Goal: Task Accomplishment & Management: Use online tool/utility

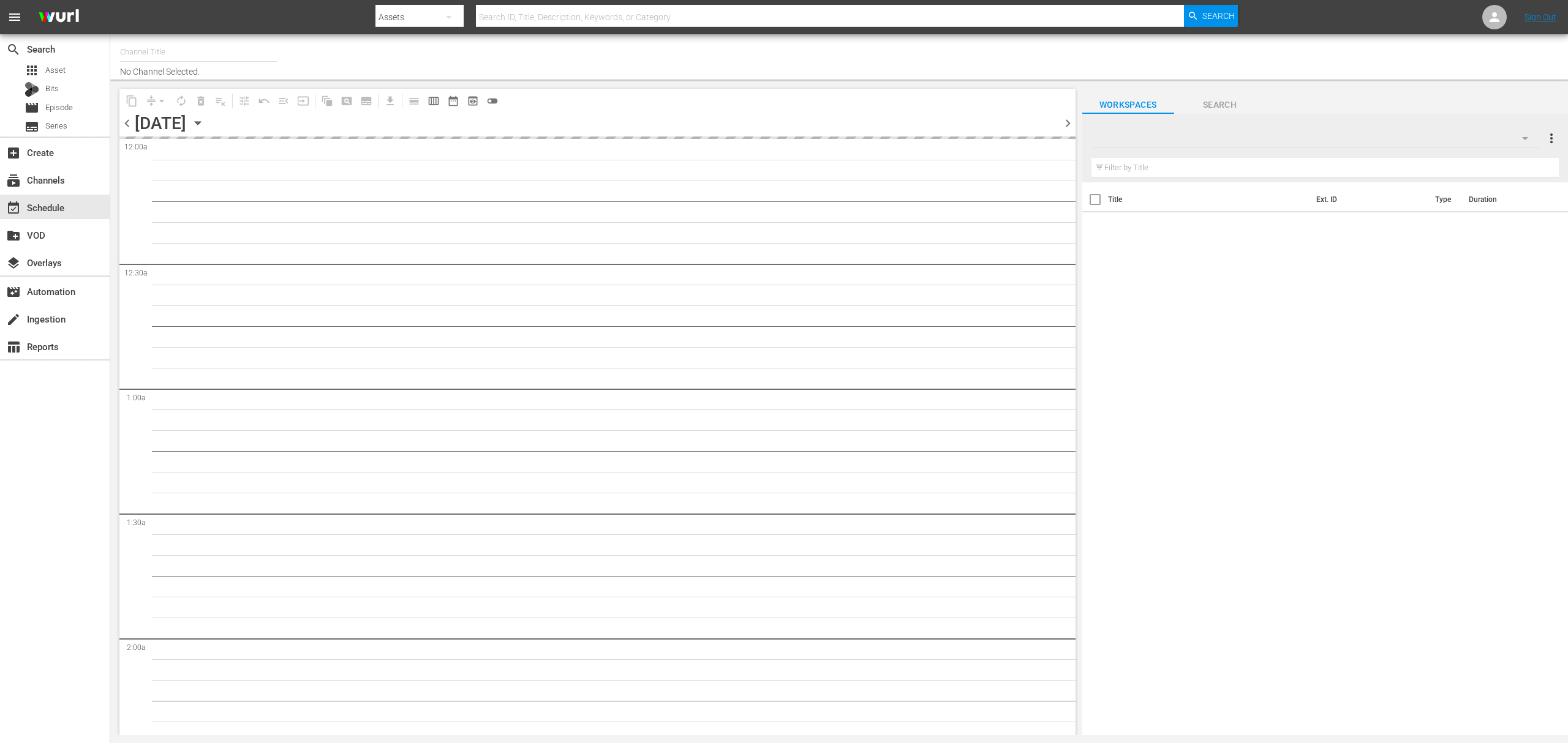
type input "Xtreme Outdoor Presented by HISTORY (590)"
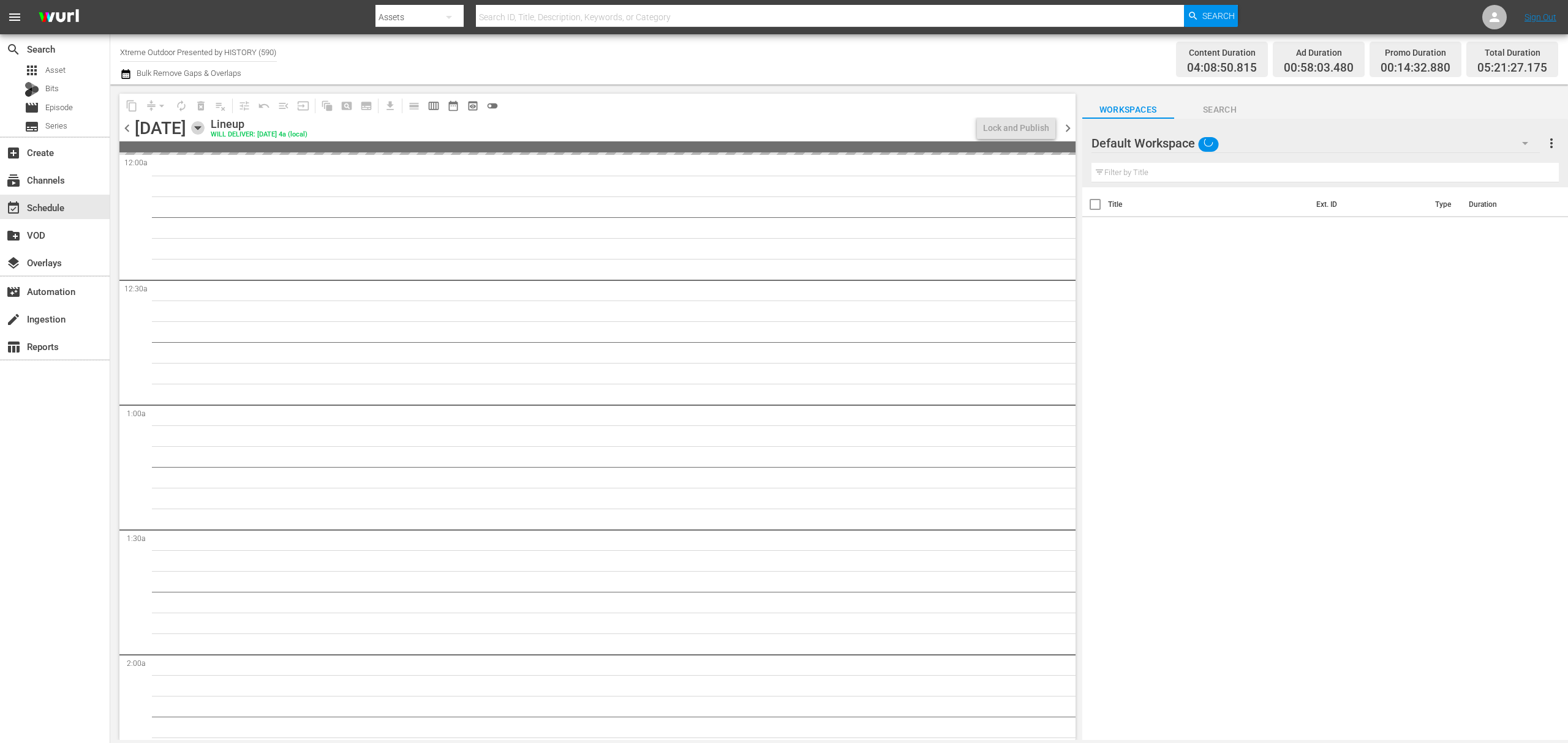
click at [204, 130] on icon "button" at bounding box center [198, 128] width 14 height 14
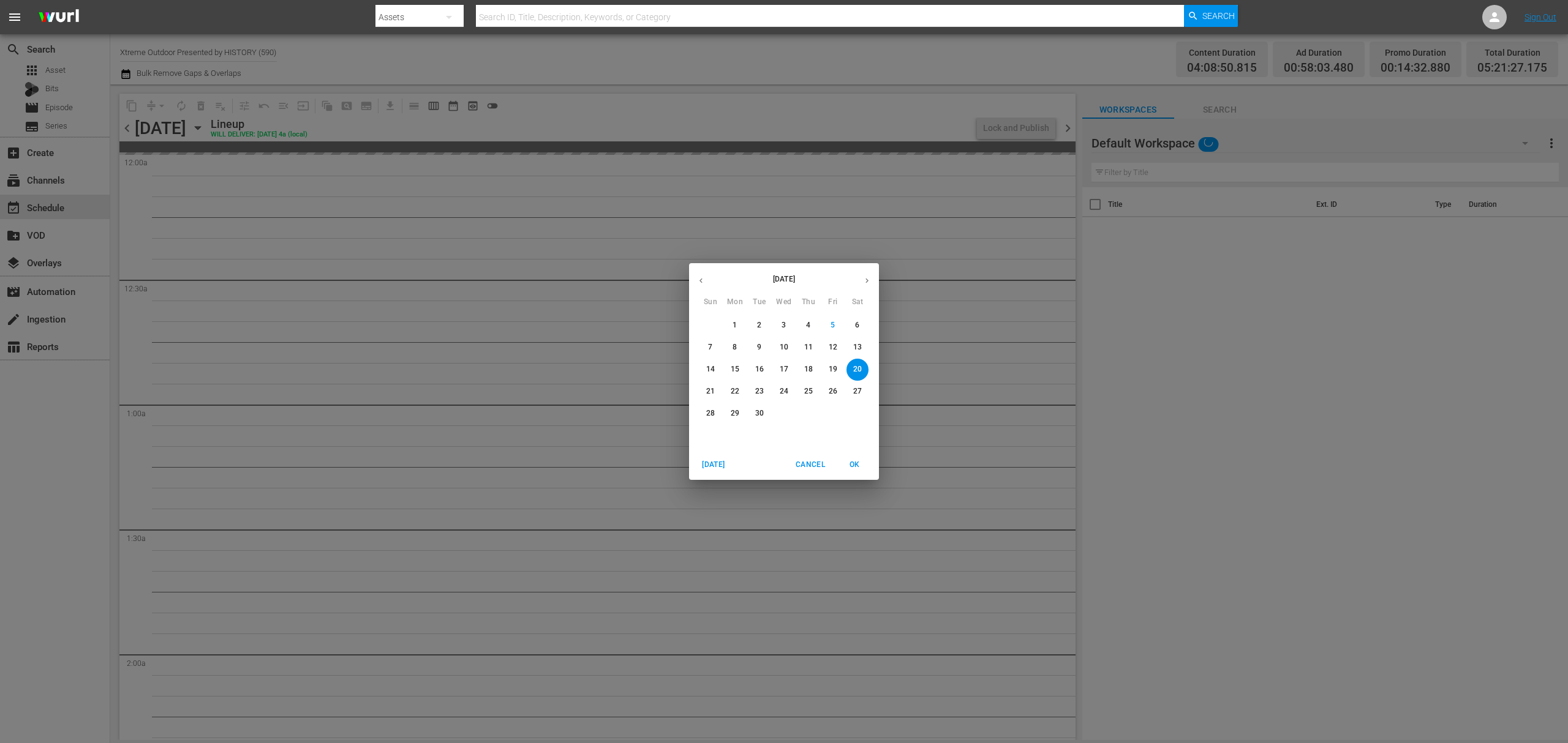
click at [800, 374] on span "18" at bounding box center [808, 369] width 22 height 11
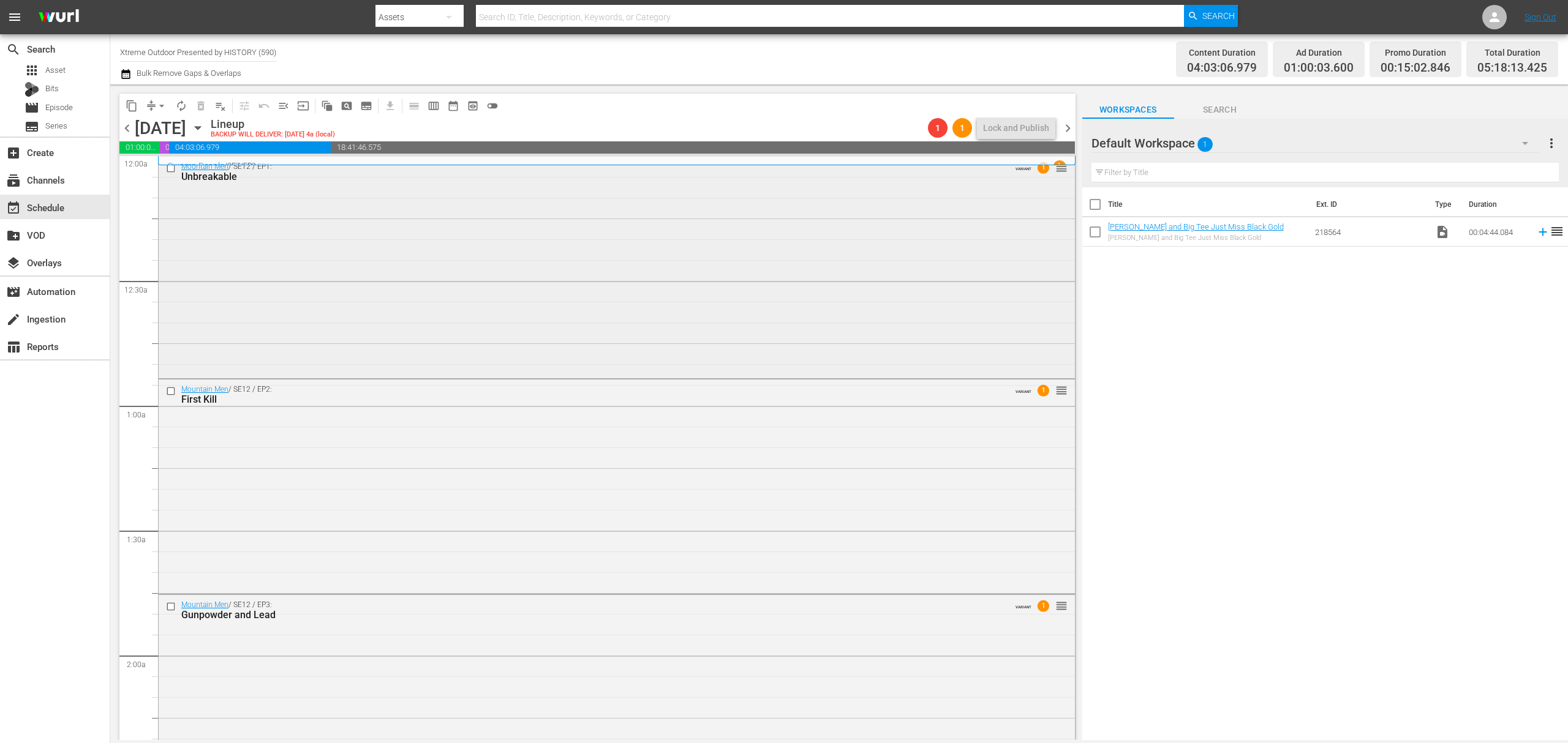
click at [429, 304] on div "Mountain Men / SE12 / EP1: Unbreakable VARIANT 1 reorder" at bounding box center [616, 266] width 916 height 219
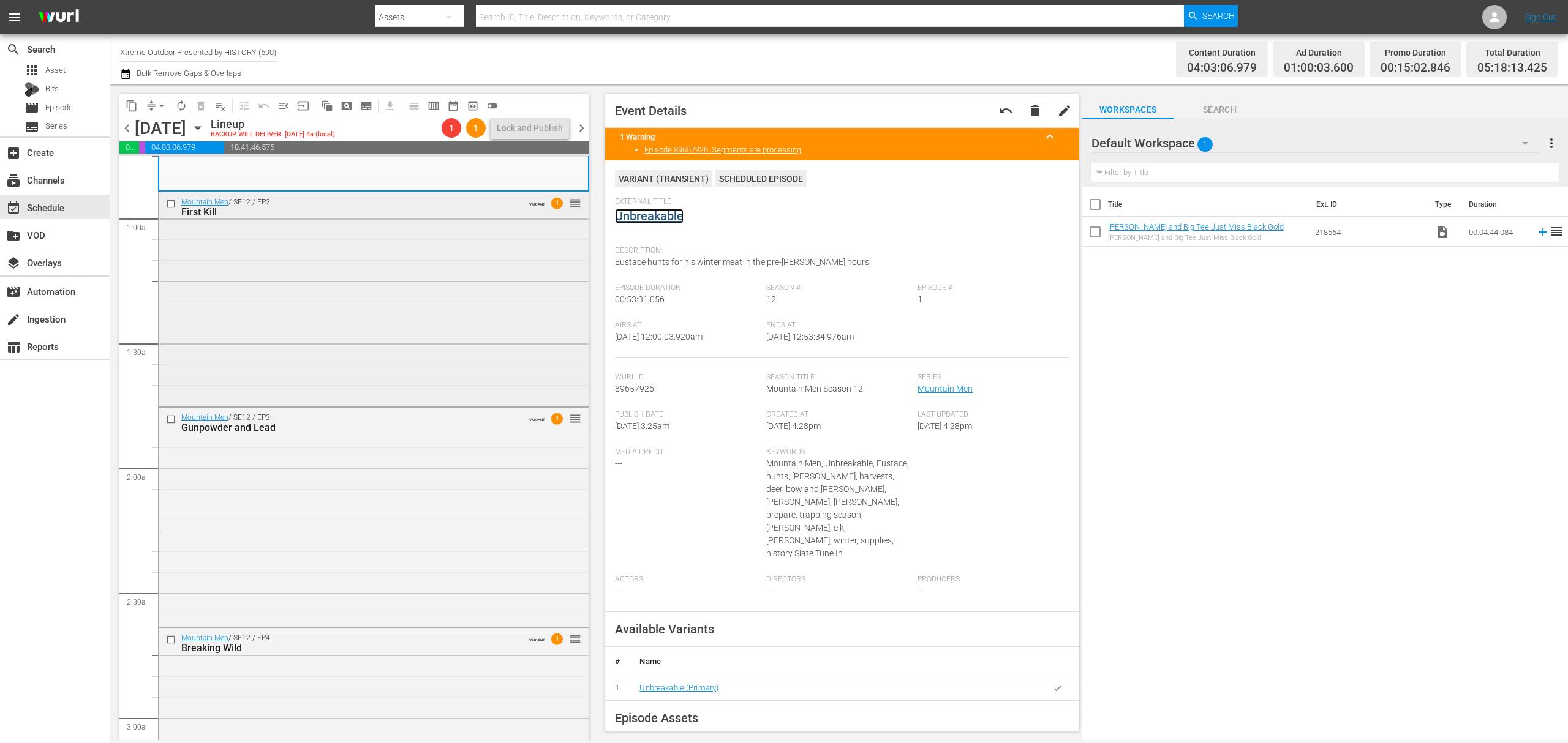
scroll to position [163, 0]
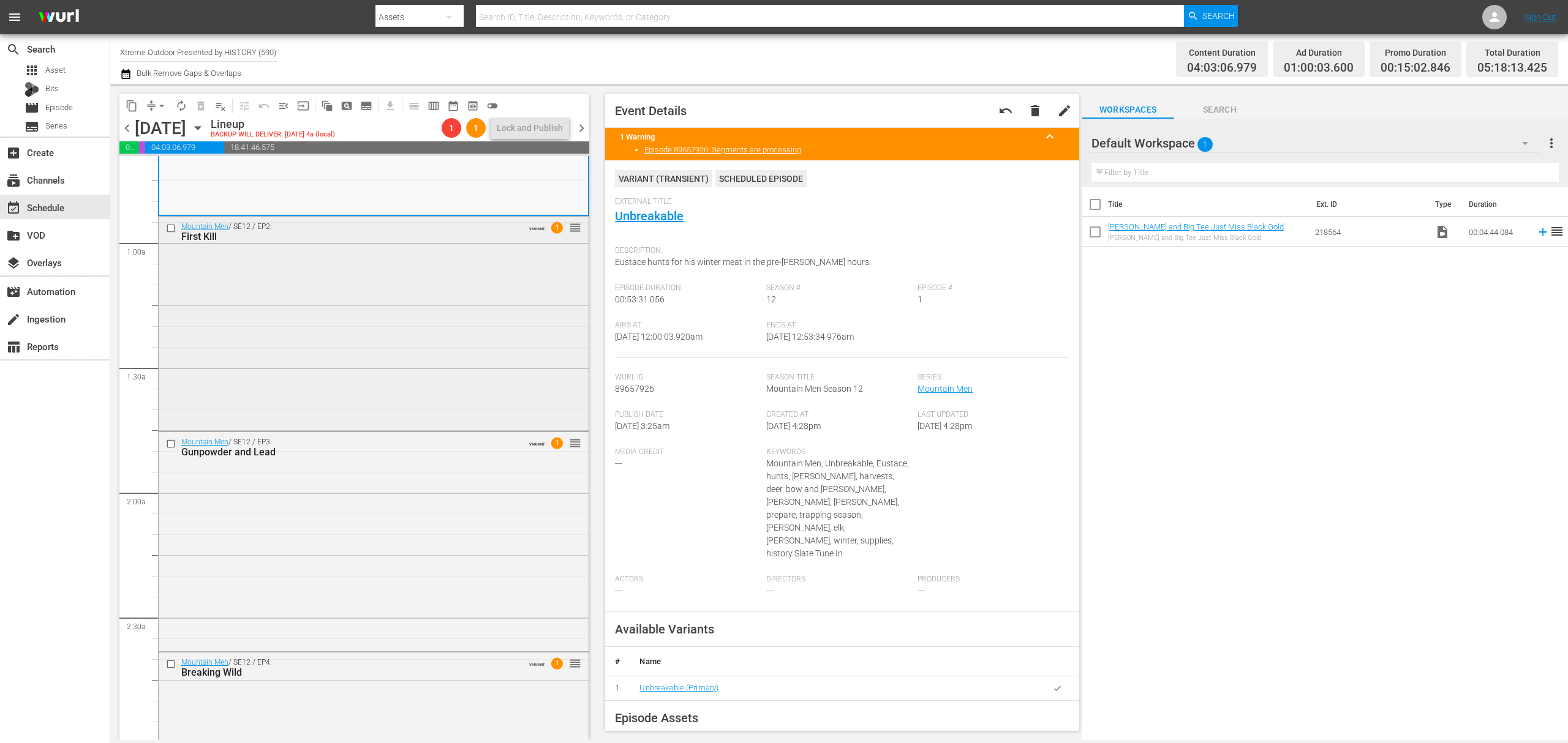
click at [444, 322] on div "Mountain Men / SE12 / EP2: First Kill VARIANT 1 reorder" at bounding box center [374, 323] width 430 height 211
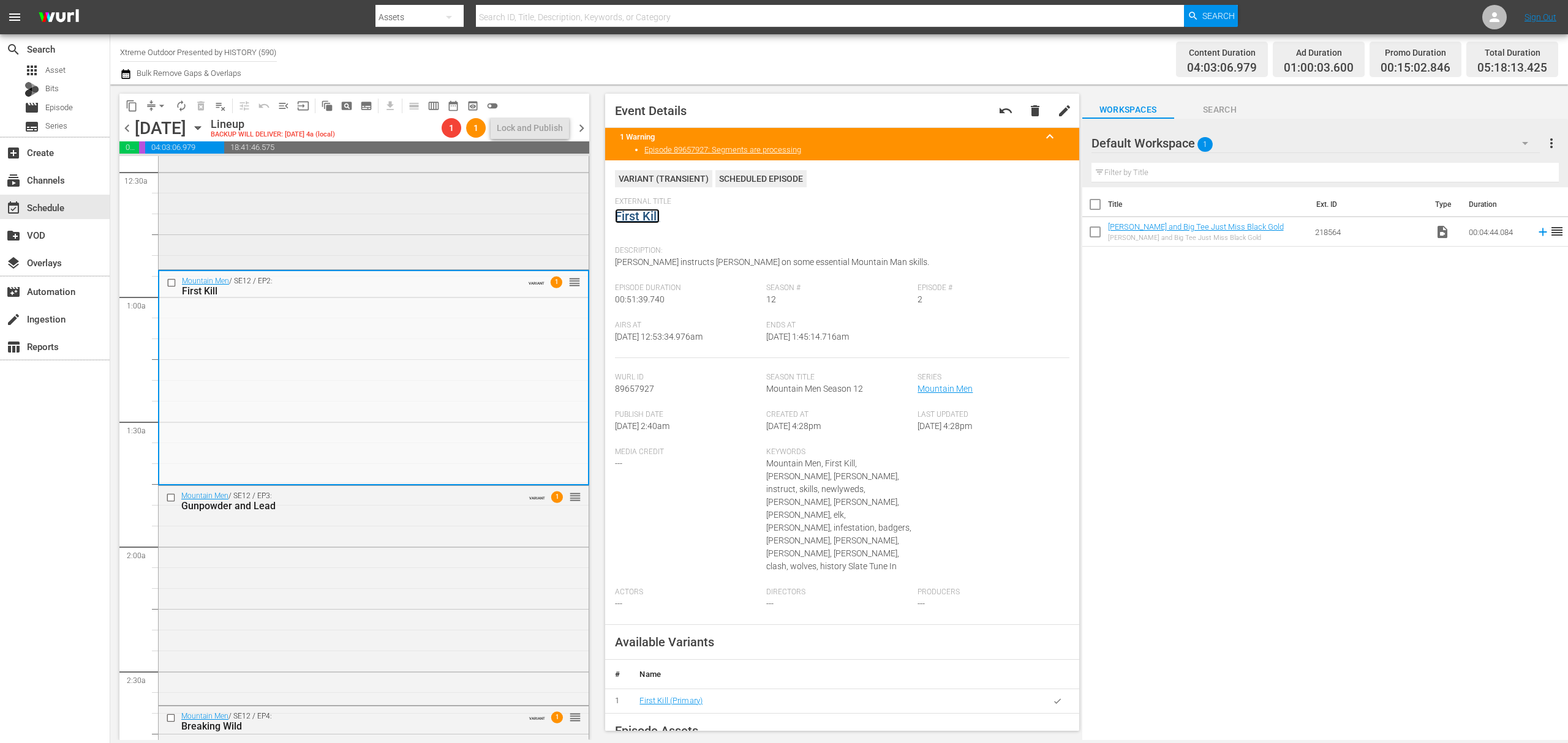
scroll to position [245, 0]
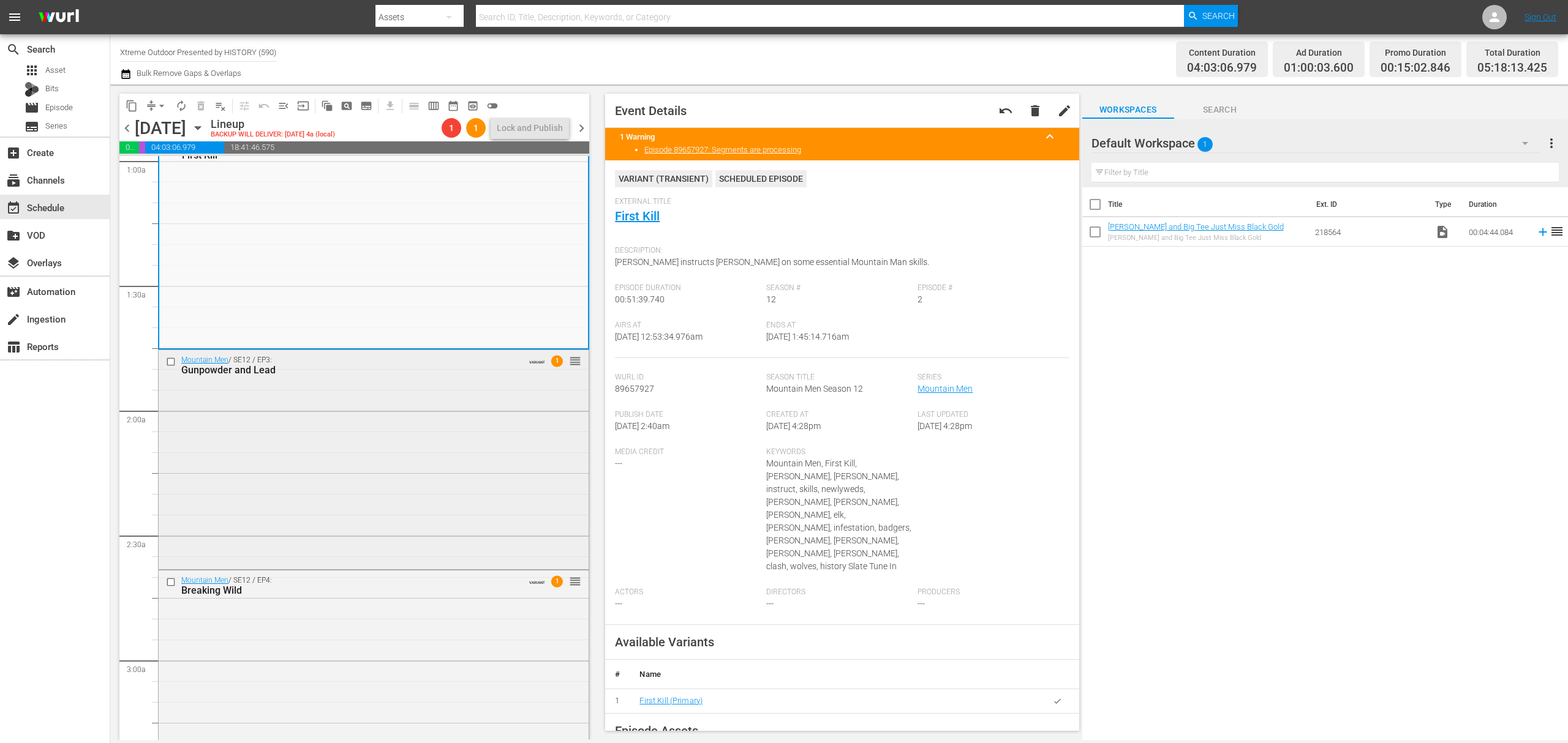
click at [349, 432] on div "Mountain Men / SE12 / EP3: Gunpowder and Lead VARIANT 1 reorder" at bounding box center [374, 458] width 430 height 217
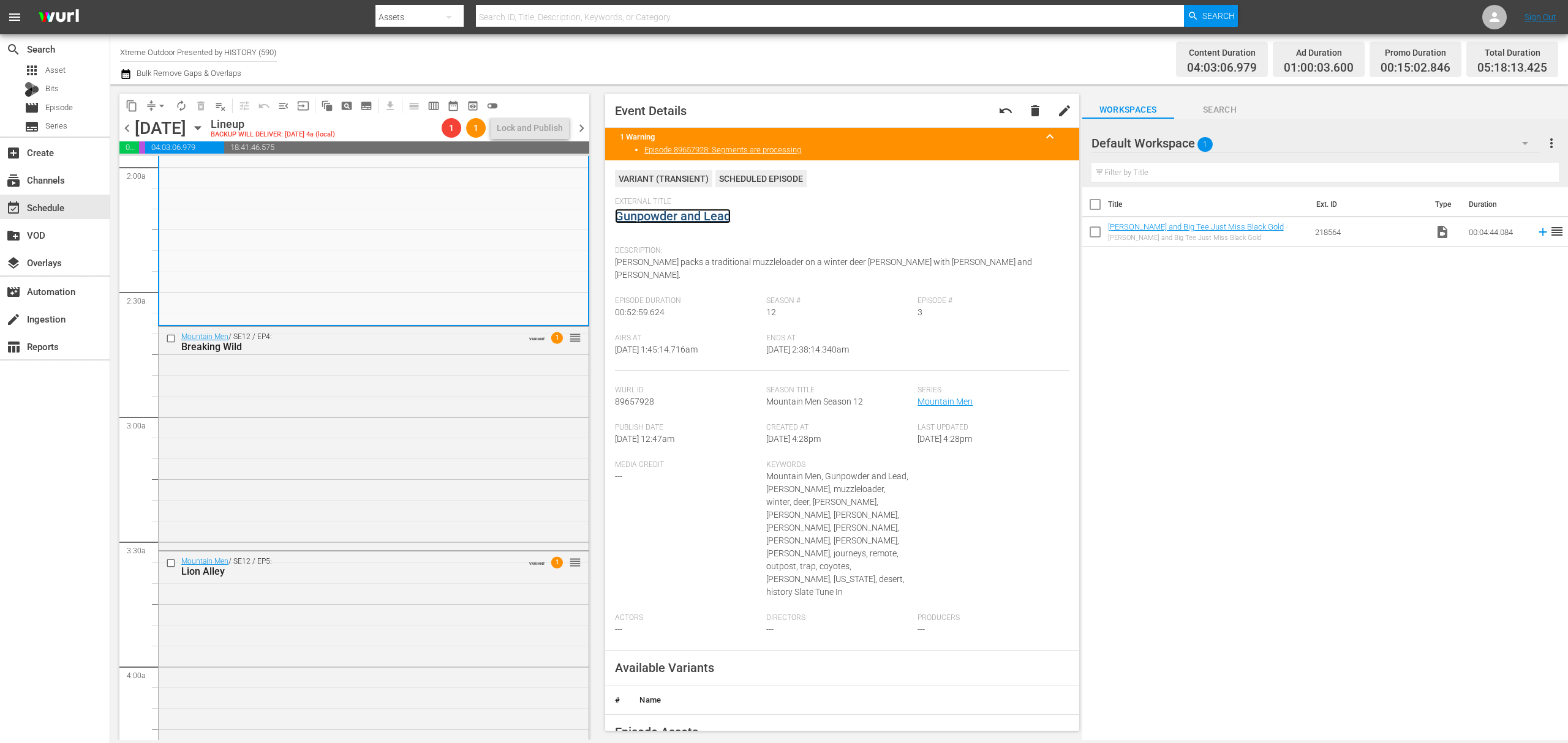
scroll to position [490, 0]
click at [366, 363] on div "Mountain Men / SE12 / EP4: Breaking Wild VARIANT 1 reorder" at bounding box center [374, 436] width 430 height 221
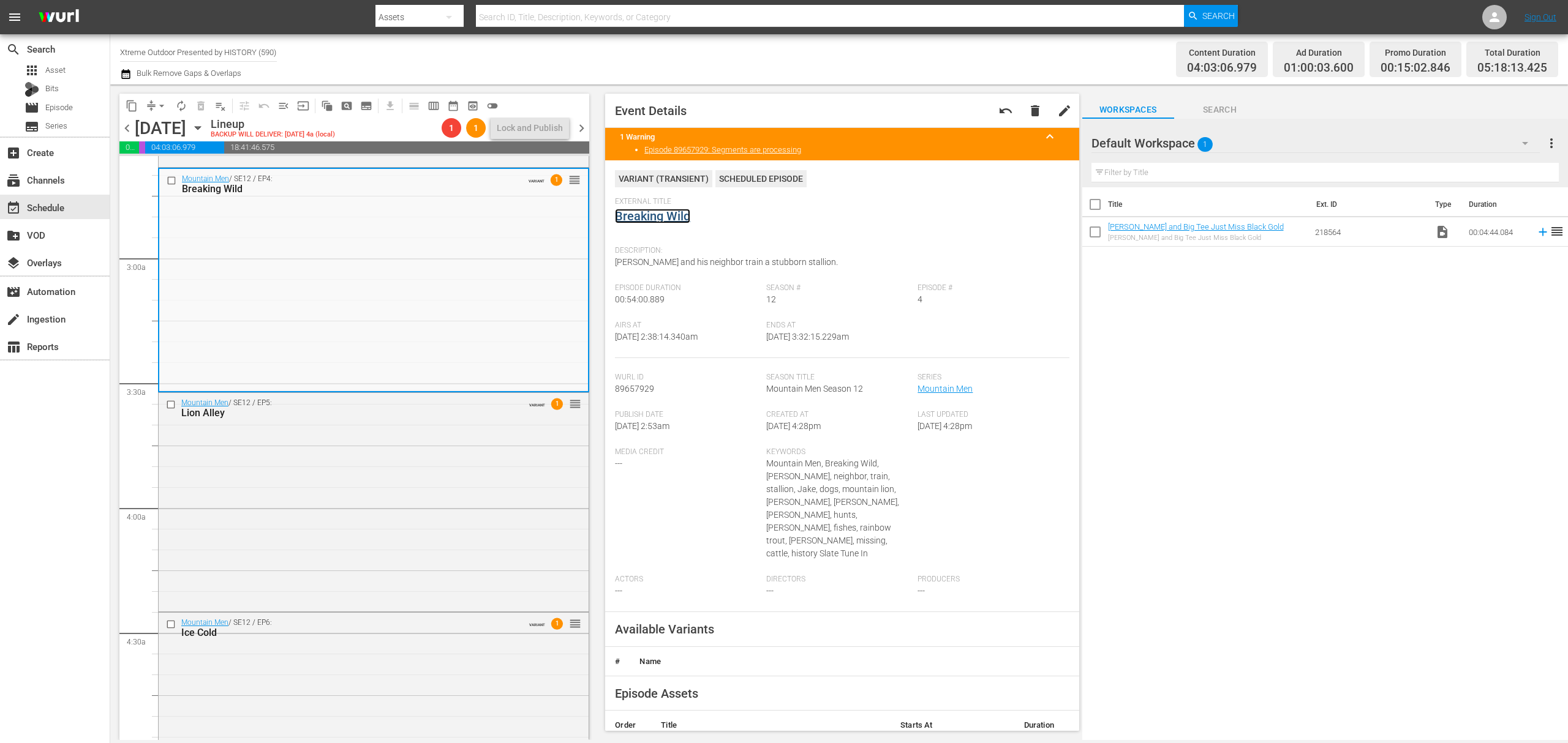
scroll to position [816, 0]
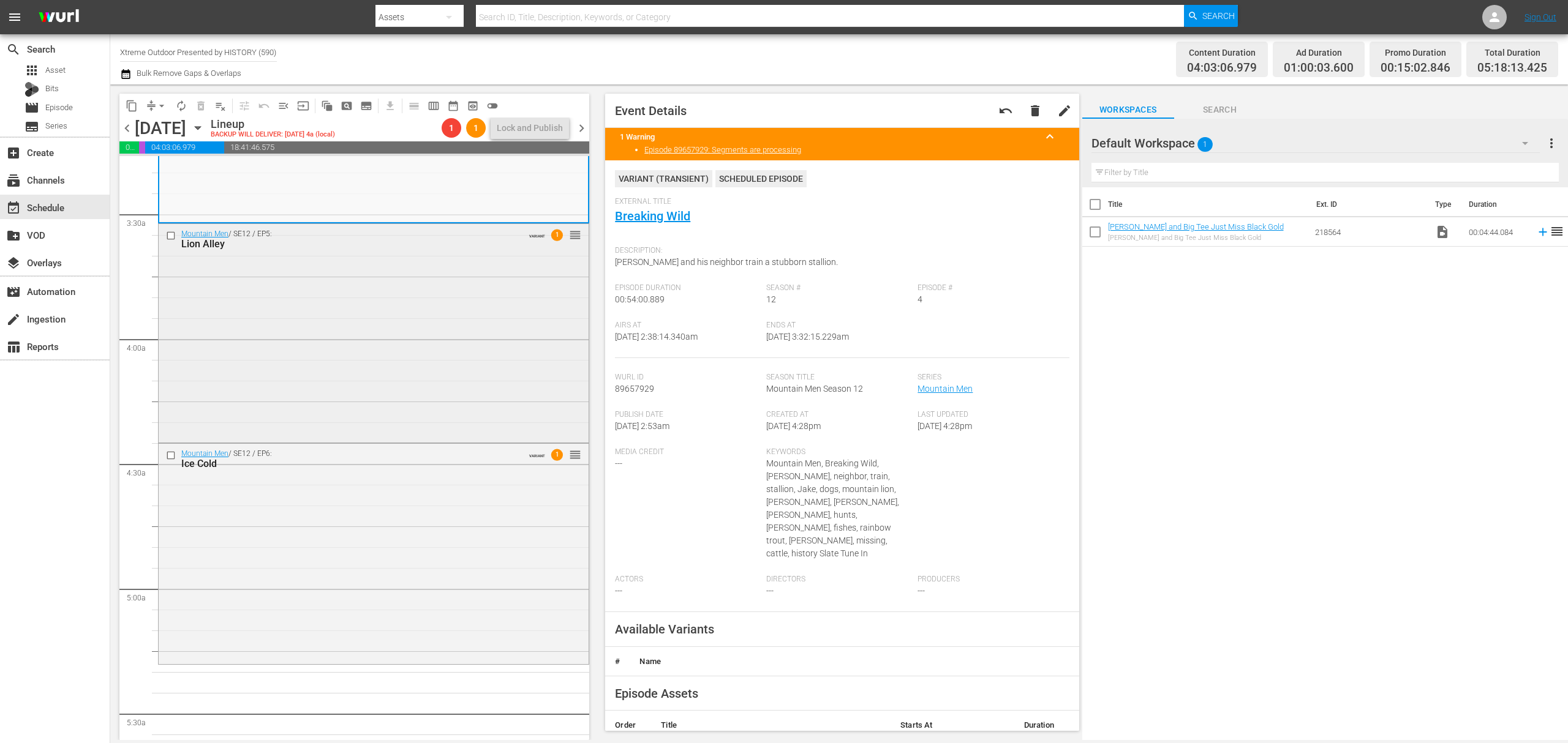
click at [378, 334] on div "Mountain Men / SE12 / EP5: Lion Alley VARIANT 1 reorder" at bounding box center [374, 331] width 430 height 216
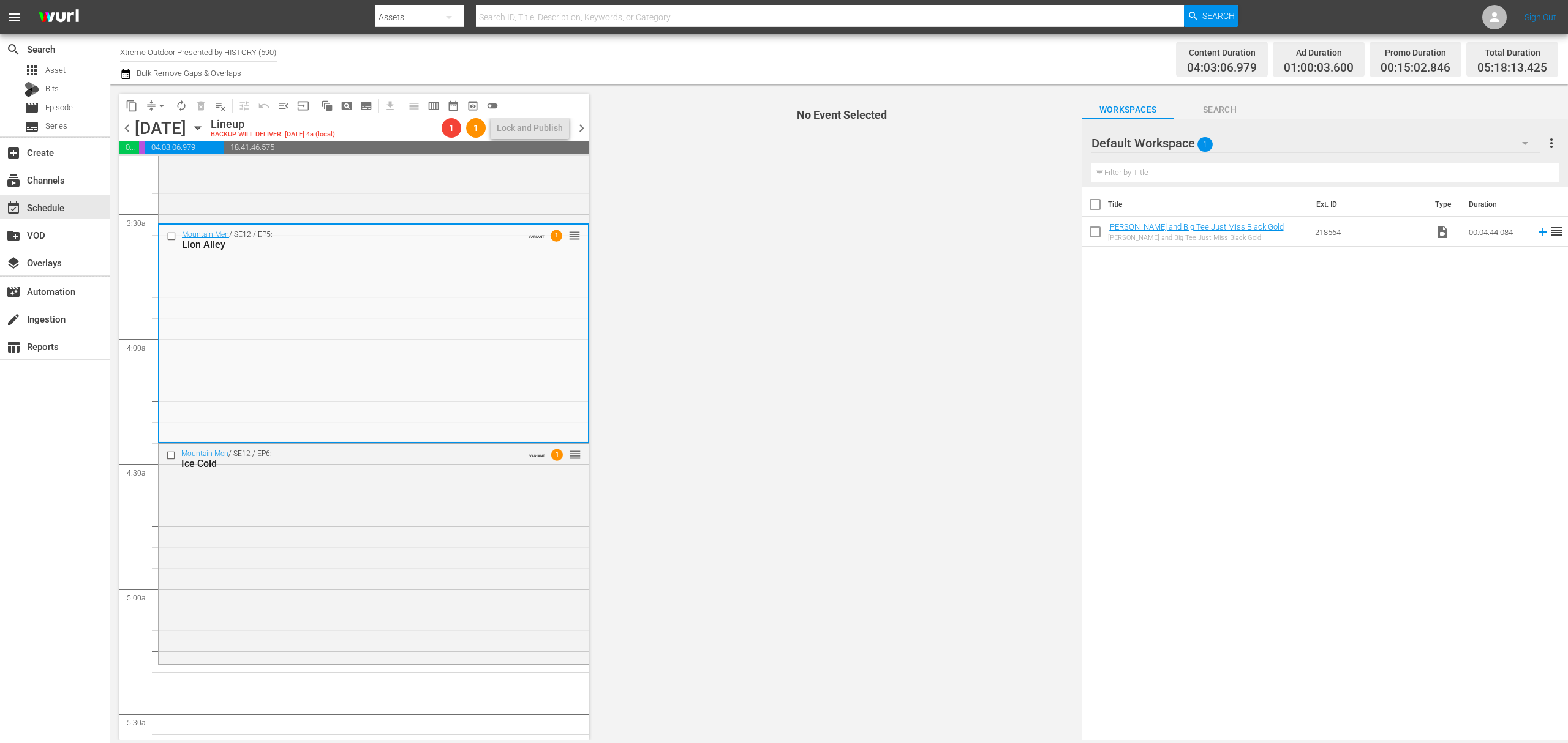
click at [378, 334] on div "Mountain Men / SE12 / EP5: Lion Alley VARIANT 1 reorder" at bounding box center [373, 332] width 428 height 216
click at [434, 190] on div "Mountain Men / SE12 / EP4: Breaking Wild VARIANT 1 reorder" at bounding box center [374, 109] width 430 height 221
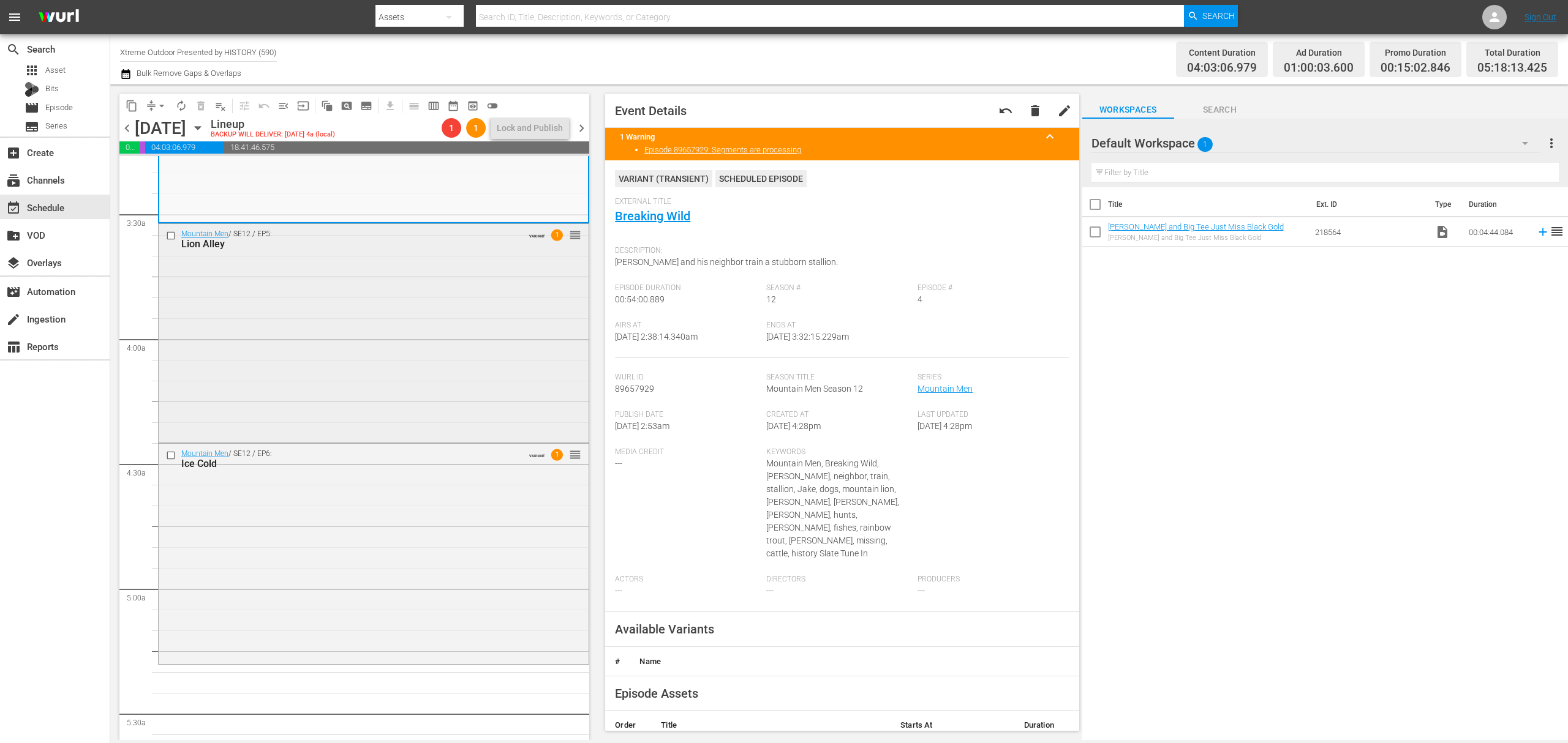
click at [433, 299] on div "Mountain Men / SE12 / EP5: Lion Alley VARIANT 1 reorder" at bounding box center [374, 331] width 430 height 216
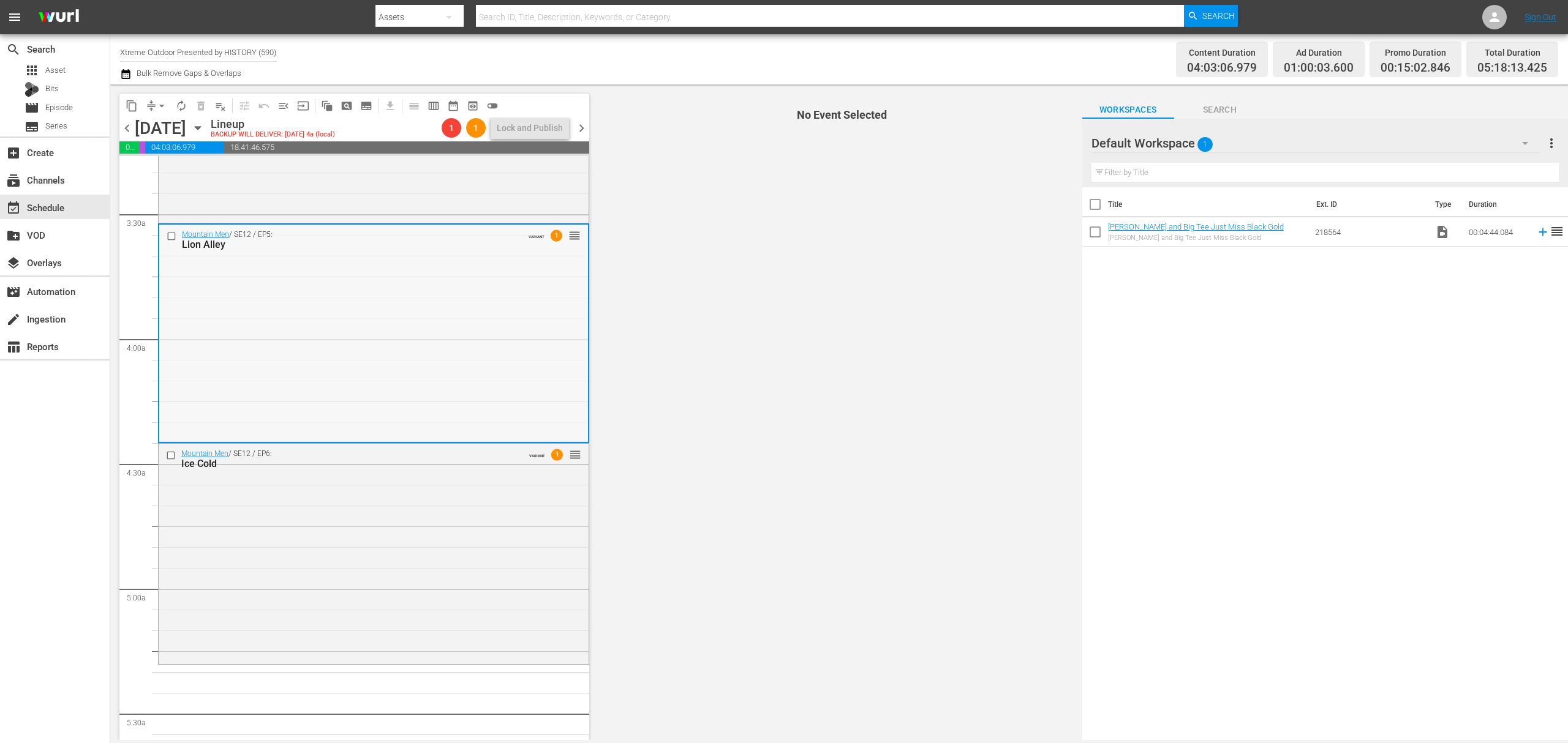
click at [412, 291] on div "Mountain Men / SE12 / EP5: Lion Alley VARIANT 1 reorder" at bounding box center [373, 332] width 428 height 216
click at [450, 179] on div "Mountain Men / SE12 / EP4: Breaking Wild VARIANT 1 reorder" at bounding box center [374, 109] width 430 height 221
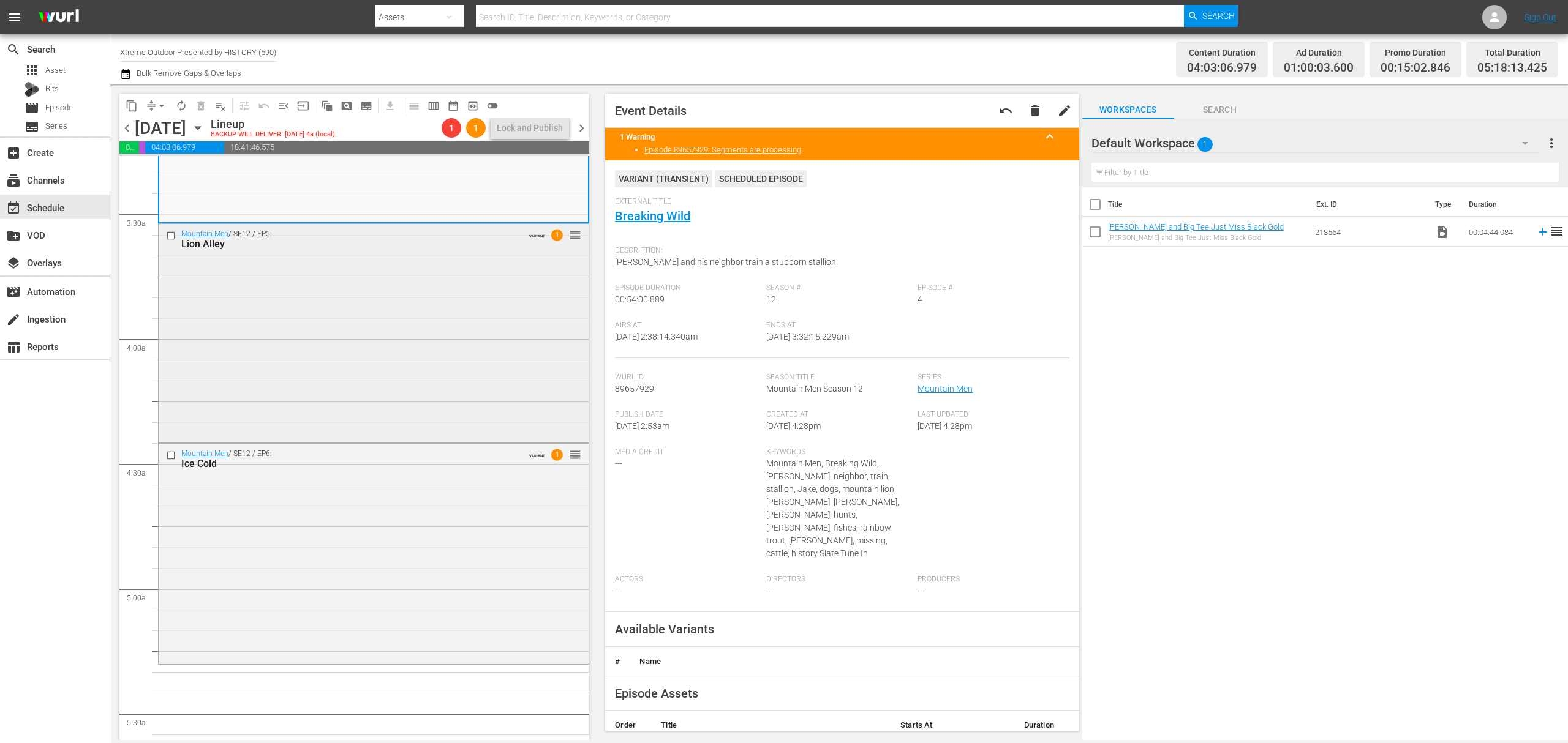
click at [463, 277] on div "Mountain Men / SE12 / EP5: Lion Alley VARIANT 1 reorder" at bounding box center [374, 331] width 430 height 216
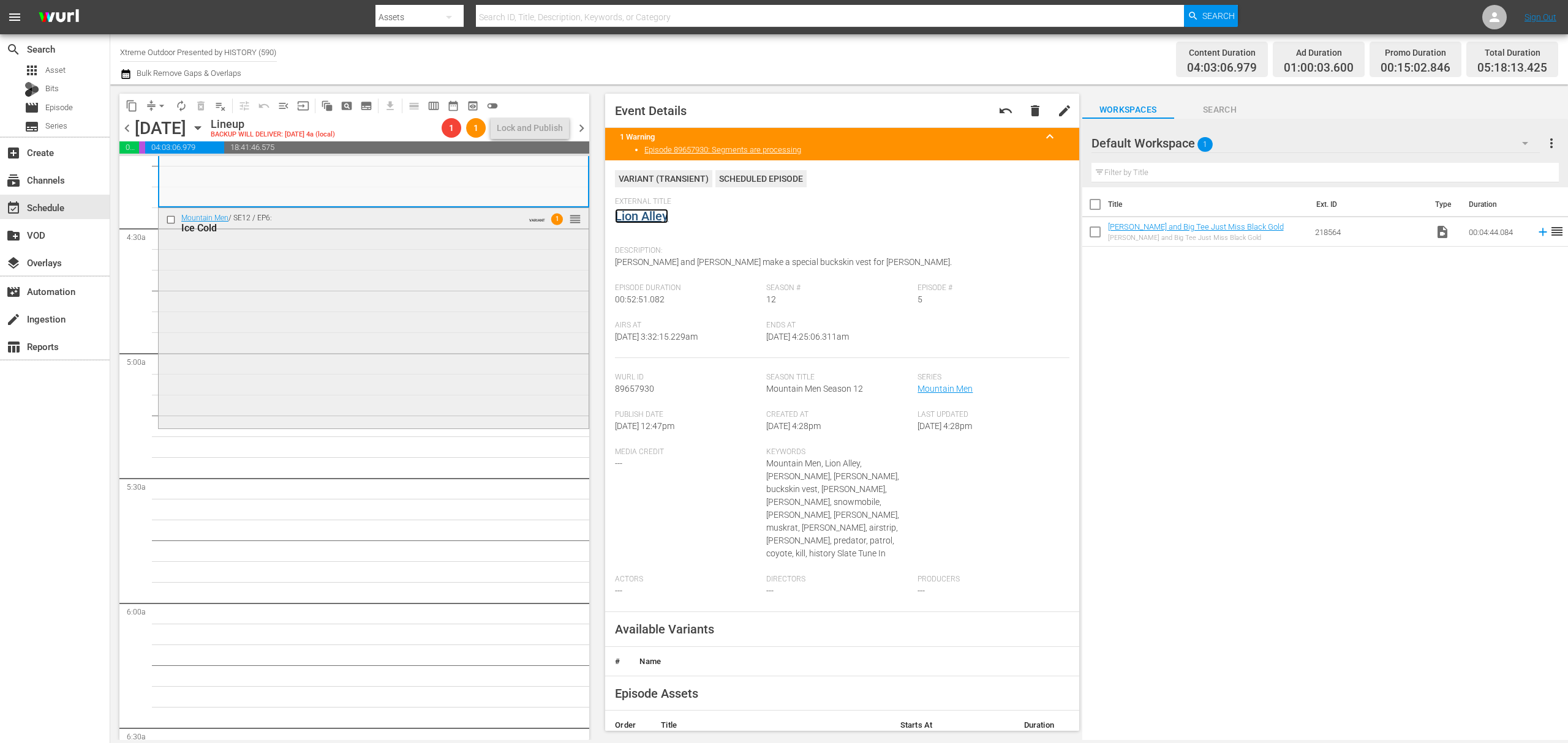
scroll to position [1061, 0]
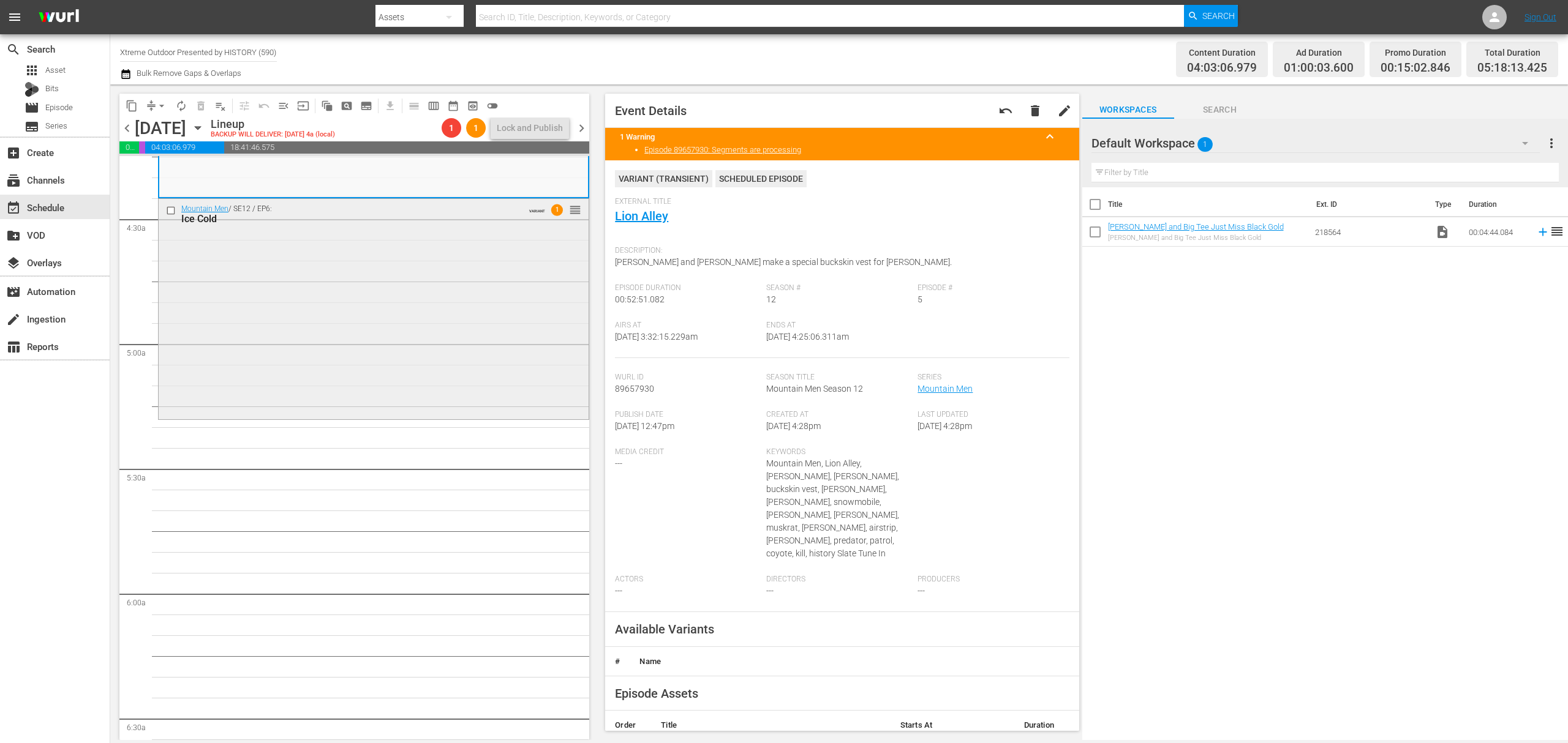
click at [409, 319] on div "Mountain Men / SE12 / EP6: Ice Cold VARIANT 1 reorder" at bounding box center [374, 307] width 430 height 218
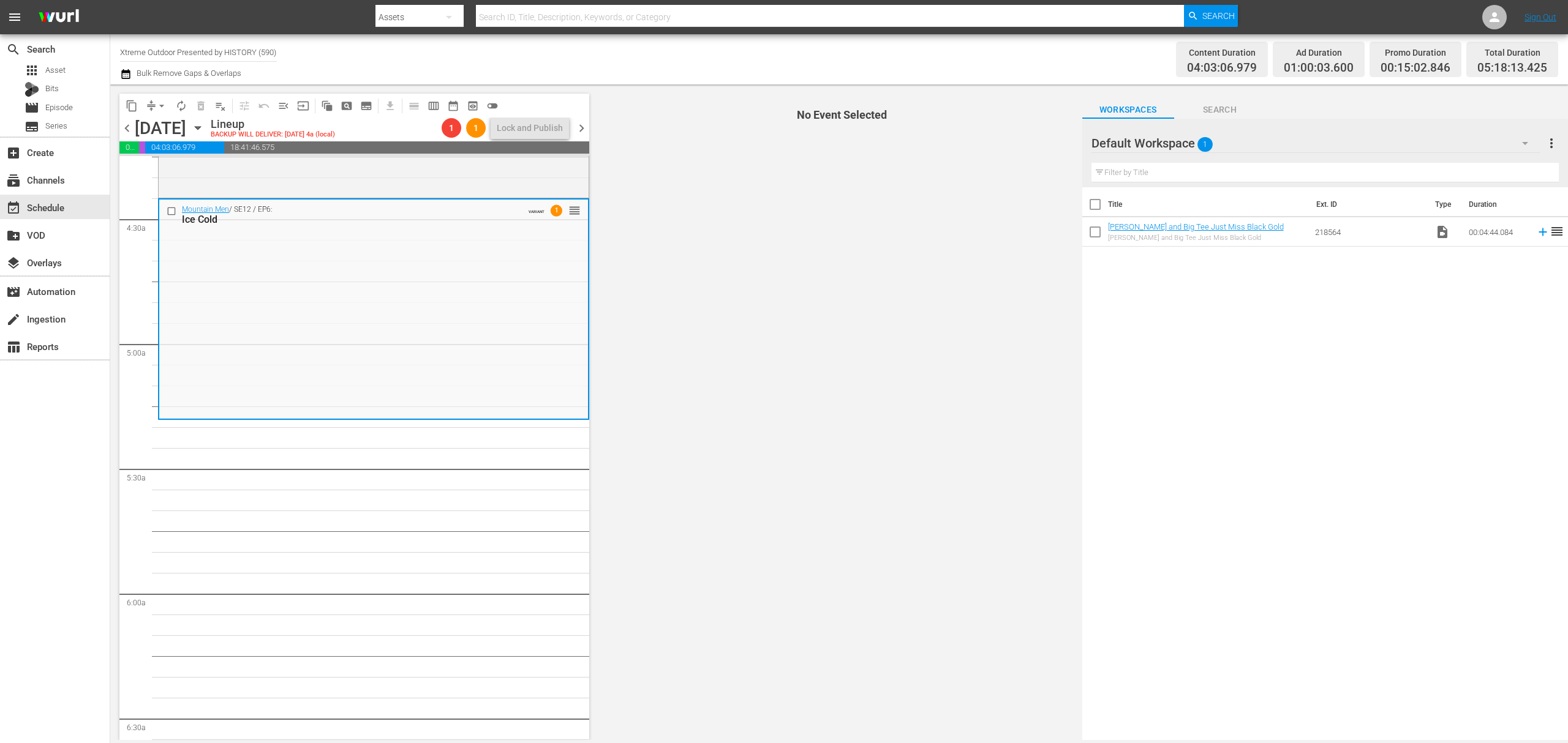
click at [409, 319] on div "Mountain Men / SE12 / EP6: Ice Cold VARIANT 1 reorder" at bounding box center [373, 308] width 428 height 218
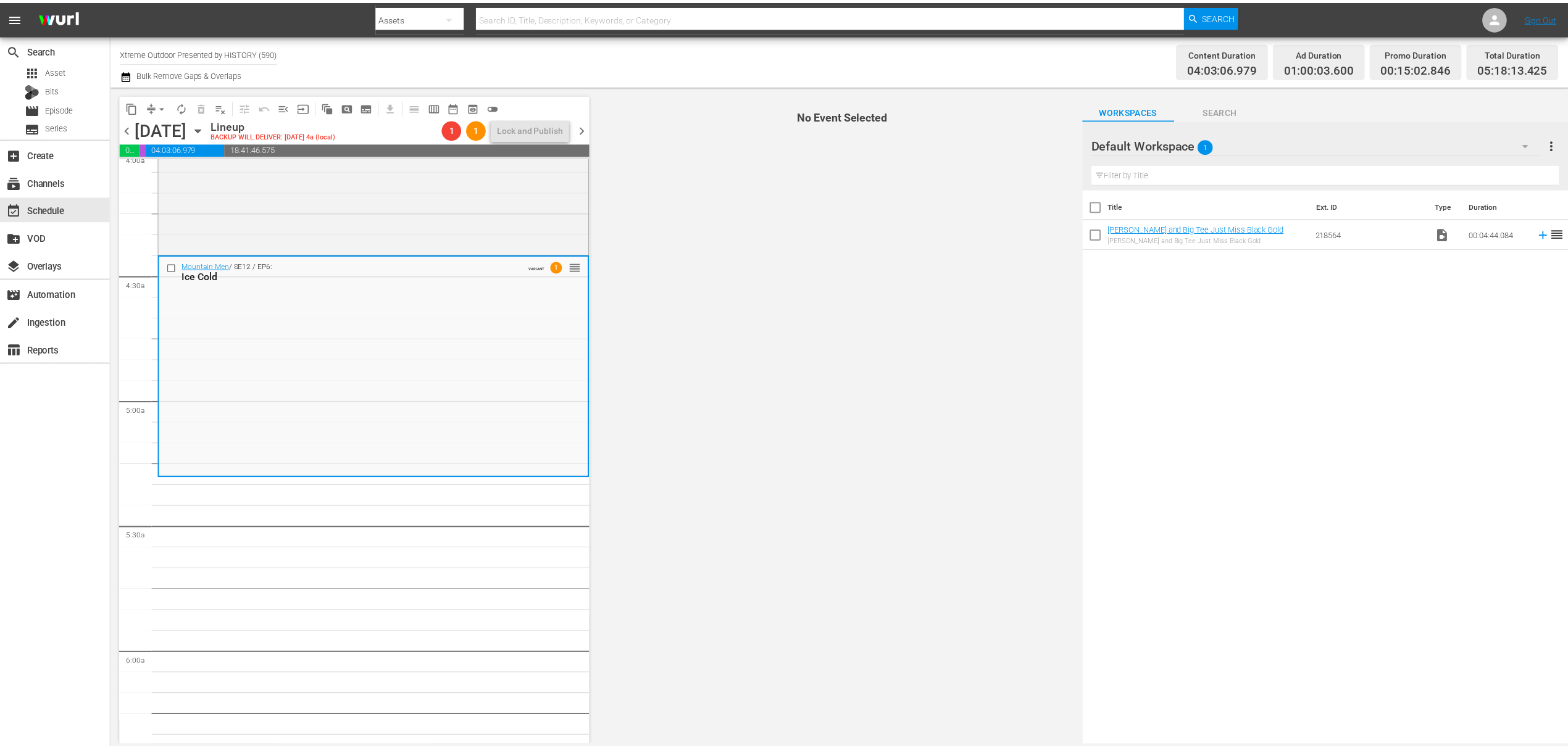
scroll to position [987, 0]
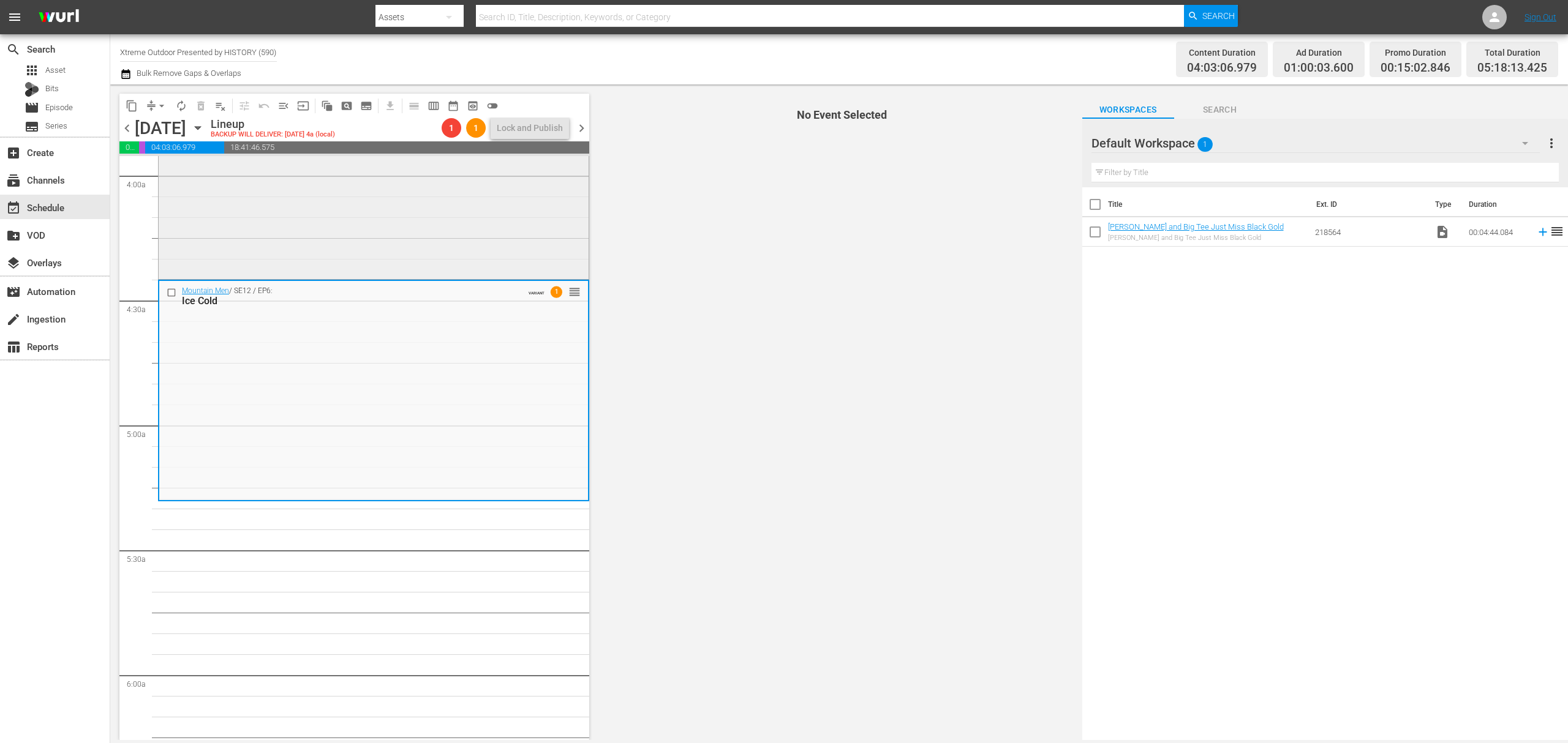
click at [473, 203] on div "Mountain Men / SE12 / EP5: Lion Alley VARIANT 1 reorder" at bounding box center [374, 169] width 430 height 216
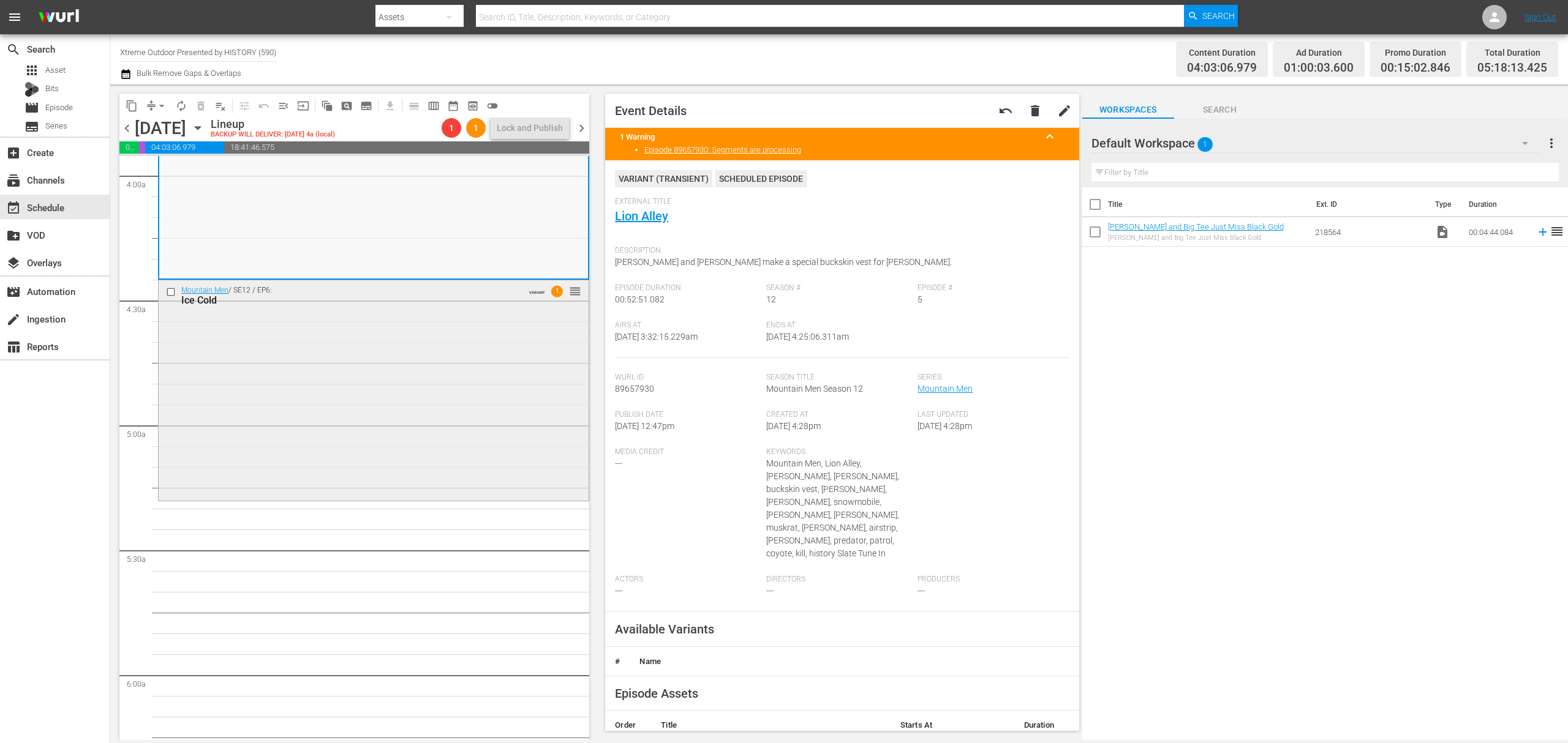
click at [454, 407] on div "Mountain Men / SE12 / EP6: Ice Cold VARIANT 1 reorder" at bounding box center [374, 388] width 430 height 218
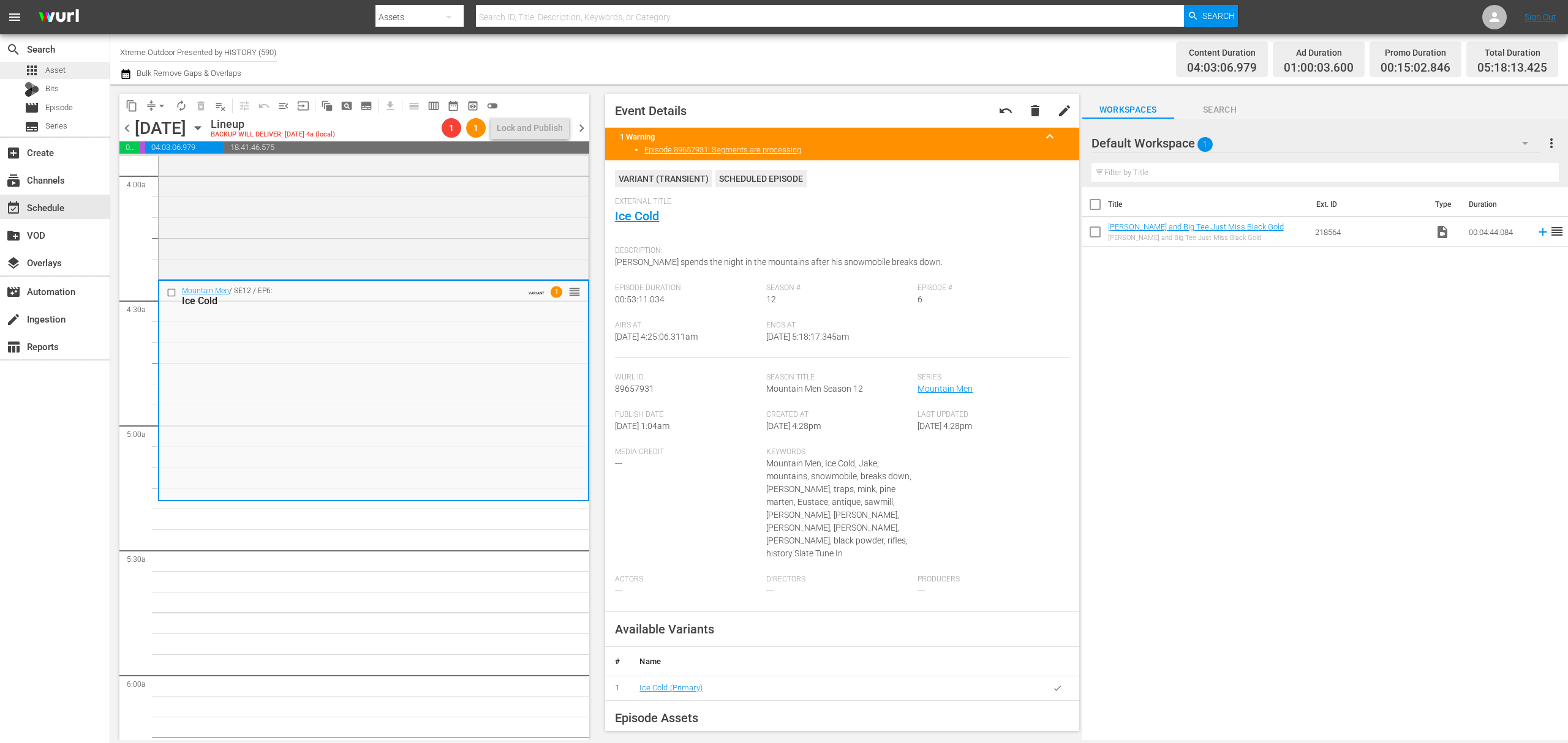
click at [50, 67] on span "Asset" at bounding box center [55, 70] width 20 height 13
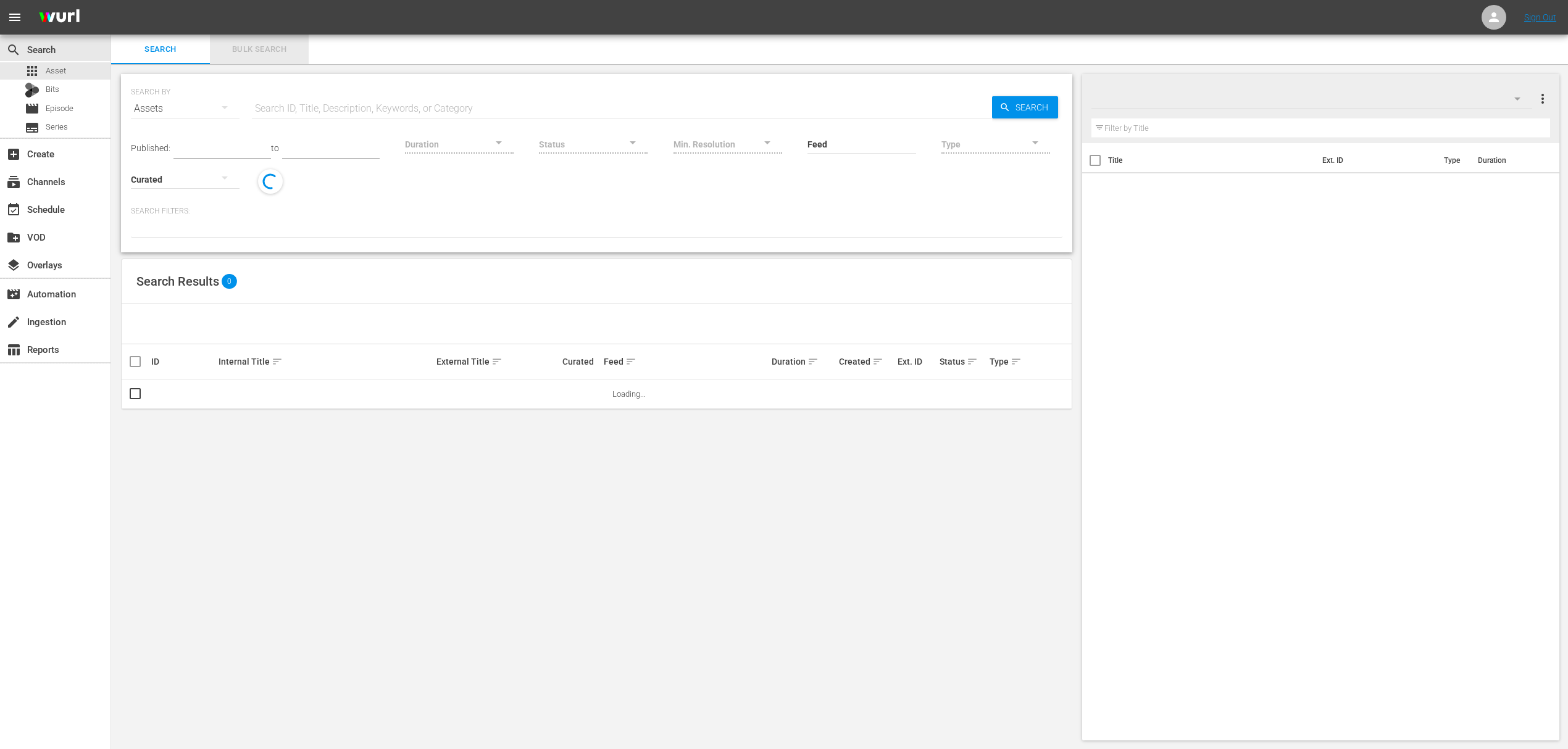
click at [250, 51] on span "Bulk Search" at bounding box center [259, 50] width 84 height 15
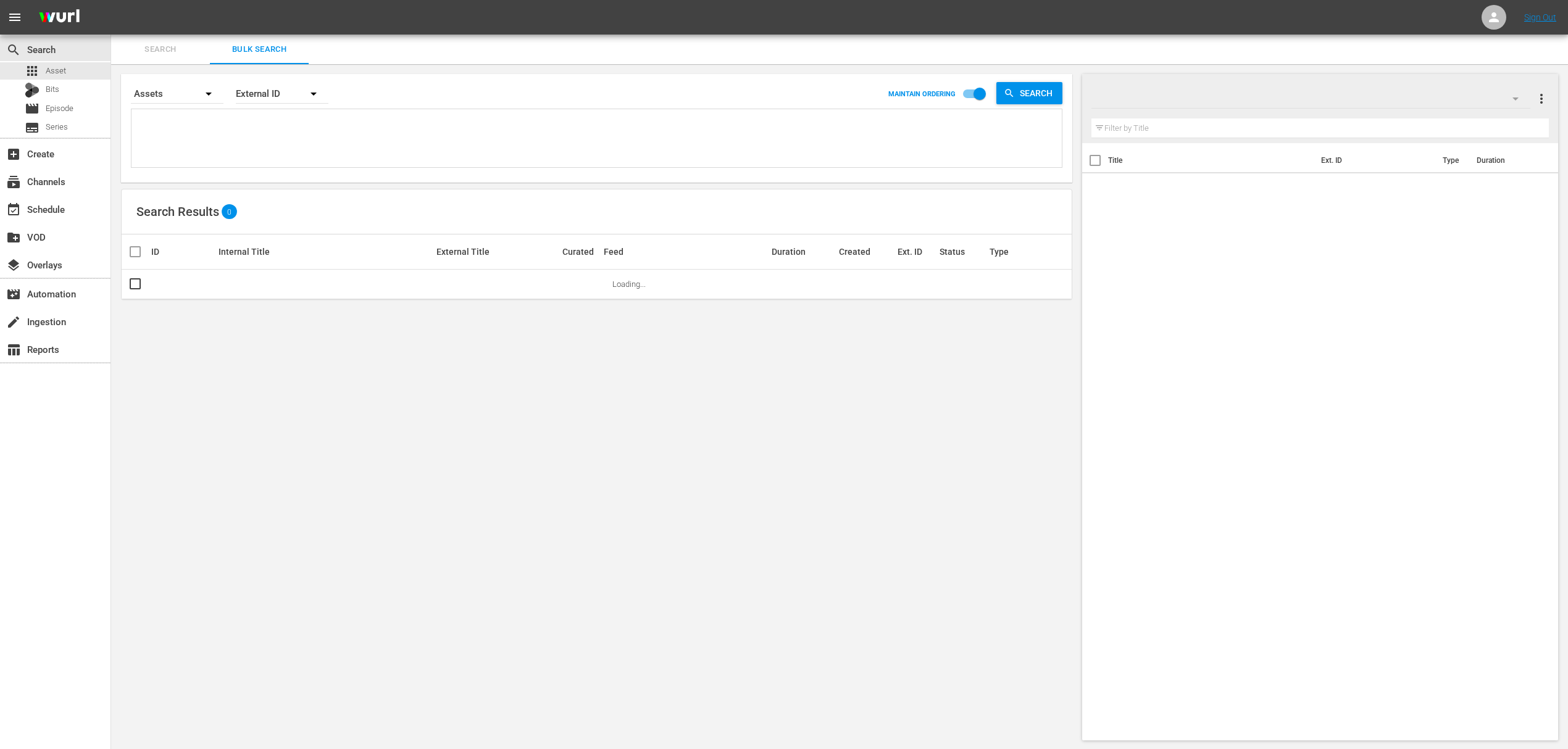
click at [253, 122] on textarea at bounding box center [598, 141] width 927 height 57
paste textarea "233178 247803 247804 247808 247802"
type textarea "233178 247803 247804 247808 247802"
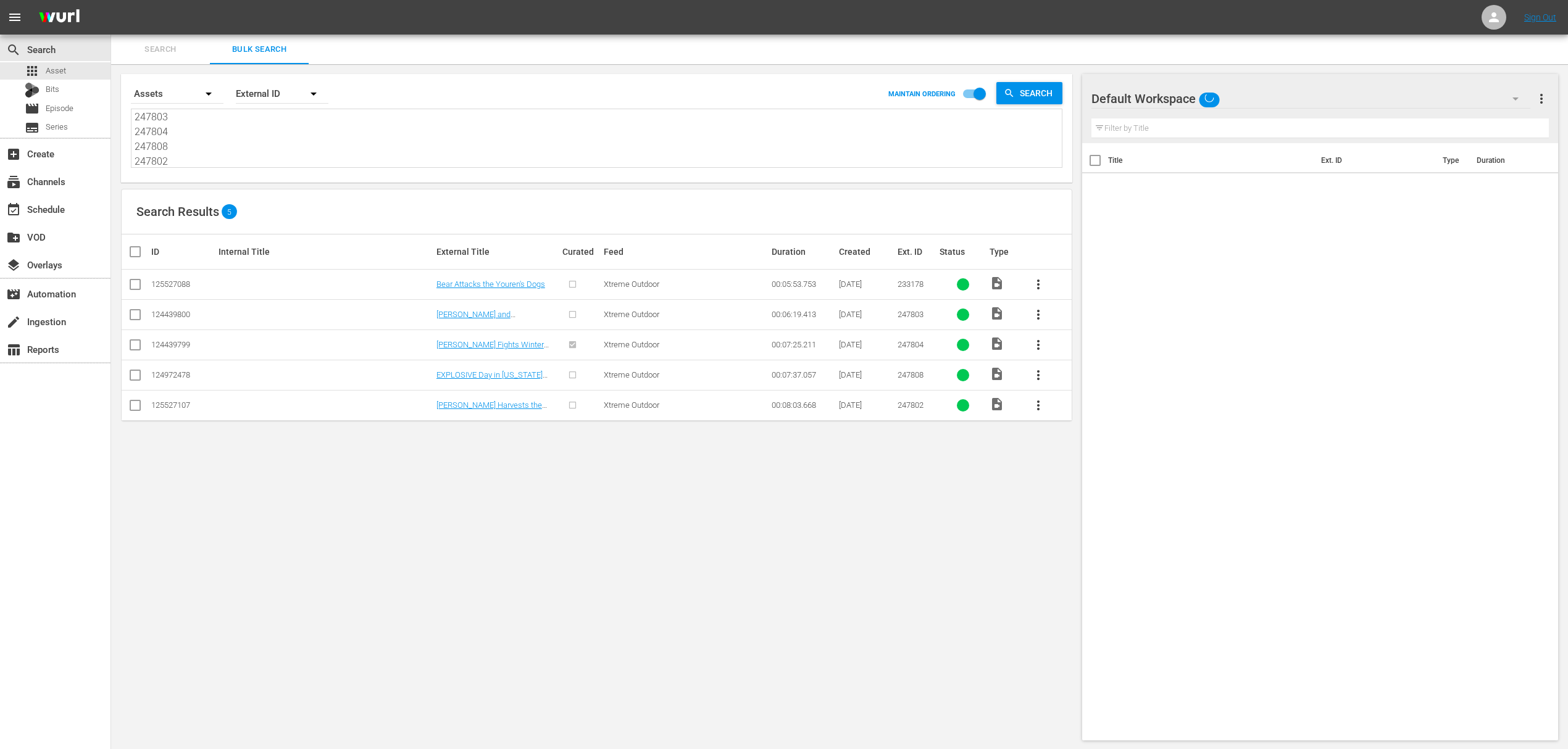
type textarea "233178 247803 247804 247808 247802"
click at [134, 282] on input "checkbox" at bounding box center [135, 286] width 15 height 15
checkbox input "true"
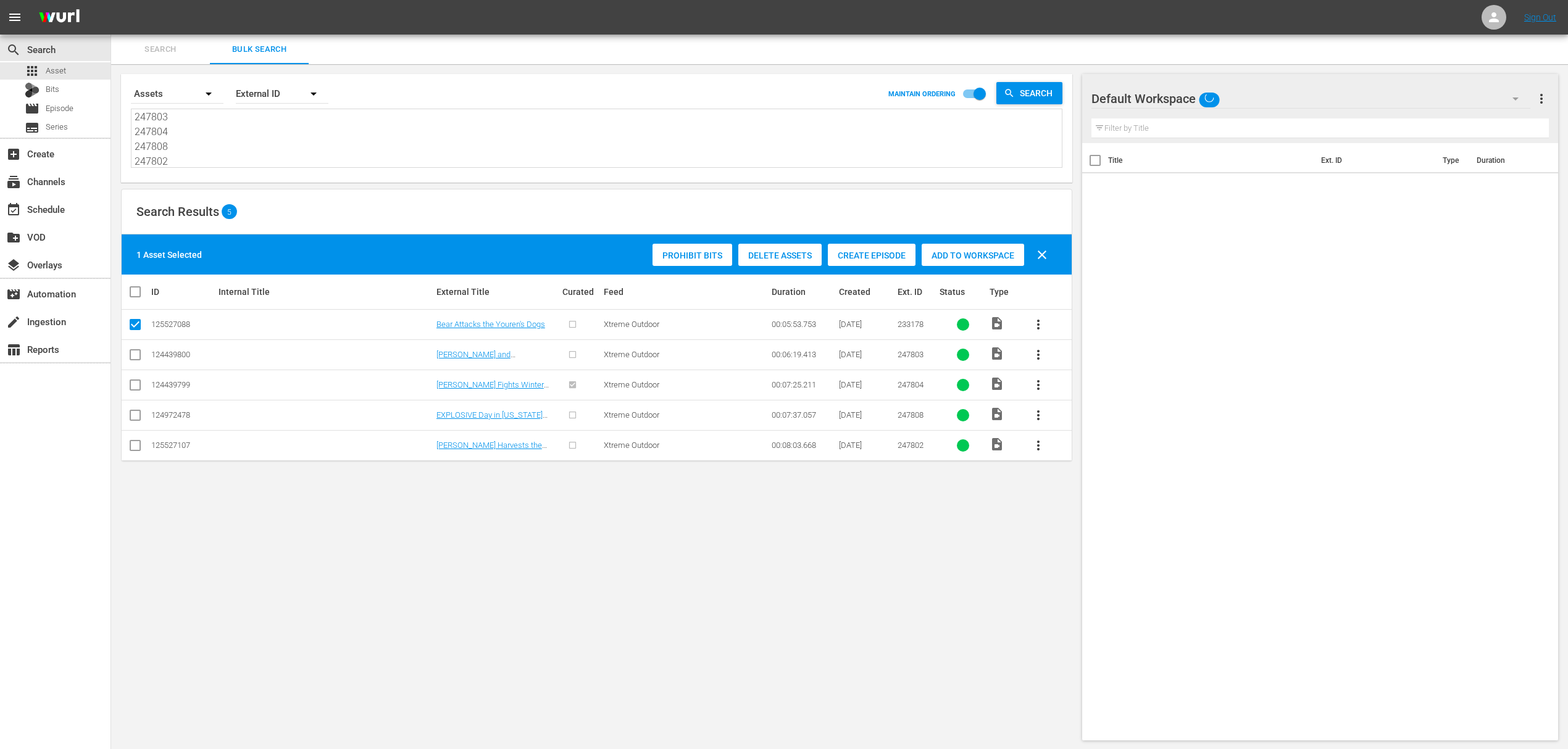
click at [135, 361] on input "checkbox" at bounding box center [135, 356] width 15 height 15
checkbox input "true"
click at [134, 386] on input "checkbox" at bounding box center [135, 387] width 15 height 15
checkbox input "true"
click at [136, 421] on input "checkbox" at bounding box center [135, 417] width 15 height 15
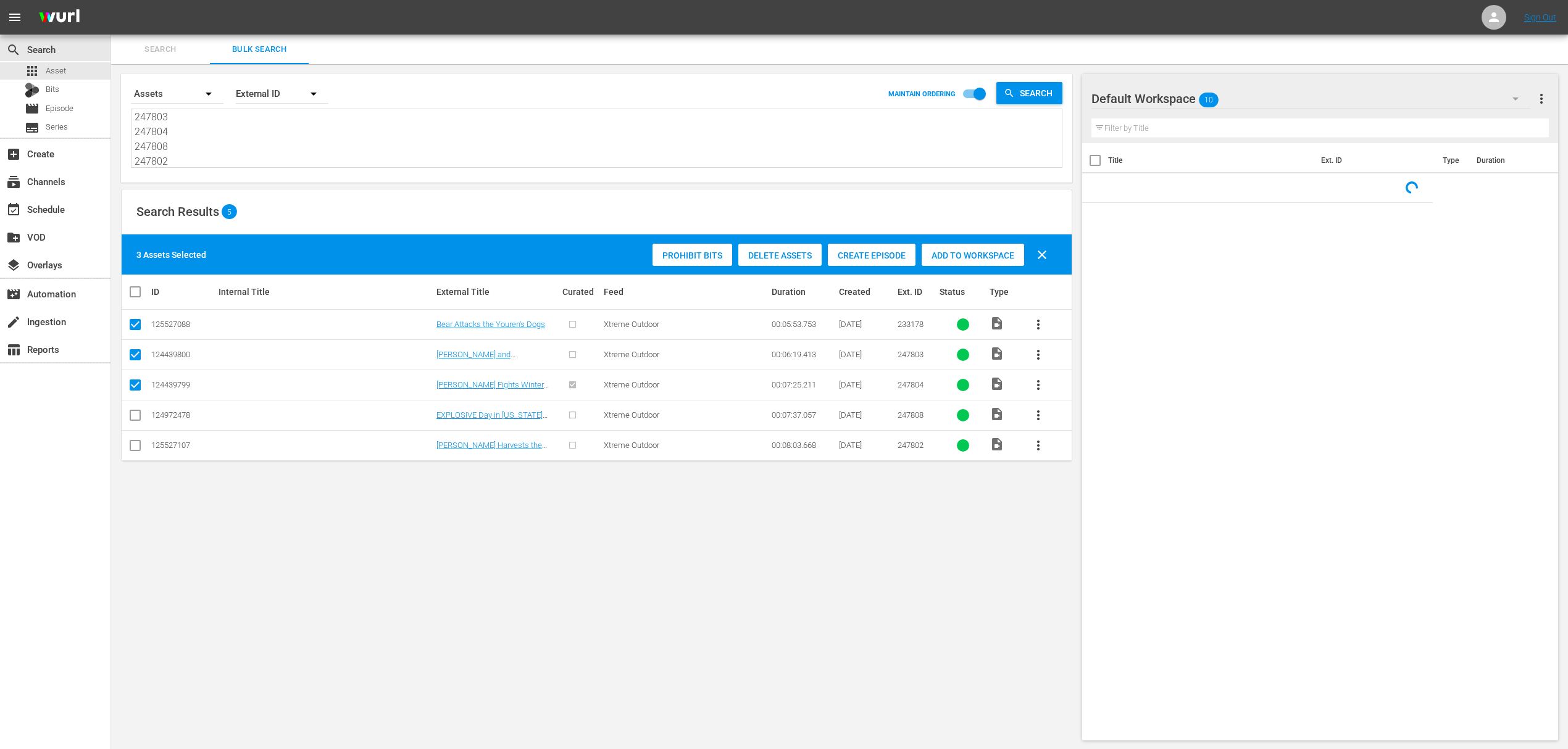
checkbox input "true"
click at [136, 443] on input "checkbox" at bounding box center [135, 447] width 15 height 15
checkbox input "true"
click at [1026, 251] on span "Add to Workspace" at bounding box center [1002, 256] width 103 height 10
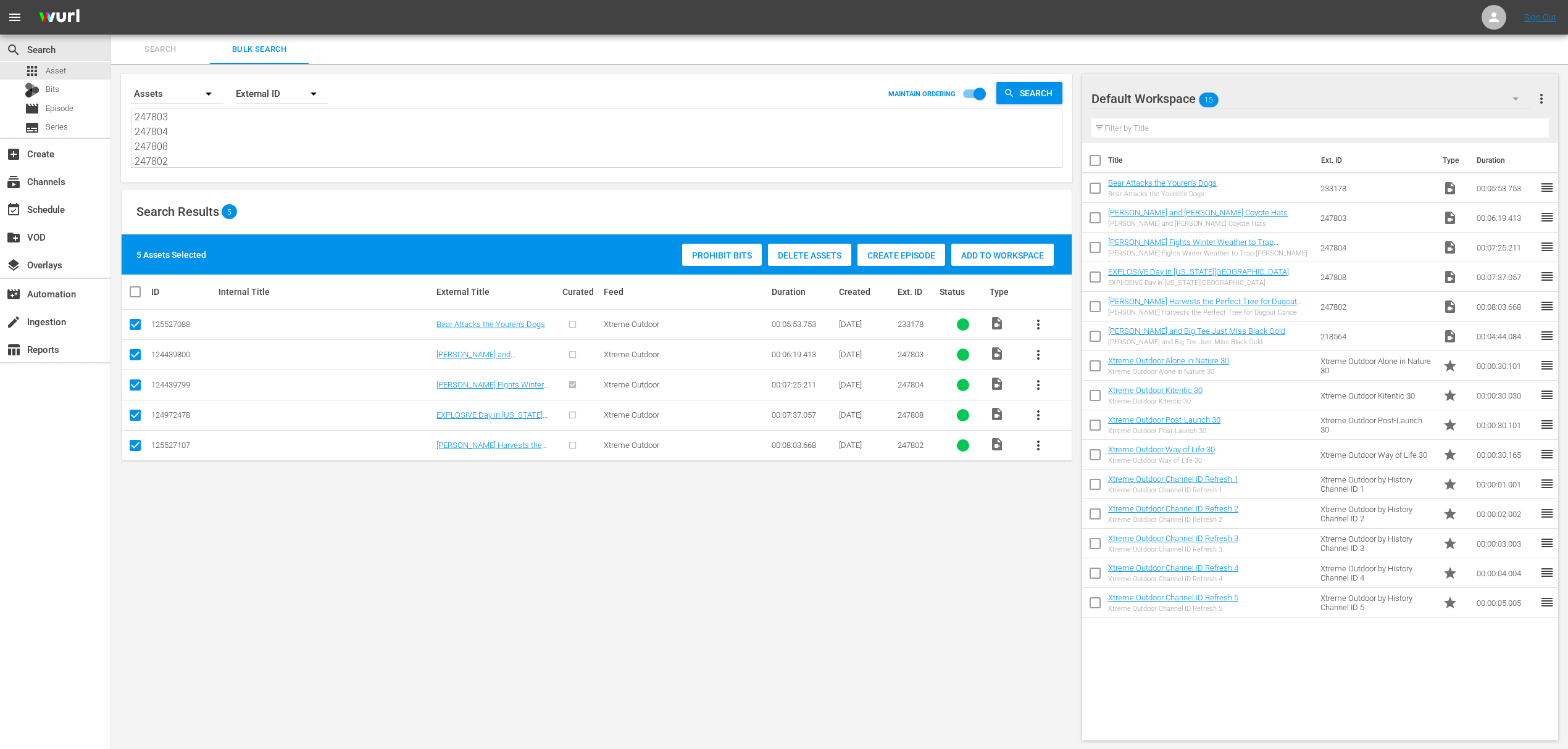
click at [1099, 340] on input "checkbox" at bounding box center [1095, 339] width 26 height 26
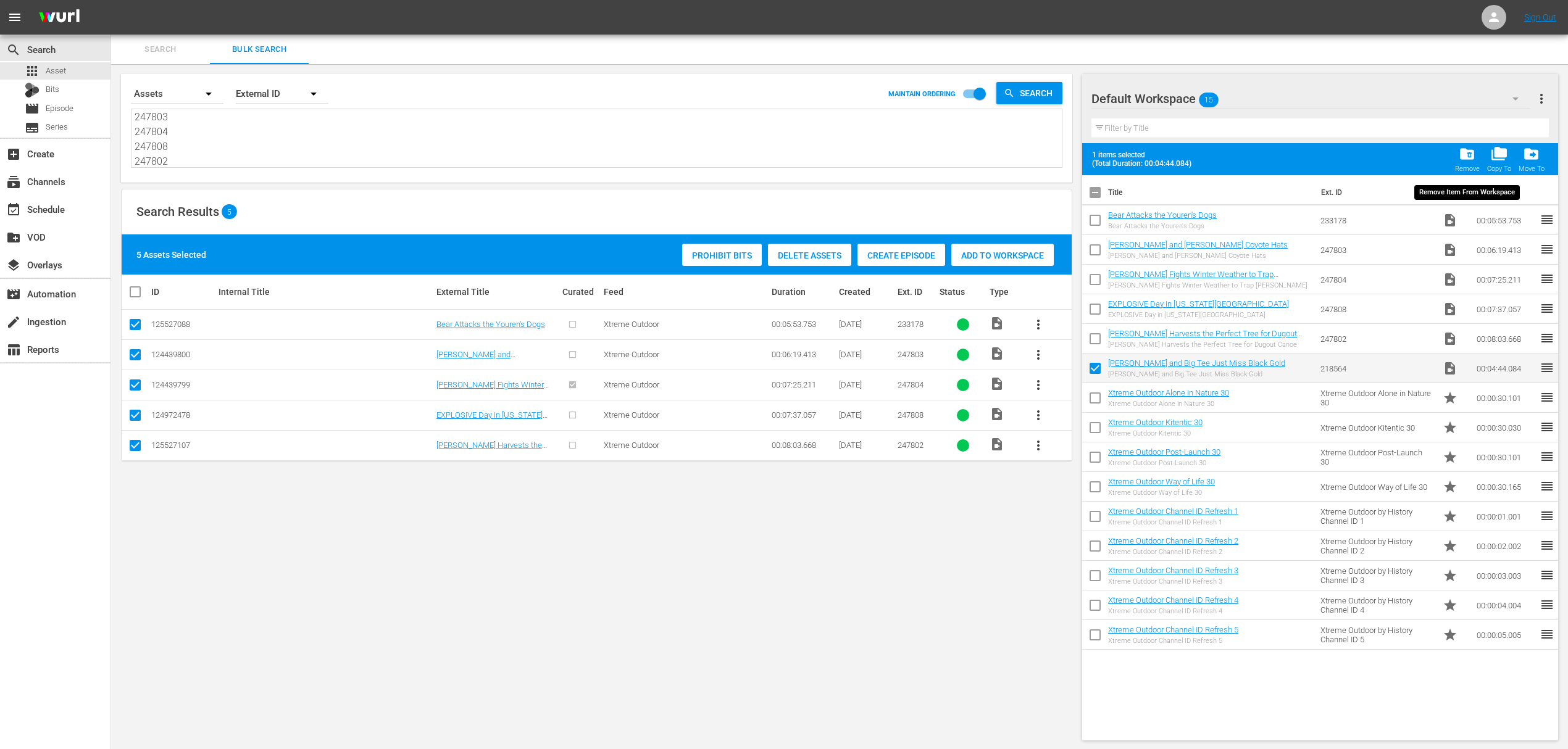
click at [1460, 159] on span "folder_delete" at bounding box center [1466, 153] width 17 height 17
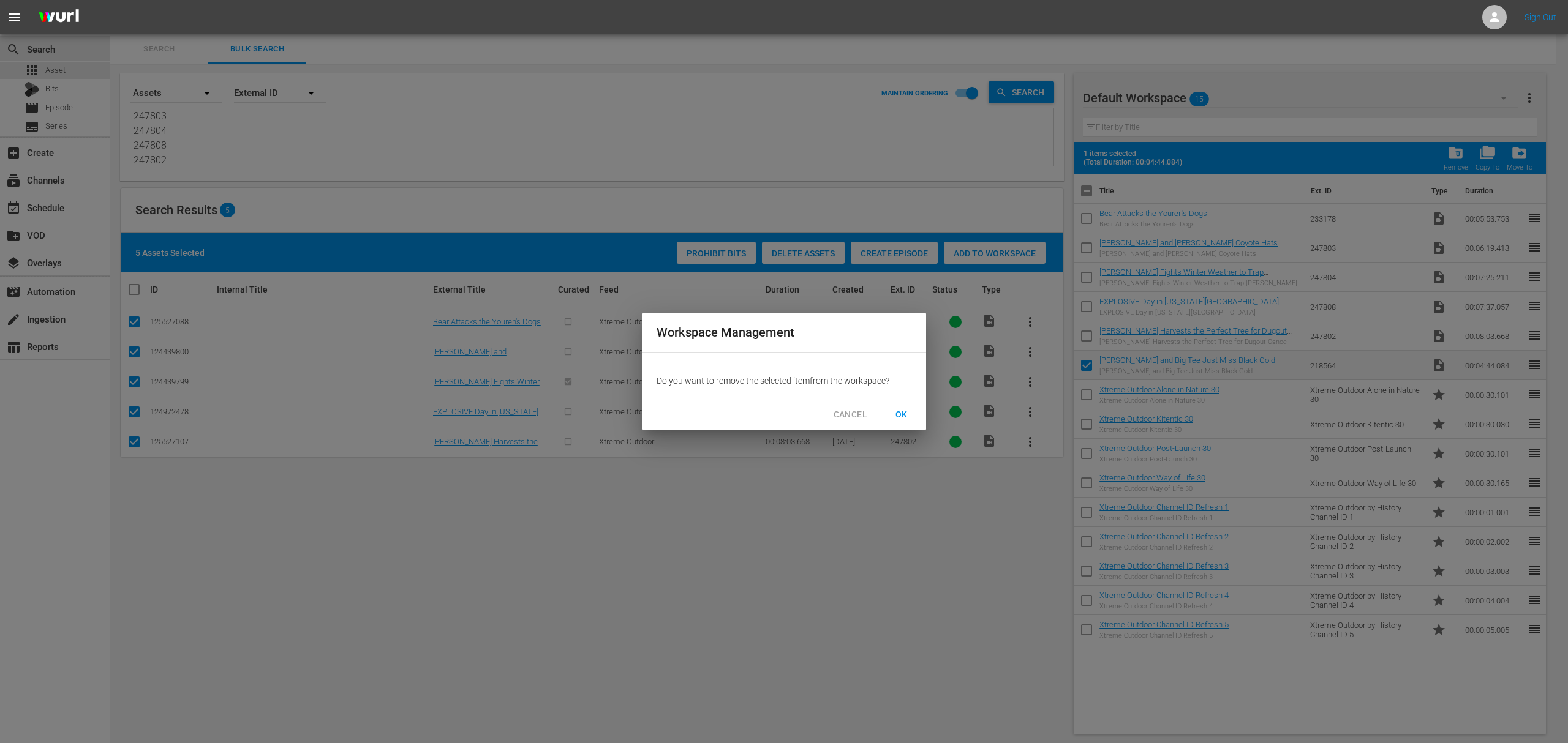
click at [899, 415] on span "OK" at bounding box center [901, 415] width 19 height 15
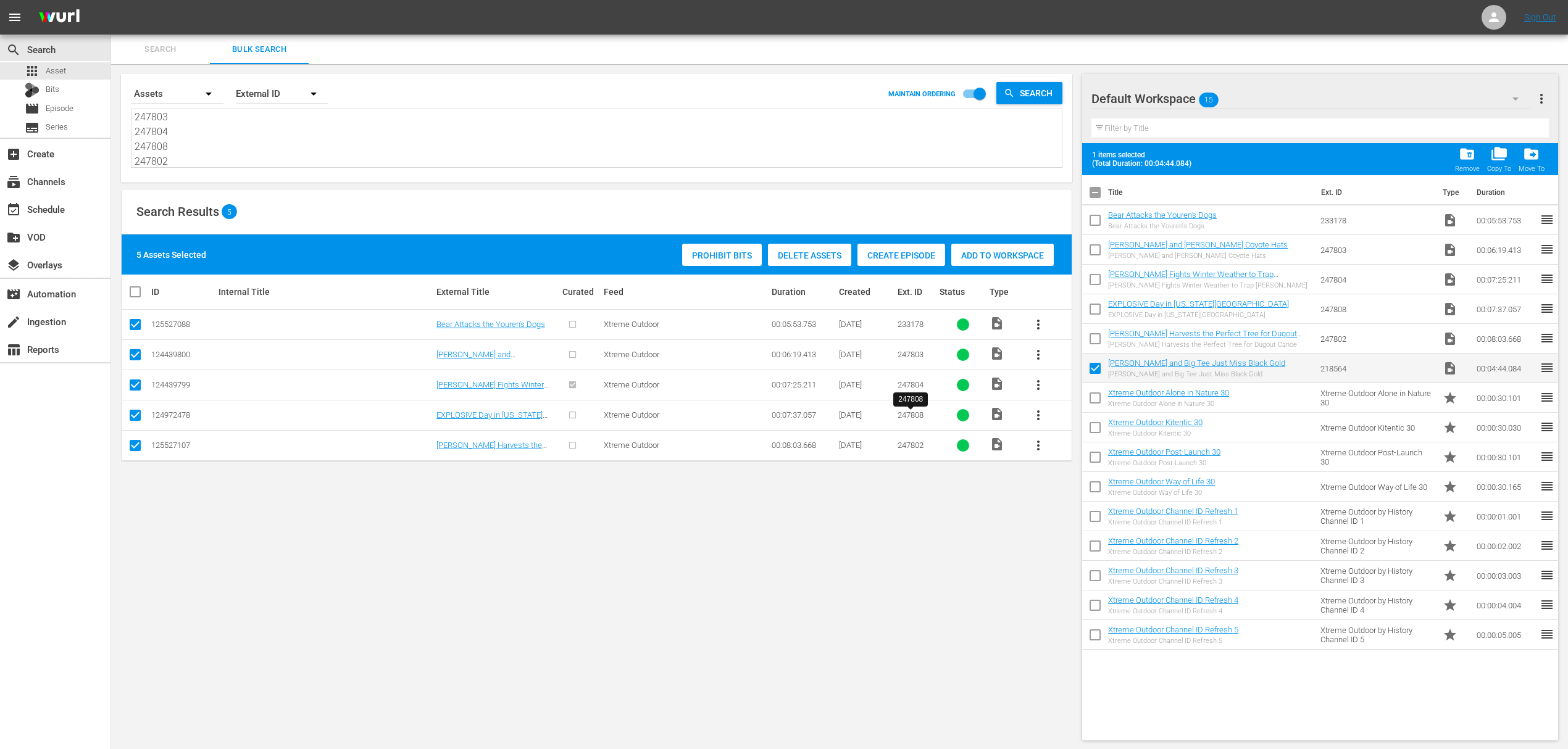
checkbox input "false"
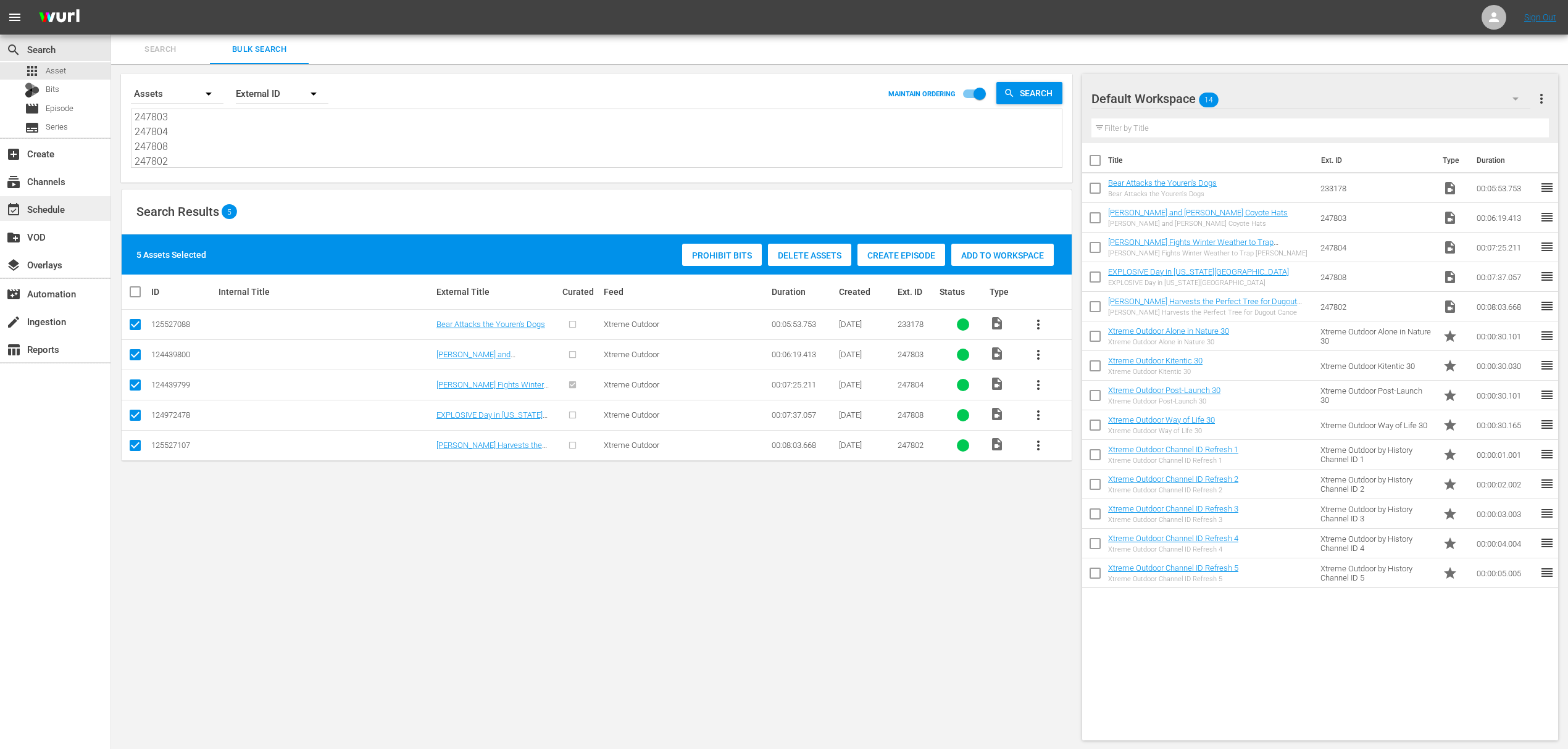
click at [56, 211] on div "event_available Schedule" at bounding box center [34, 207] width 69 height 11
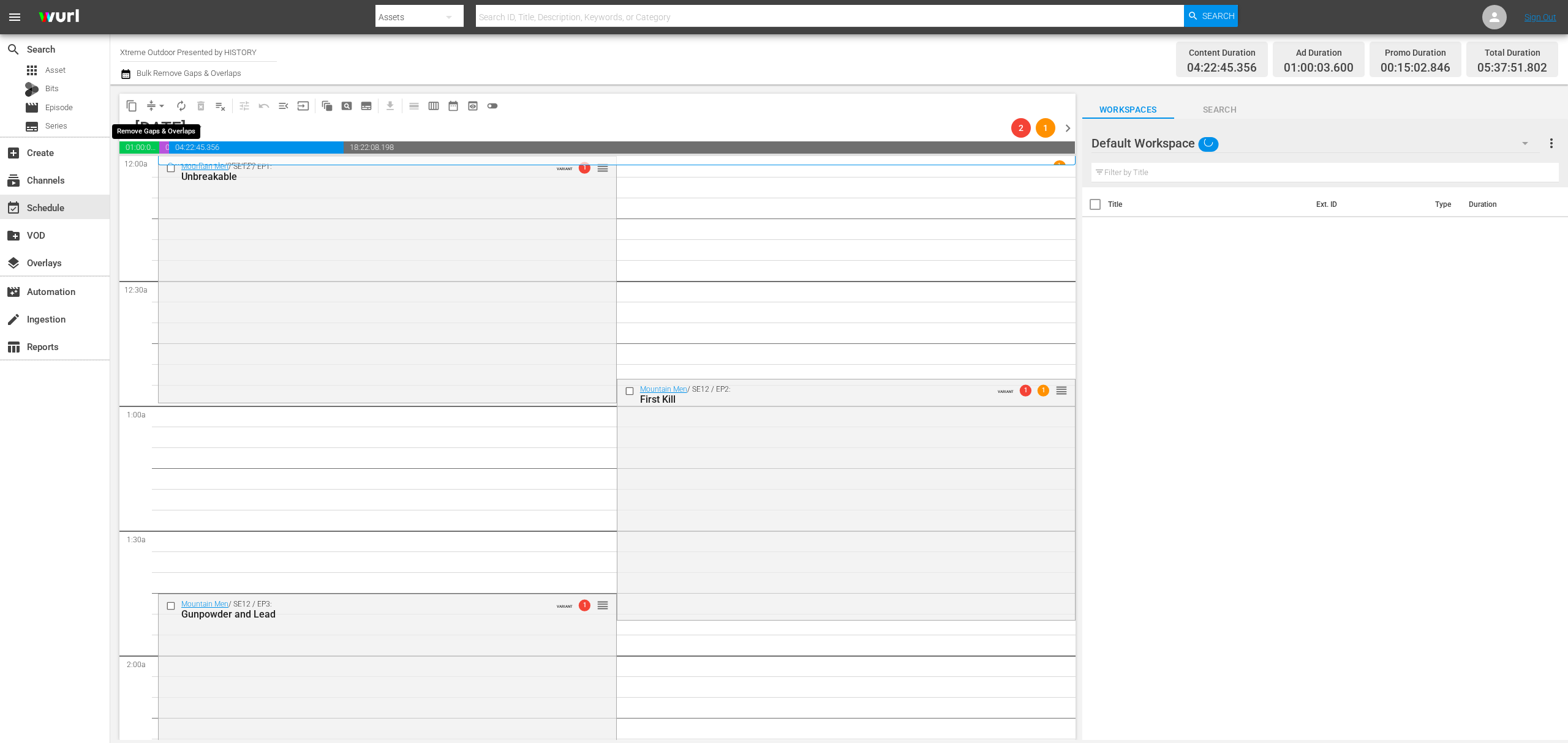
click at [159, 107] on span "arrow_drop_down" at bounding box center [162, 106] width 13 height 13
click at [157, 129] on li "Align to Midnight" at bounding box center [162, 131] width 129 height 20
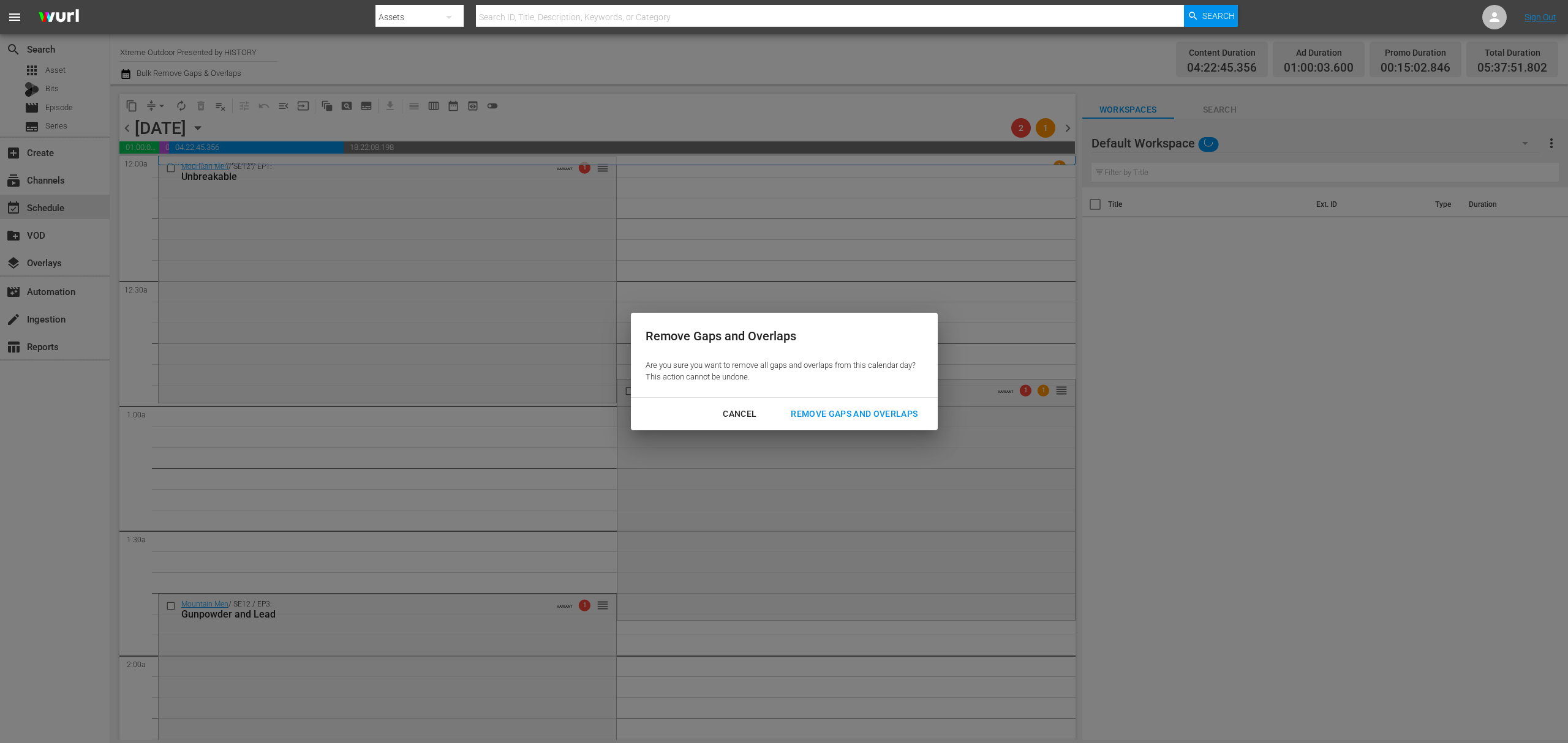
click at [825, 407] on div "Remove Gaps and Overlaps" at bounding box center [854, 415] width 146 height 15
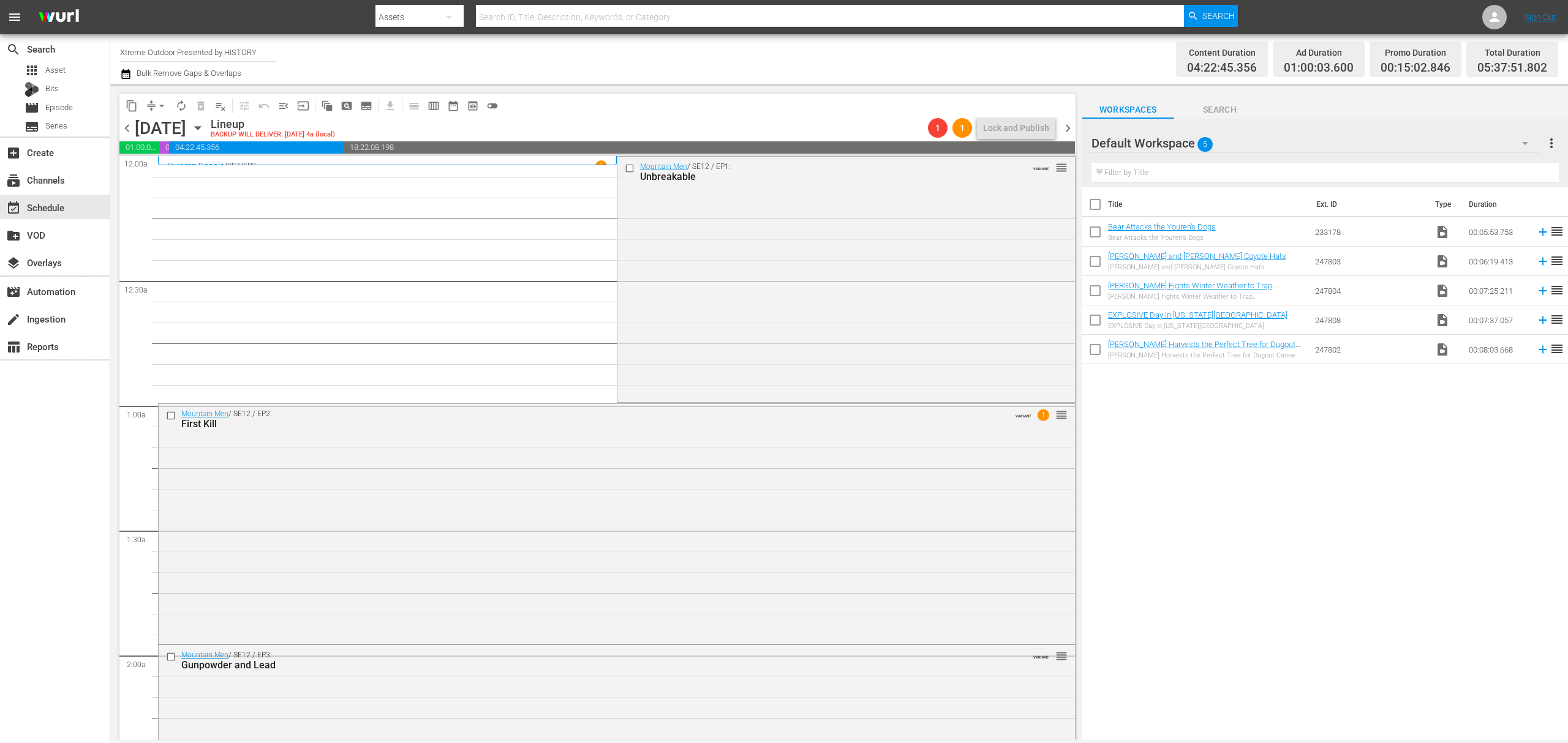
click at [157, 103] on span "arrow_drop_down" at bounding box center [162, 106] width 13 height 13
click at [157, 126] on li "Align to Midnight" at bounding box center [162, 131] width 129 height 20
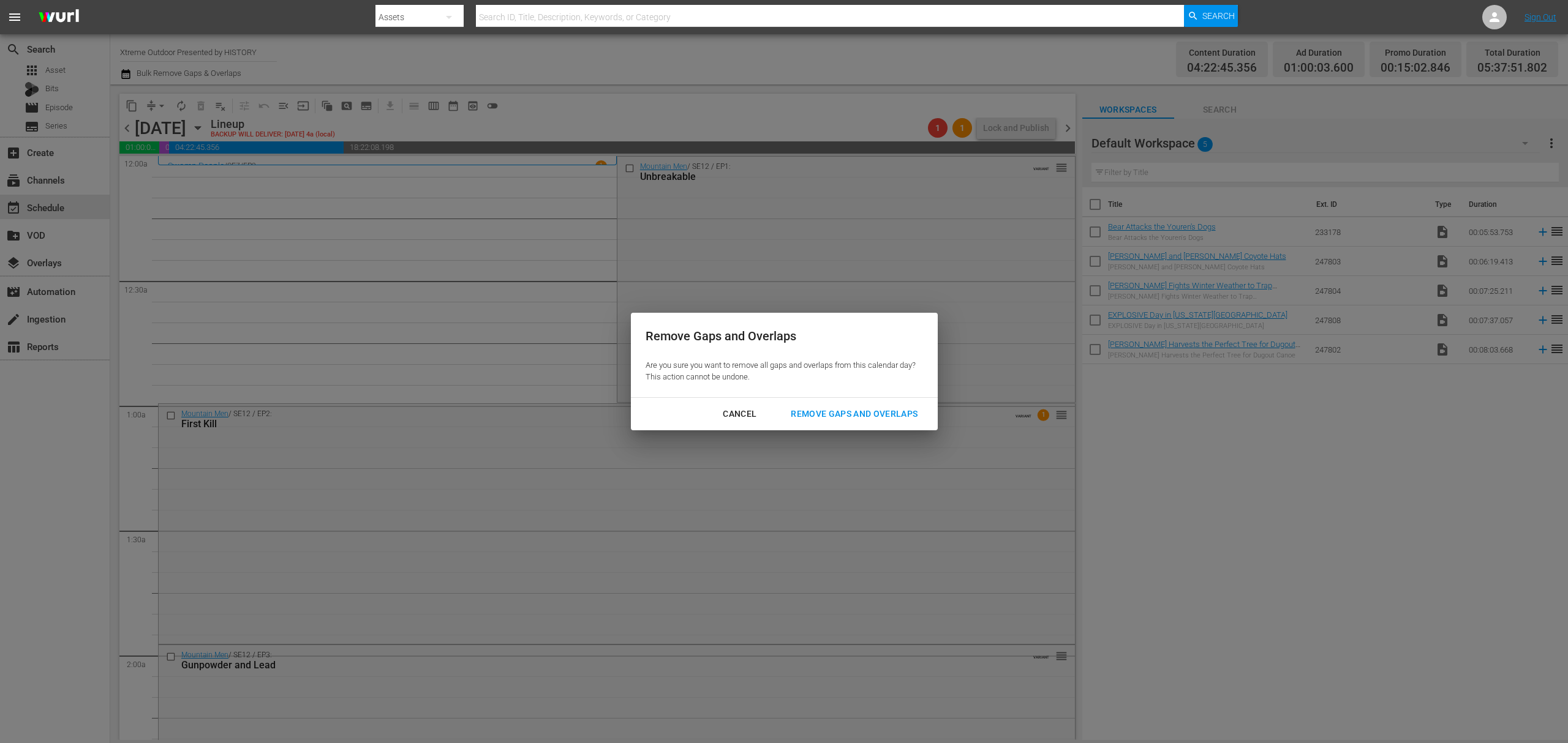
click at [864, 419] on div "Remove Gaps and Overlaps" at bounding box center [854, 415] width 146 height 15
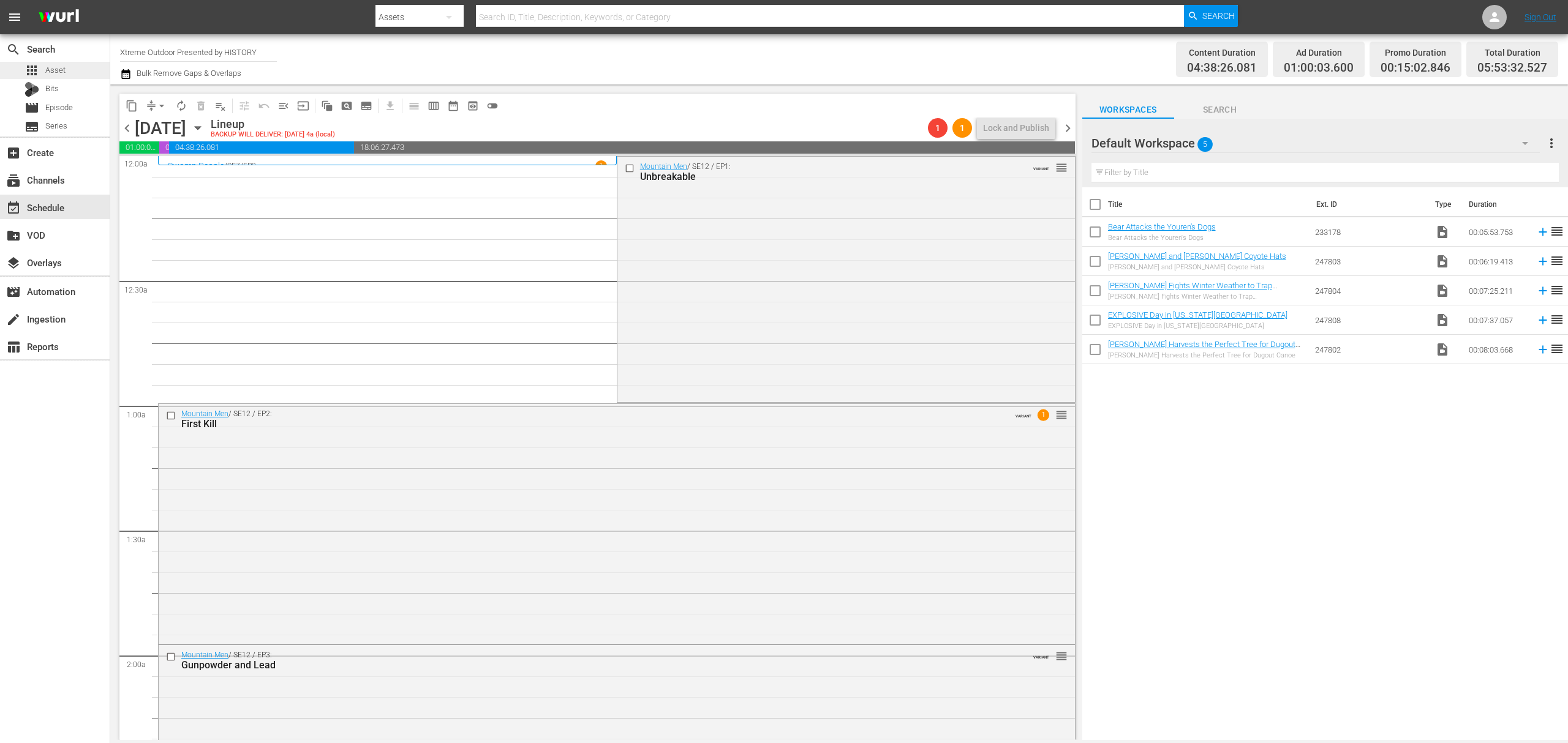
click at [59, 72] on span "Asset" at bounding box center [55, 70] width 20 height 13
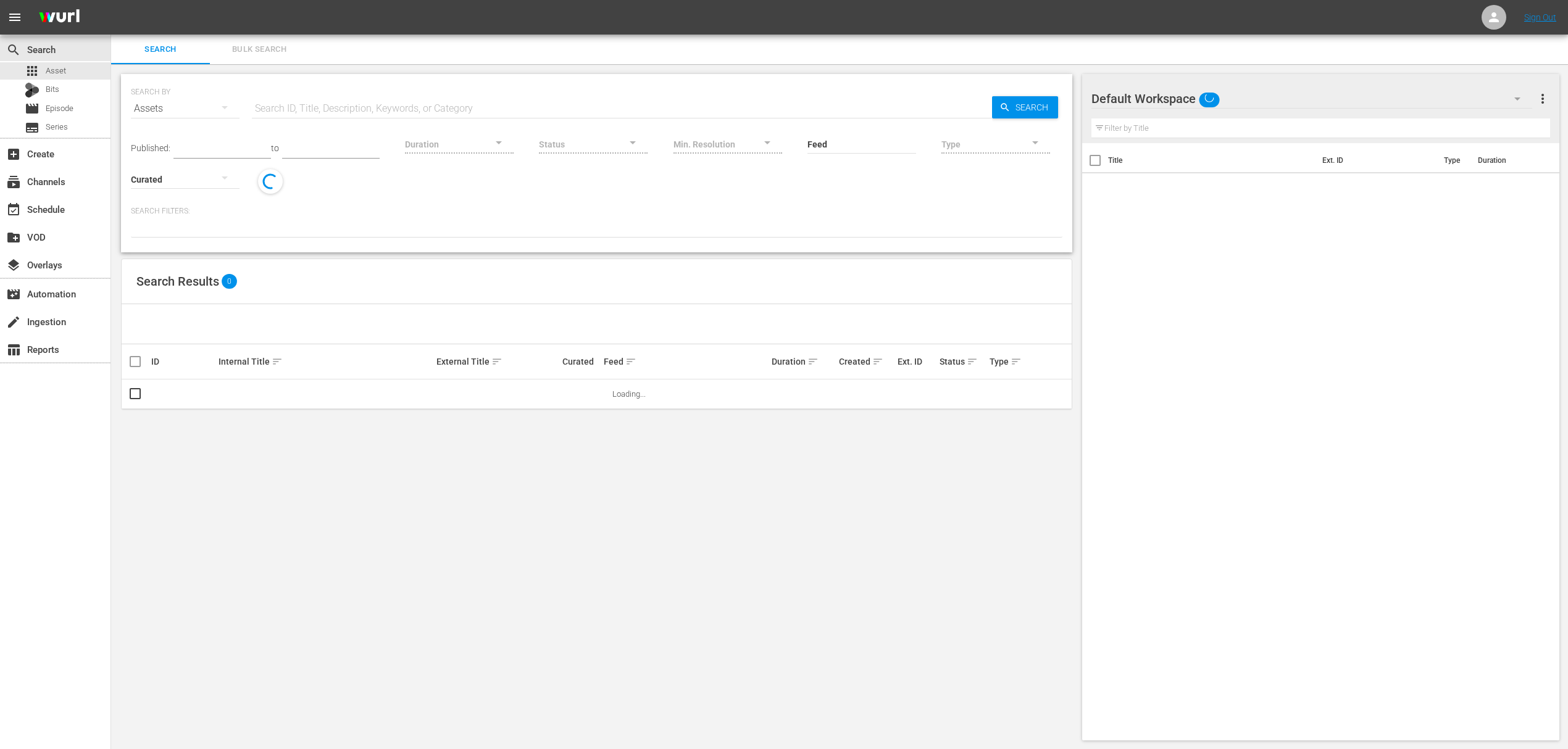
click at [294, 43] on span "Bulk Search" at bounding box center [259, 50] width 84 height 15
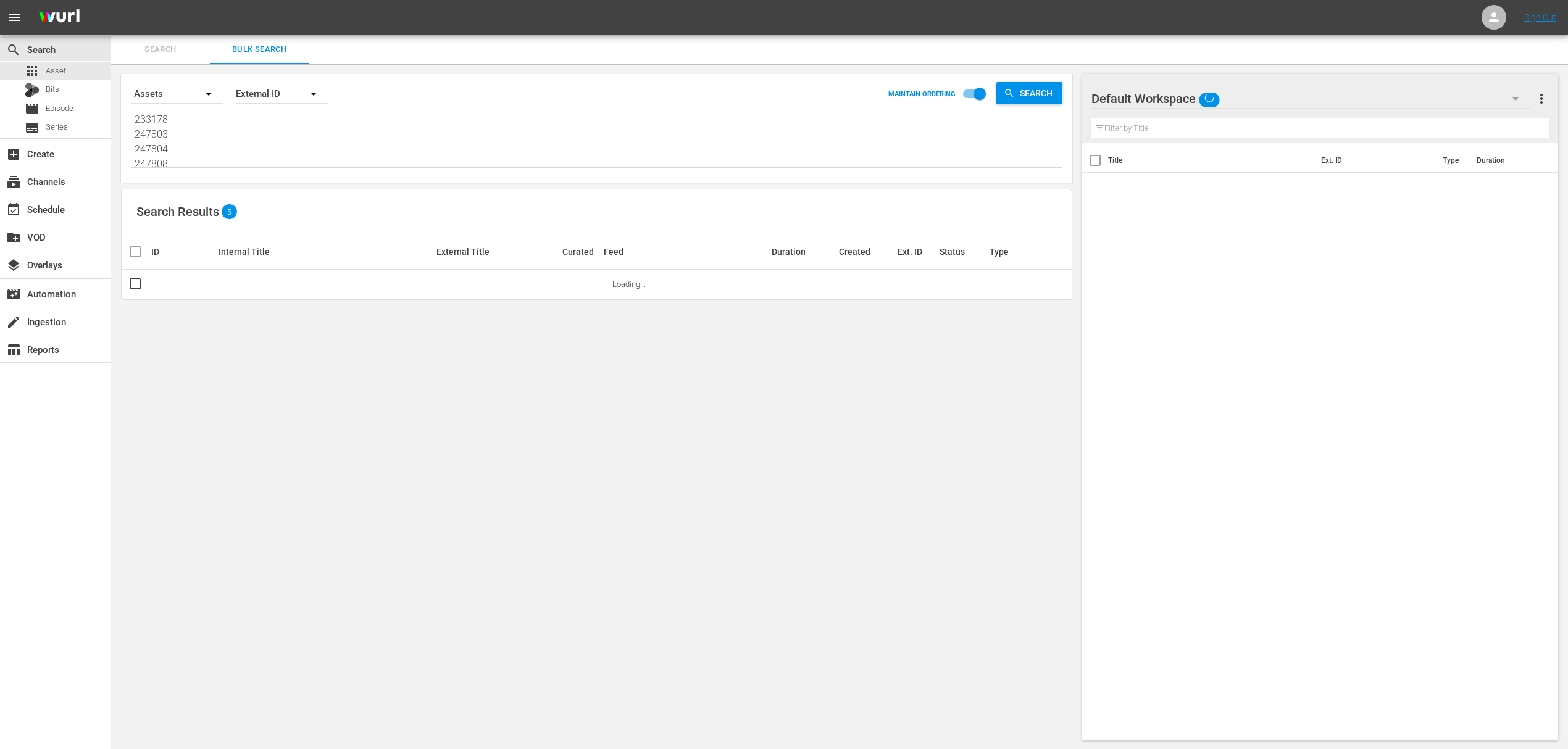
click at [220, 142] on textarea "233178 247803 247804 247808 247802" at bounding box center [598, 141] width 927 height 57
paste textarea "69"
type textarea "233169"
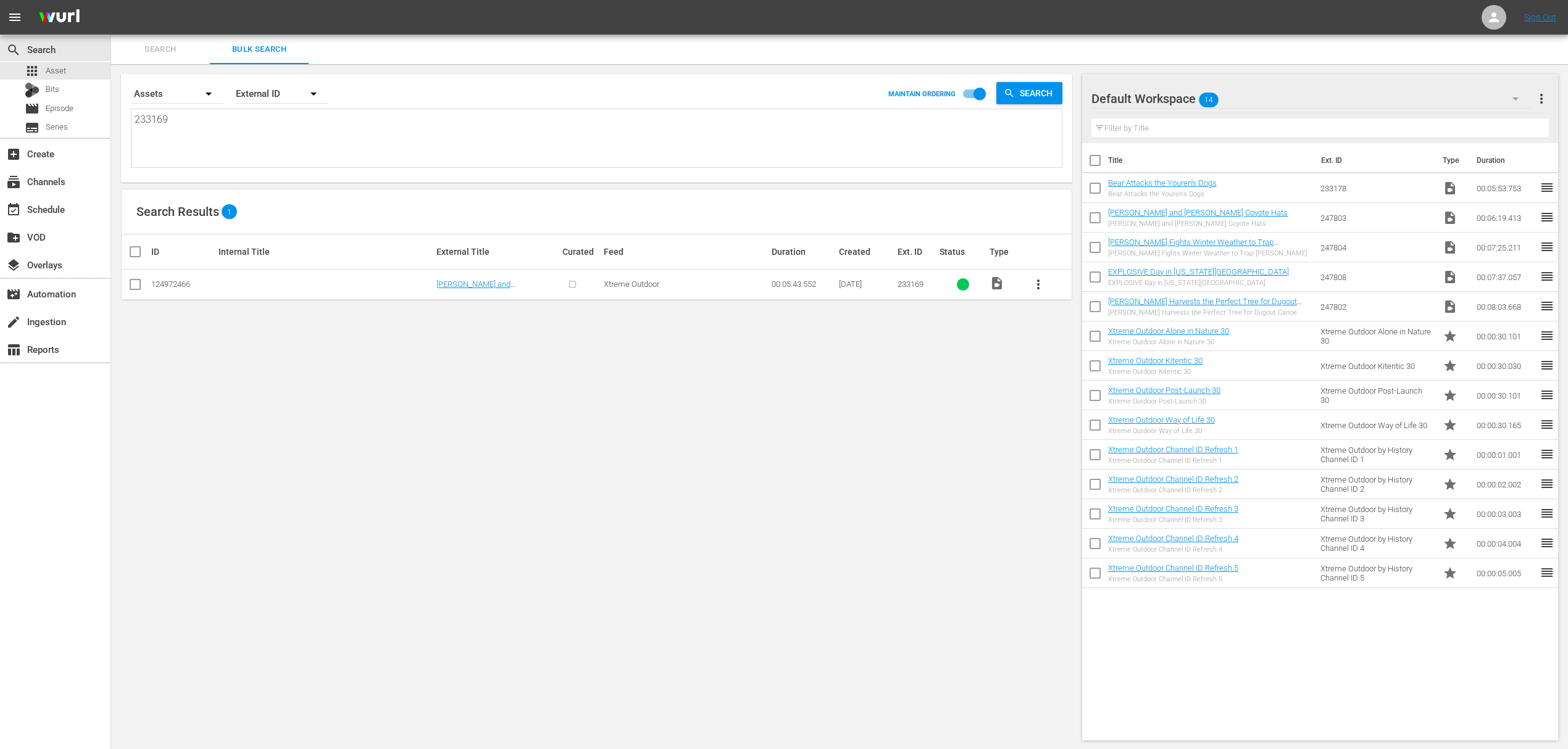
type textarea "233169"
click at [137, 288] on input "checkbox" at bounding box center [135, 286] width 15 height 15
checkbox input "true"
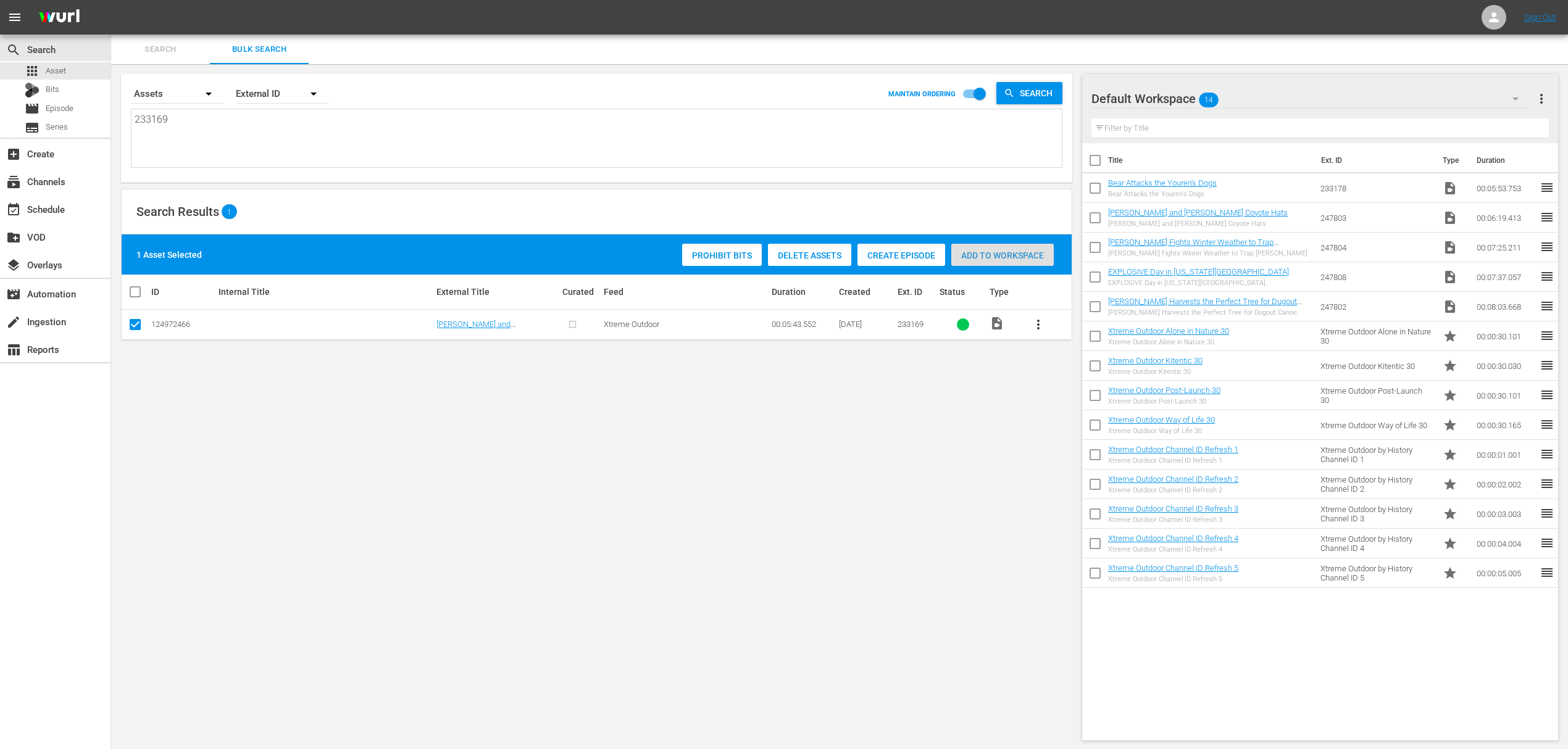
click at [991, 261] on div "Add to Workspace" at bounding box center [1002, 256] width 103 height 23
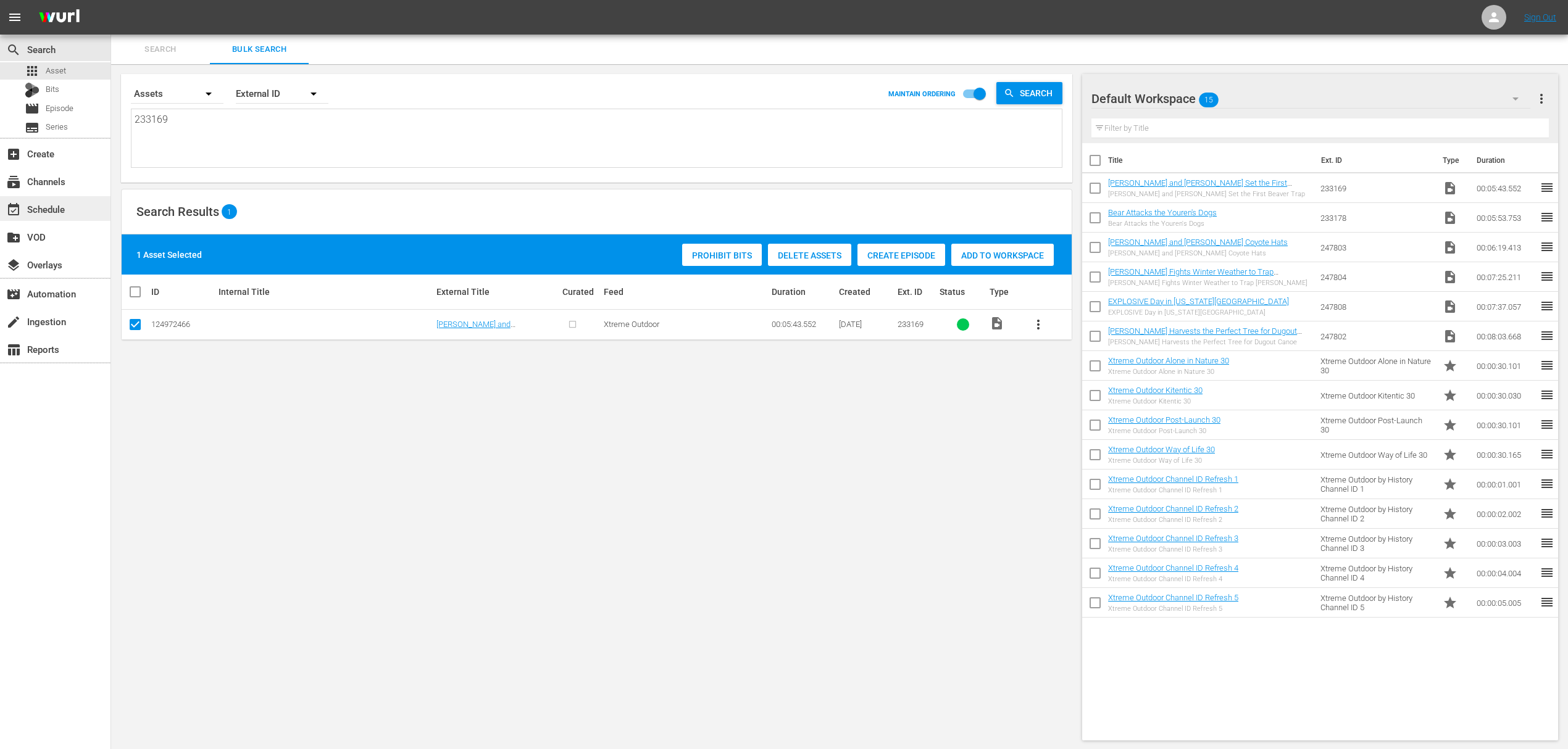
click at [55, 210] on div "event_available Schedule" at bounding box center [34, 207] width 69 height 11
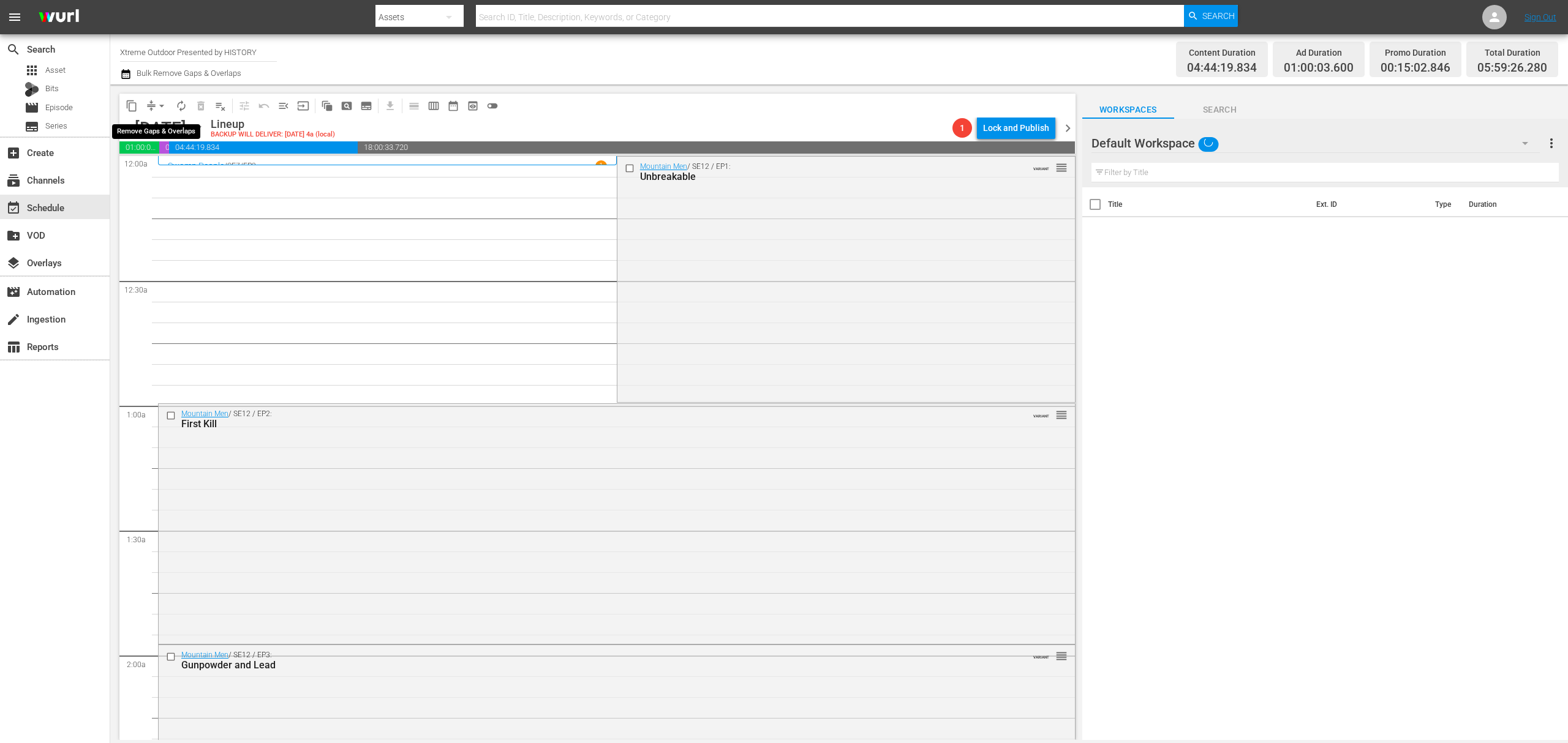
click at [152, 106] on button "arrow_drop_down" at bounding box center [162, 106] width 19 height 19
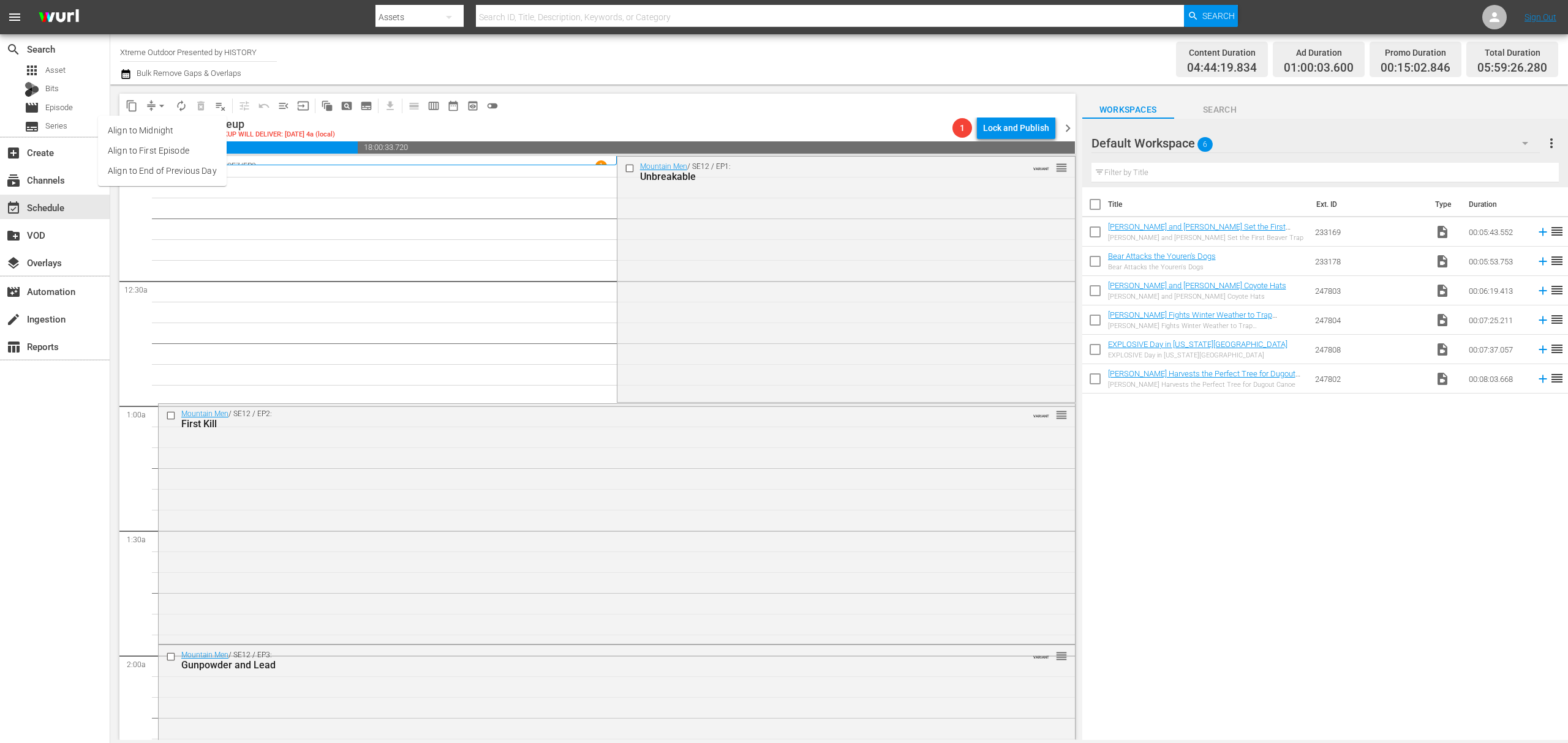
click at [162, 127] on li "Align to Midnight" at bounding box center [162, 131] width 129 height 20
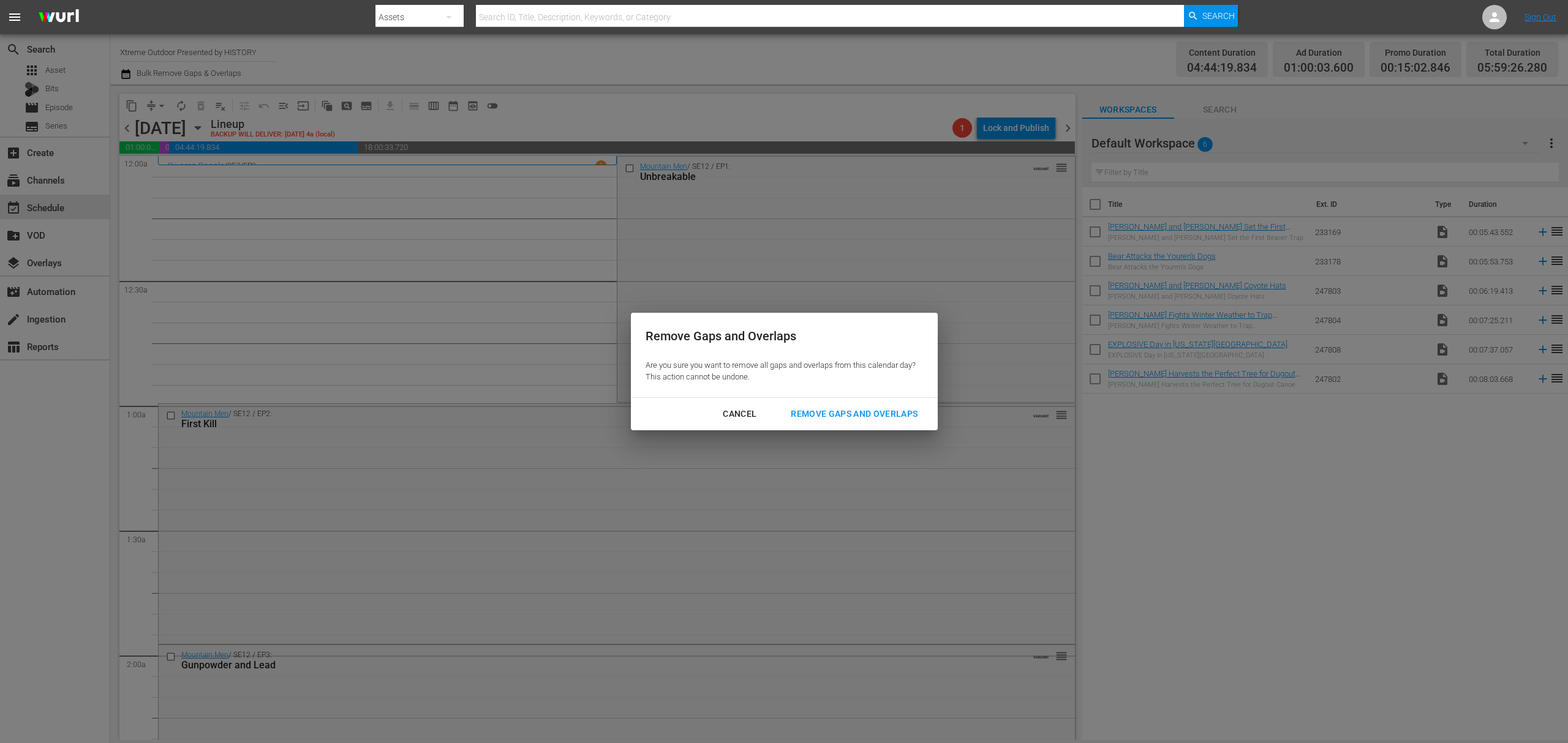
click at [869, 420] on div "Remove Gaps and Overlaps" at bounding box center [854, 415] width 146 height 15
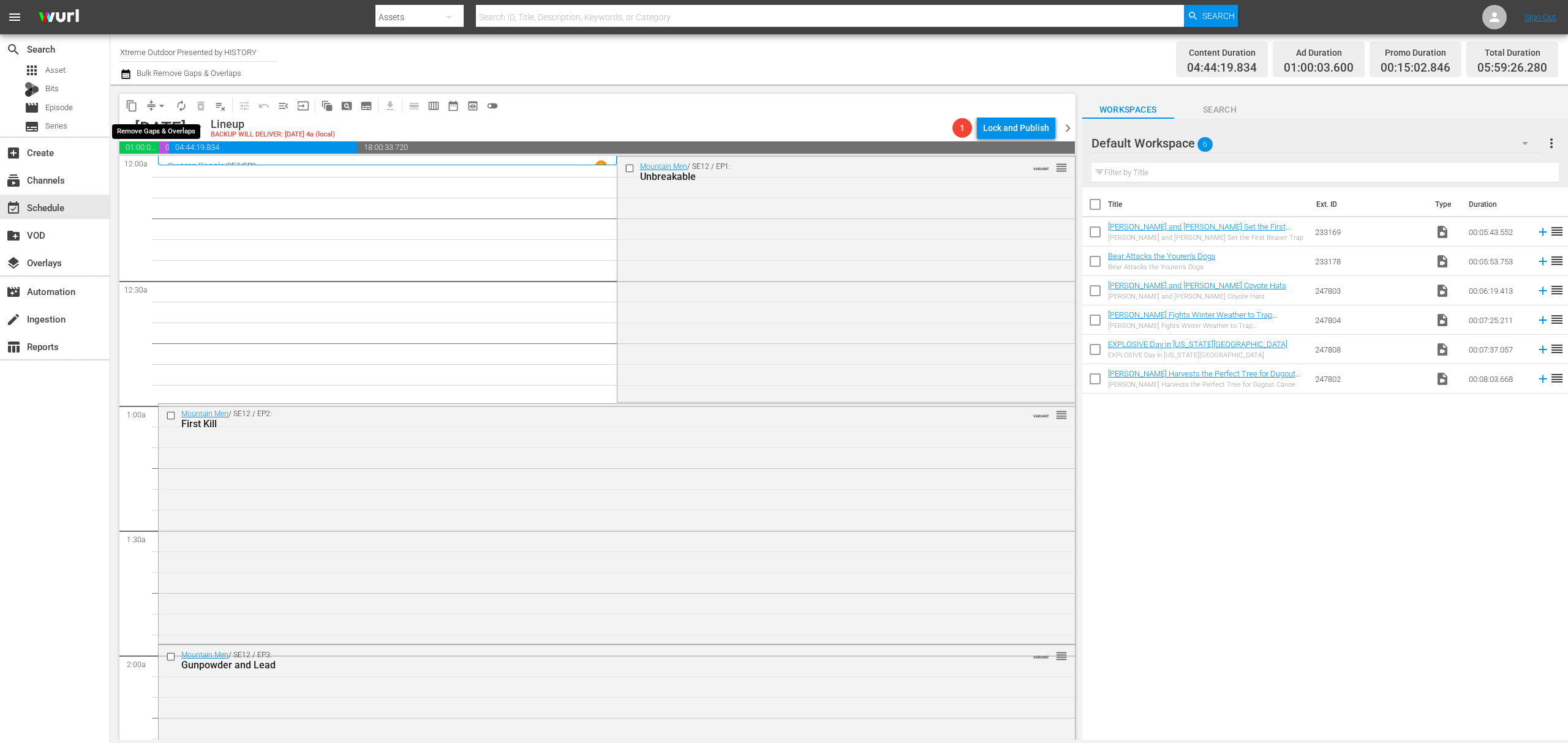
click at [154, 104] on button "arrow_drop_down" at bounding box center [162, 106] width 19 height 19
click at [158, 128] on li "Align to Midnight" at bounding box center [162, 131] width 129 height 20
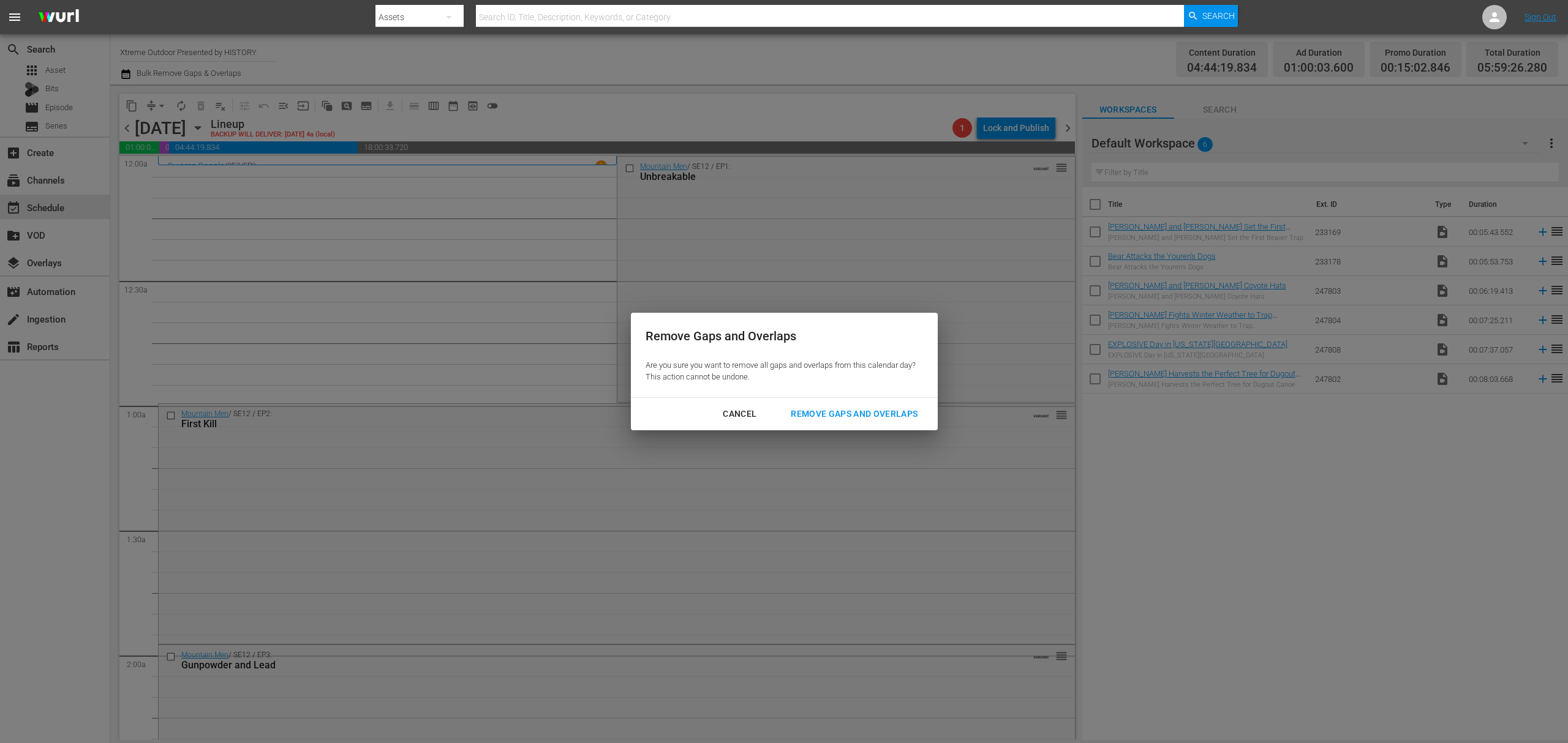
click at [893, 417] on div "Remove Gaps and Overlaps" at bounding box center [854, 415] width 146 height 15
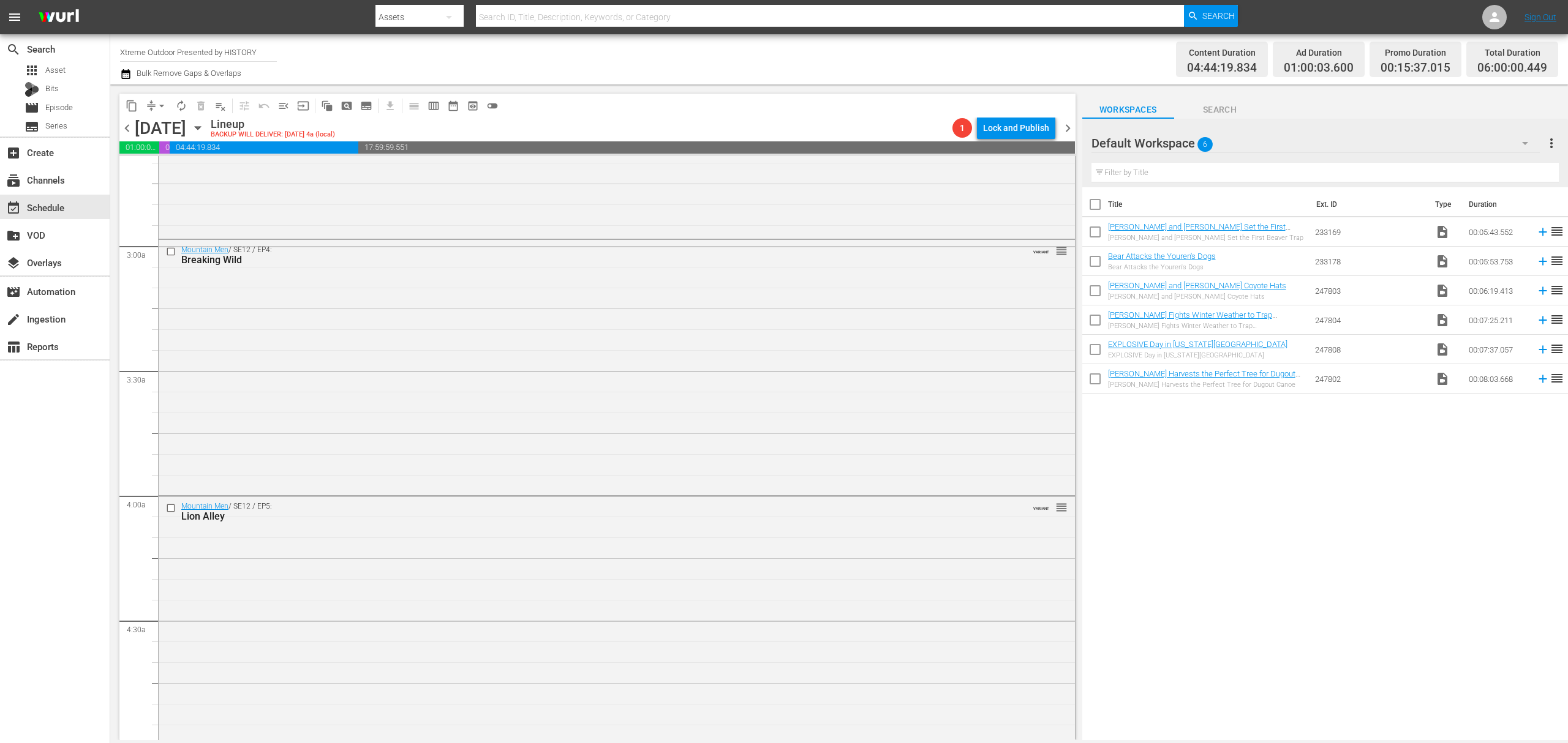
scroll to position [490, 0]
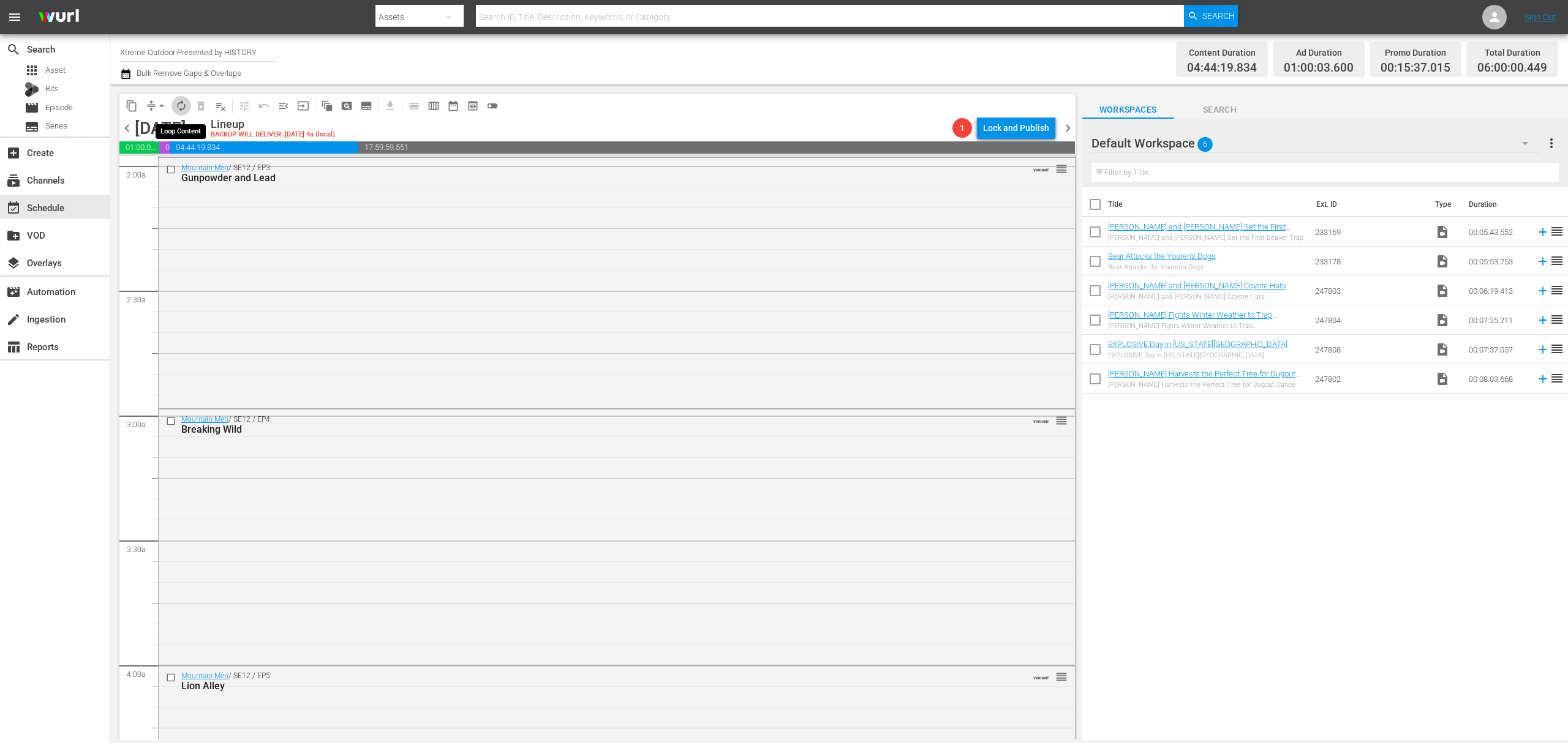
click at [184, 108] on span "autorenew_outlined" at bounding box center [181, 106] width 13 height 13
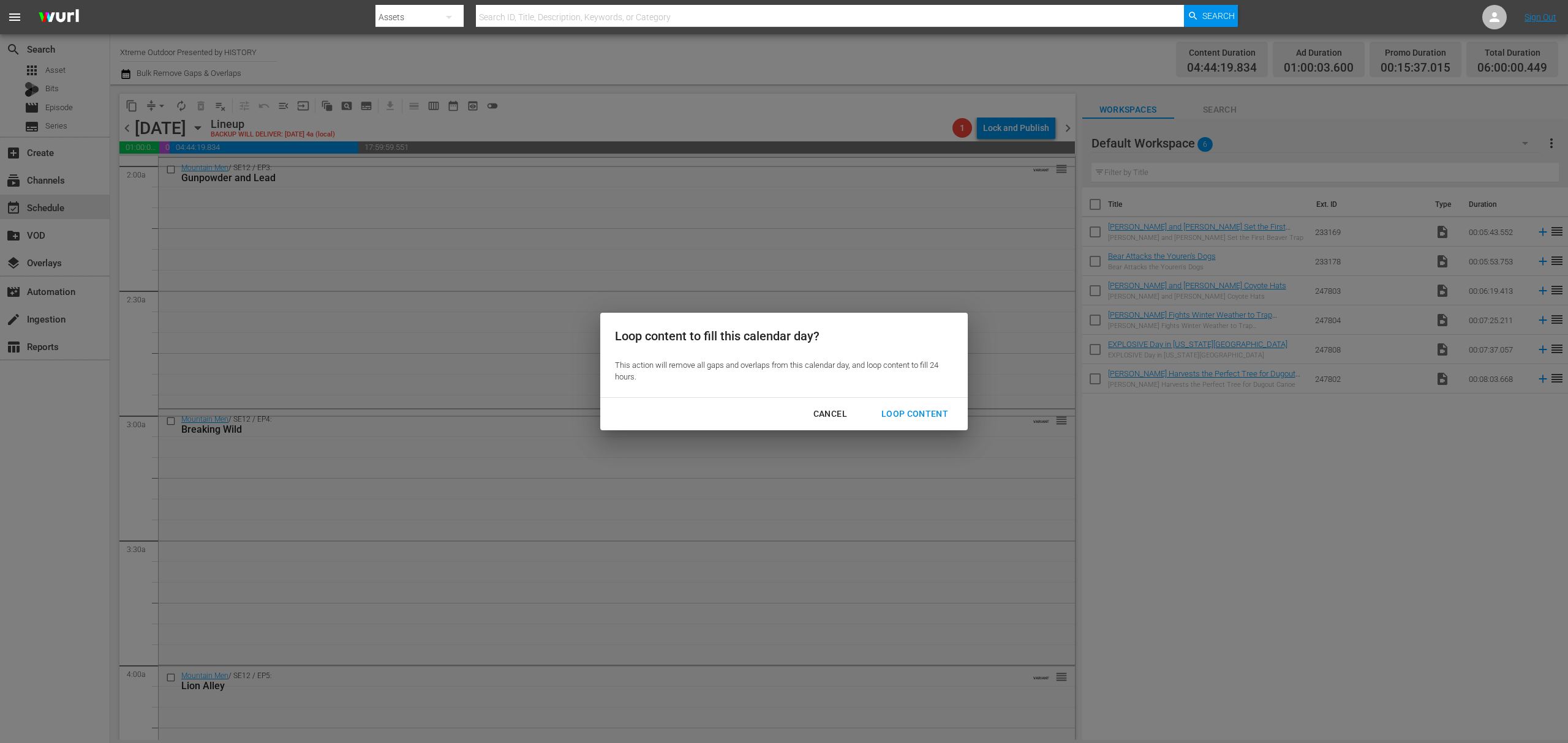
click at [916, 407] on div "Loop Content" at bounding box center [914, 415] width 86 height 15
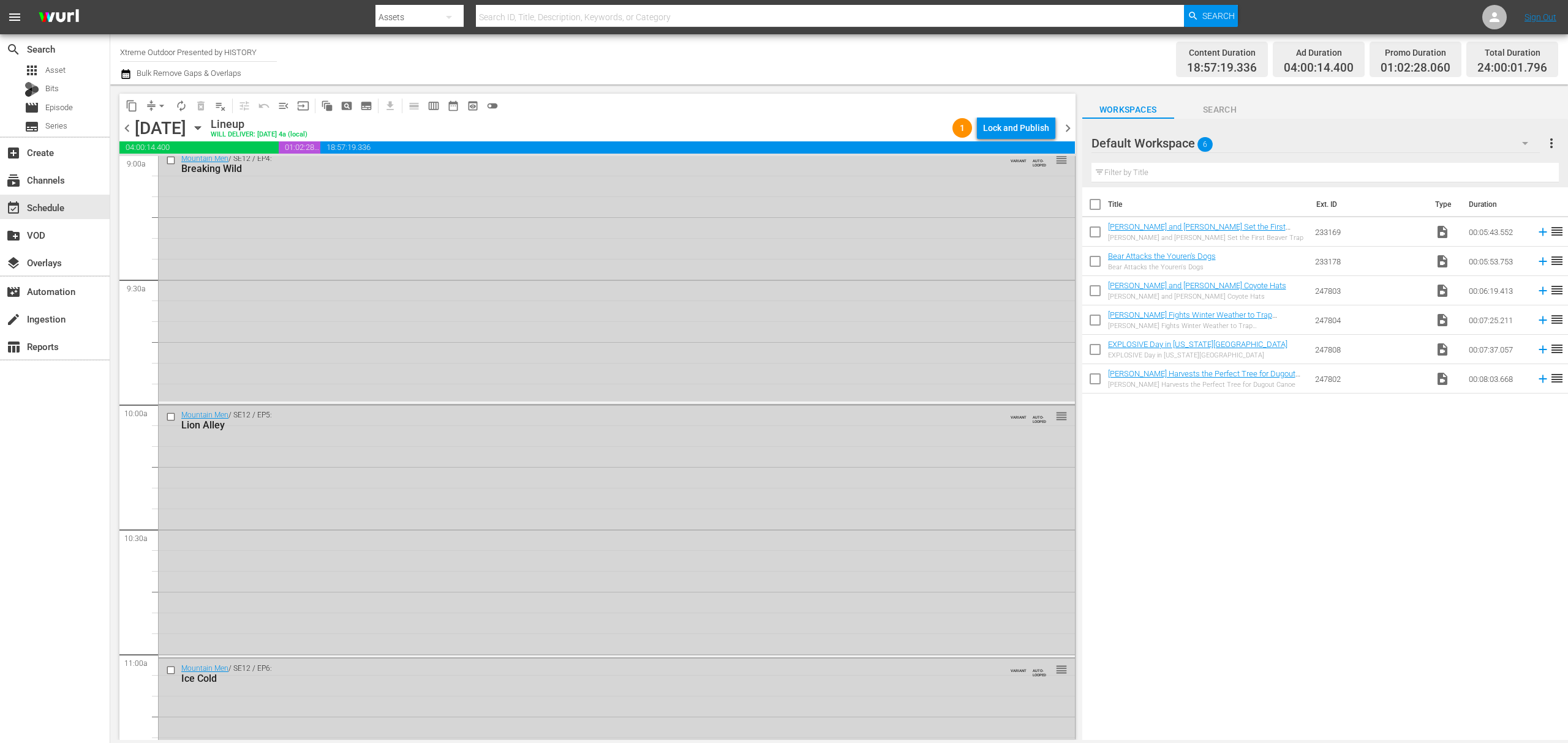
scroll to position [2285, 0]
click at [1013, 125] on div "Lock and Publish" at bounding box center [1016, 128] width 66 height 22
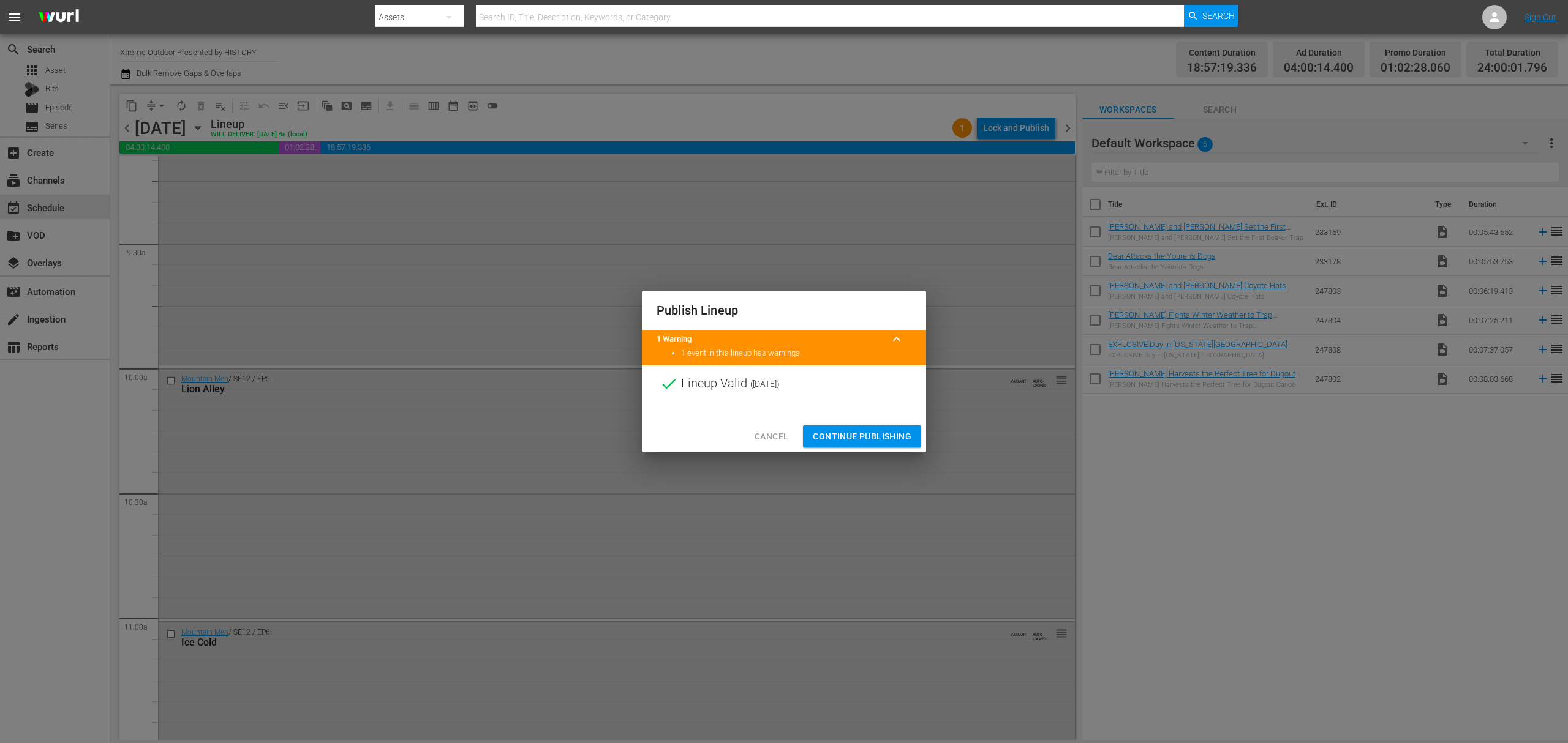
click at [854, 433] on span "Continue Publishing" at bounding box center [862, 437] width 99 height 15
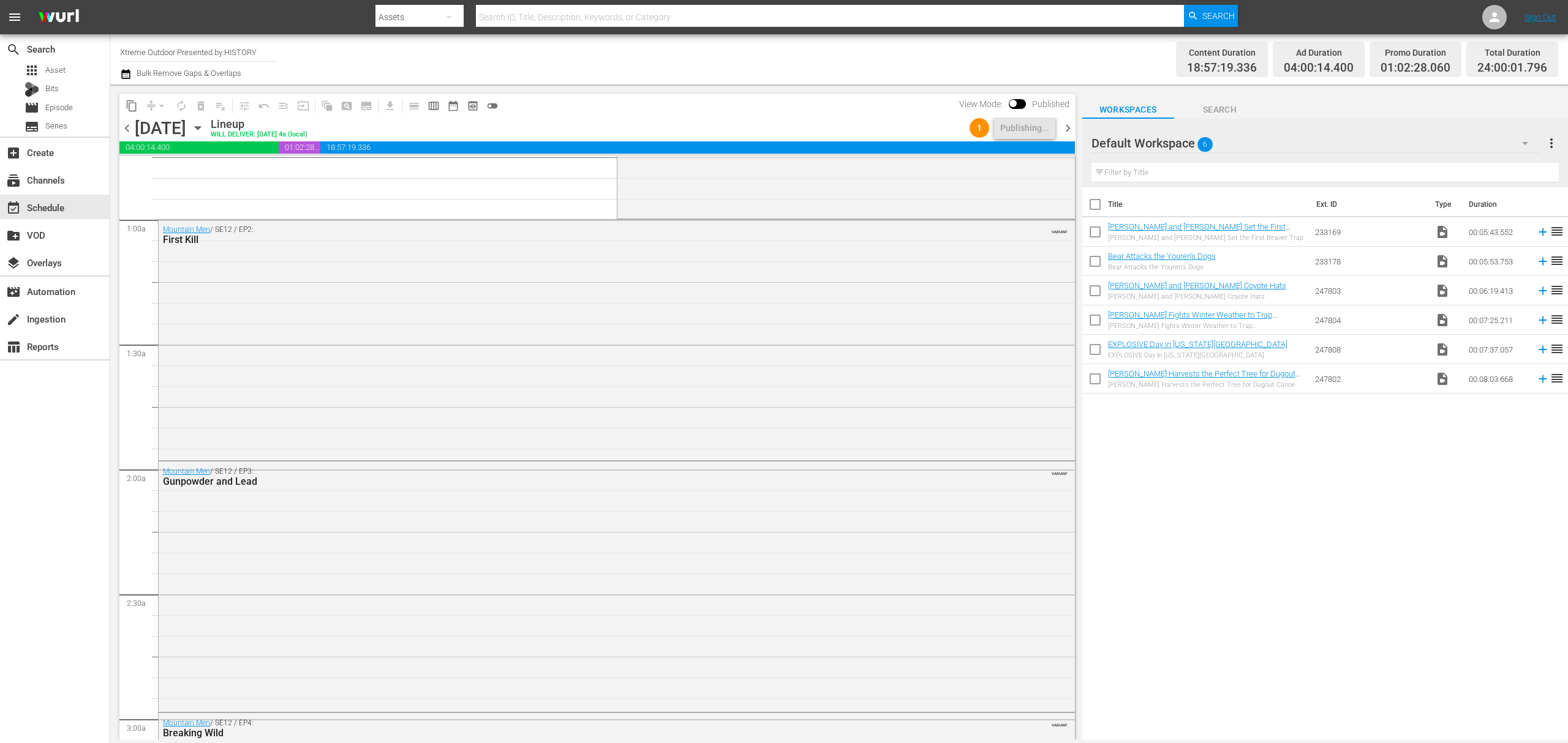
scroll to position [0, 0]
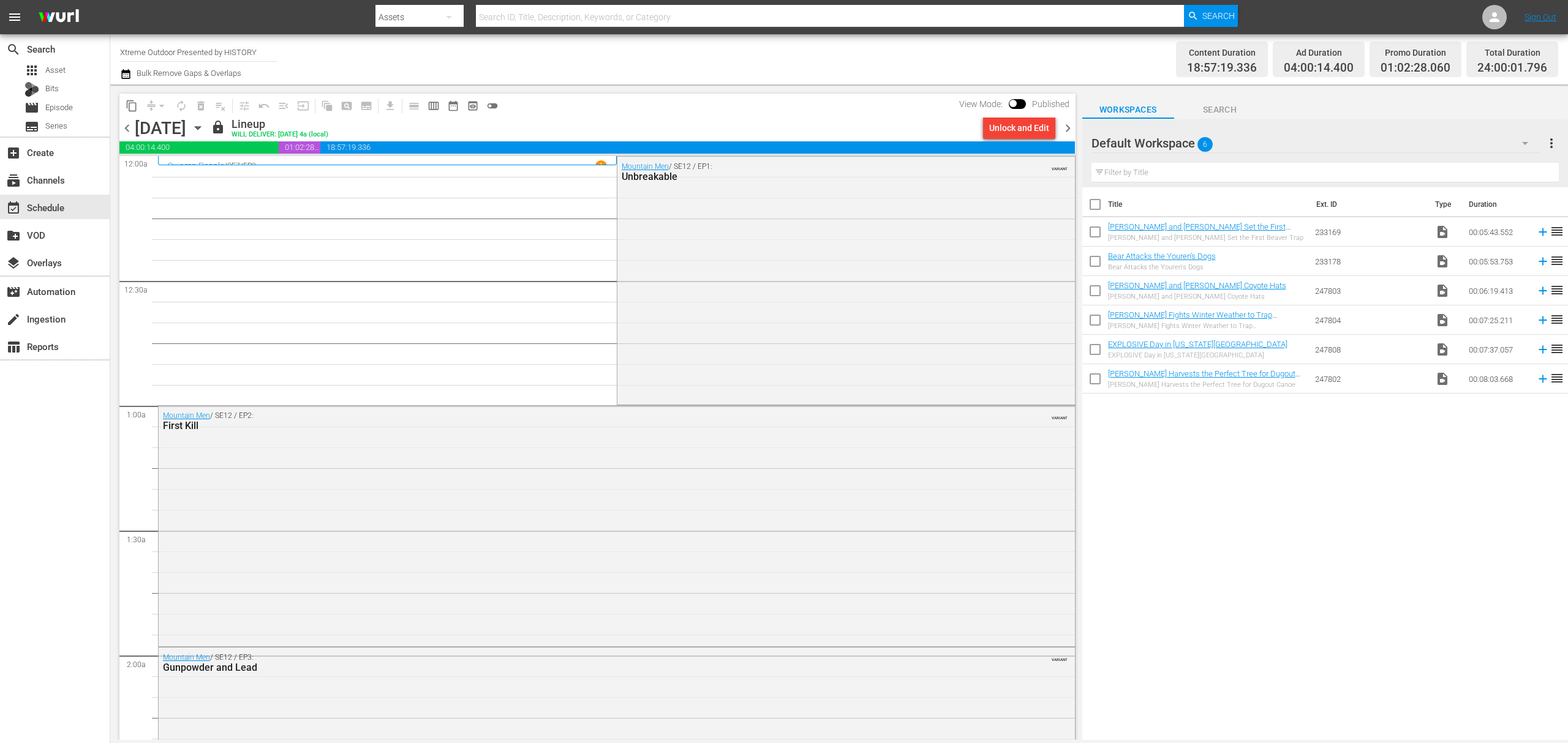
click at [1068, 121] on span "chevron_right" at bounding box center [1068, 129] width 16 height 15
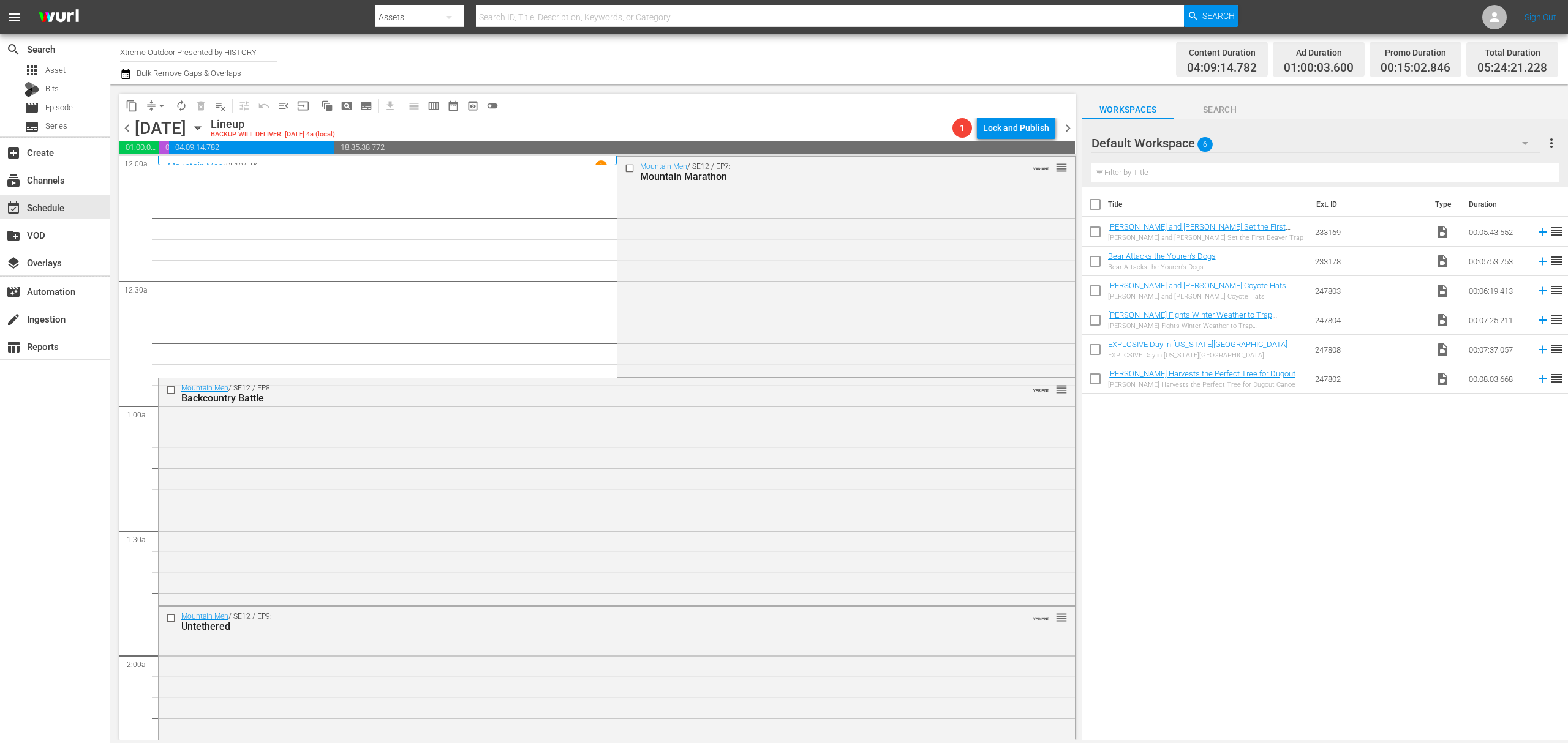
click at [130, 131] on span "chevron_left" at bounding box center [127, 129] width 16 height 15
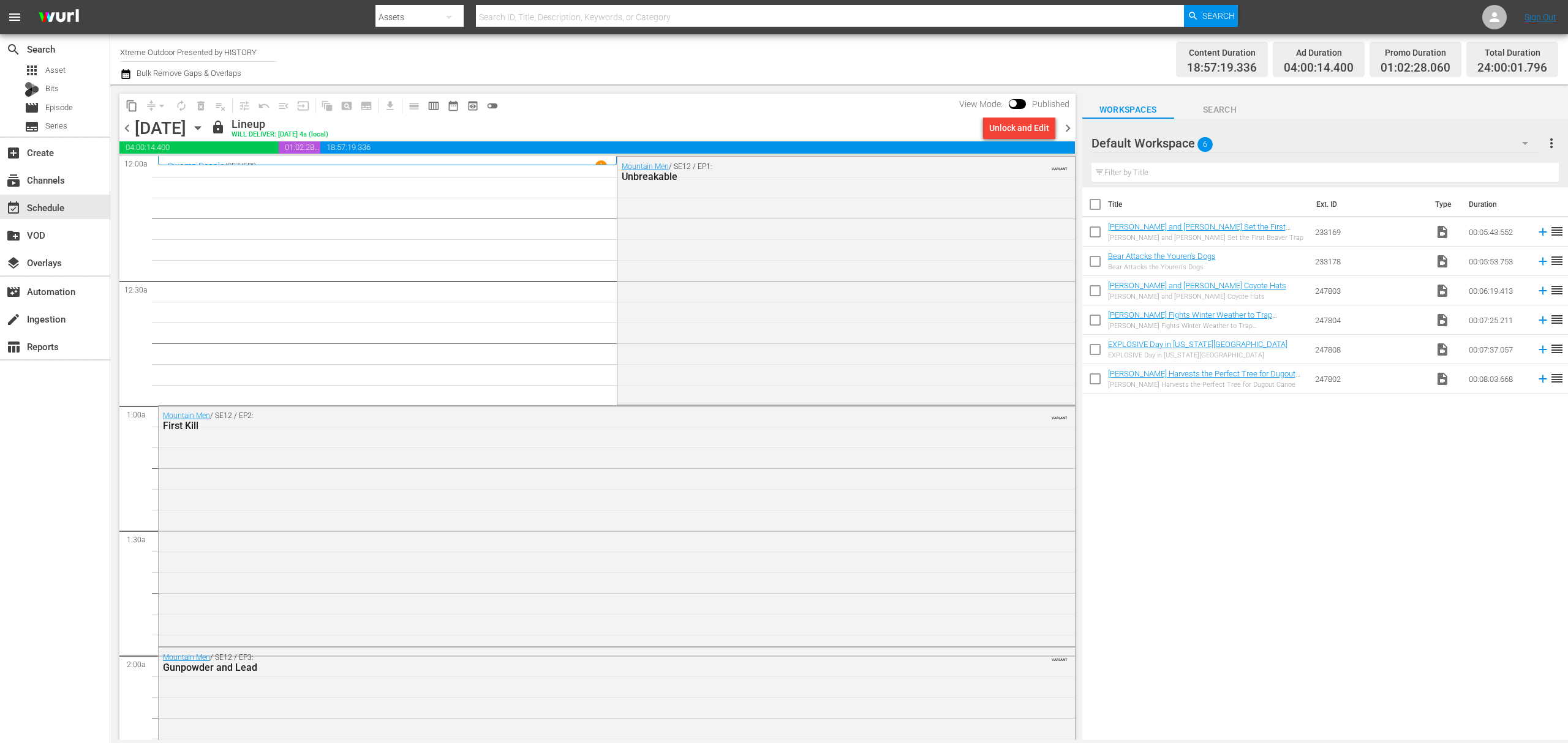
click at [129, 124] on span "chevron_left" at bounding box center [127, 129] width 16 height 15
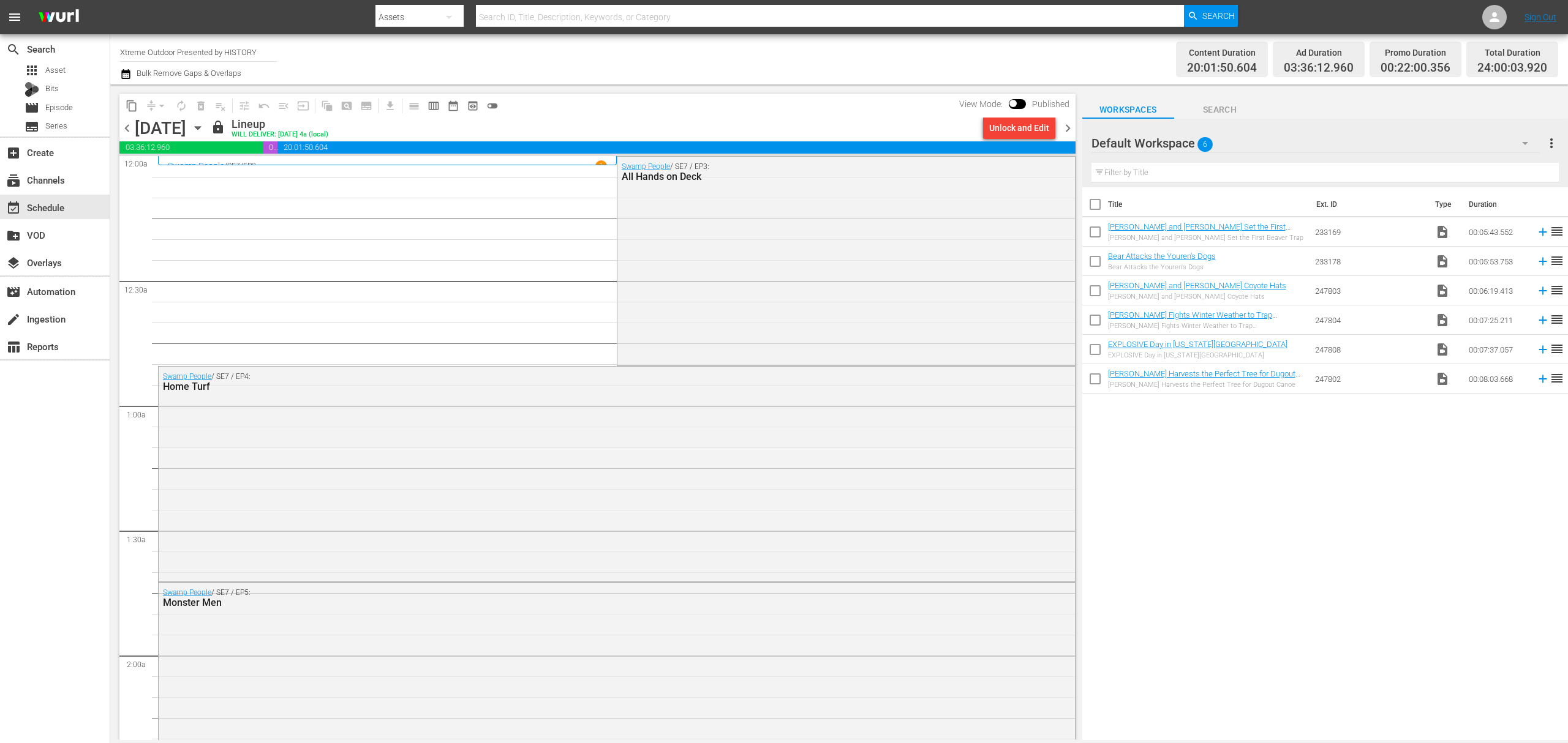
click at [1064, 128] on span "chevron_right" at bounding box center [1068, 129] width 16 height 15
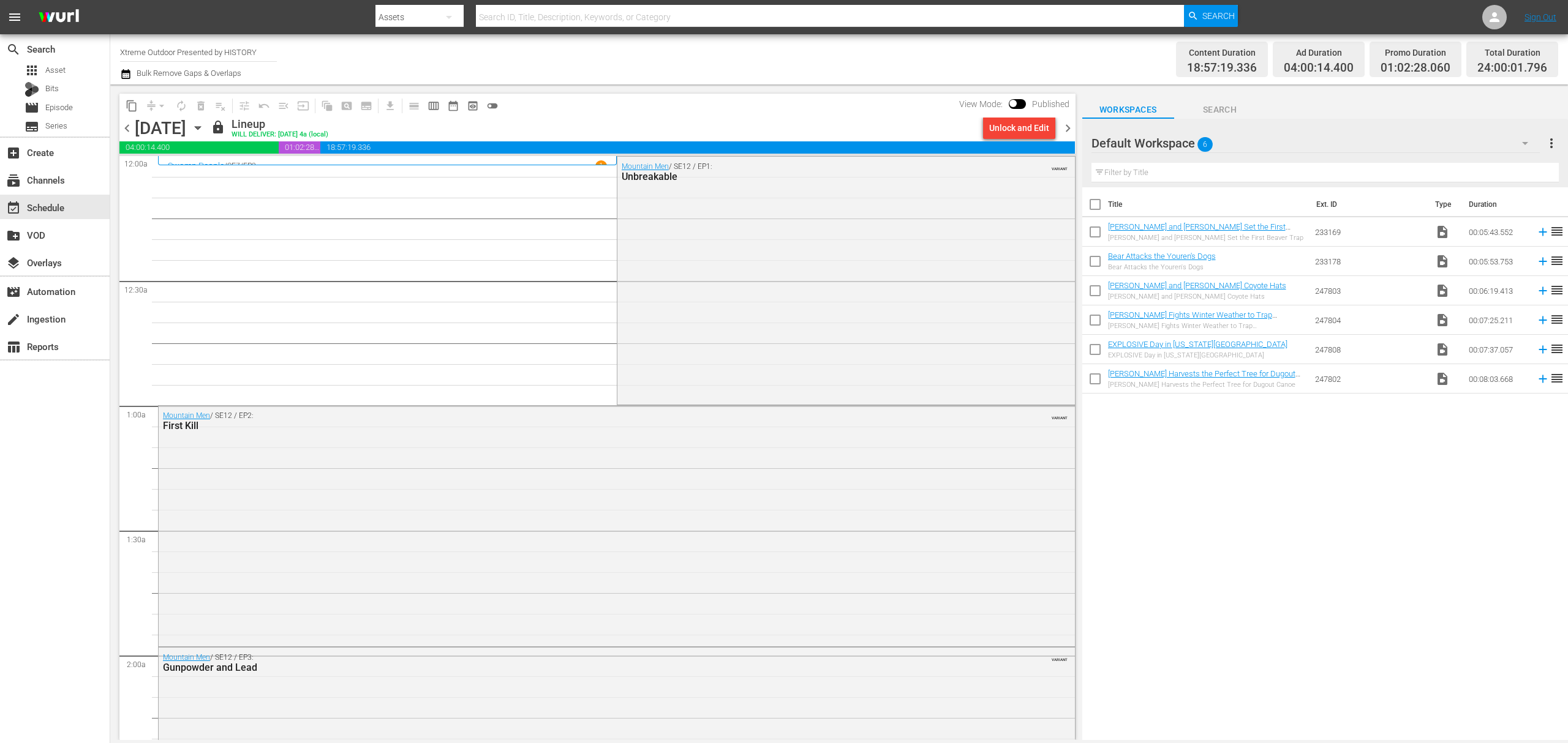
click at [126, 125] on span "chevron_left" at bounding box center [127, 129] width 16 height 15
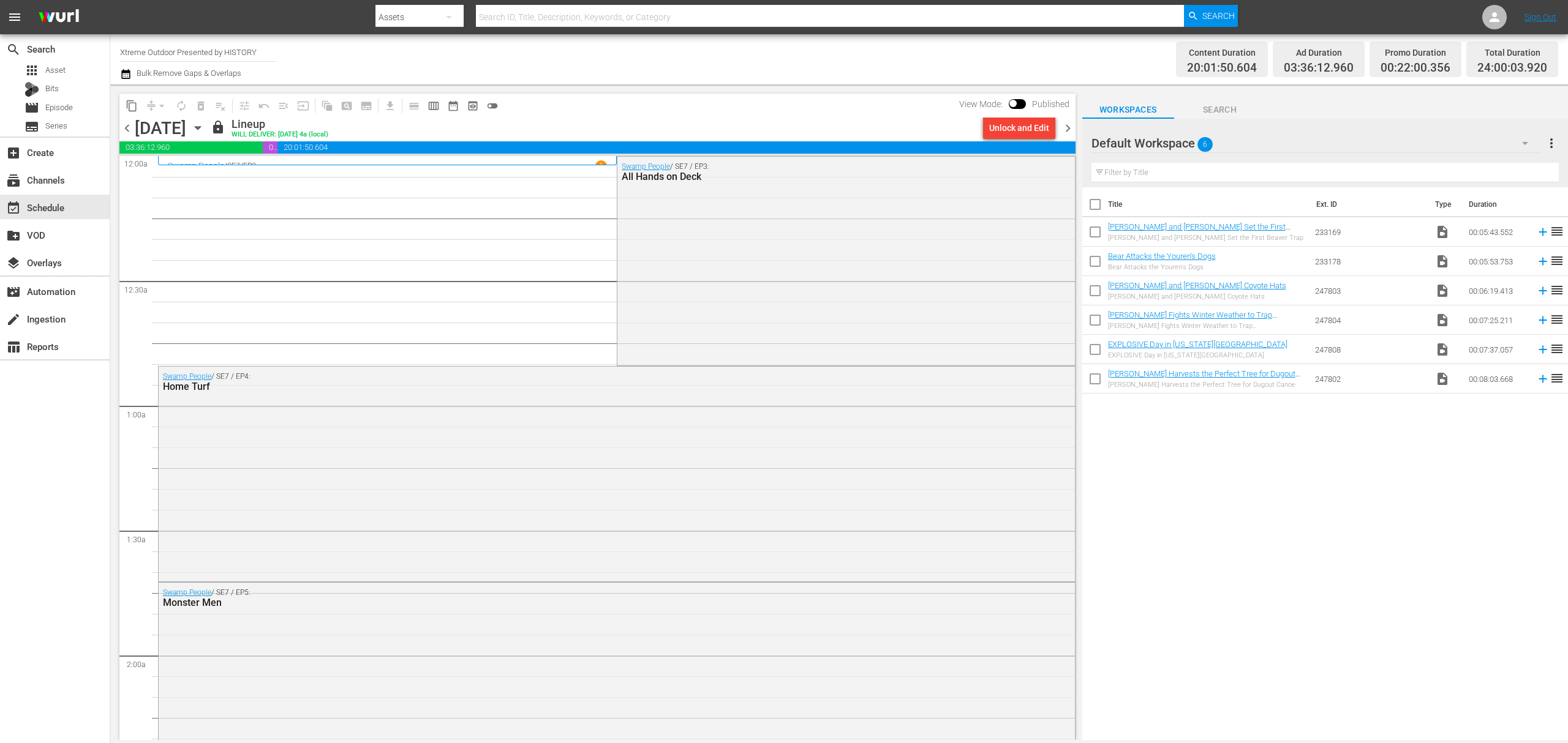
click at [1067, 124] on span "chevron_right" at bounding box center [1068, 129] width 16 height 15
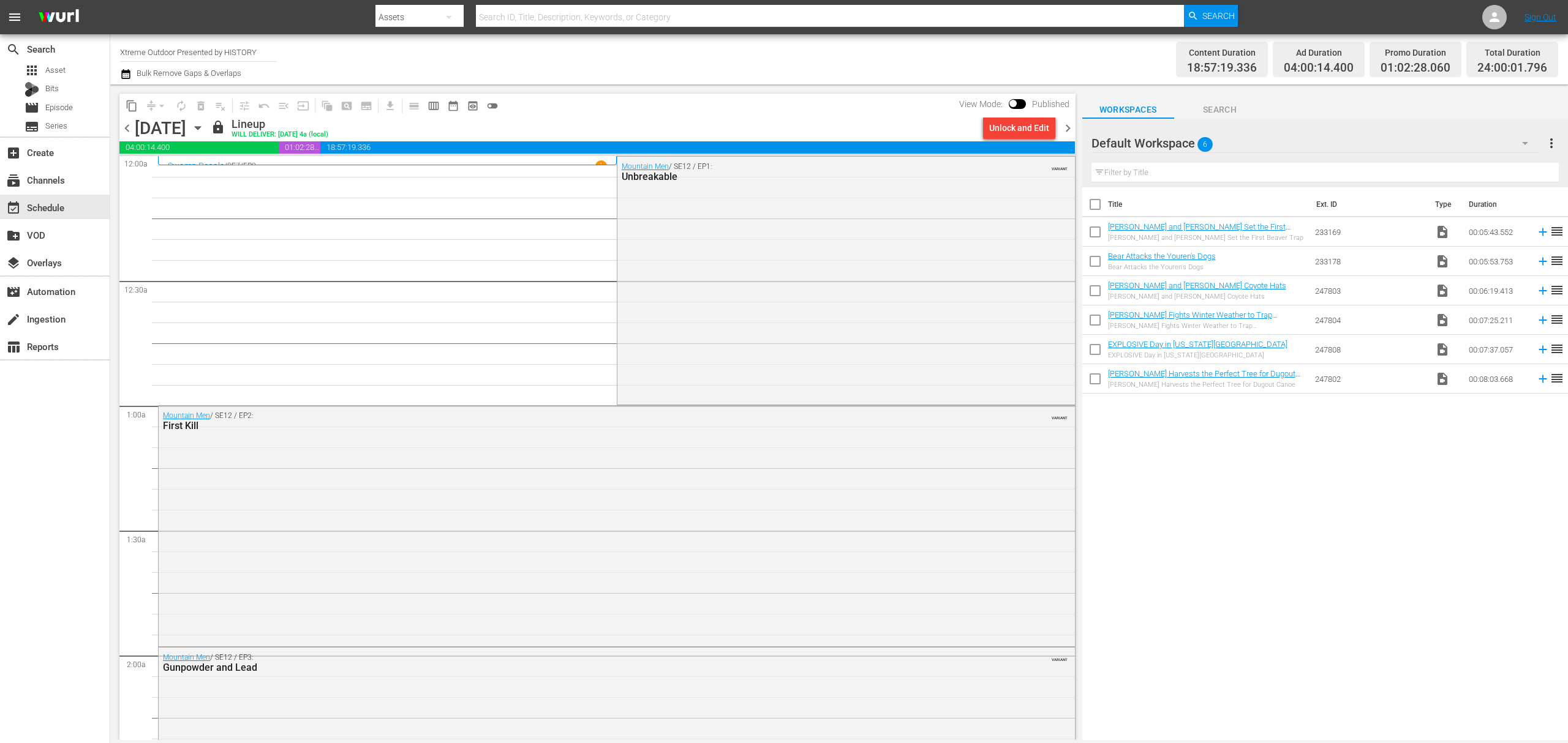
click at [1067, 124] on span "chevron_right" at bounding box center [1068, 129] width 16 height 15
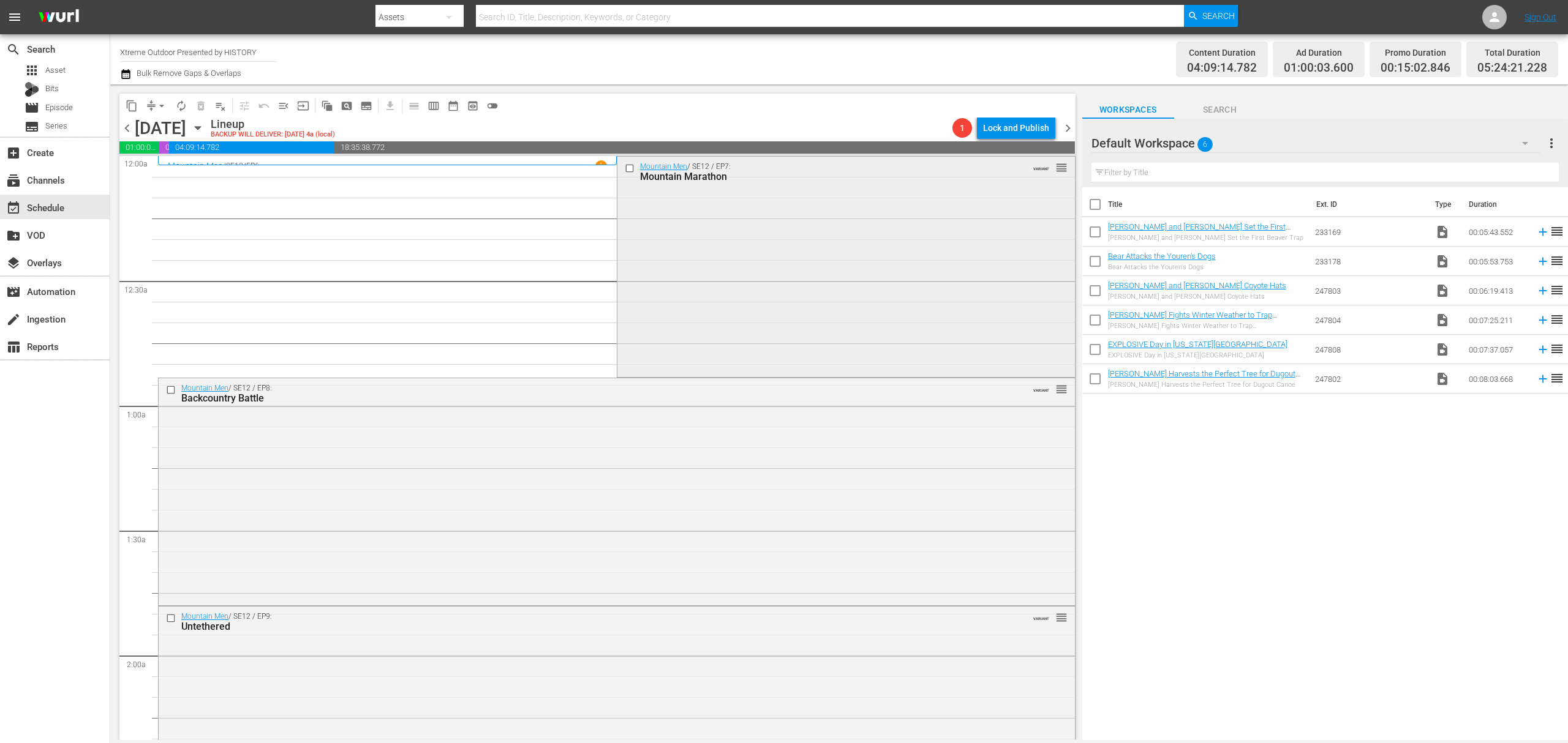
click at [702, 226] on div "Mountain Men / SE12 / EP7: Mountain Marathon VARIANT reorder" at bounding box center [846, 266] width 457 height 219
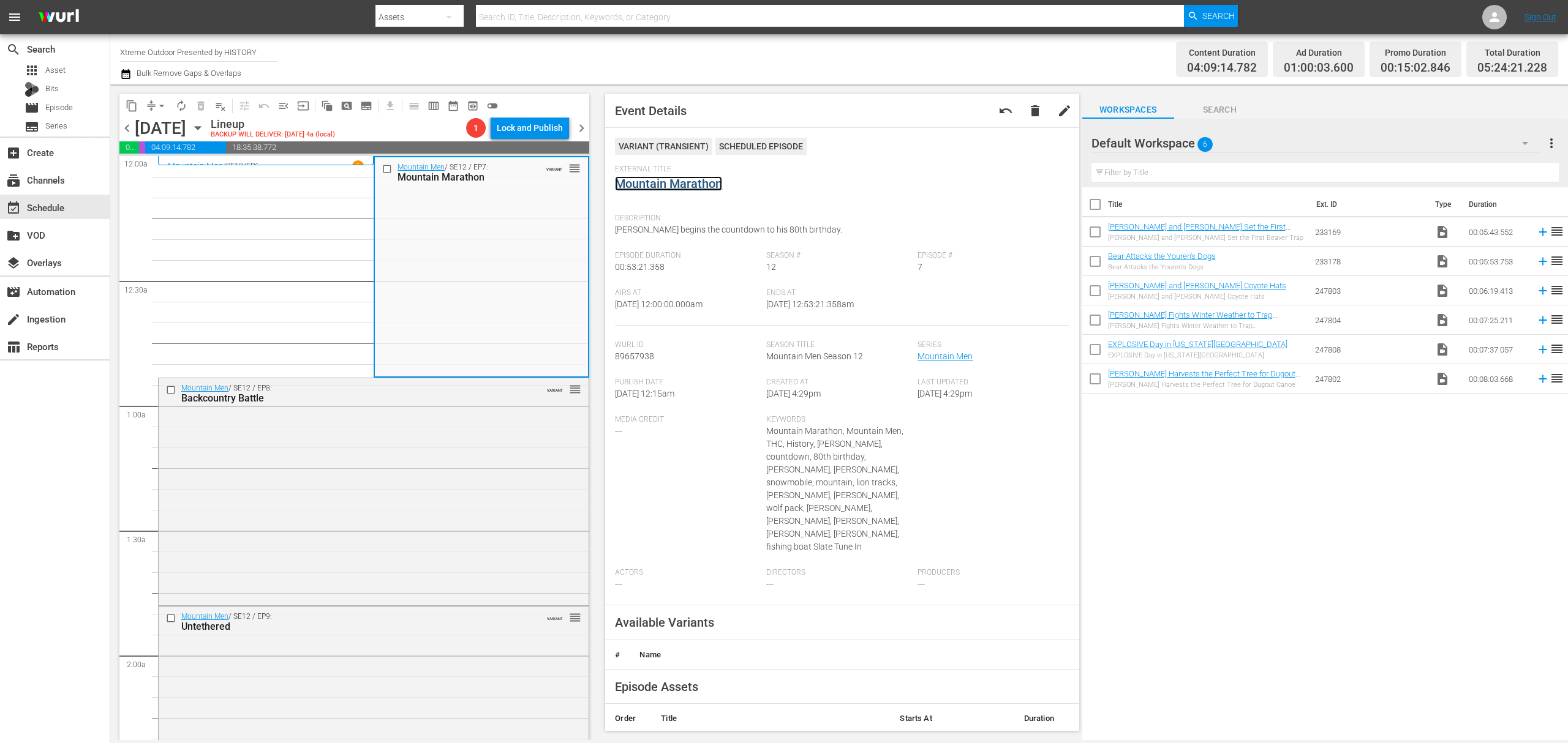
drag, startPoint x: 654, startPoint y: 180, endPoint x: 706, endPoint y: 189, distance: 52.8
click at [706, 189] on link "Mountain Marathon" at bounding box center [669, 183] width 108 height 15
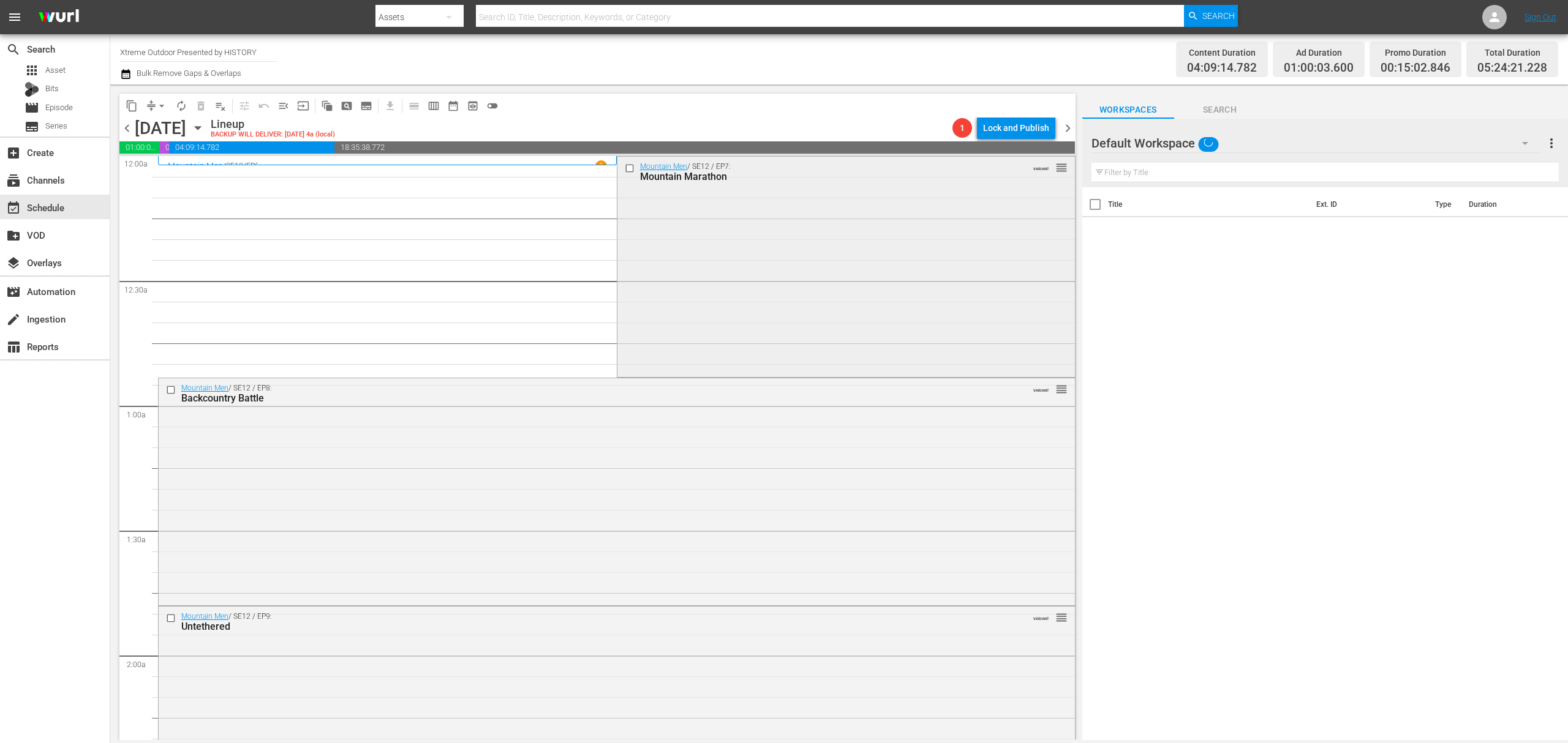
click at [718, 282] on div "Mountain Men / SE12 / EP7: Mountain Marathon VARIANT reorder" at bounding box center [846, 266] width 457 height 219
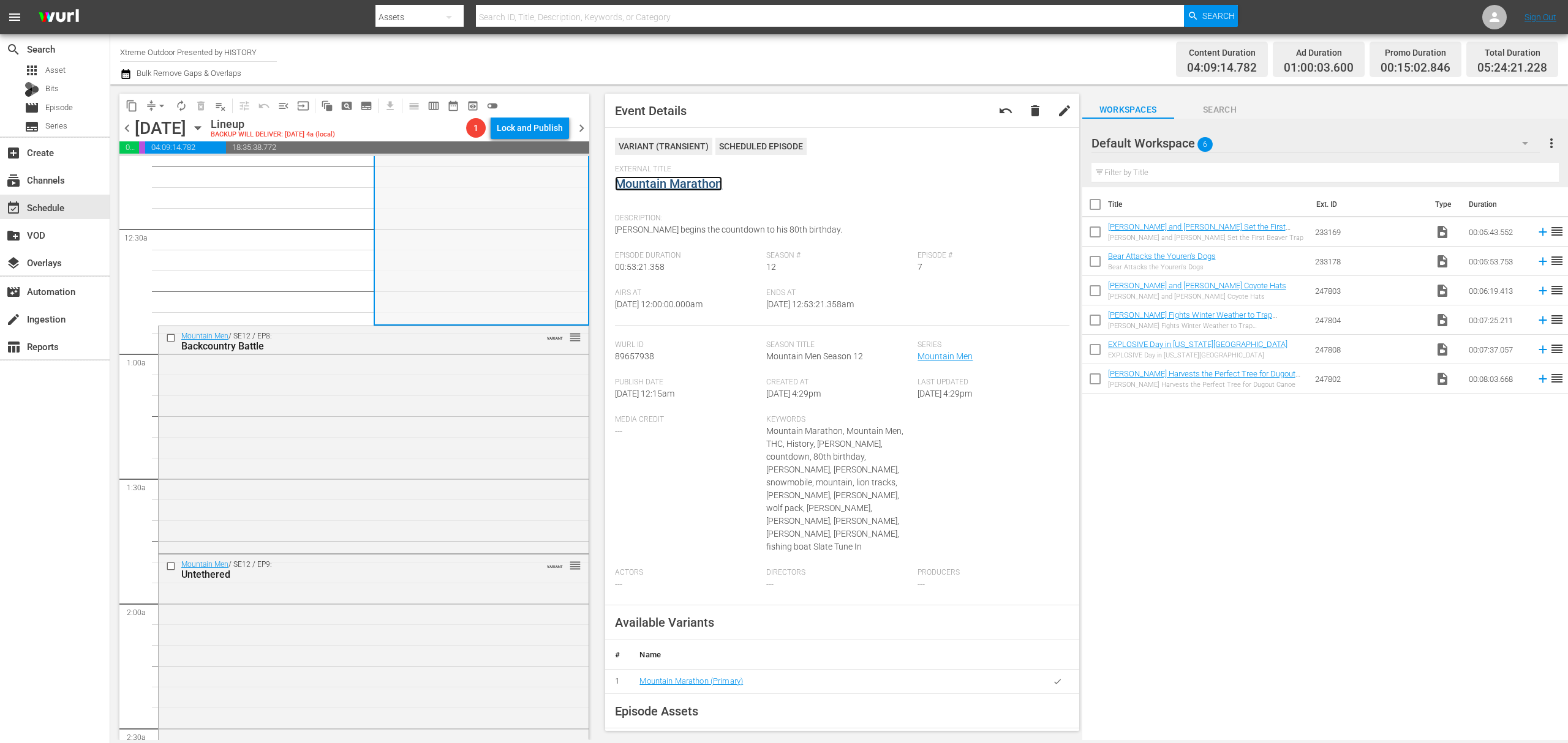
scroll to position [81, 0]
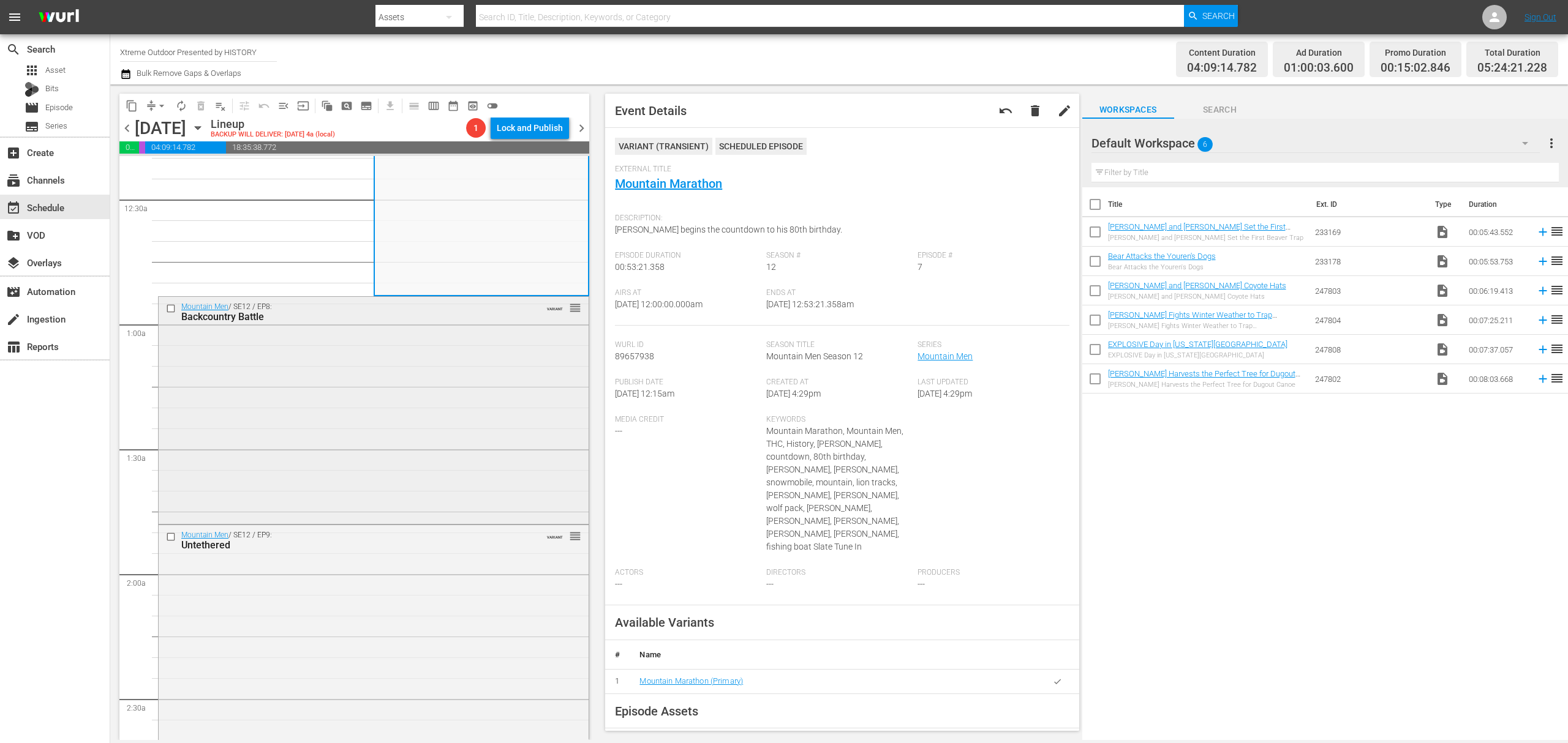
click at [430, 422] on div "Mountain Men / SE12 / EP8: Backcountry Battle VARIANT reorder" at bounding box center [374, 409] width 430 height 224
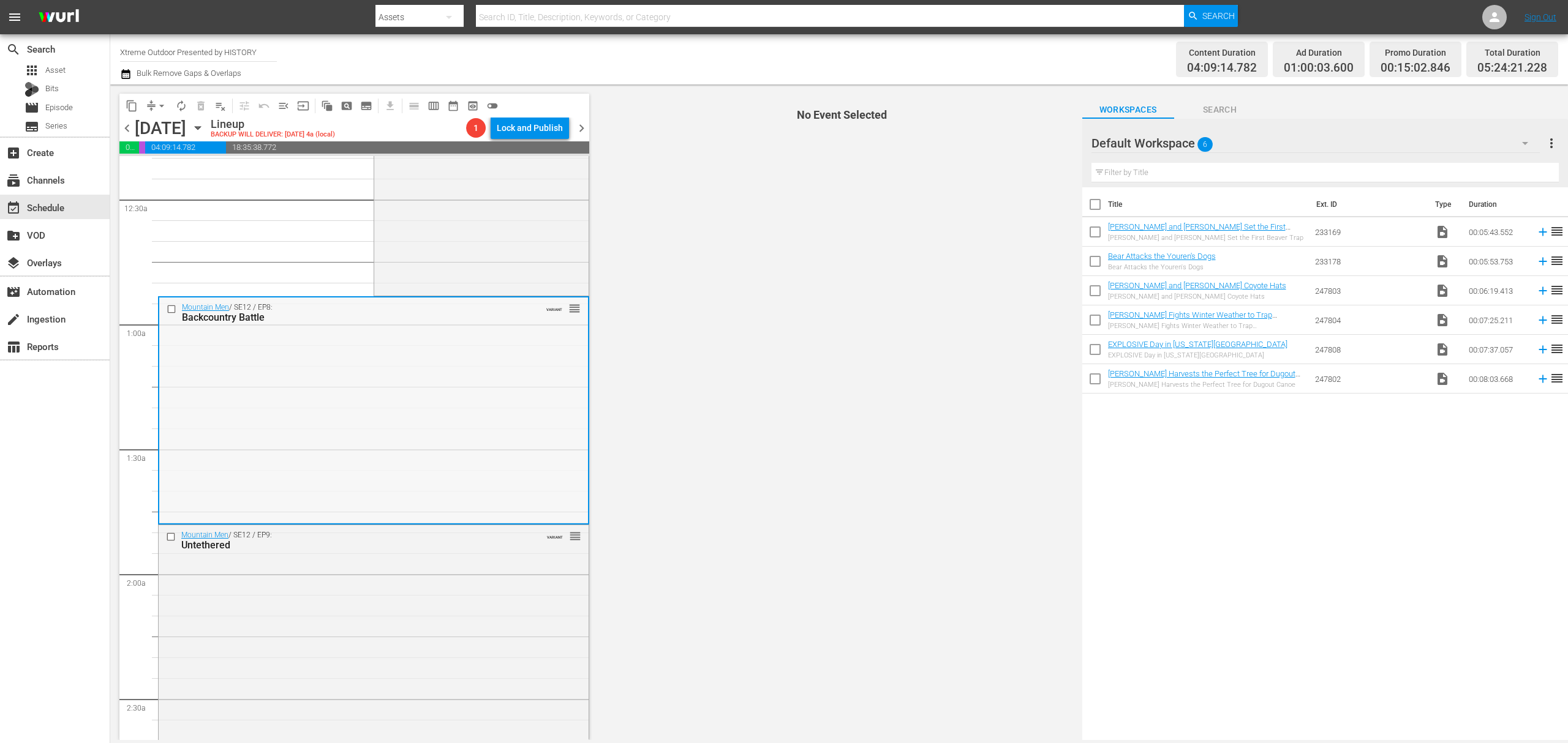
click at [486, 362] on div "Mountain Men / SE12 / EP8: Backcountry Battle VARIANT reorder" at bounding box center [373, 409] width 428 height 224
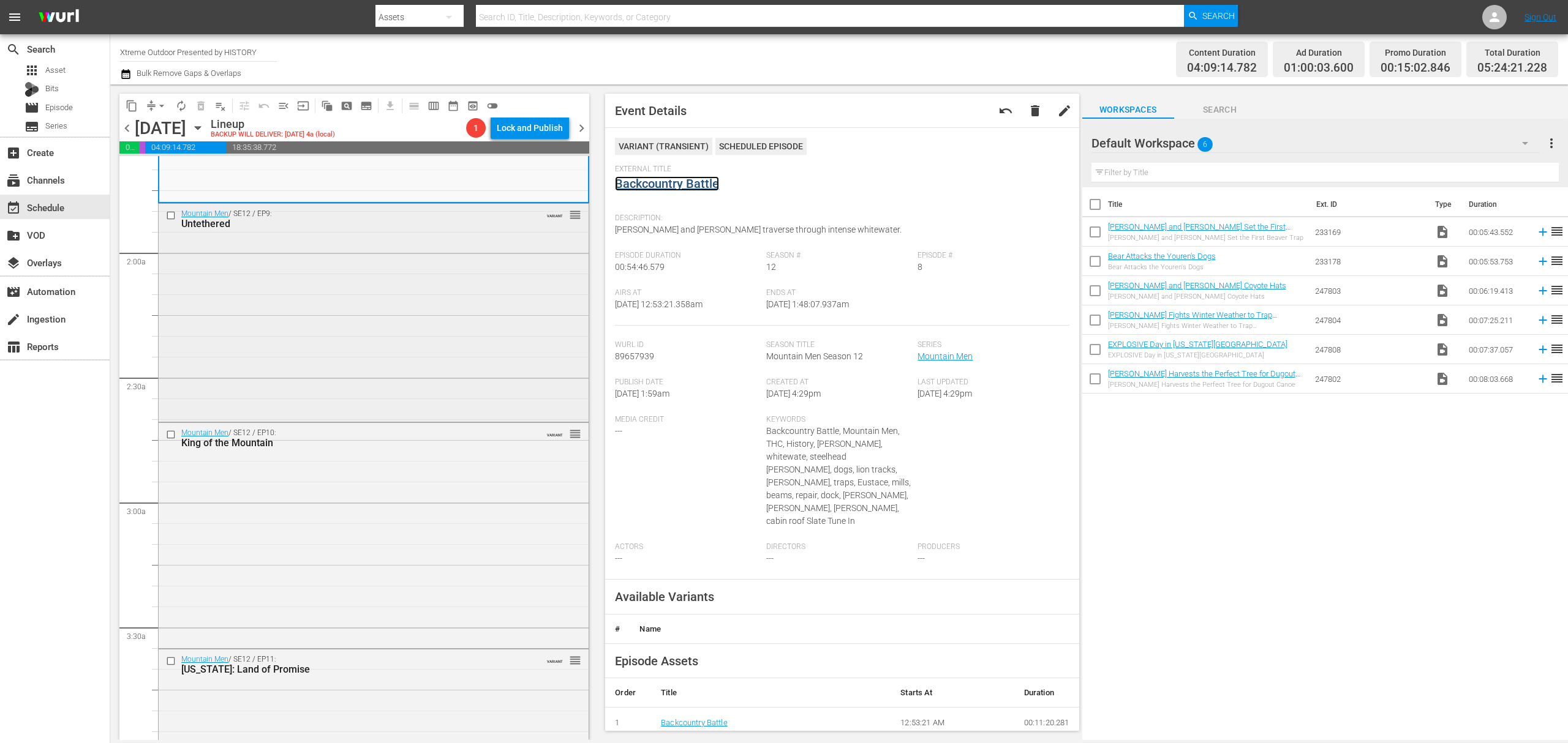
scroll to position [408, 0]
click at [426, 324] on div "Mountain Men / SE12 / EP9: Untethered VARIANT reorder" at bounding box center [374, 306] width 430 height 215
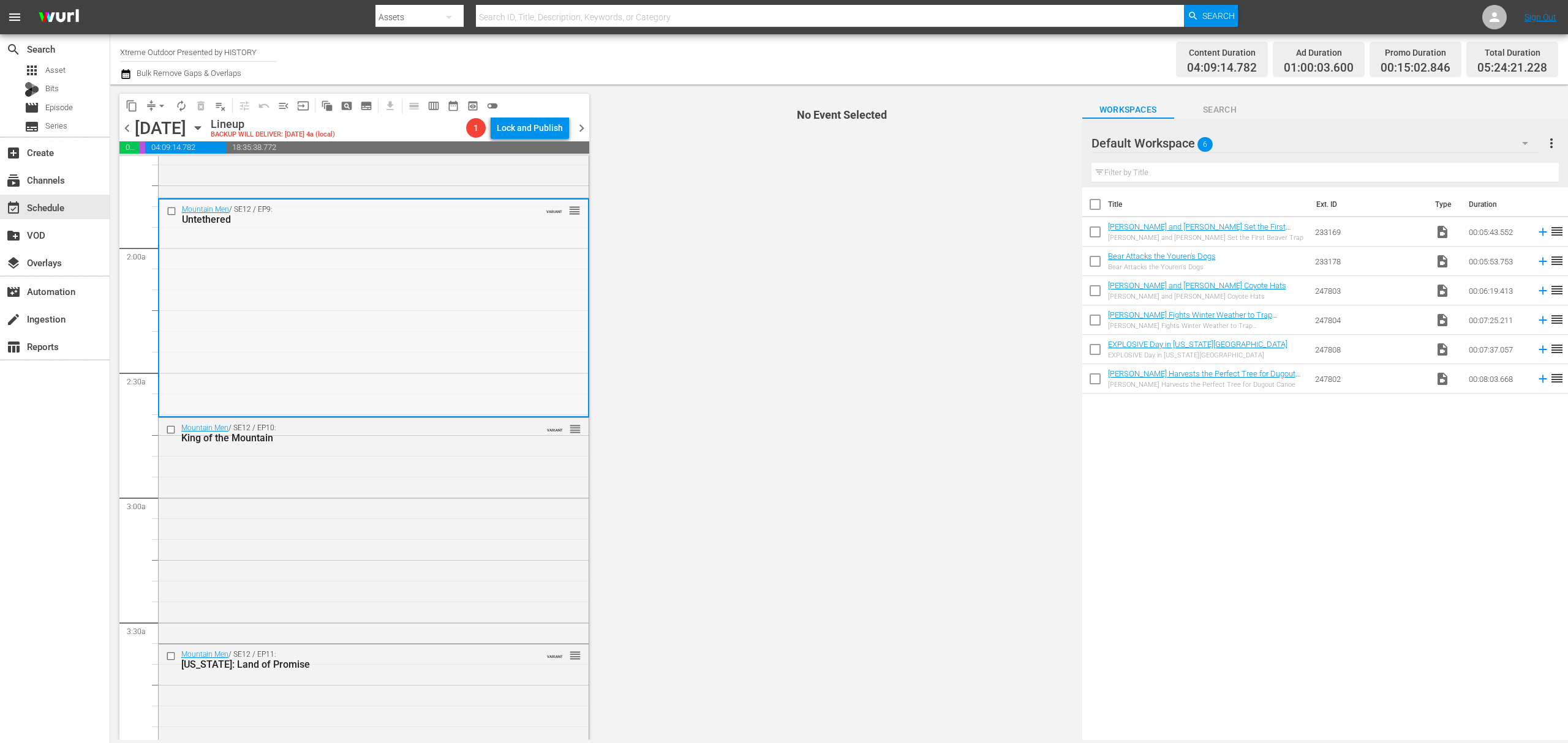
click at [474, 260] on div "Mountain Men / SE12 / EP9: Untethered VARIANT reorder" at bounding box center [373, 307] width 428 height 215
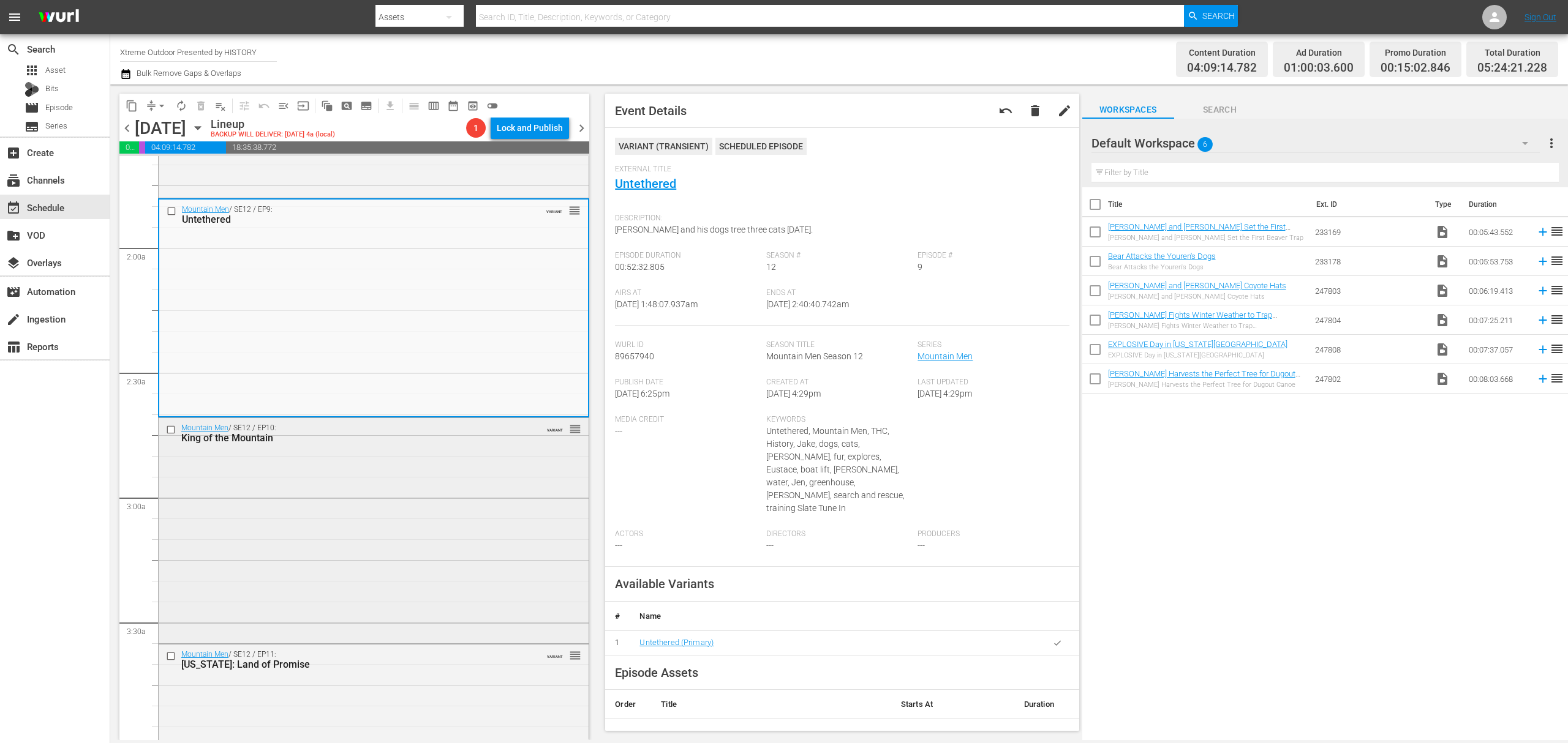
click at [350, 509] on div "Mountain Men / SE12 / EP10: King of the Mountain VARIANT reorder" at bounding box center [374, 530] width 430 height 223
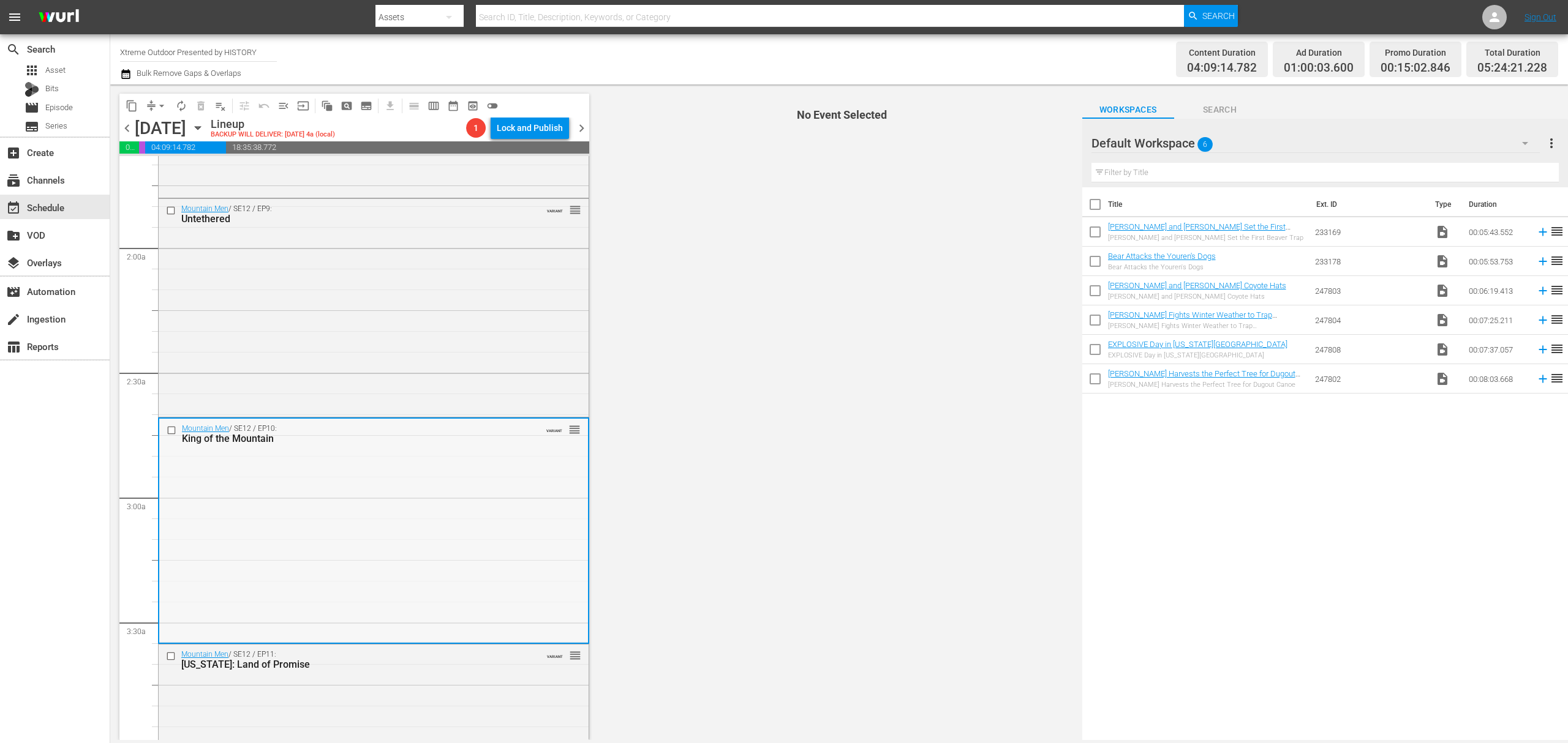
click at [491, 472] on div "Mountain Men / SE12 / EP10: King of the Mountain VARIANT reorder" at bounding box center [373, 530] width 428 height 223
click at [433, 482] on div "Mountain Men / SE12 / EP10: King of the Mountain VARIANT reorder" at bounding box center [373, 530] width 428 height 223
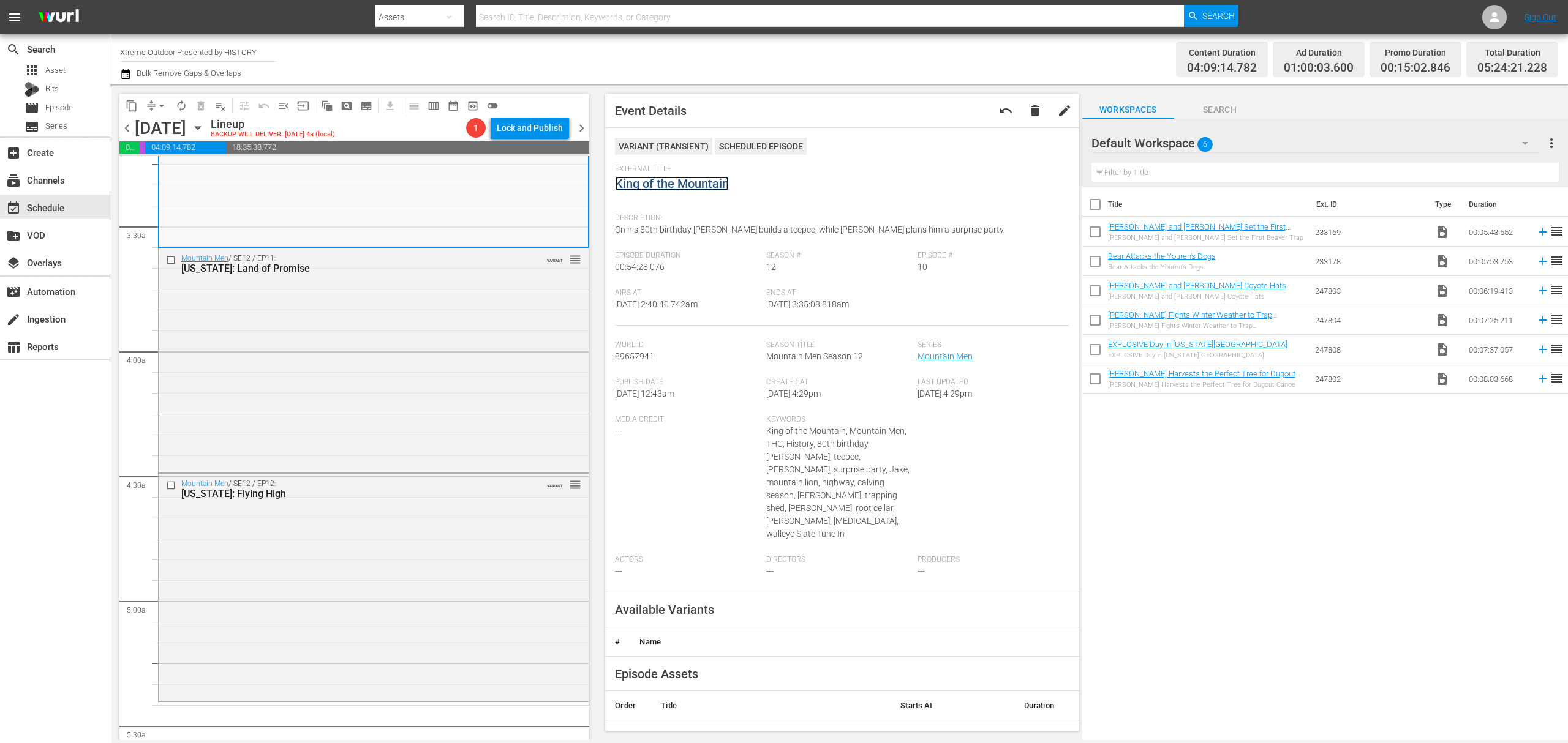
scroll to position [816, 0]
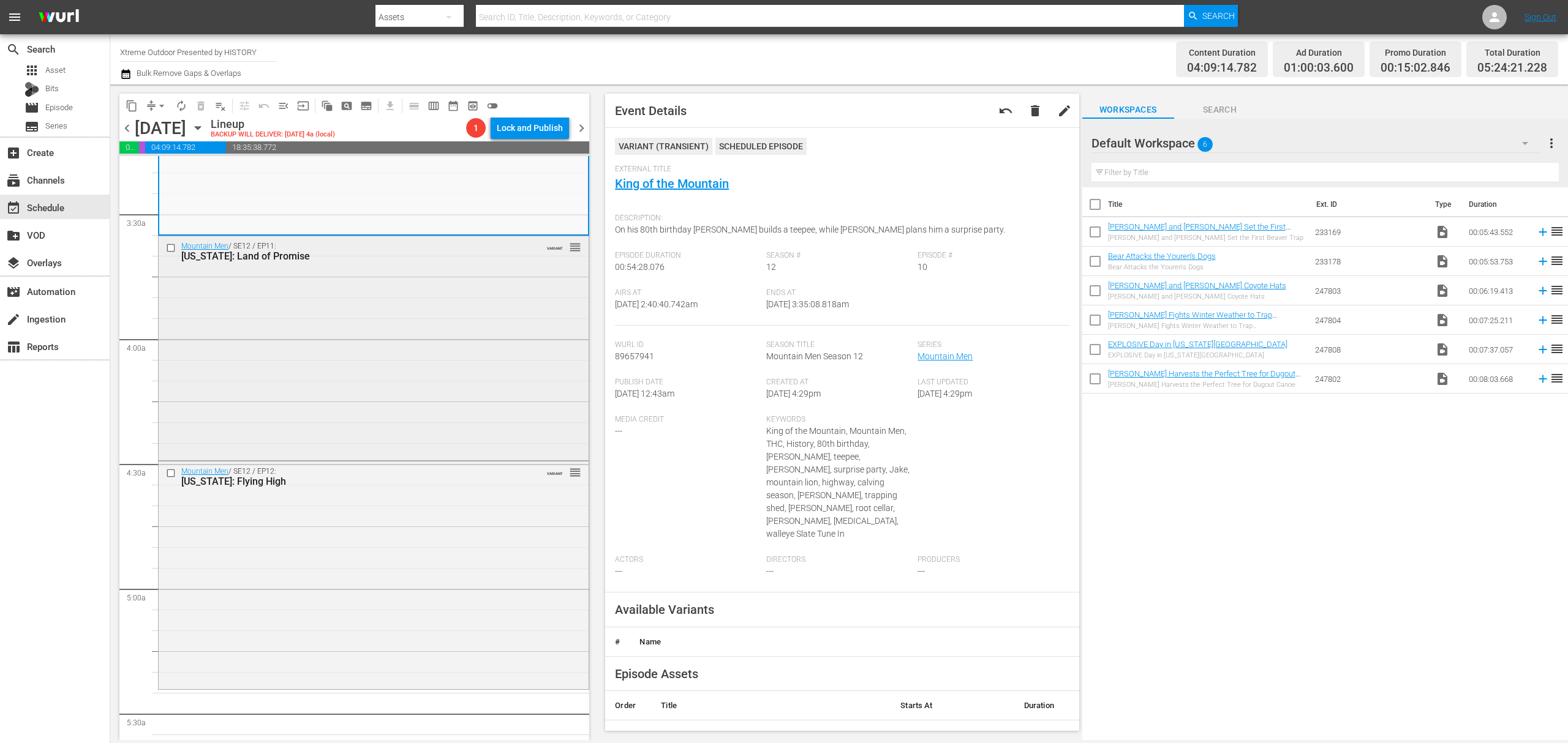
click at [462, 319] on div "Mountain Men / SE12 / EP11: Alaska: Land of Promise VARIANT reorder" at bounding box center [374, 347] width 430 height 222
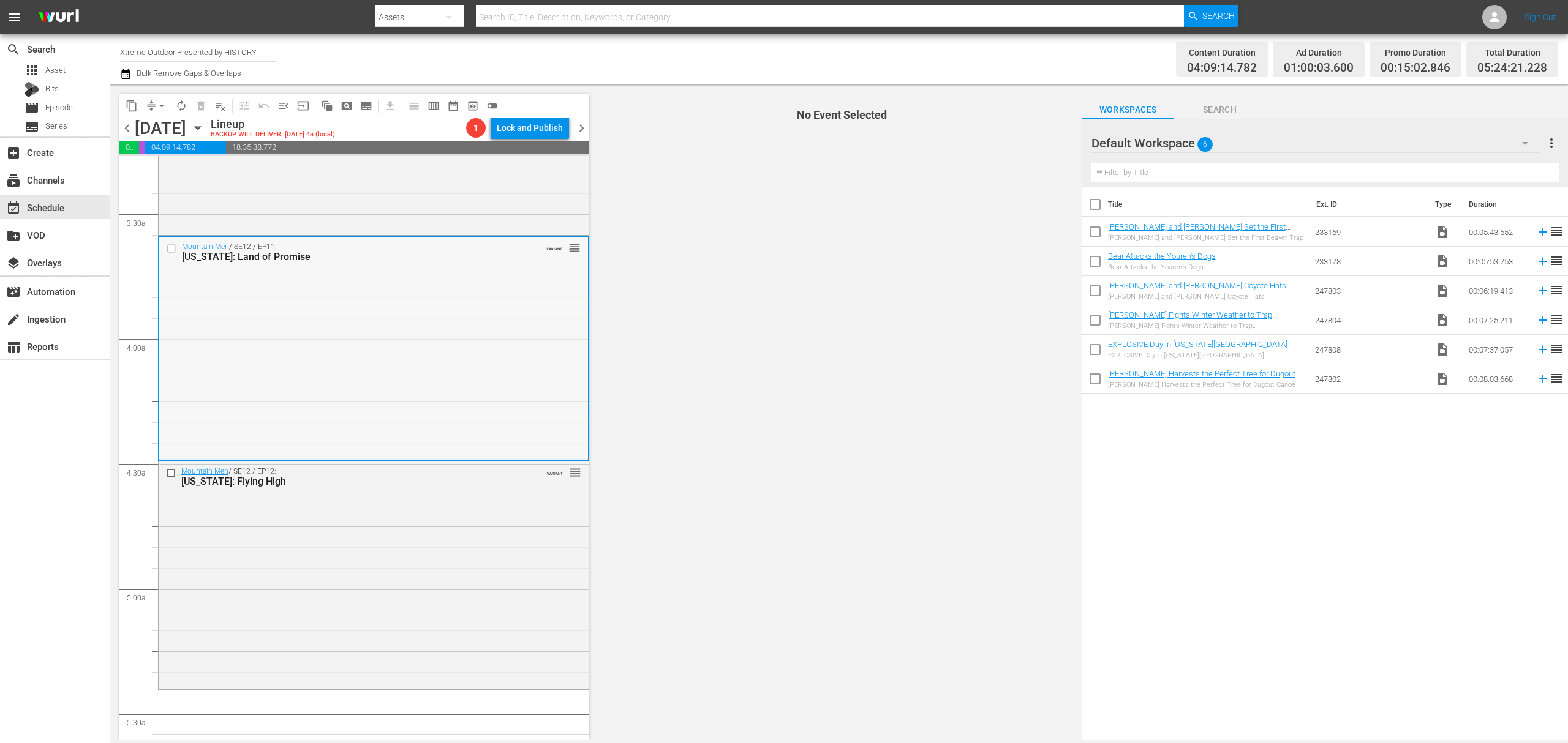
click at [471, 338] on div "Mountain Men / SE12 / EP11: Alaska: Land of Promise VARIANT reorder" at bounding box center [373, 348] width 428 height 222
click at [314, 371] on div "Mountain Men / SE12 / EP11: Alaska: Land of Promise VARIANT reorder" at bounding box center [373, 348] width 428 height 222
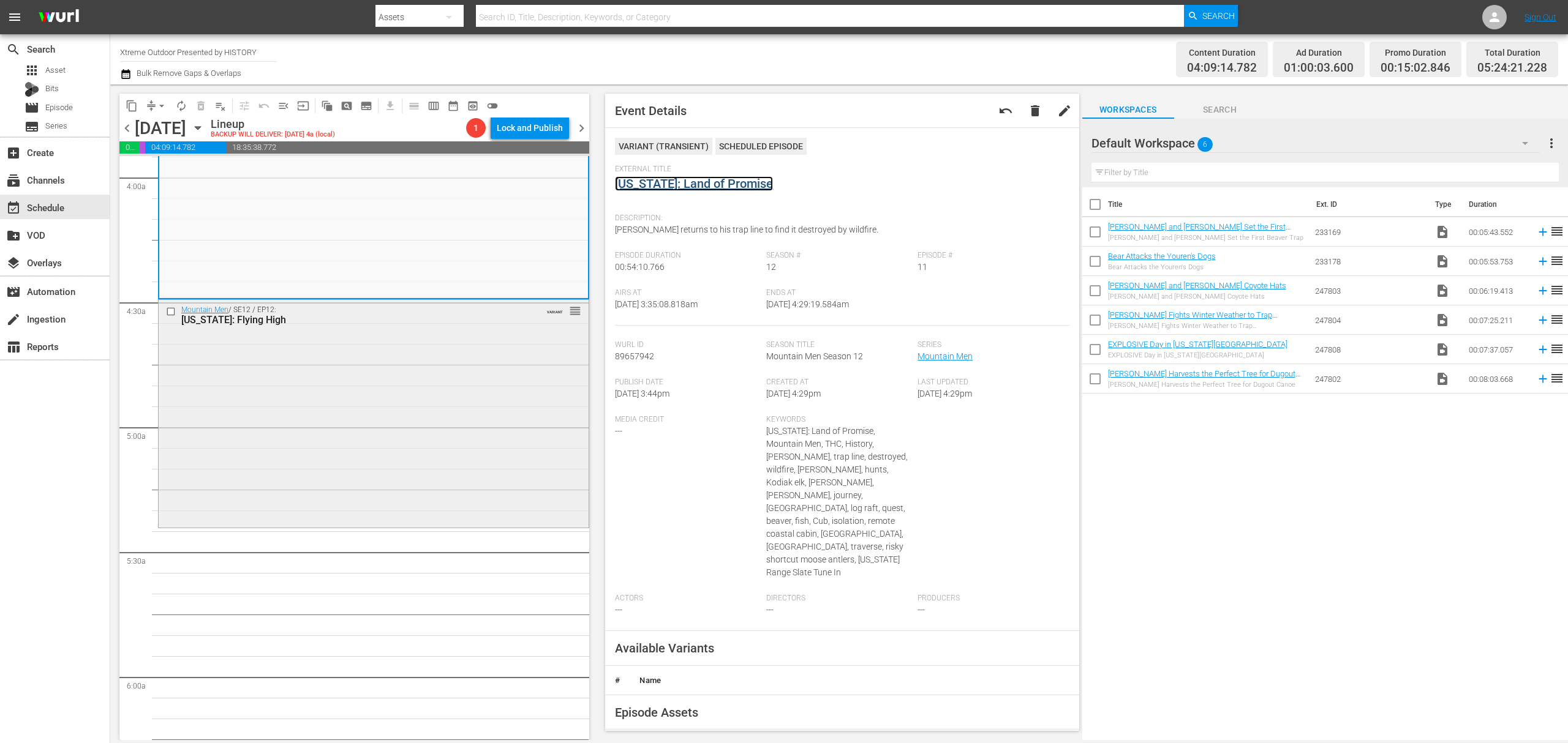
scroll to position [979, 0]
click at [376, 400] on div "Mountain Men / SE12 / EP12: Alaska: Flying High VARIANT reorder" at bounding box center [374, 411] width 430 height 226
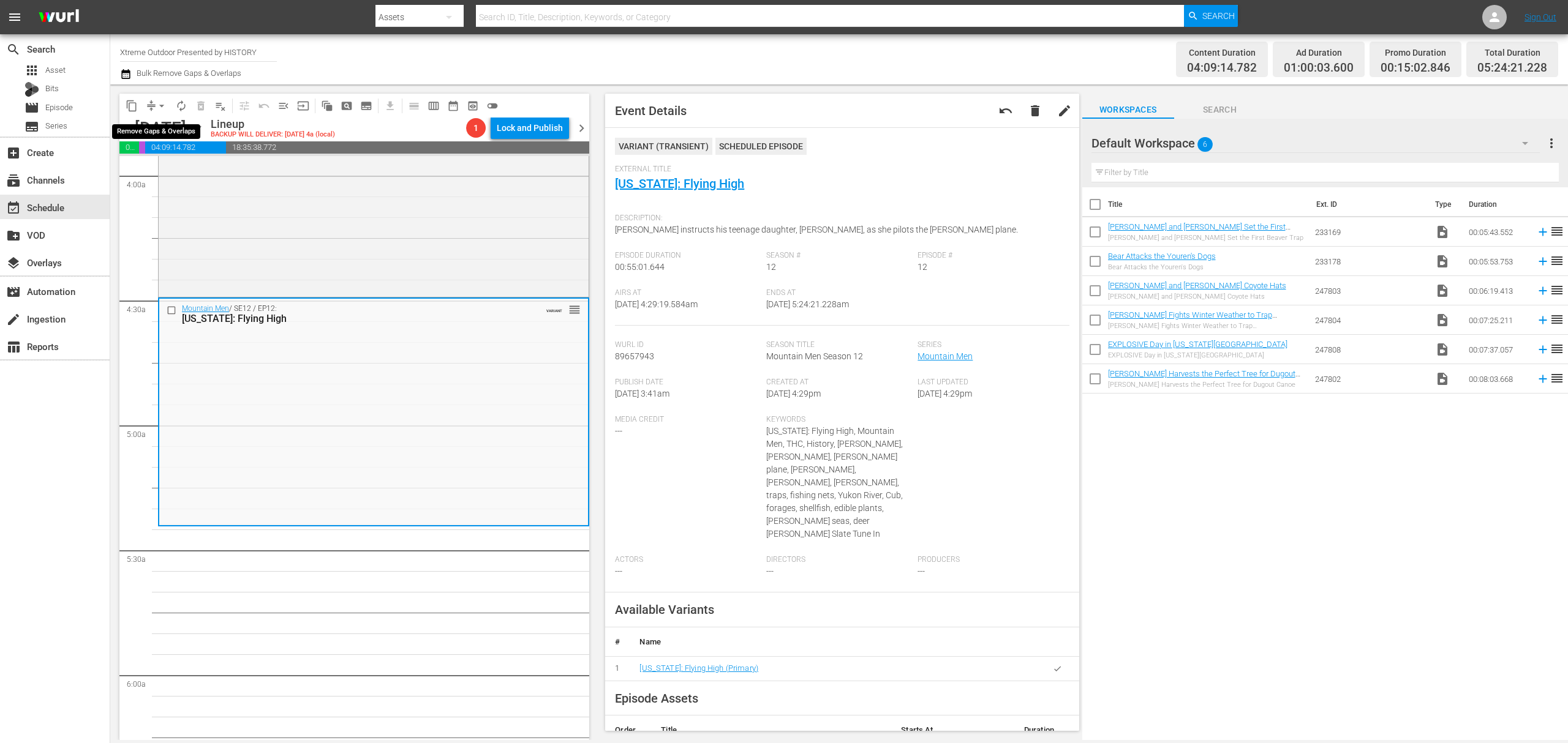
click at [150, 100] on span "compress" at bounding box center [151, 106] width 13 height 13
click at [160, 106] on span "arrow_drop_down" at bounding box center [162, 106] width 13 height 13
click at [154, 130] on li "Align to Midnight" at bounding box center [162, 131] width 129 height 20
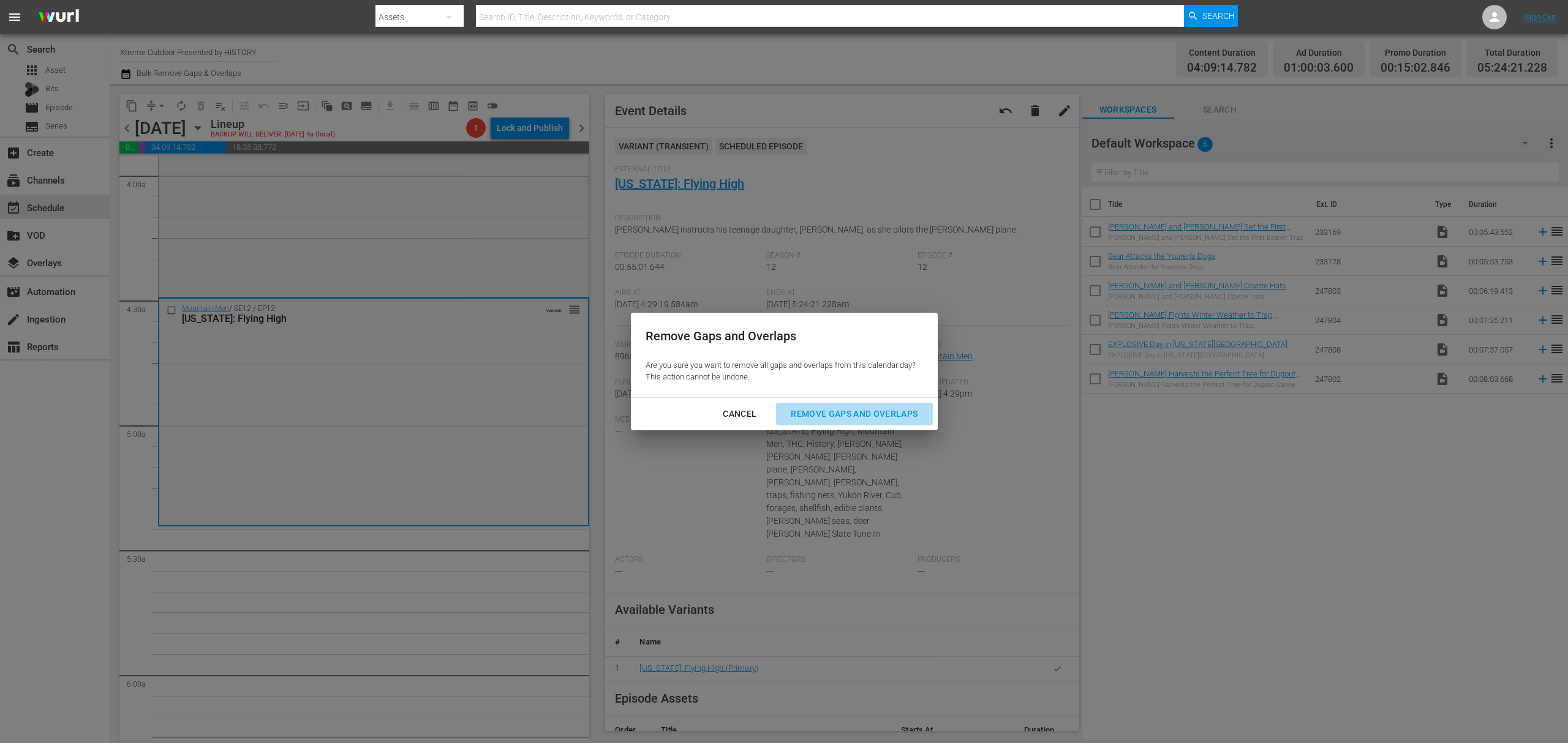
click at [860, 414] on div "Remove Gaps and Overlaps" at bounding box center [854, 415] width 146 height 15
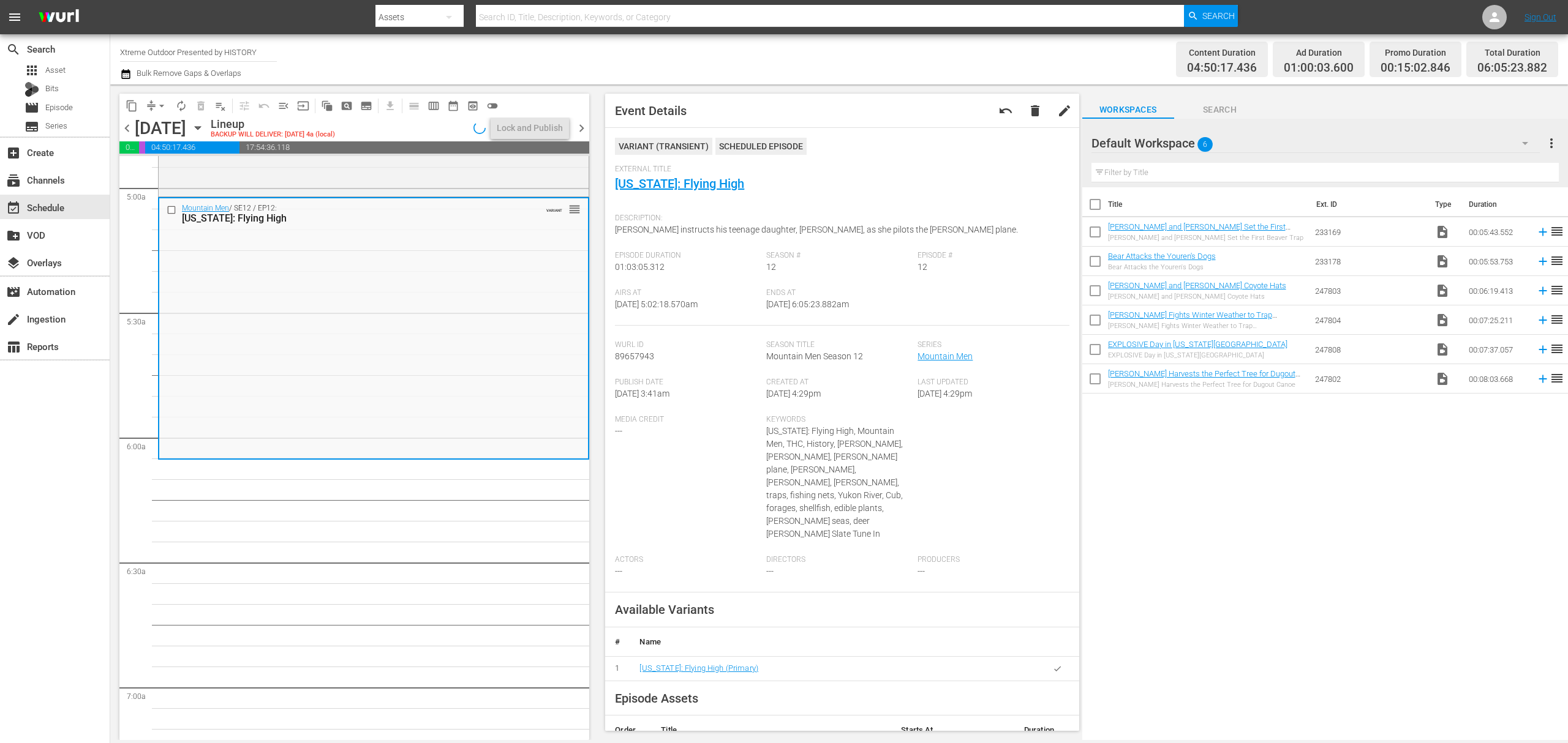
scroll to position [1224, 0]
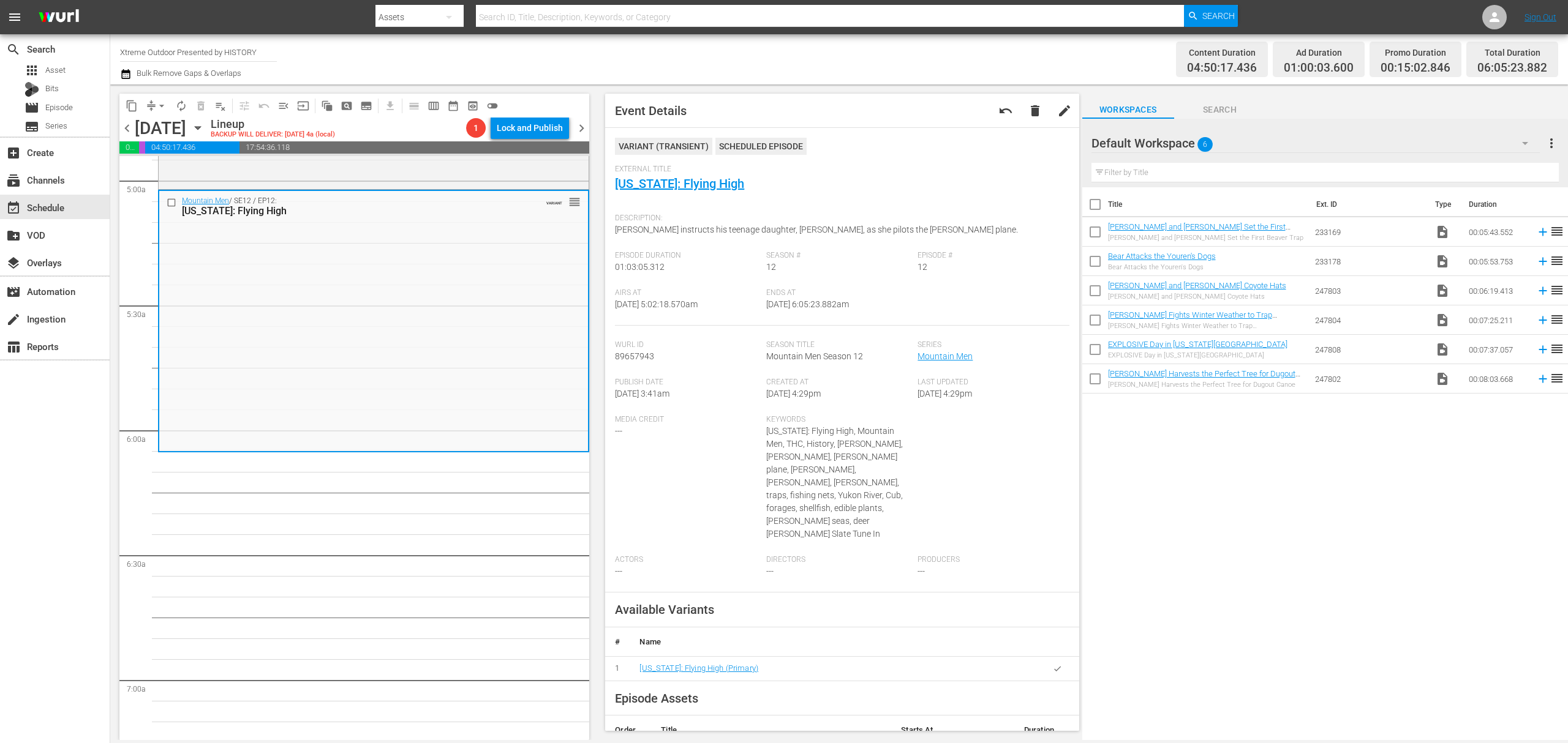
click at [159, 100] on span "arrow_drop_down" at bounding box center [162, 106] width 13 height 13
click at [159, 124] on li "Align to Midnight" at bounding box center [162, 131] width 129 height 20
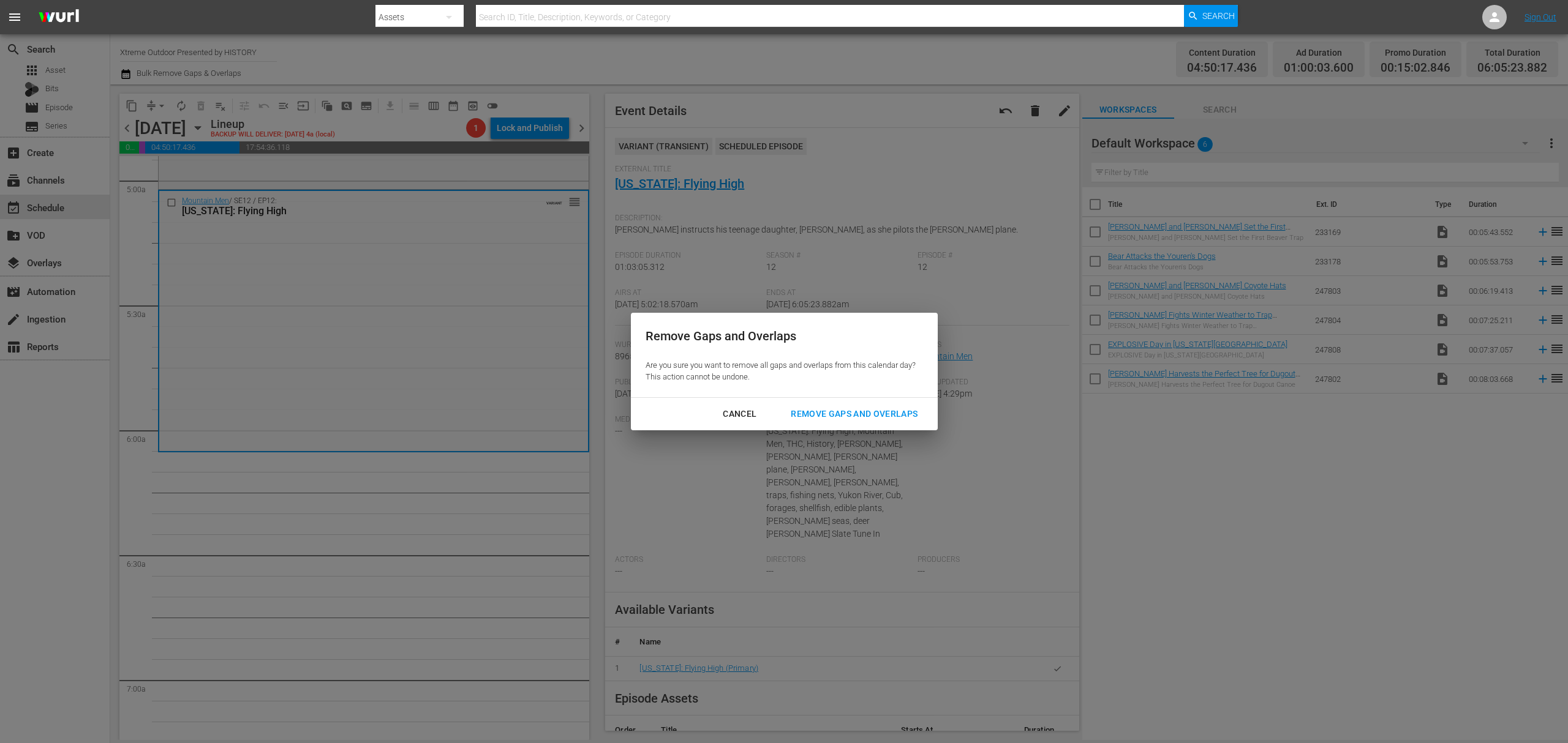
click at [907, 414] on div "Remove Gaps and Overlaps" at bounding box center [854, 415] width 146 height 15
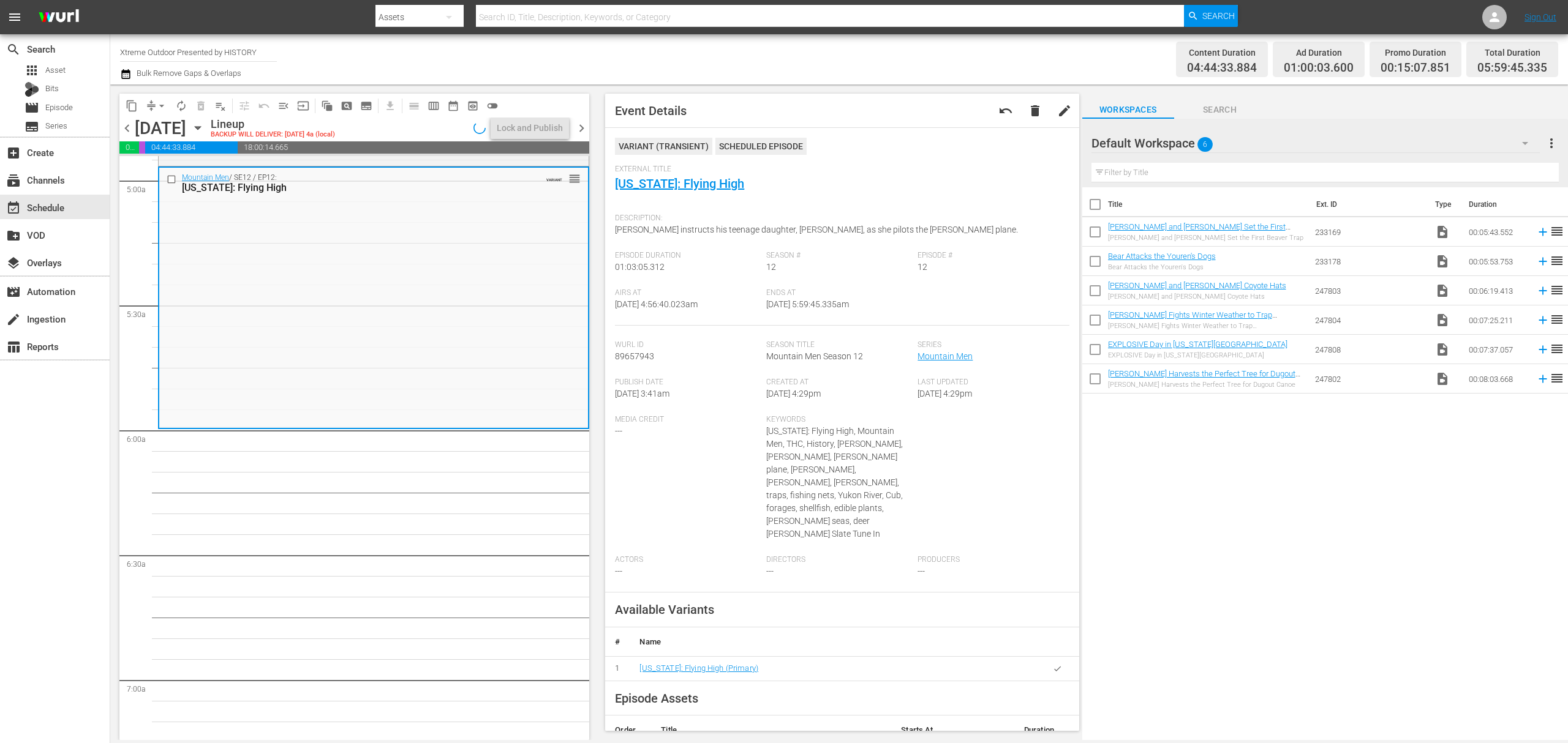
scroll to position [1203, 0]
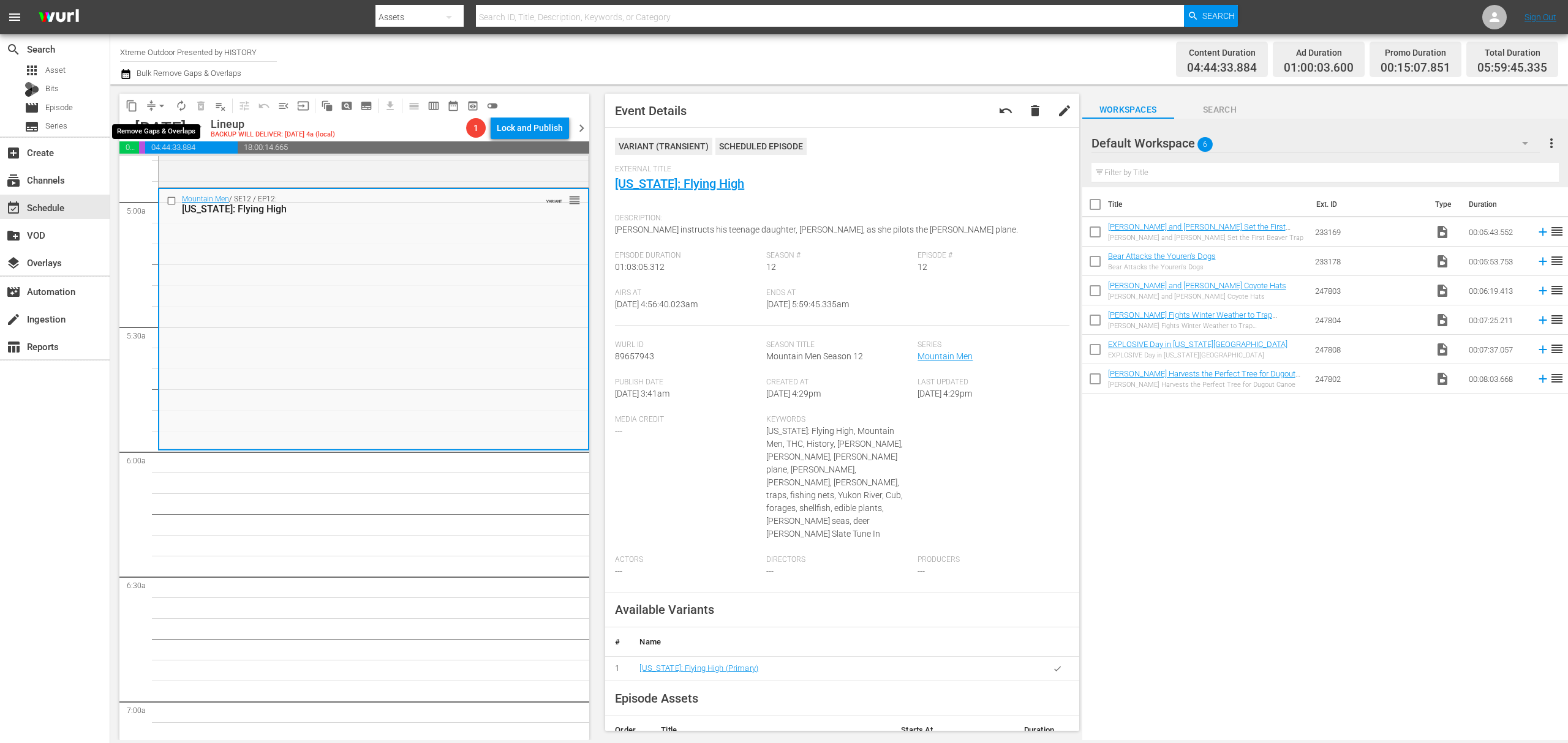
click at [156, 107] on span "arrow_drop_down" at bounding box center [162, 106] width 13 height 13
click at [155, 121] on li "Align to Midnight" at bounding box center [162, 131] width 129 height 20
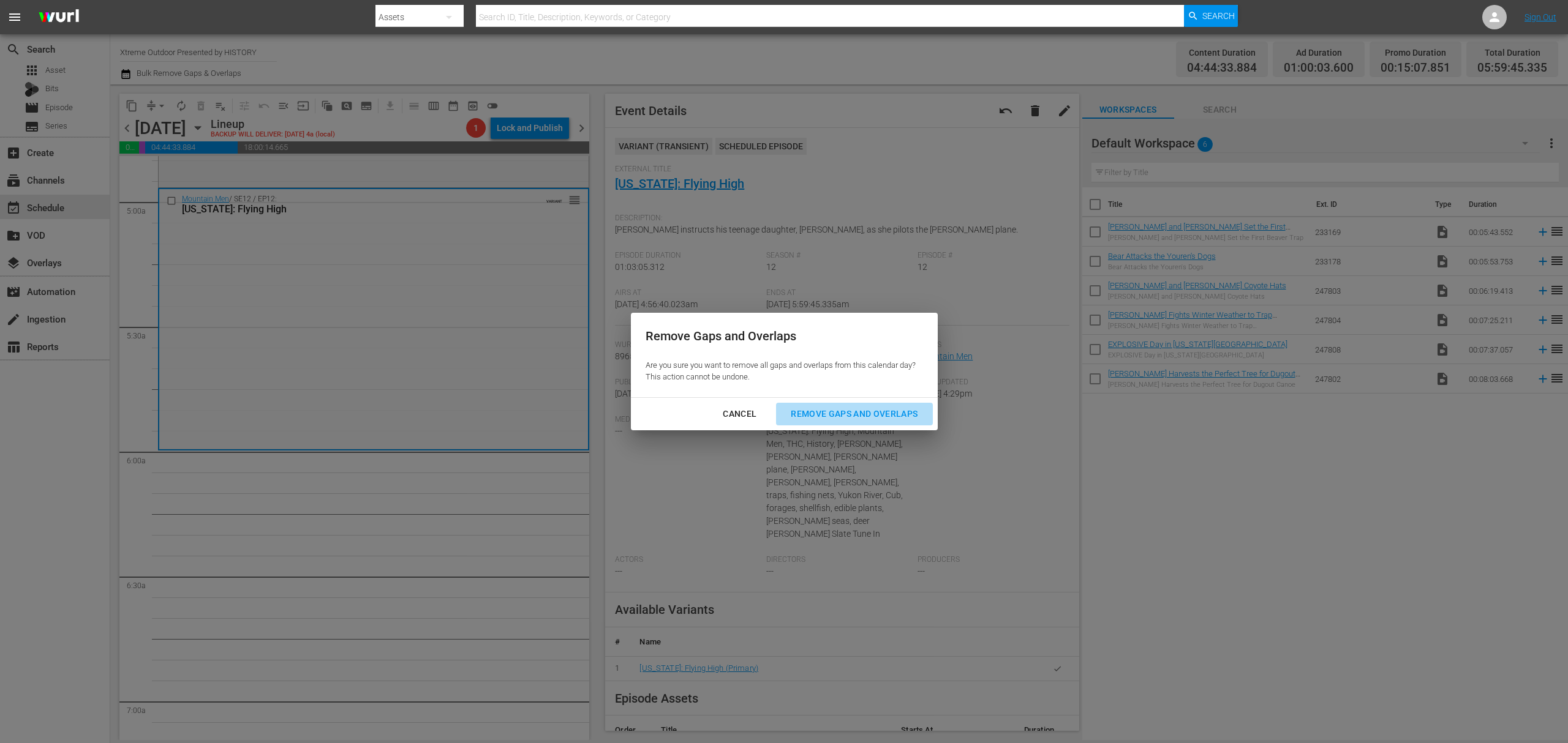
click at [853, 412] on div "Remove Gaps and Overlaps" at bounding box center [854, 415] width 146 height 15
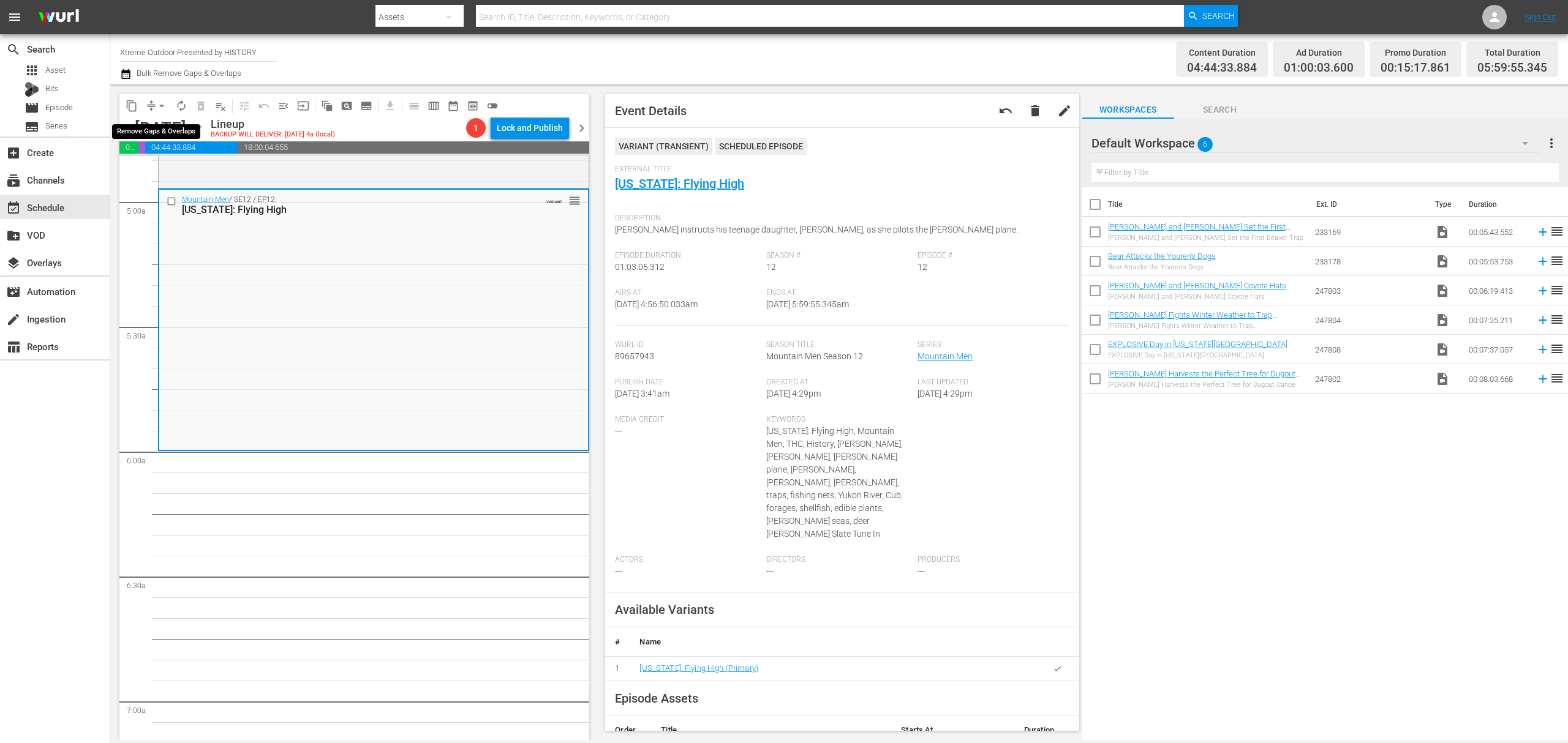
click at [149, 104] on span "compress" at bounding box center [151, 106] width 13 height 13
click at [157, 111] on button "arrow_drop_down" at bounding box center [162, 106] width 19 height 19
click at [156, 129] on li "Align to Midnight" at bounding box center [162, 131] width 129 height 20
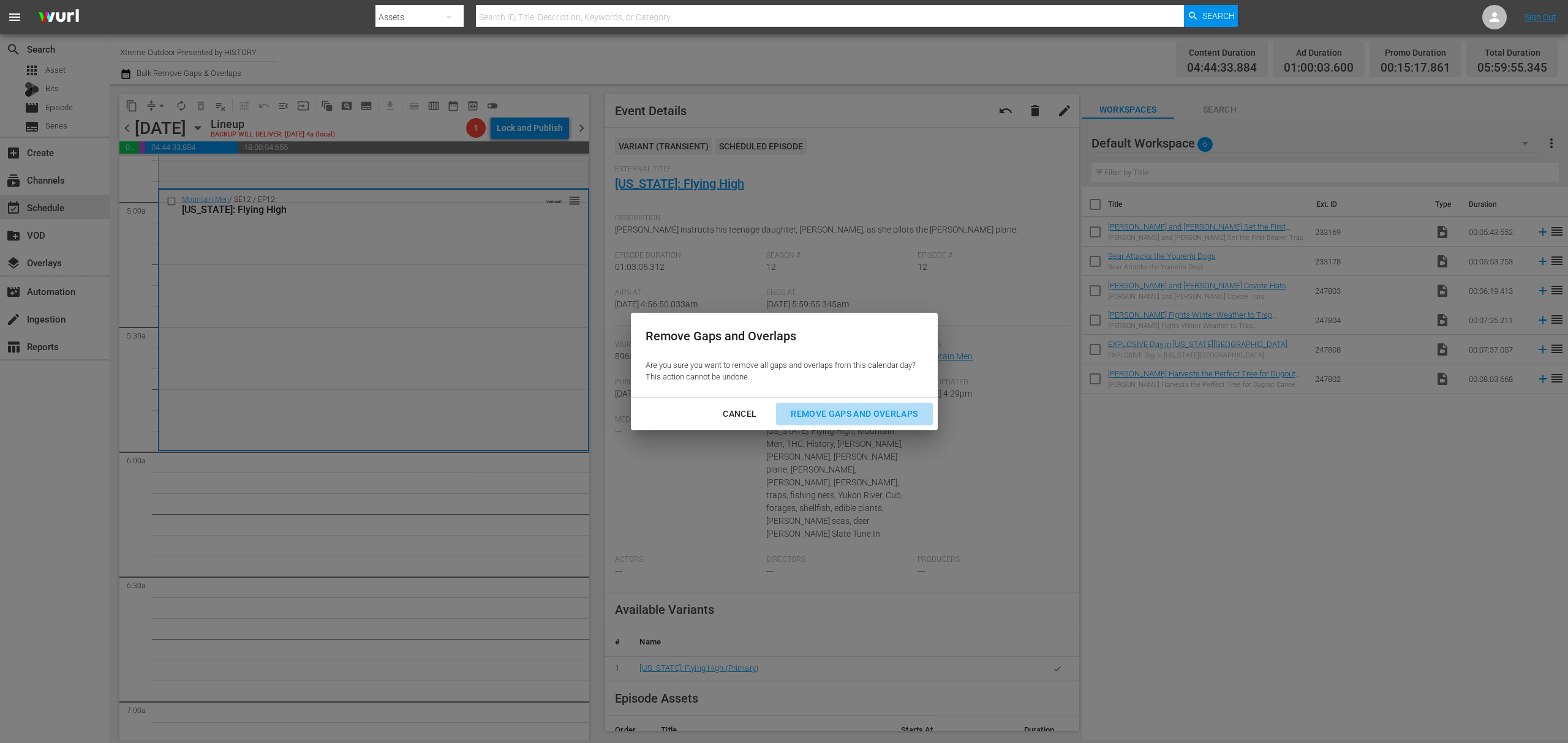
click at [878, 418] on div "Remove Gaps and Overlaps" at bounding box center [854, 415] width 146 height 15
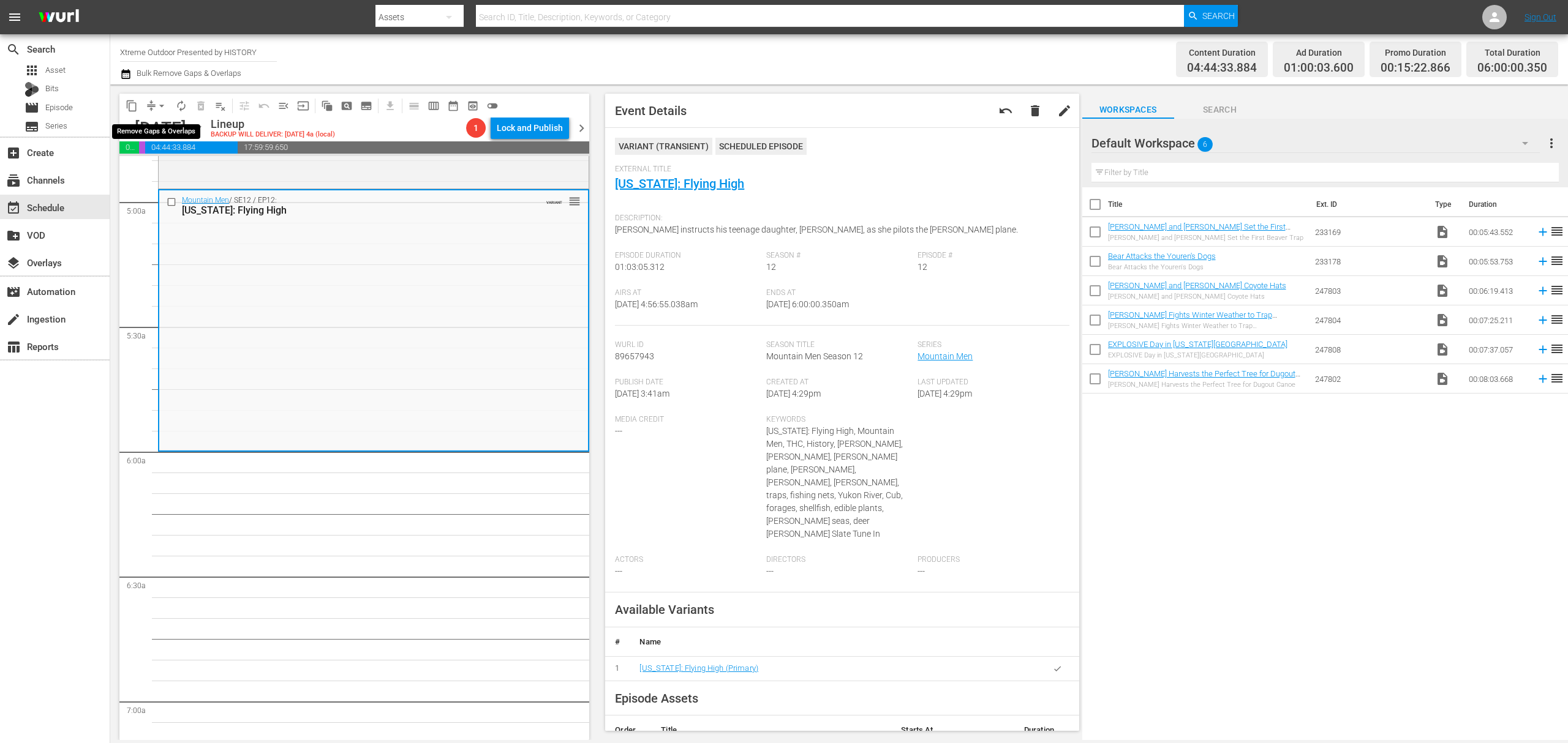
click at [153, 104] on button "arrow_drop_down" at bounding box center [162, 106] width 19 height 19
click at [437, 250] on div "Mountain Men / SE12 / EP12: Alaska: Flying High VARIANT reorder" at bounding box center [373, 320] width 428 height 259
click at [184, 110] on span "autorenew_outlined" at bounding box center [181, 106] width 13 height 13
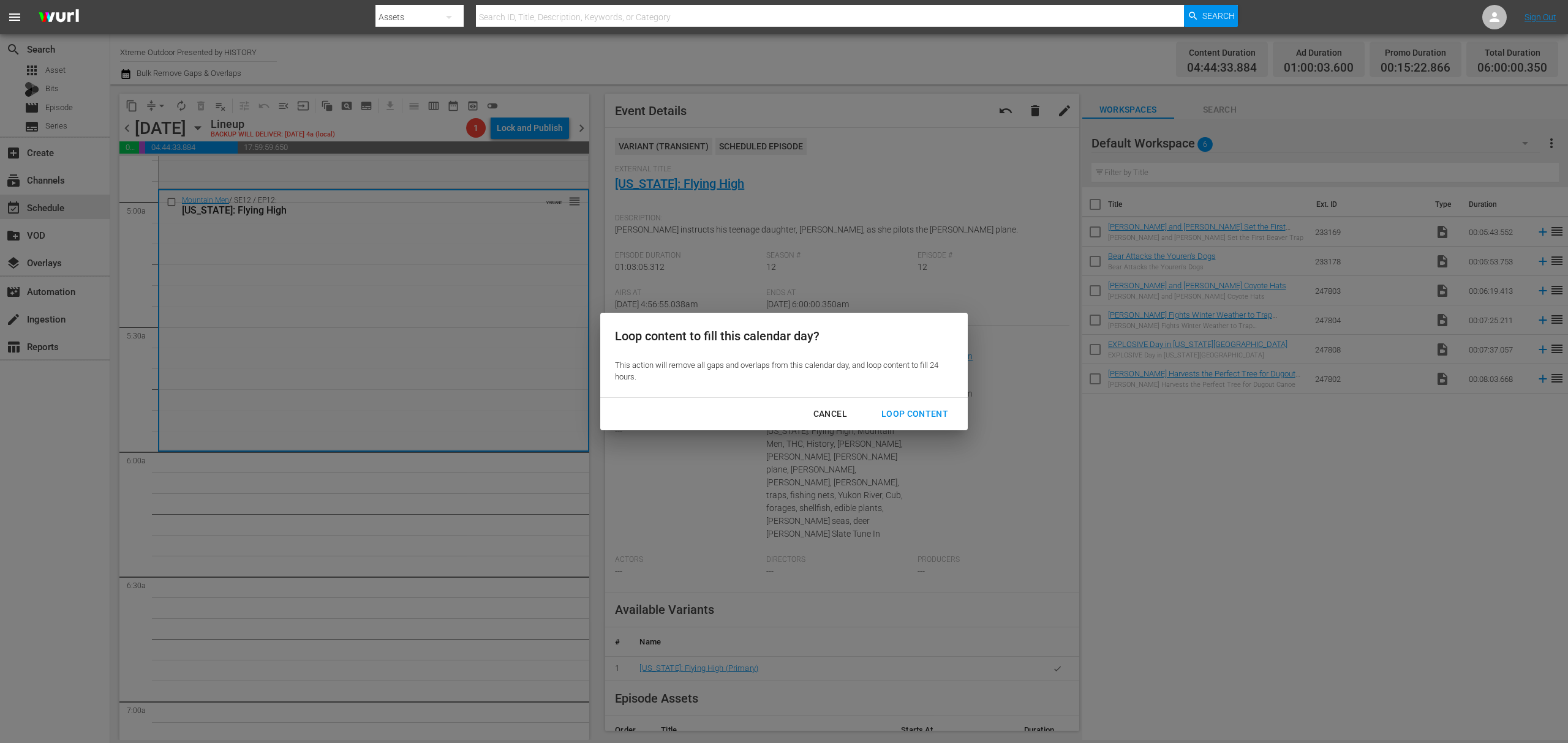
click at [947, 417] on div "Loop Content" at bounding box center [914, 415] width 86 height 15
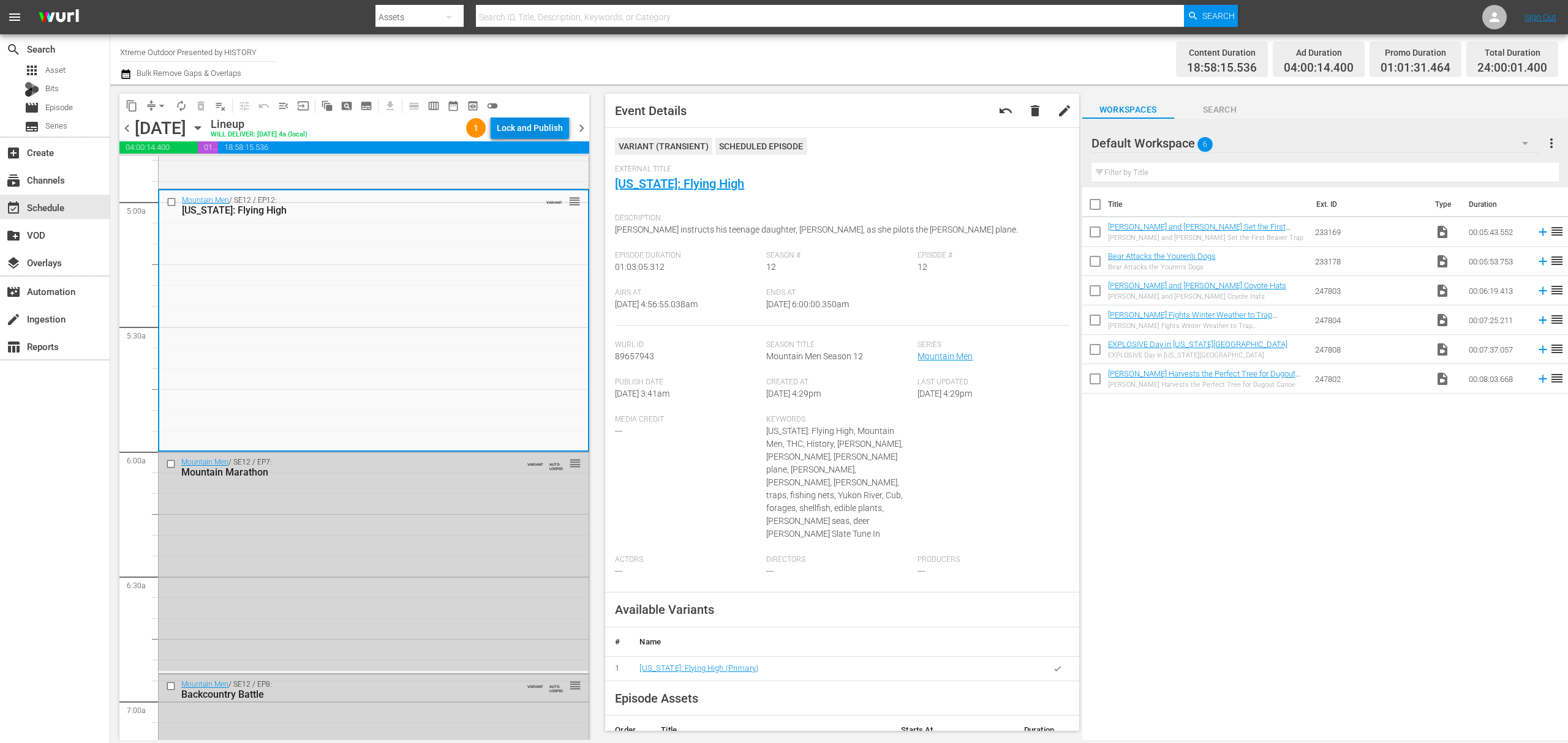
click at [535, 127] on div "Lock and Publish" at bounding box center [530, 128] width 66 height 22
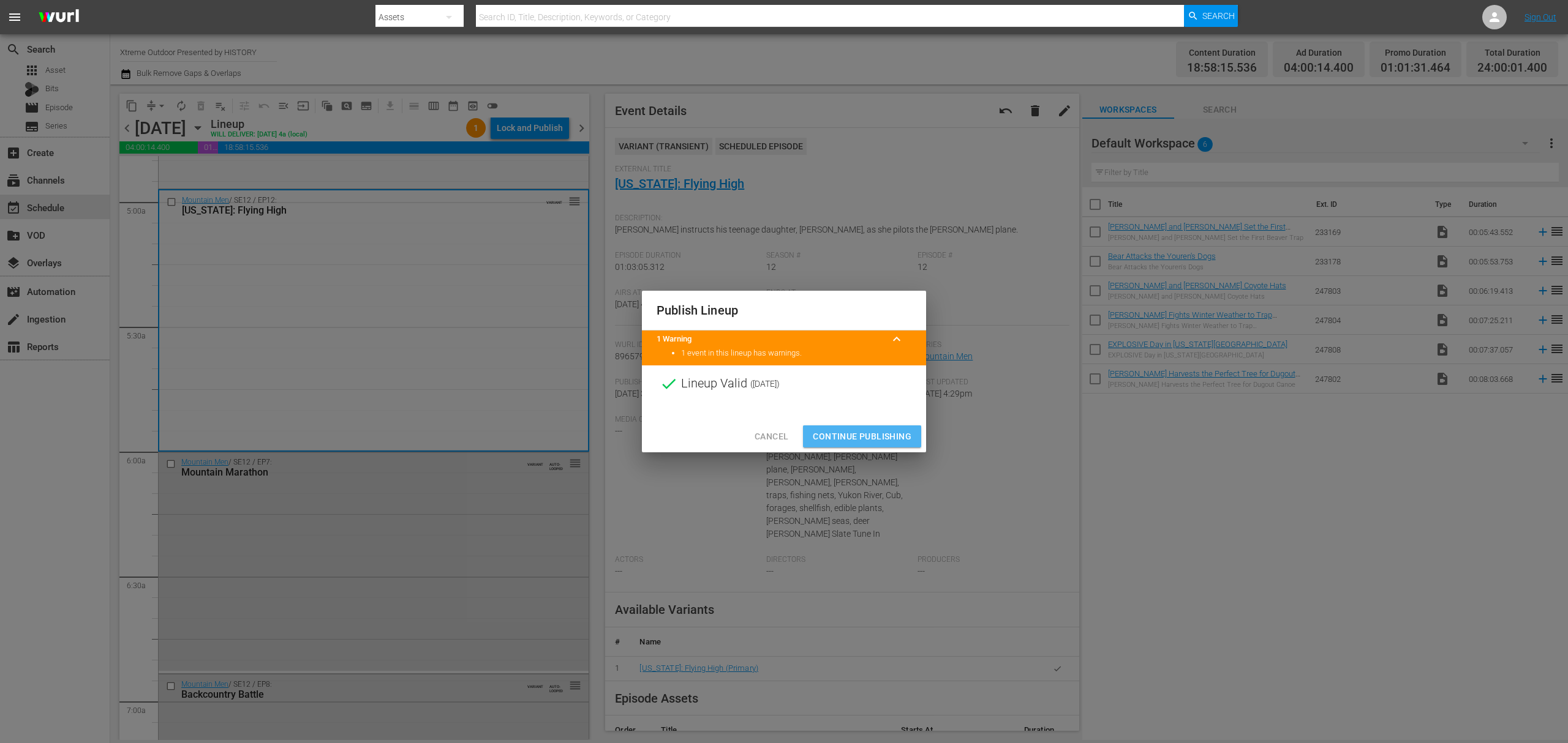
click at [851, 434] on span "Continue Publishing" at bounding box center [862, 437] width 99 height 15
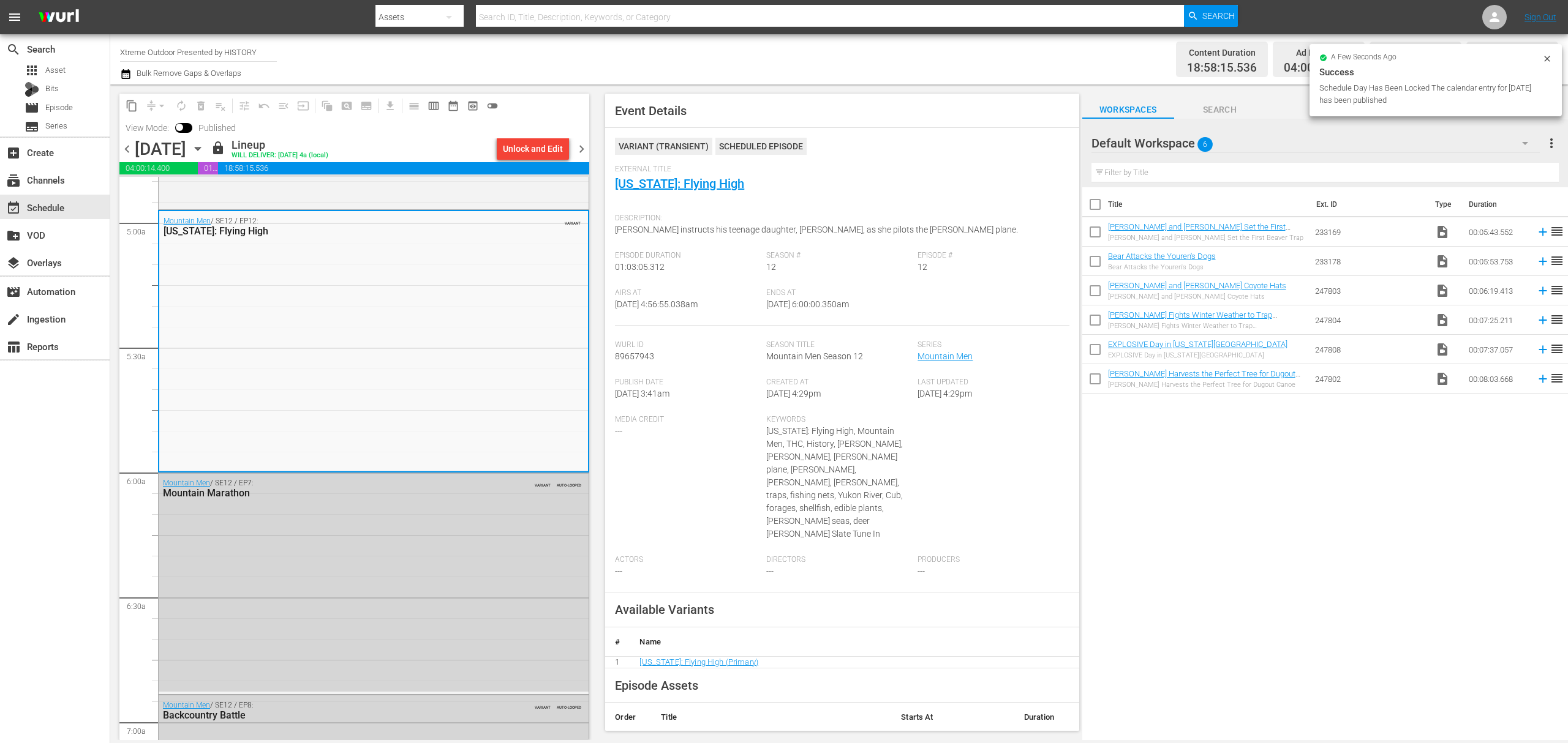
click at [584, 145] on span "chevron_right" at bounding box center [581, 149] width 16 height 15
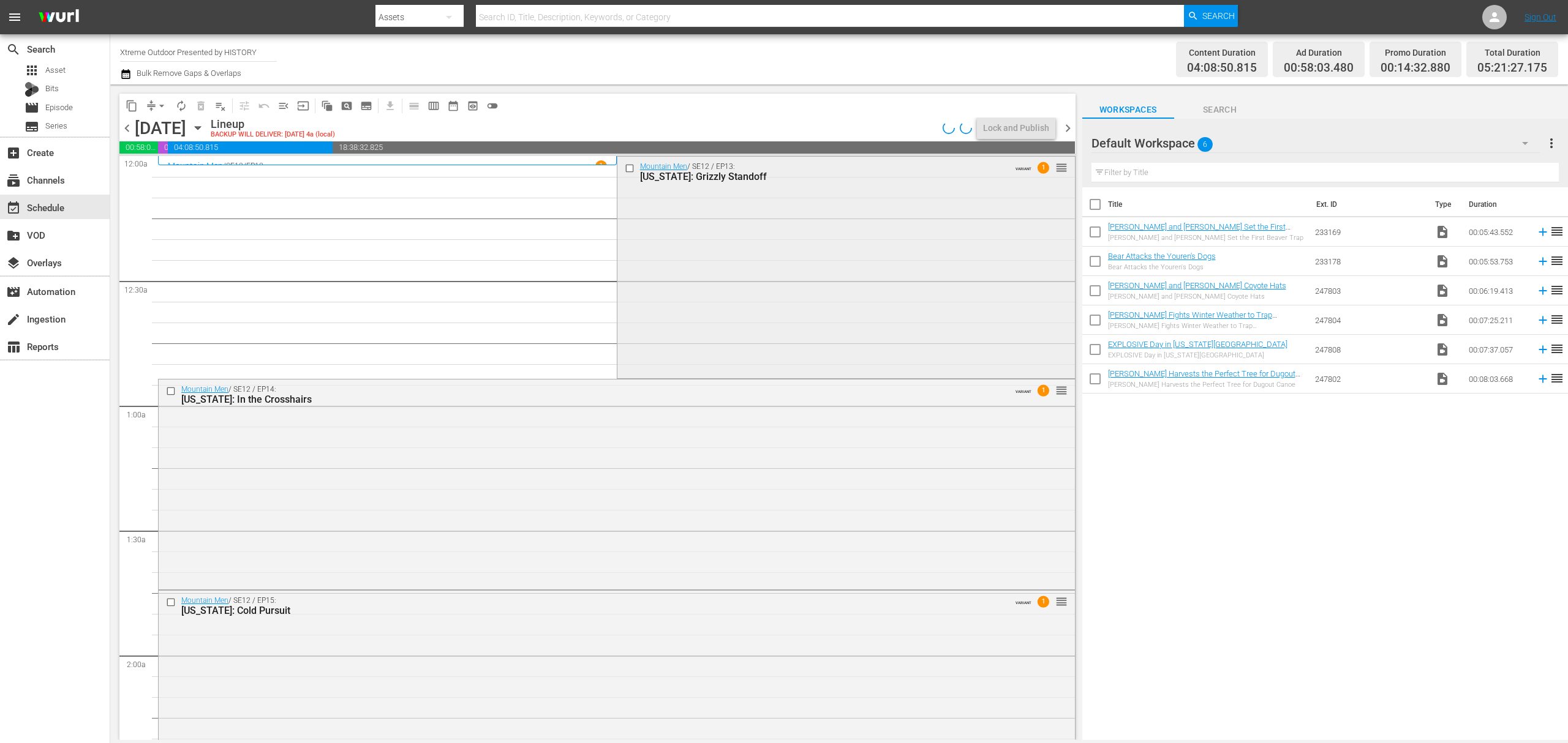
click at [861, 270] on div "Mountain Men / SE12 / EP13: Alaska: Grizzly Standoff VARIANT 1 reorder" at bounding box center [846, 266] width 457 height 220
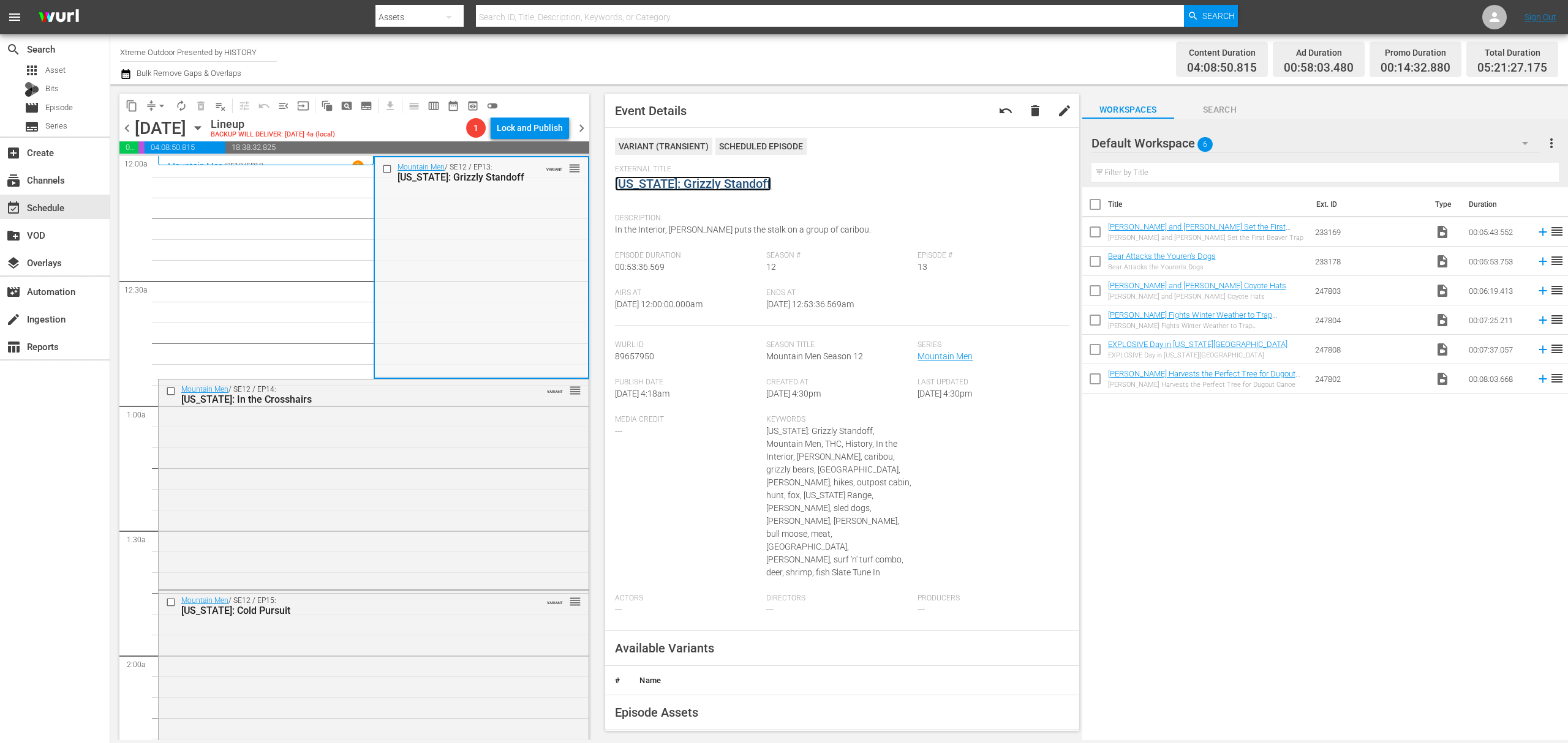
scroll to position [81, 0]
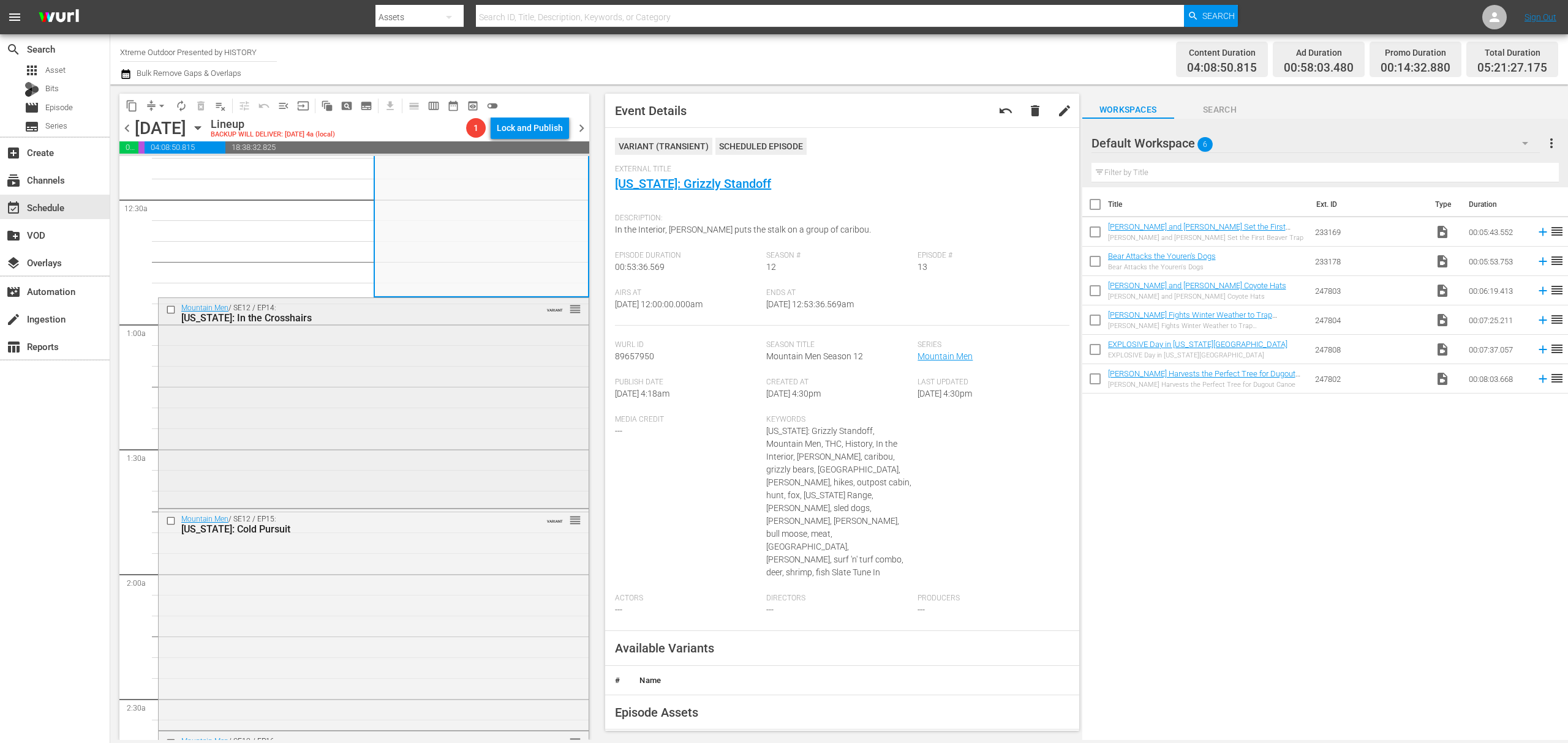
click at [498, 351] on div "Mountain Men / SE12 / EP14: Alaska: In the Crosshairs VARIANT reorder" at bounding box center [374, 402] width 430 height 207
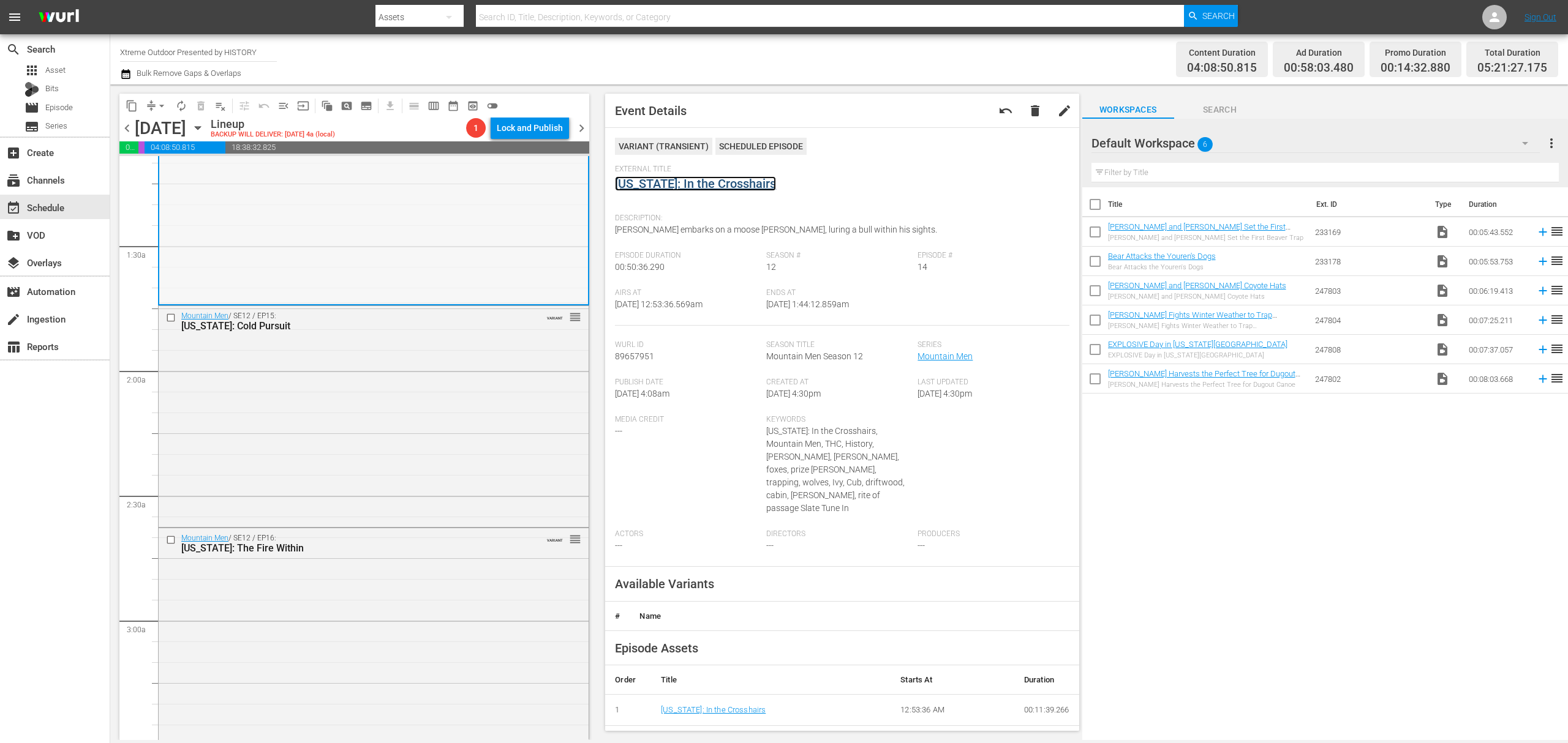
scroll to position [326, 0]
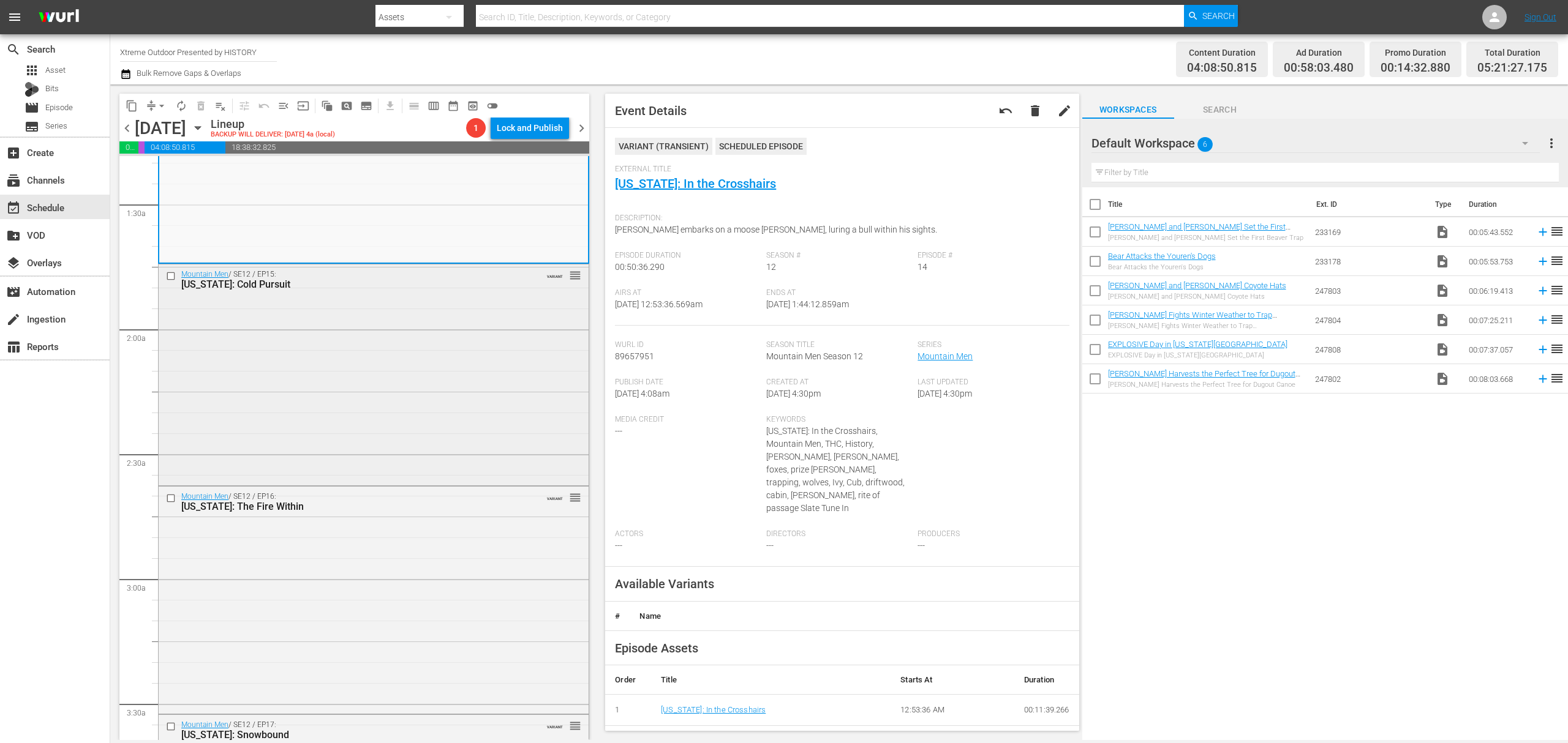
click at [474, 317] on div "Mountain Men / SE12 / EP15: Alaska: Cold Pursuit VARIANT reorder" at bounding box center [374, 374] width 430 height 219
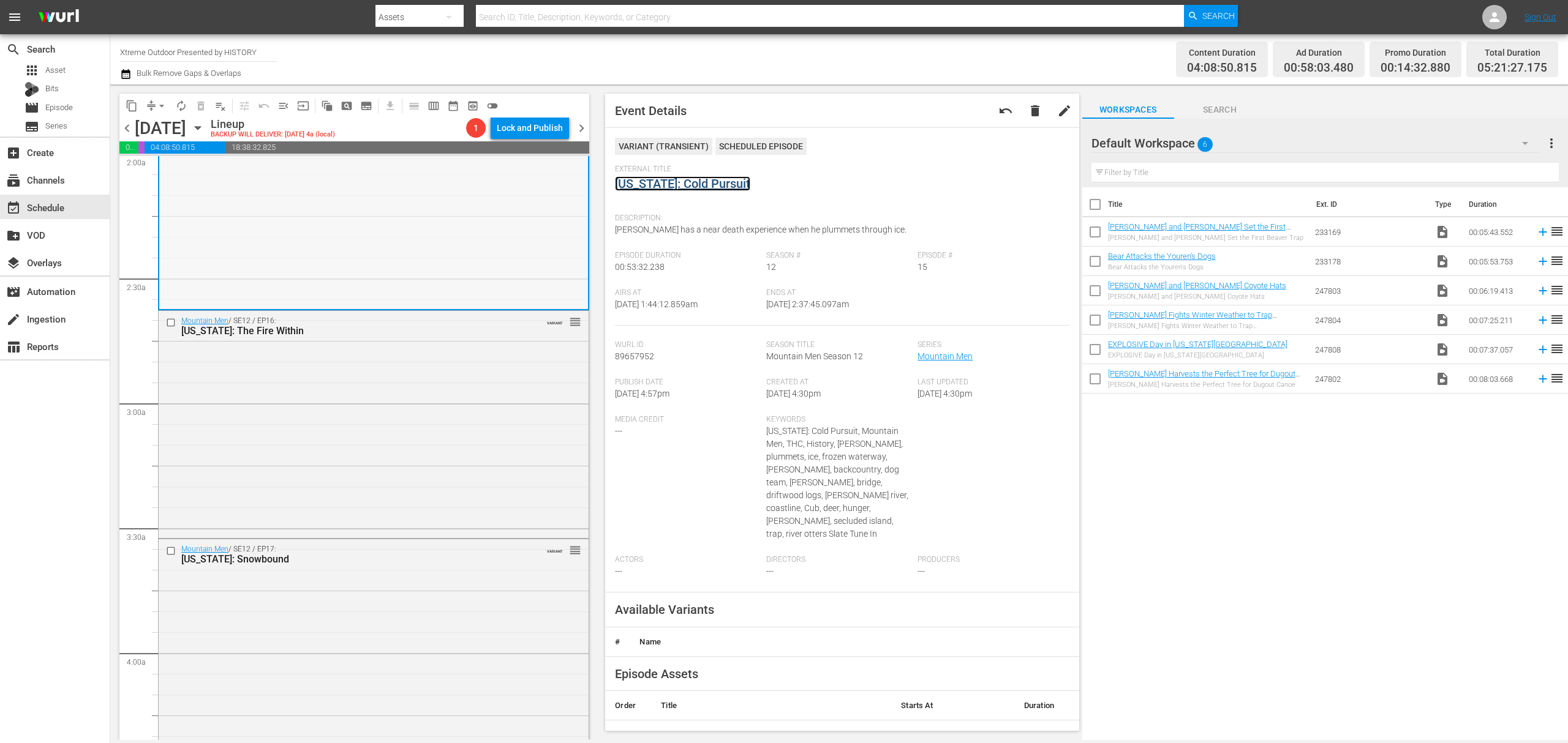
scroll to position [572, 0]
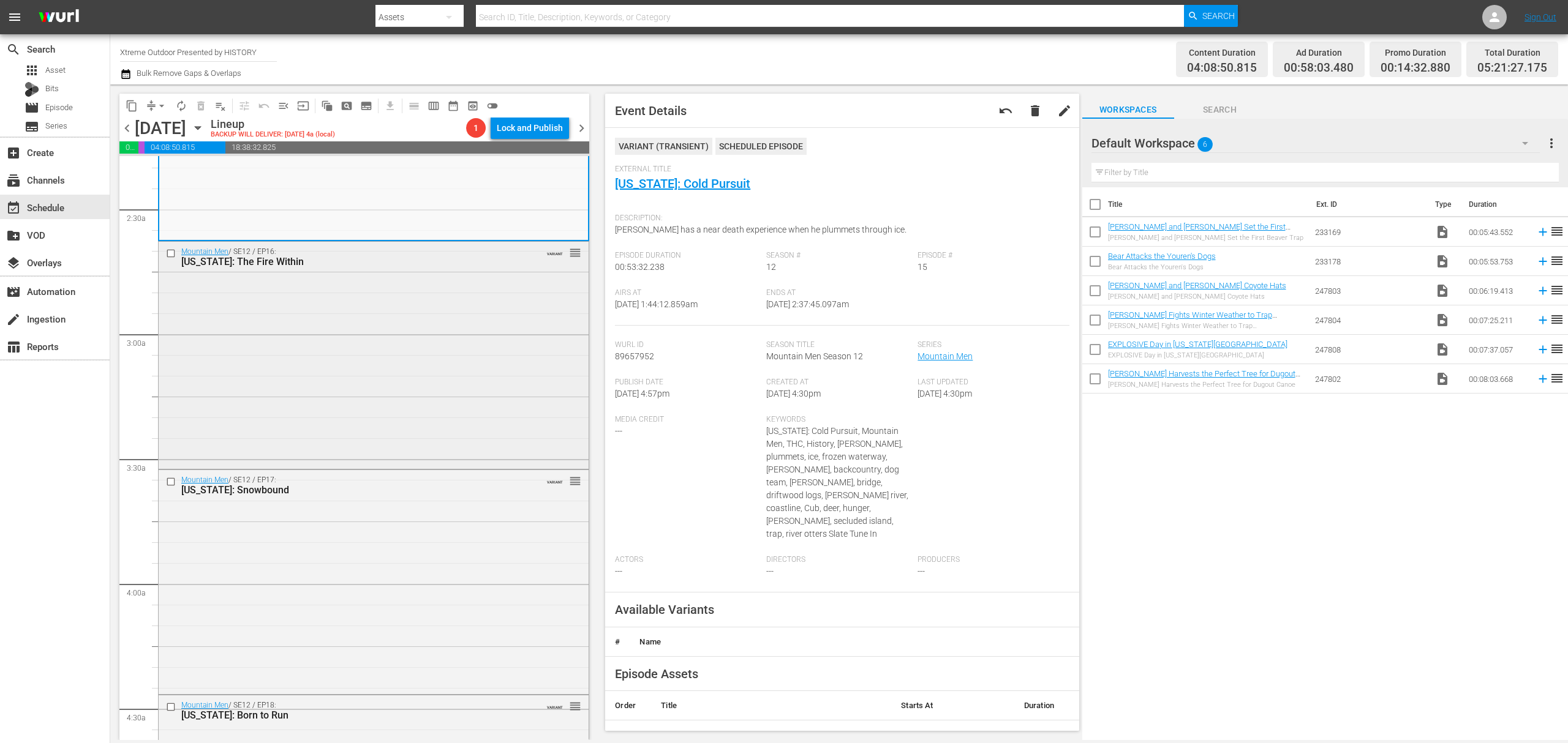
click at [459, 345] on div "Mountain Men / SE12 / EP16: Alaska: The Fire Within VARIANT reorder" at bounding box center [374, 355] width 430 height 225
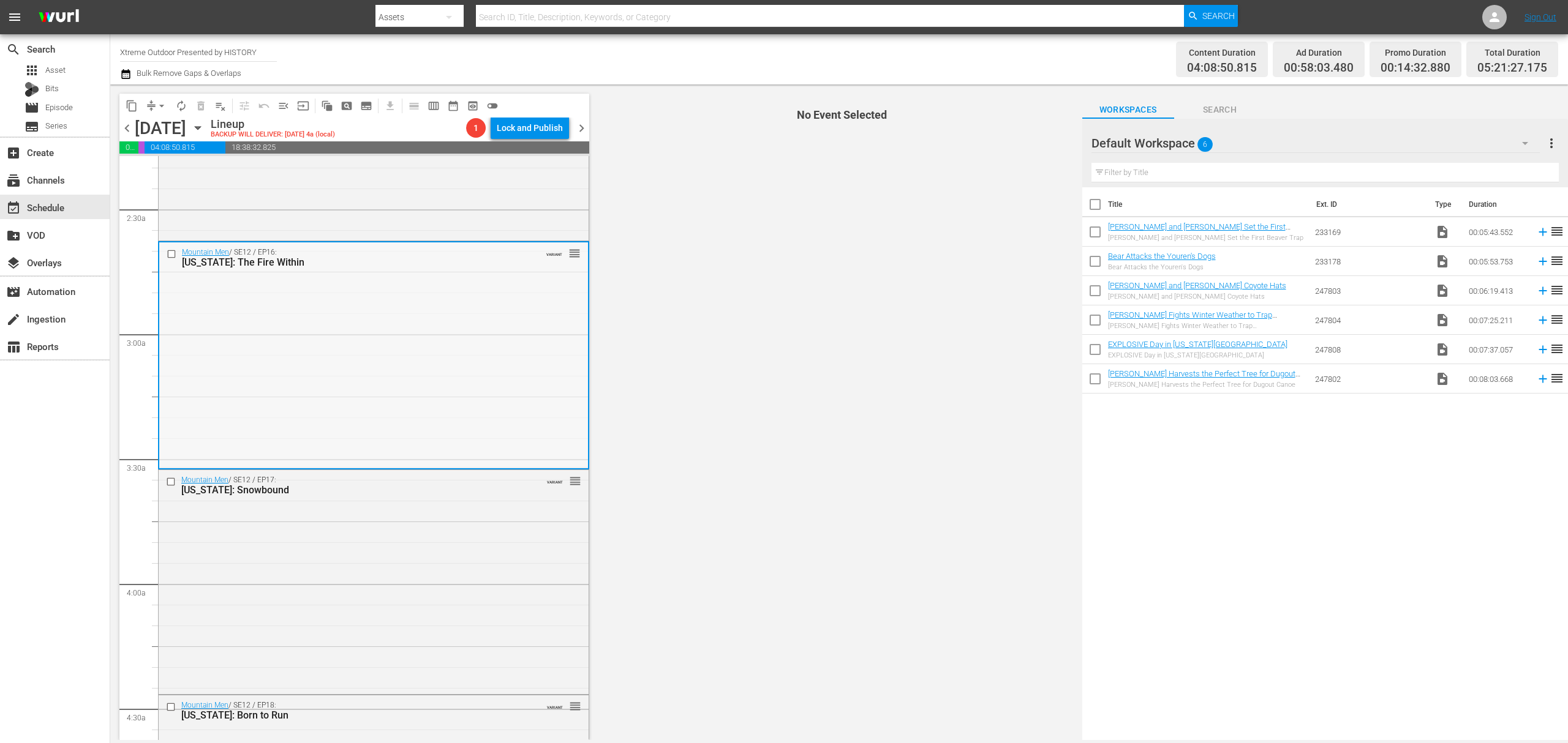
click at [352, 321] on div "Mountain Men / SE12 / EP16: Alaska: The Fire Within VARIANT reorder" at bounding box center [373, 355] width 428 height 225
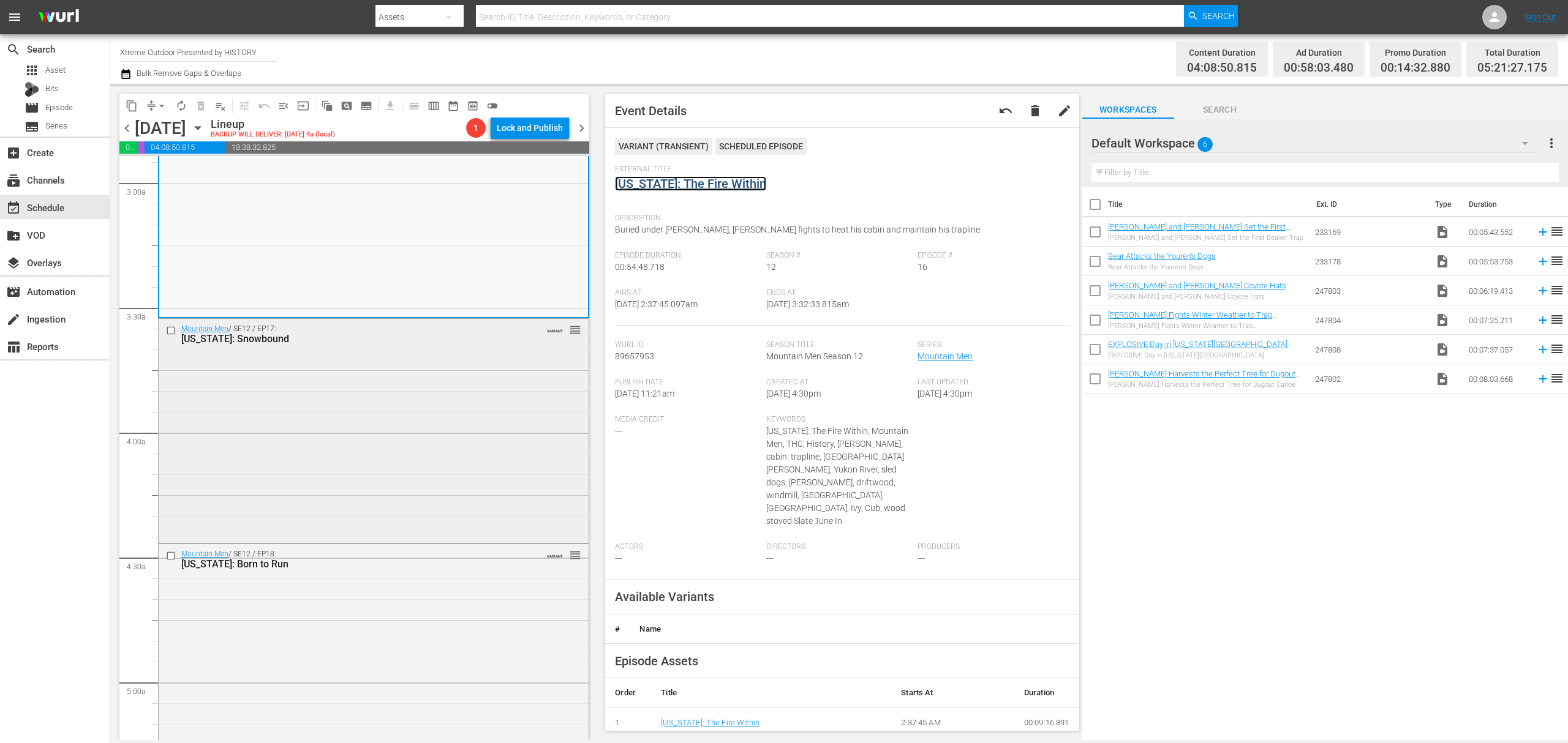
scroll to position [734, 0]
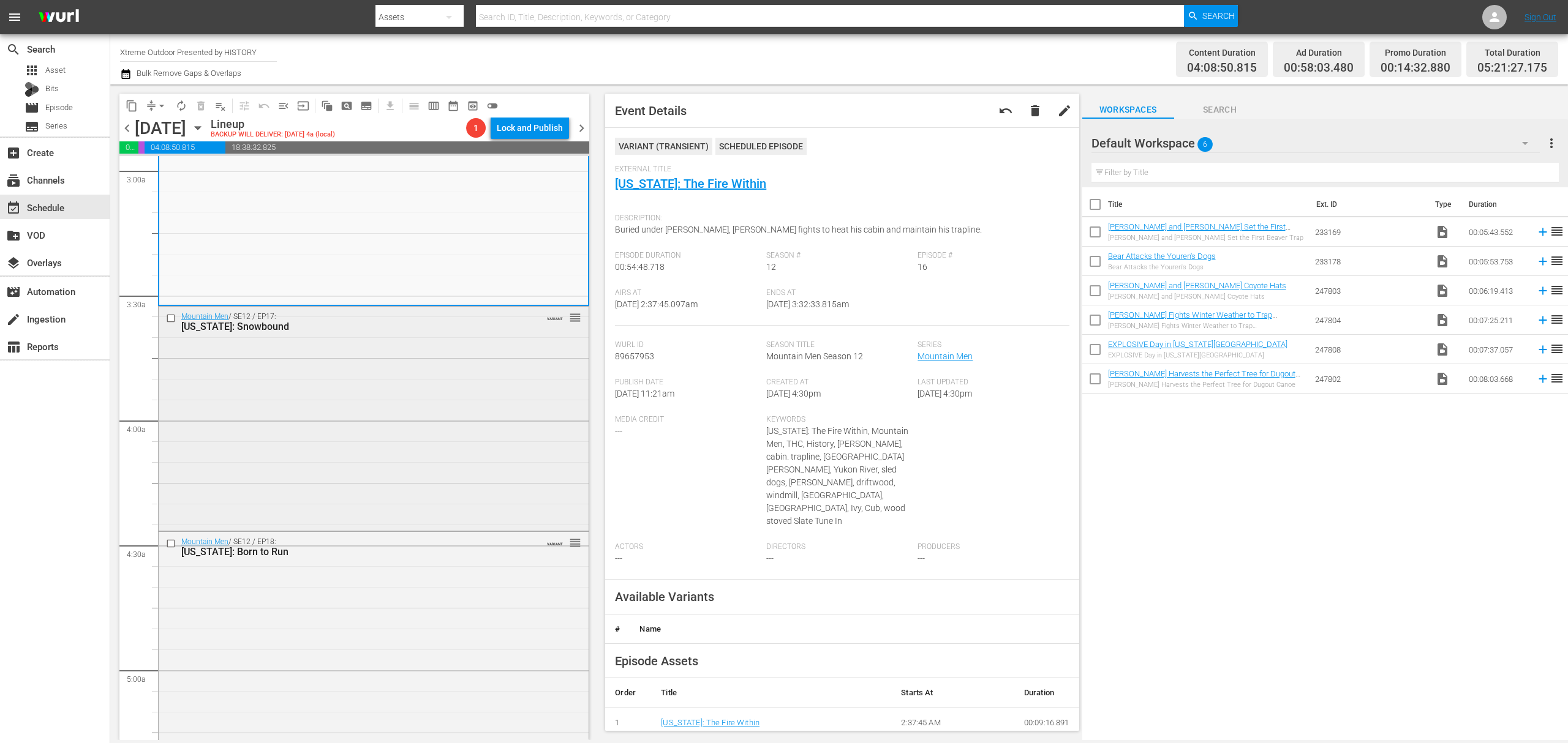
click at [495, 397] on div "Mountain Men / SE12 / EP17: Alaska: Snowbound VARIANT reorder" at bounding box center [374, 418] width 430 height 222
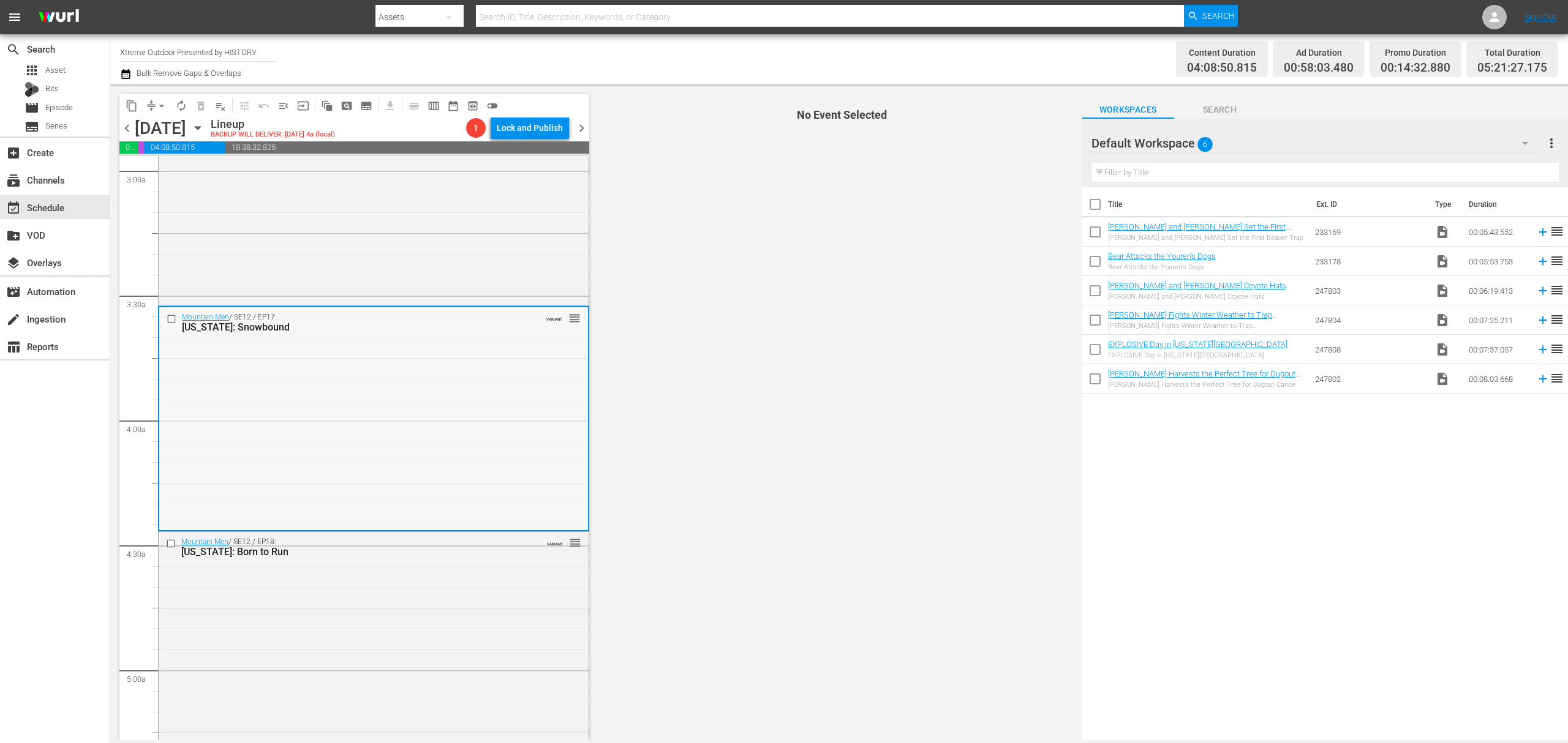
click at [432, 420] on div "Mountain Men / SE12 / EP17: Alaska: Snowbound VARIANT reorder" at bounding box center [373, 418] width 428 height 222
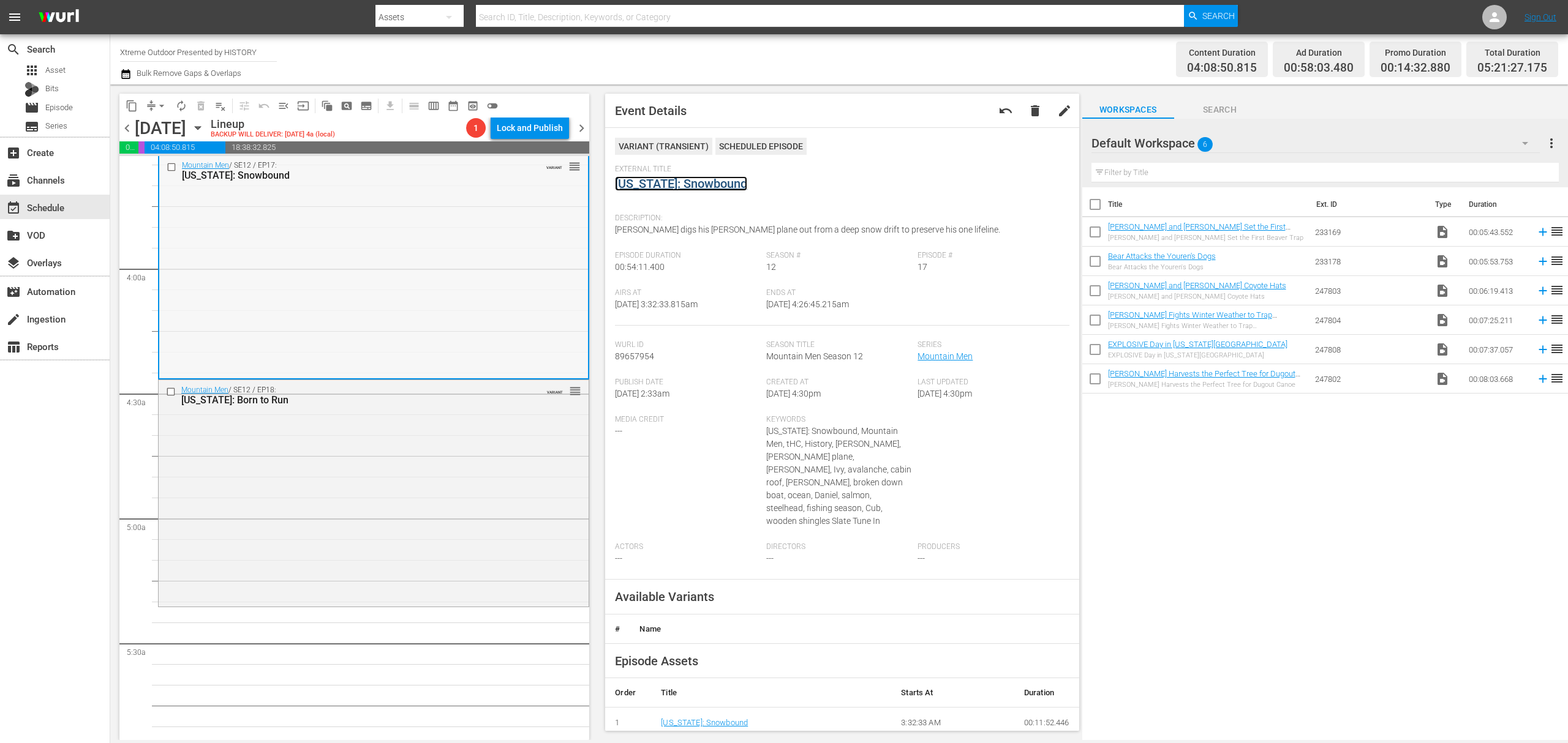
scroll to position [979, 0]
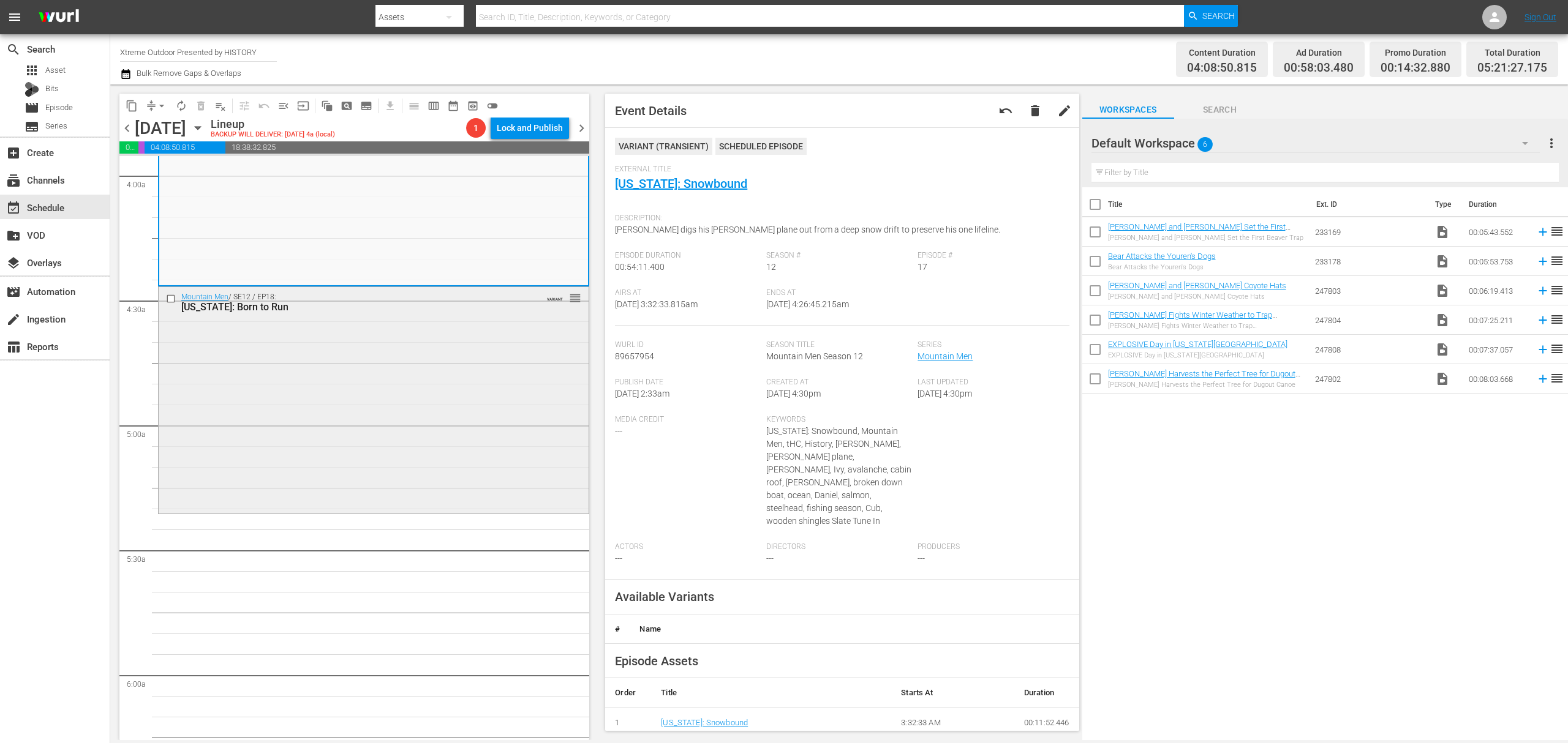
click at [479, 383] on div "Mountain Men / SE12 / EP18: Alaska: Born to Run VARIANT reorder" at bounding box center [374, 398] width 430 height 224
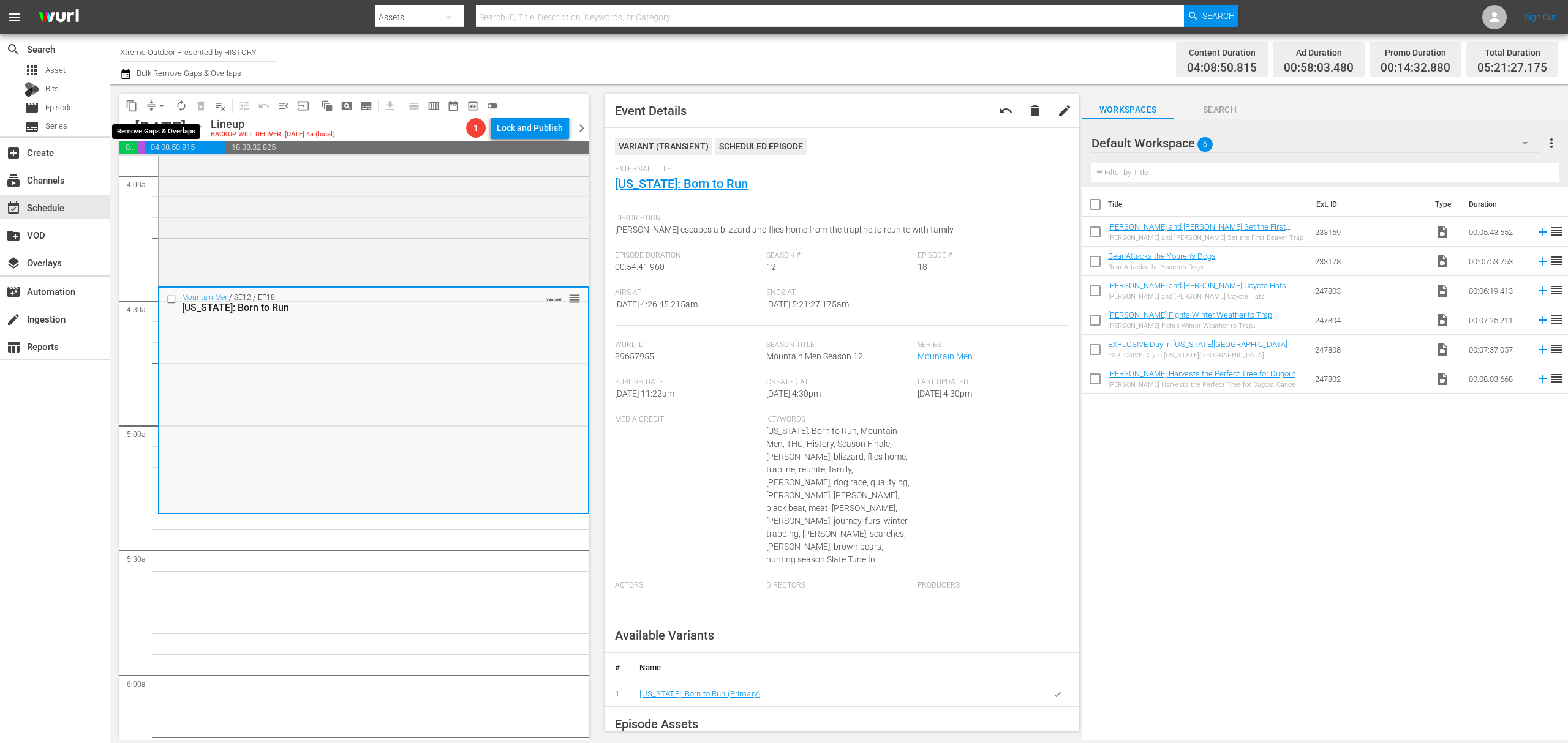
click at [157, 100] on span "arrow_drop_down" at bounding box center [162, 106] width 13 height 13
click at [152, 124] on li "Align to Midnight" at bounding box center [162, 131] width 129 height 20
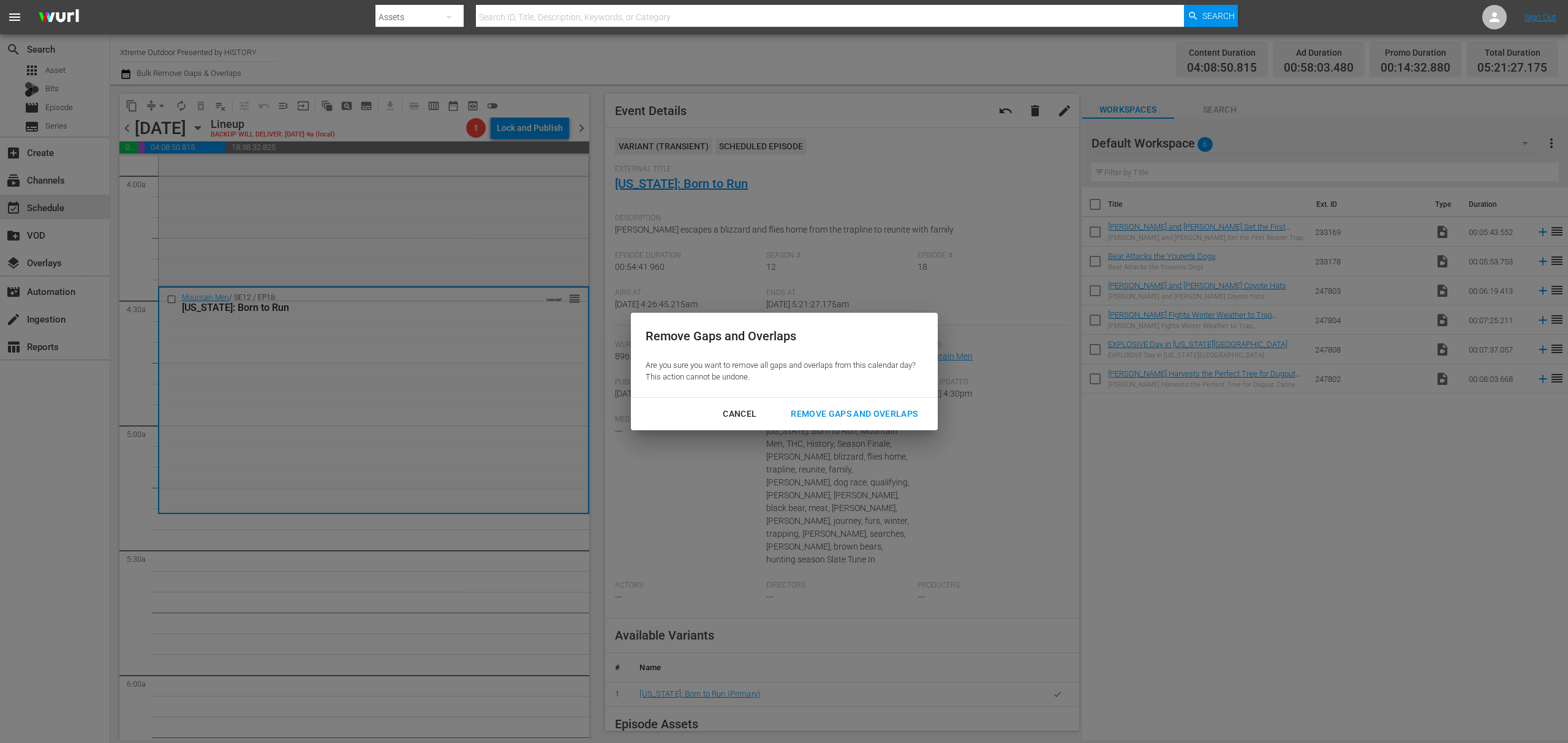
click at [882, 415] on div "Remove Gaps and Overlaps" at bounding box center [854, 415] width 146 height 15
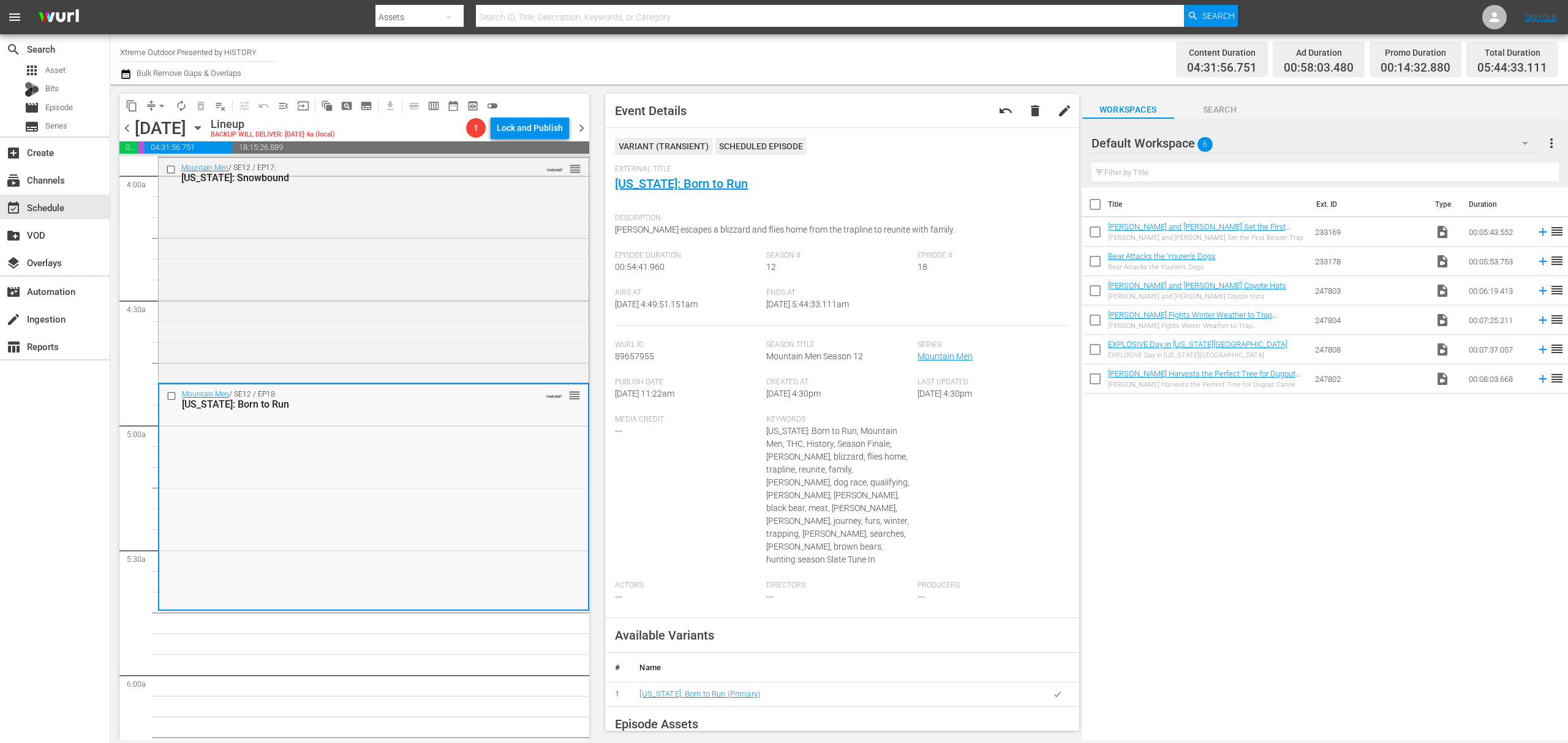
scroll to position [1021, 0]
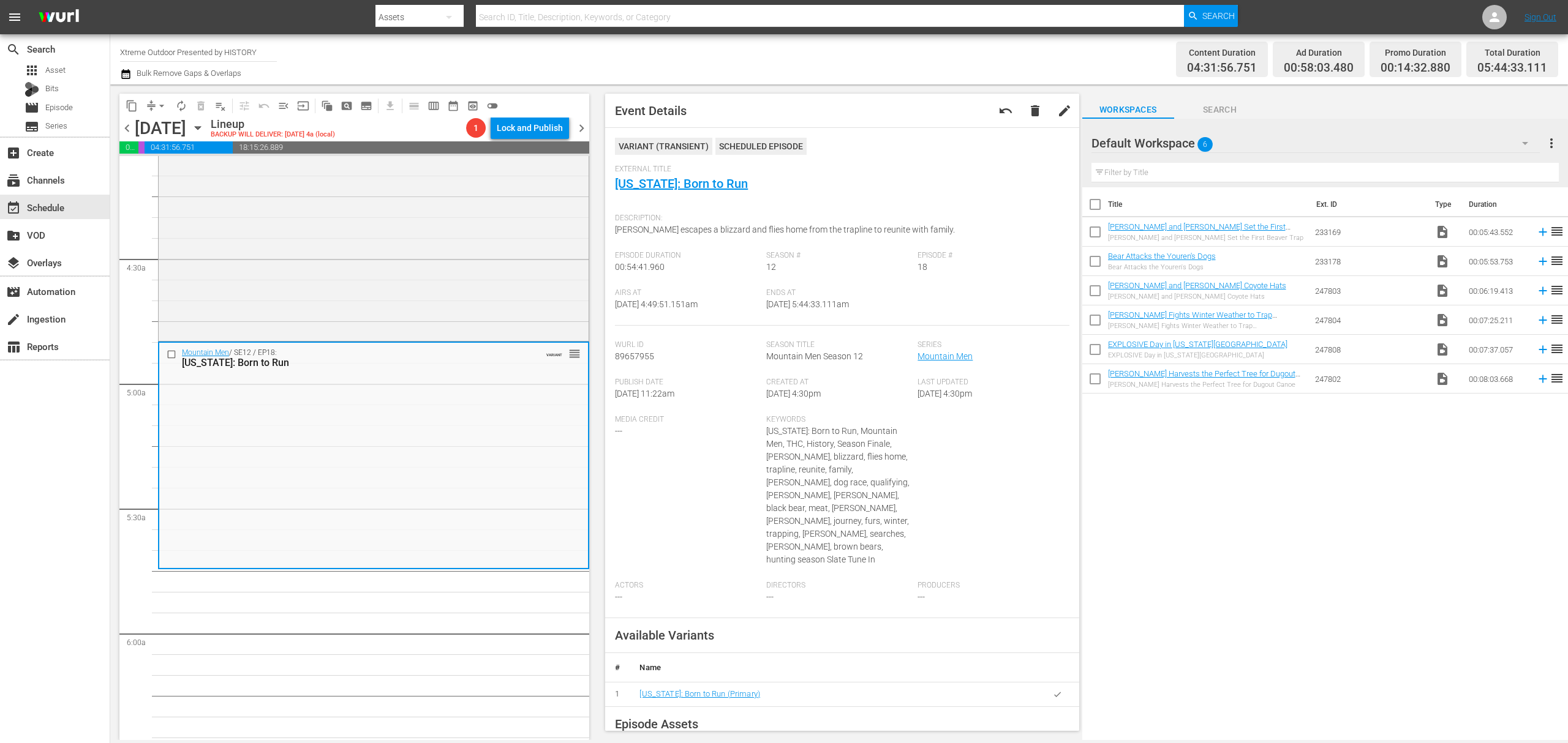
click at [161, 102] on span "arrow_drop_down" at bounding box center [162, 106] width 13 height 13
click at [150, 131] on li "Align to Midnight" at bounding box center [162, 131] width 129 height 20
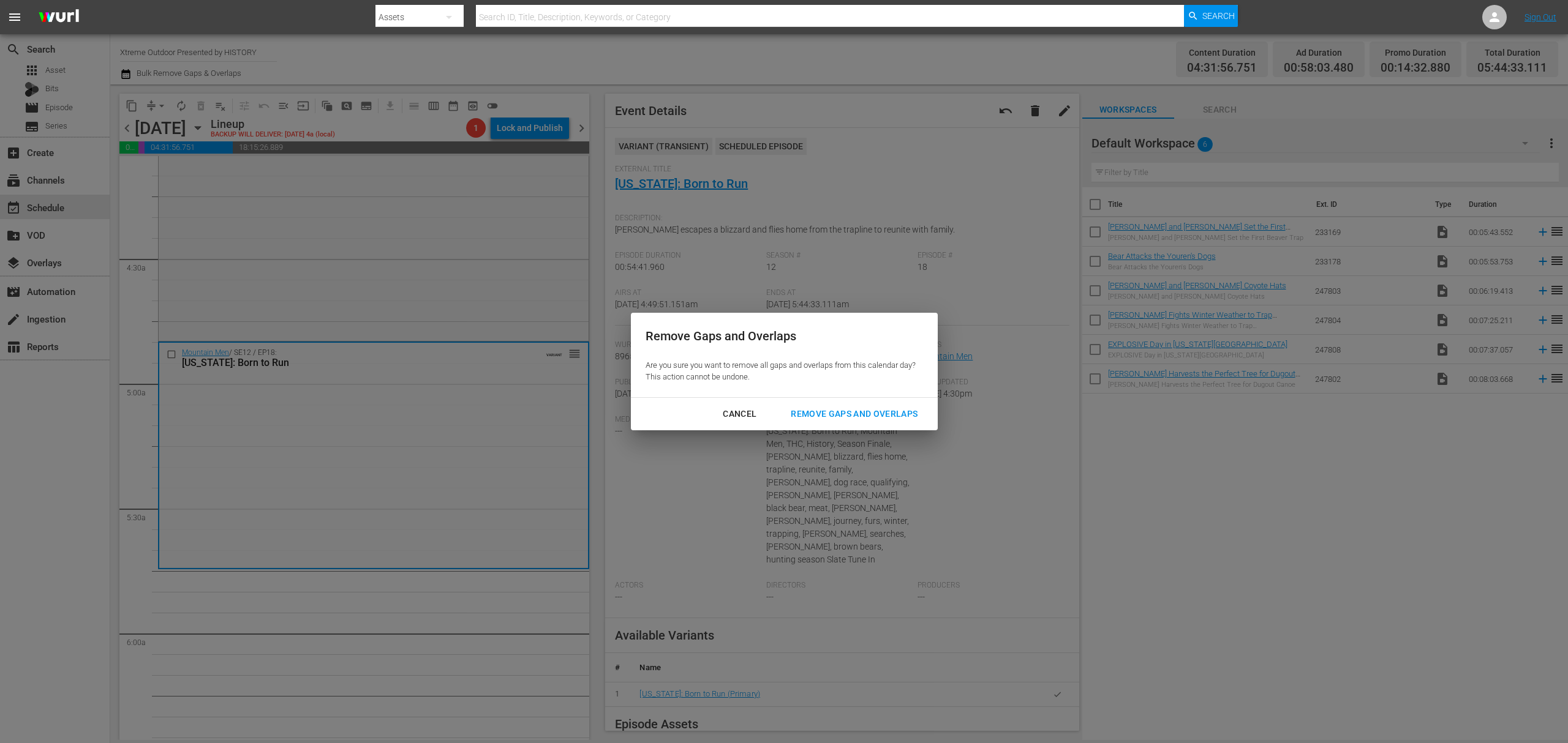
click at [848, 389] on div "Remove Gaps and Overlaps Are you sure you want to remove all gaps and overlaps …" at bounding box center [784, 355] width 307 height 84
click at [849, 410] on div "Remove Gaps and Overlaps" at bounding box center [854, 415] width 146 height 15
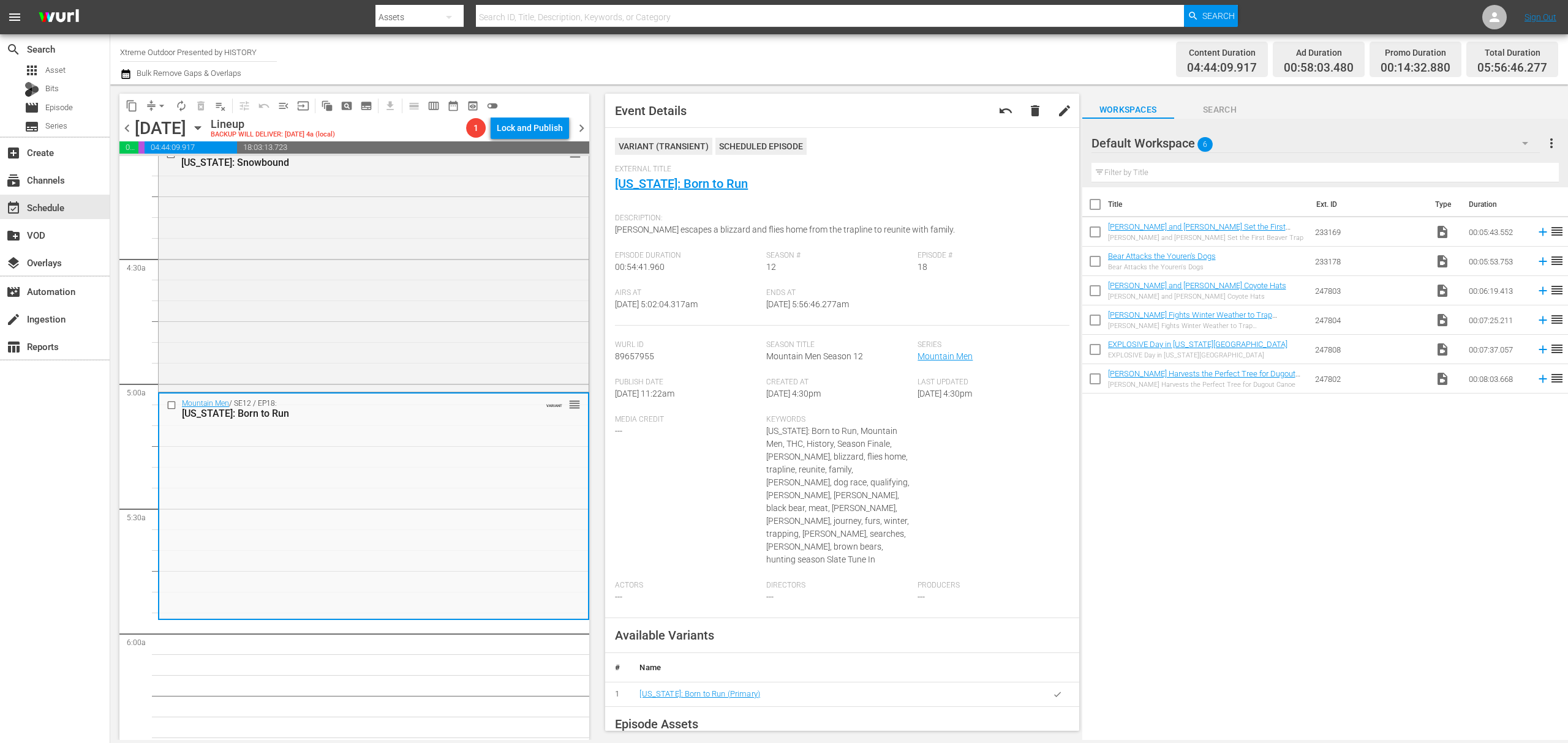
click at [148, 106] on span "compress" at bounding box center [151, 106] width 13 height 13
click at [152, 110] on span "compress" at bounding box center [151, 106] width 13 height 13
click at [157, 106] on span "arrow_drop_down" at bounding box center [162, 106] width 13 height 13
click at [152, 125] on li "Align to Midnight" at bounding box center [162, 131] width 129 height 20
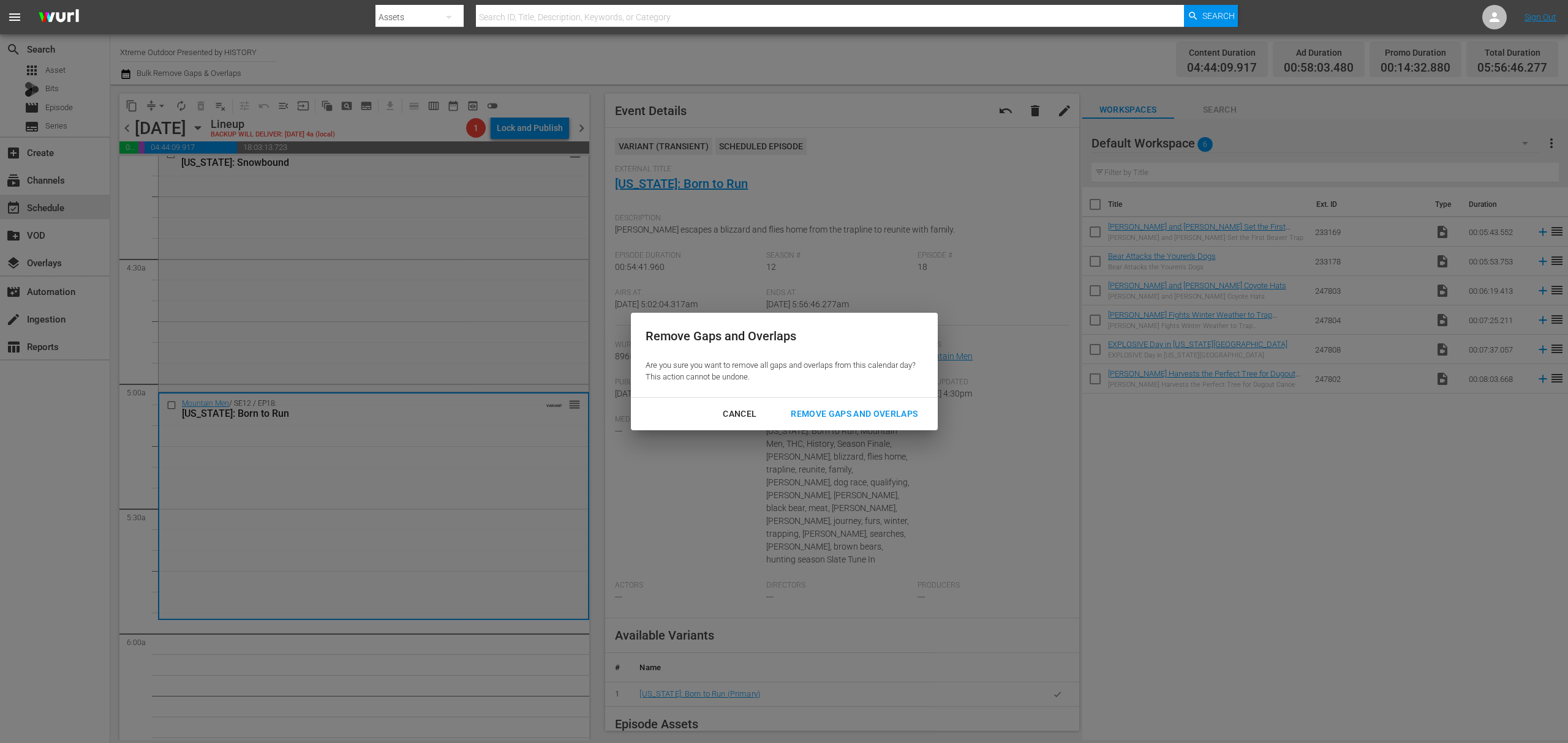
click at [897, 407] on div "Remove Gaps and Overlaps" at bounding box center [854, 415] width 146 height 15
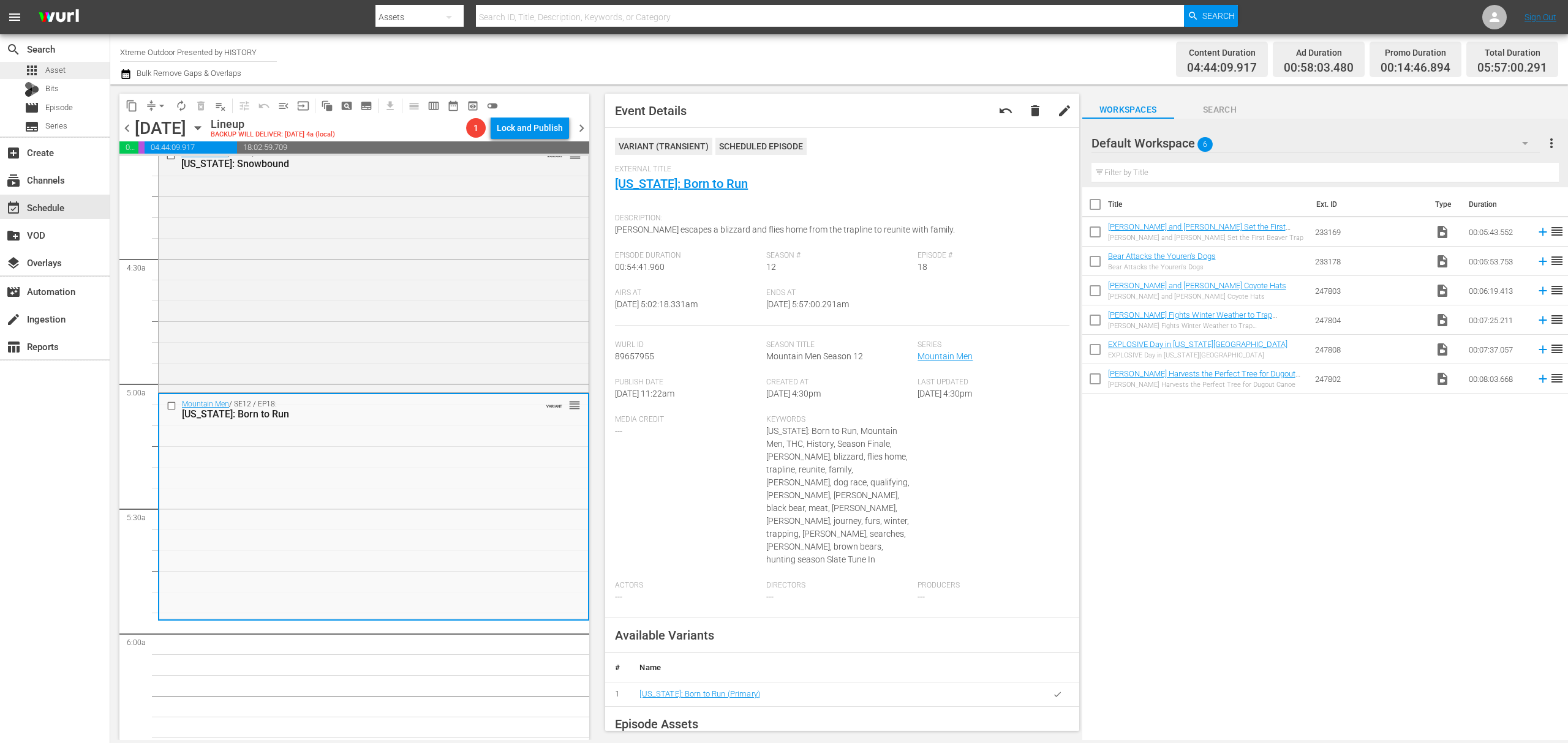
click at [68, 69] on div "apps Asset" at bounding box center [54, 71] width 110 height 17
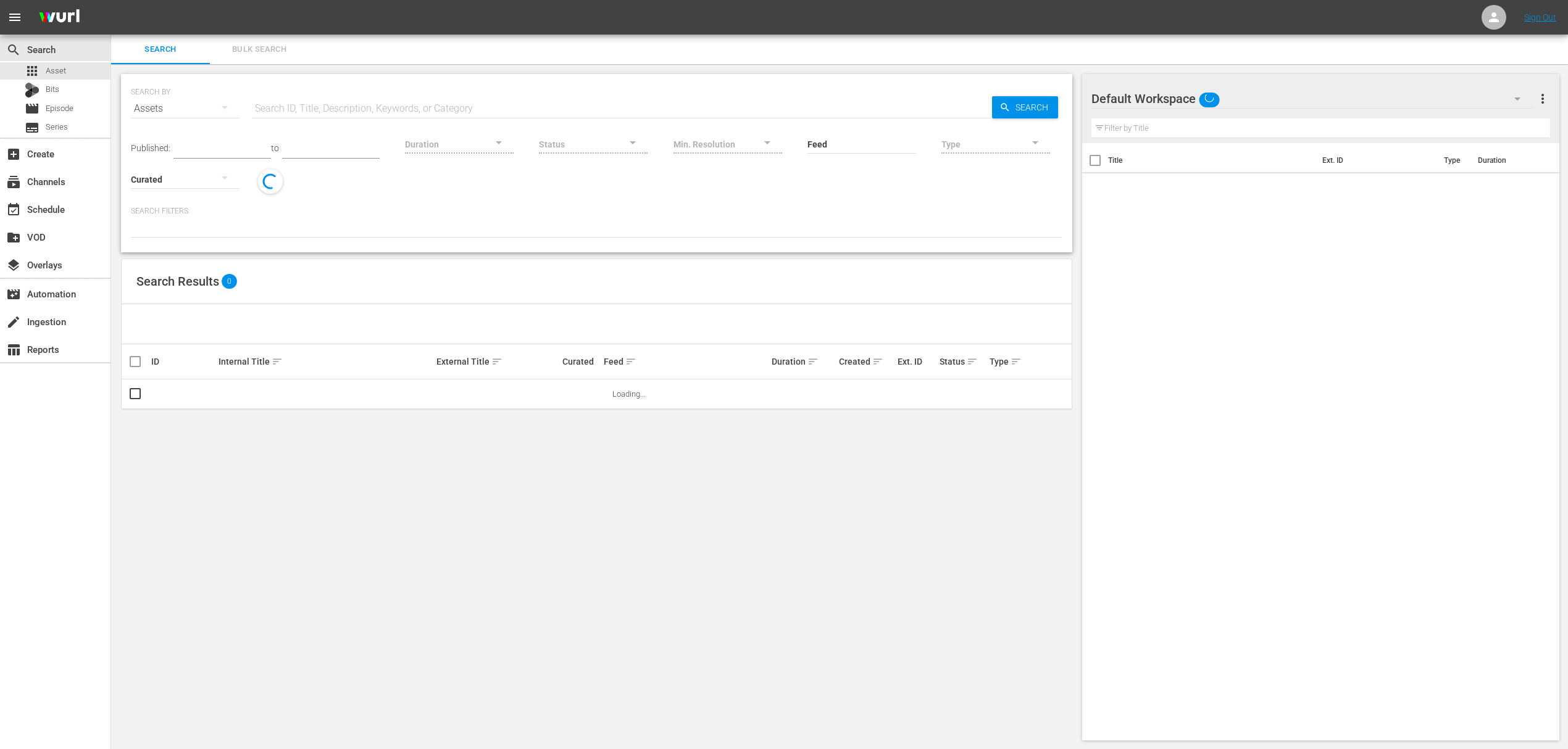
click at [293, 43] on span "Bulk Search" at bounding box center [259, 50] width 84 height 15
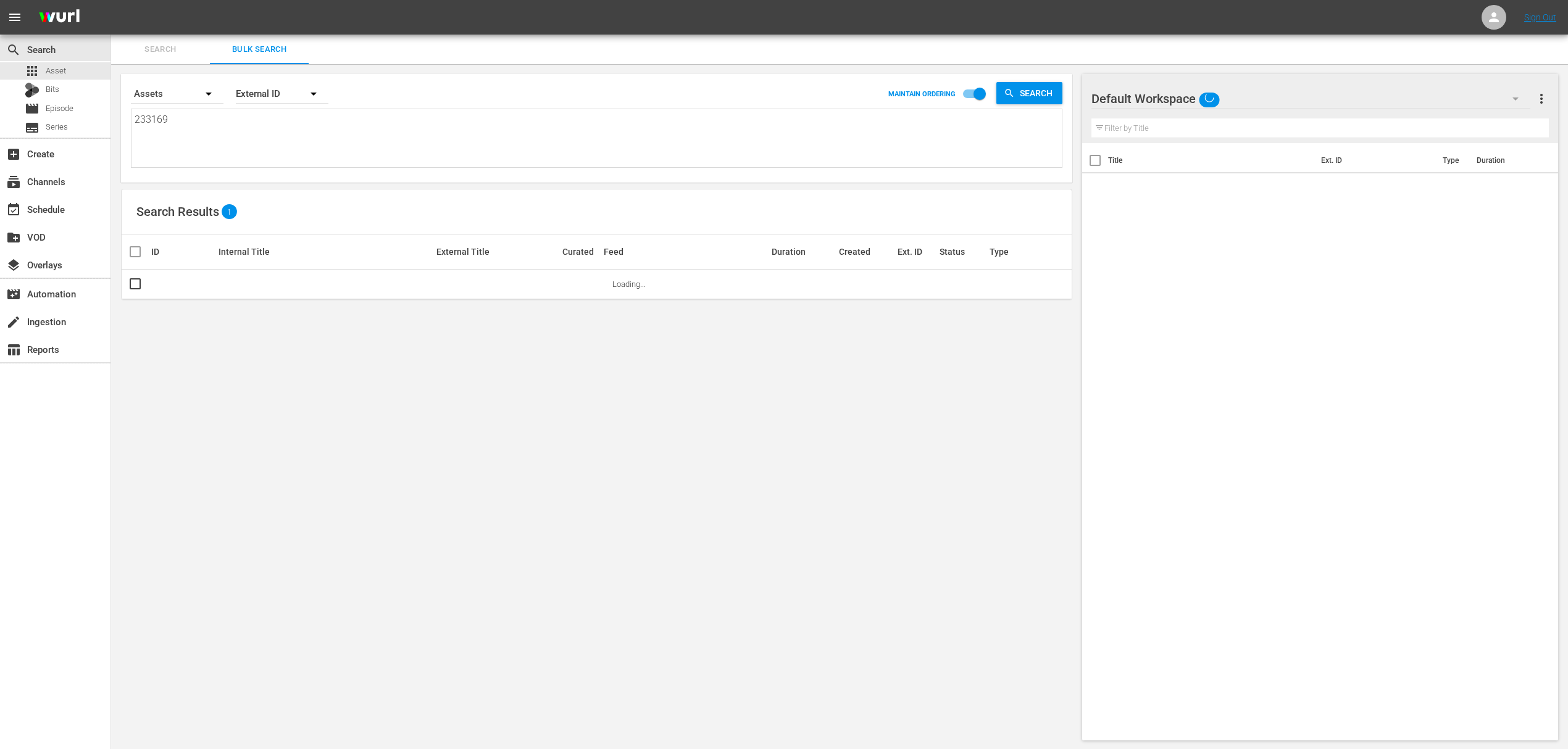
click at [275, 157] on textarea "233169" at bounding box center [598, 141] width 927 height 57
click at [134, 286] on input "checkbox" at bounding box center [135, 286] width 15 height 15
checkbox input "true"
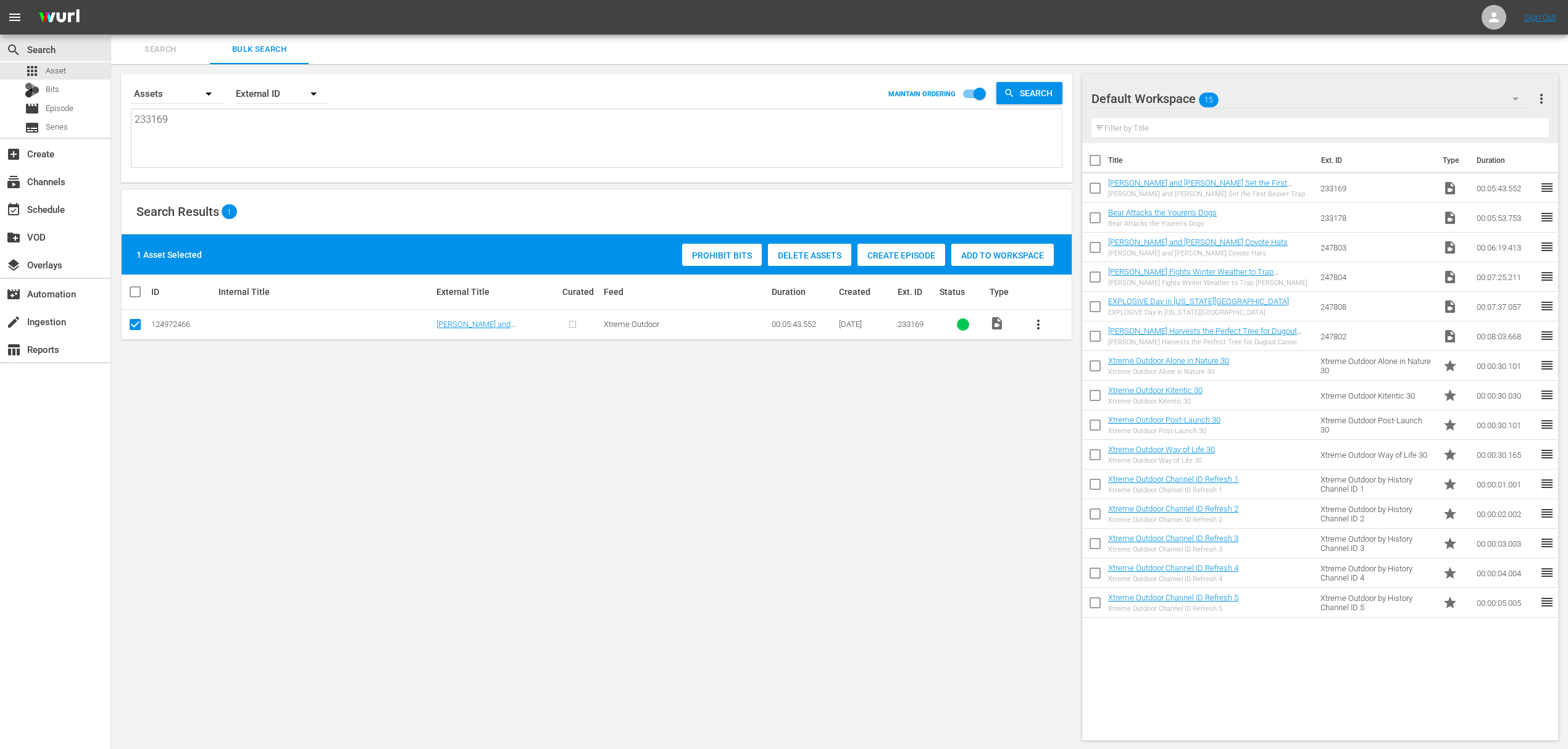
click at [179, 127] on textarea "233169" at bounding box center [598, 141] width 927 height 57
paste textarea "20955"
type textarea "220955"
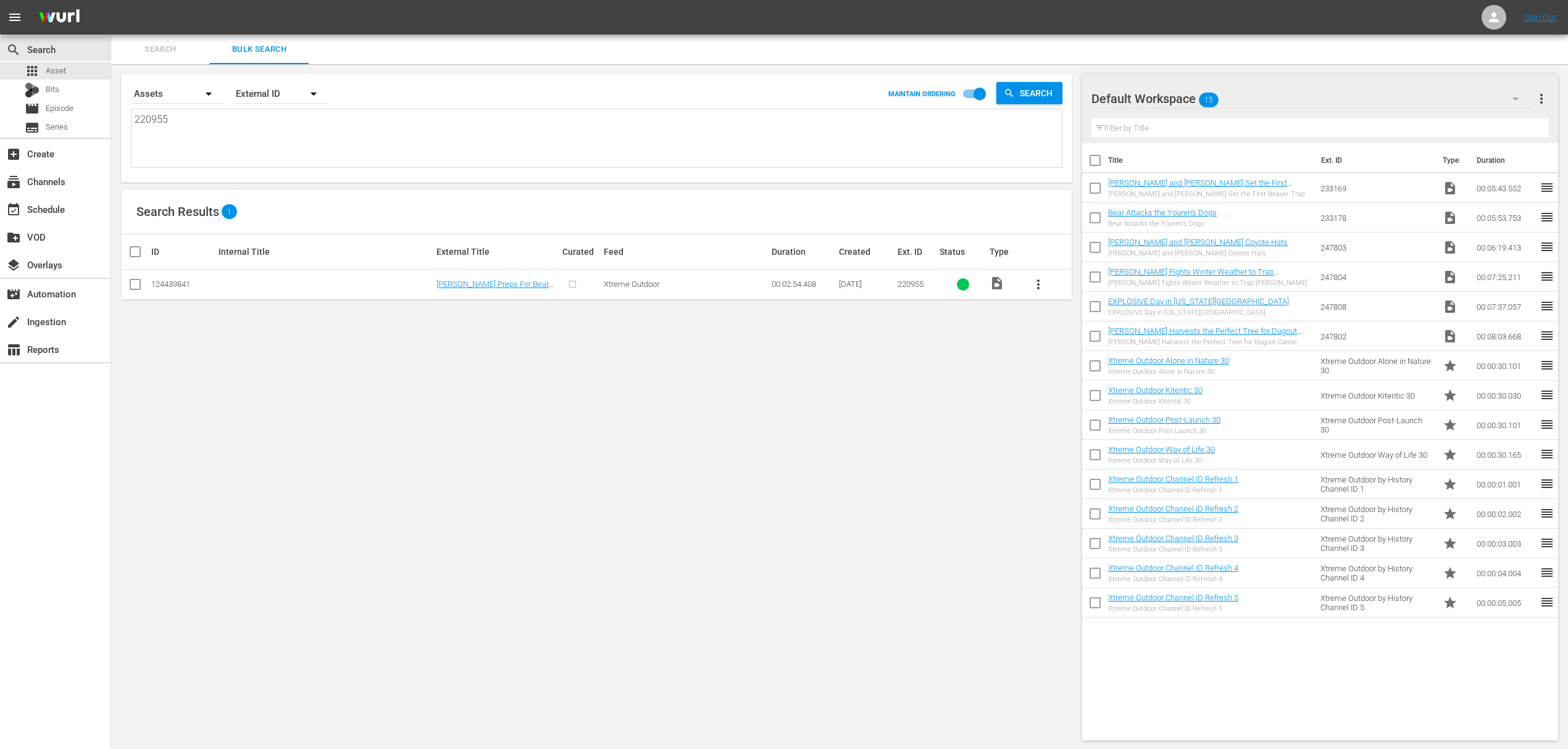
type textarea "220955"
click at [131, 284] on input "checkbox" at bounding box center [135, 286] width 15 height 15
checkbox input "true"
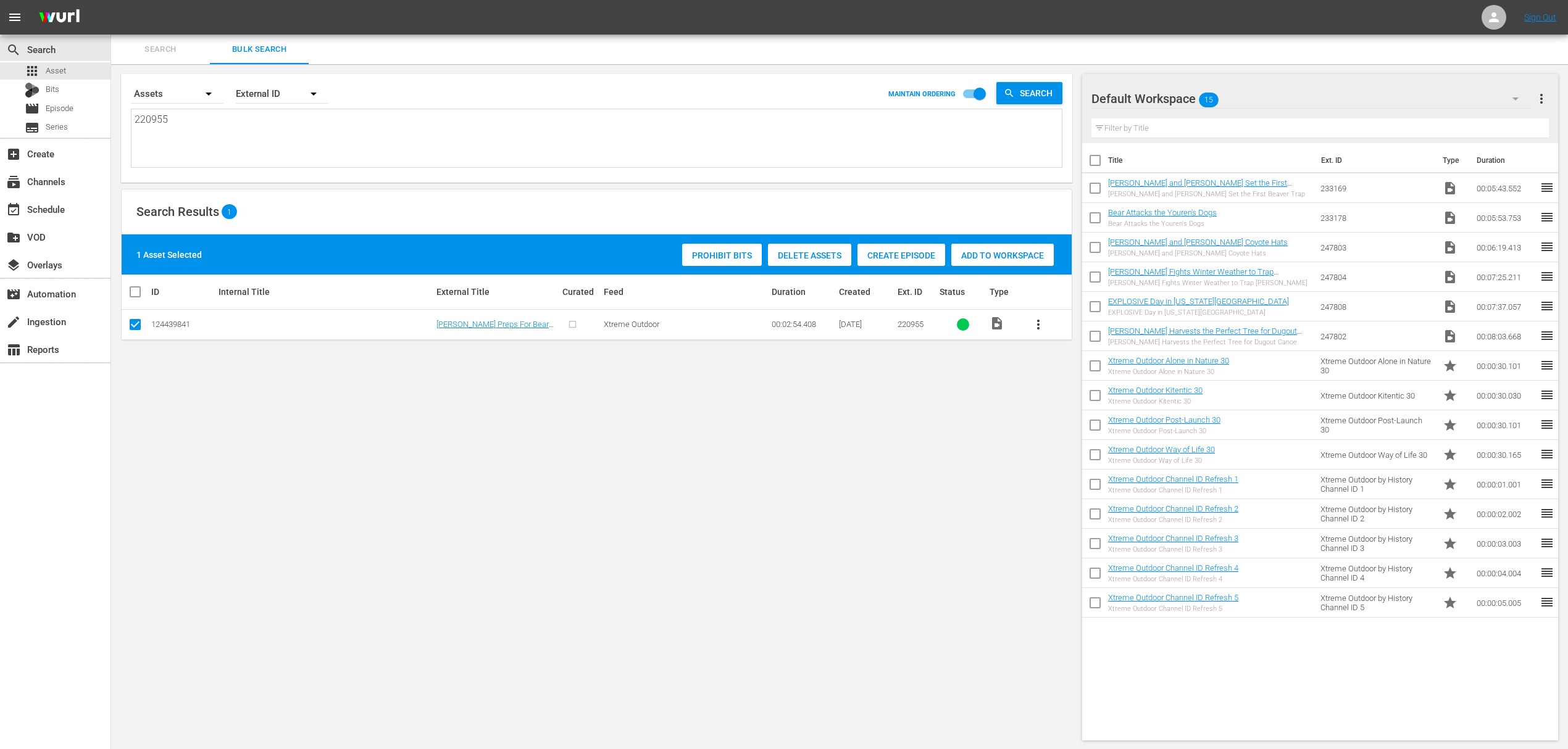
click at [1028, 255] on span "Add to Workspace" at bounding box center [1002, 256] width 103 height 10
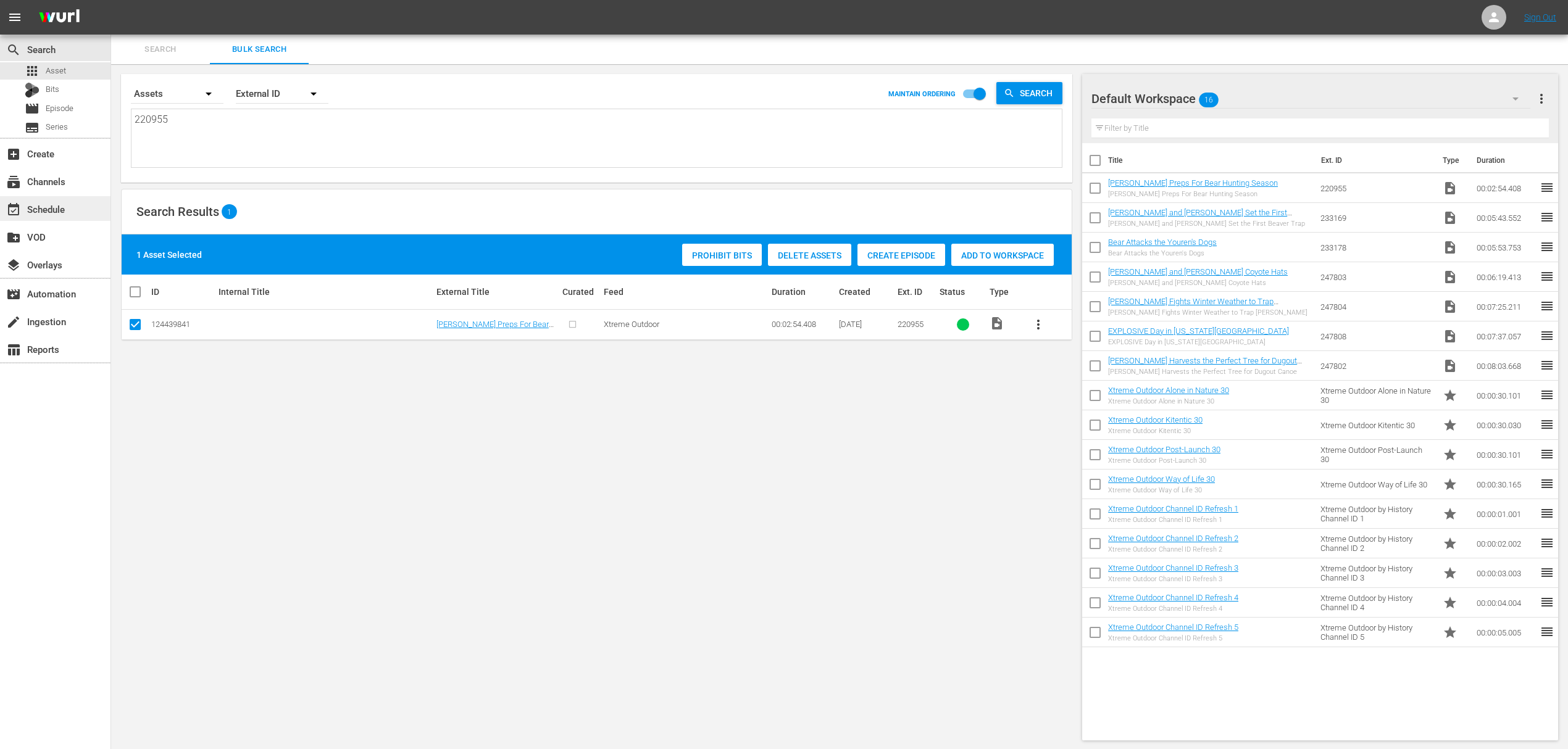
click at [46, 205] on div "event_available Schedule" at bounding box center [34, 207] width 69 height 11
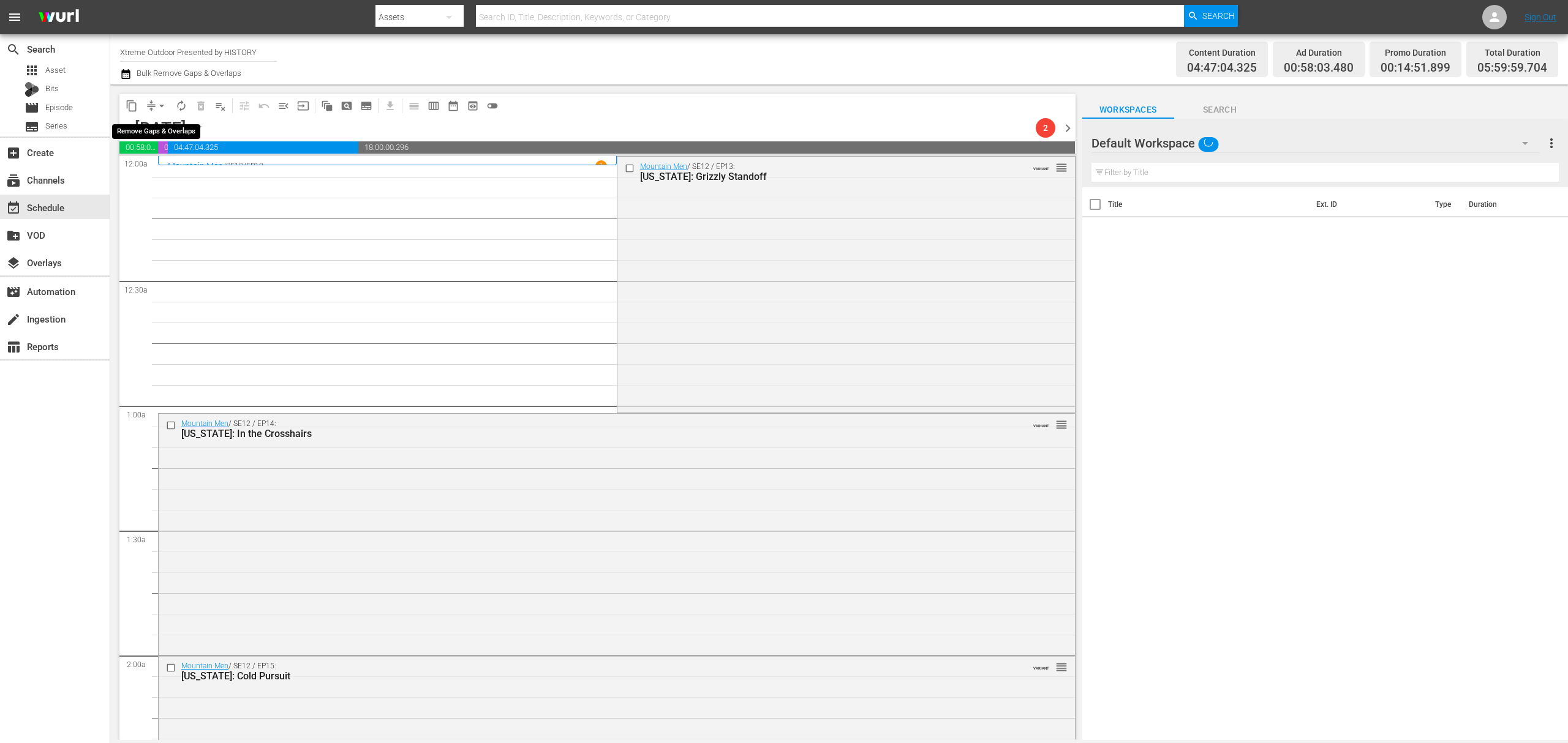
click at [157, 103] on span "arrow_drop_down" at bounding box center [162, 106] width 13 height 13
click at [159, 122] on li "Align to Midnight" at bounding box center [162, 131] width 129 height 20
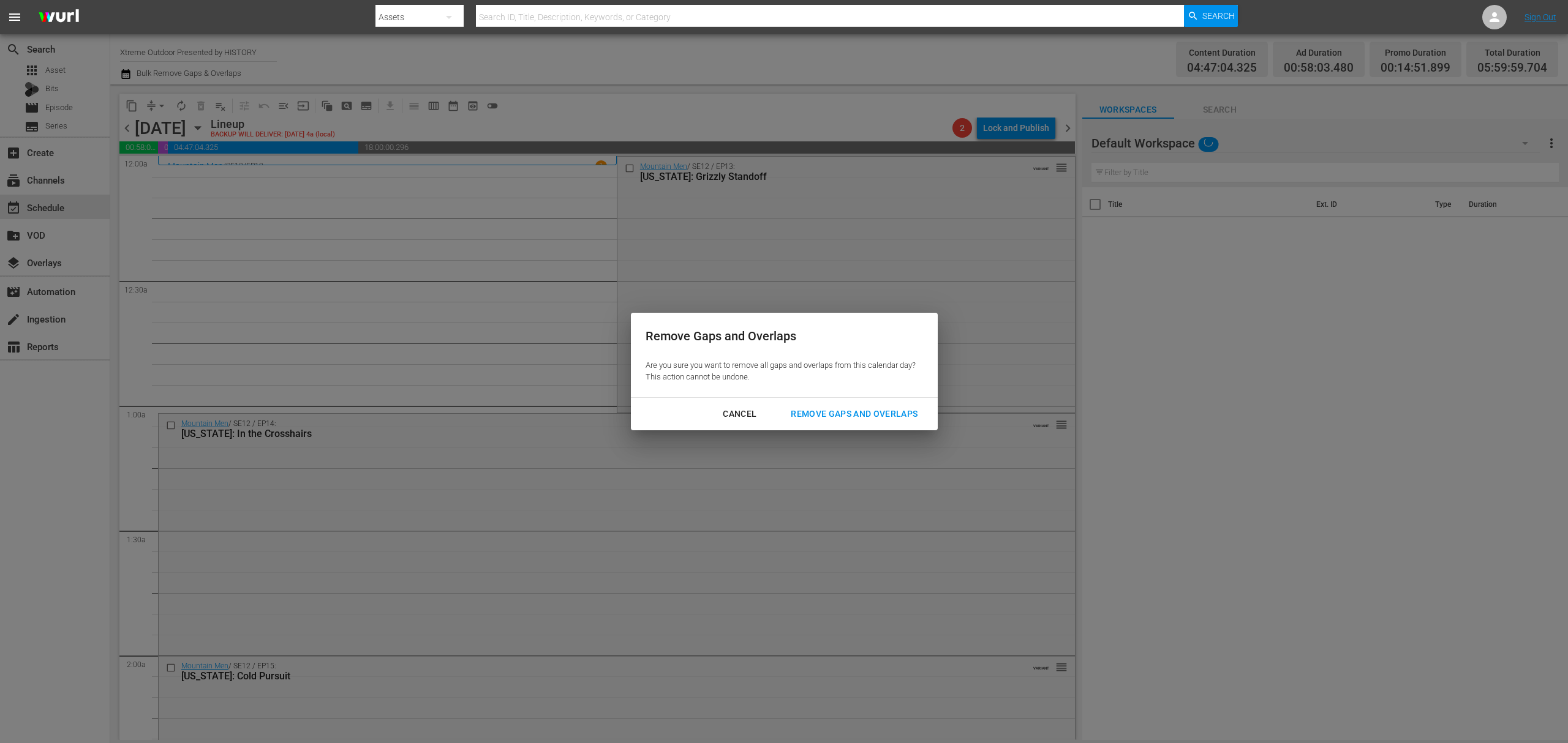
click at [870, 409] on div "Remove Gaps and Overlaps" at bounding box center [854, 415] width 146 height 15
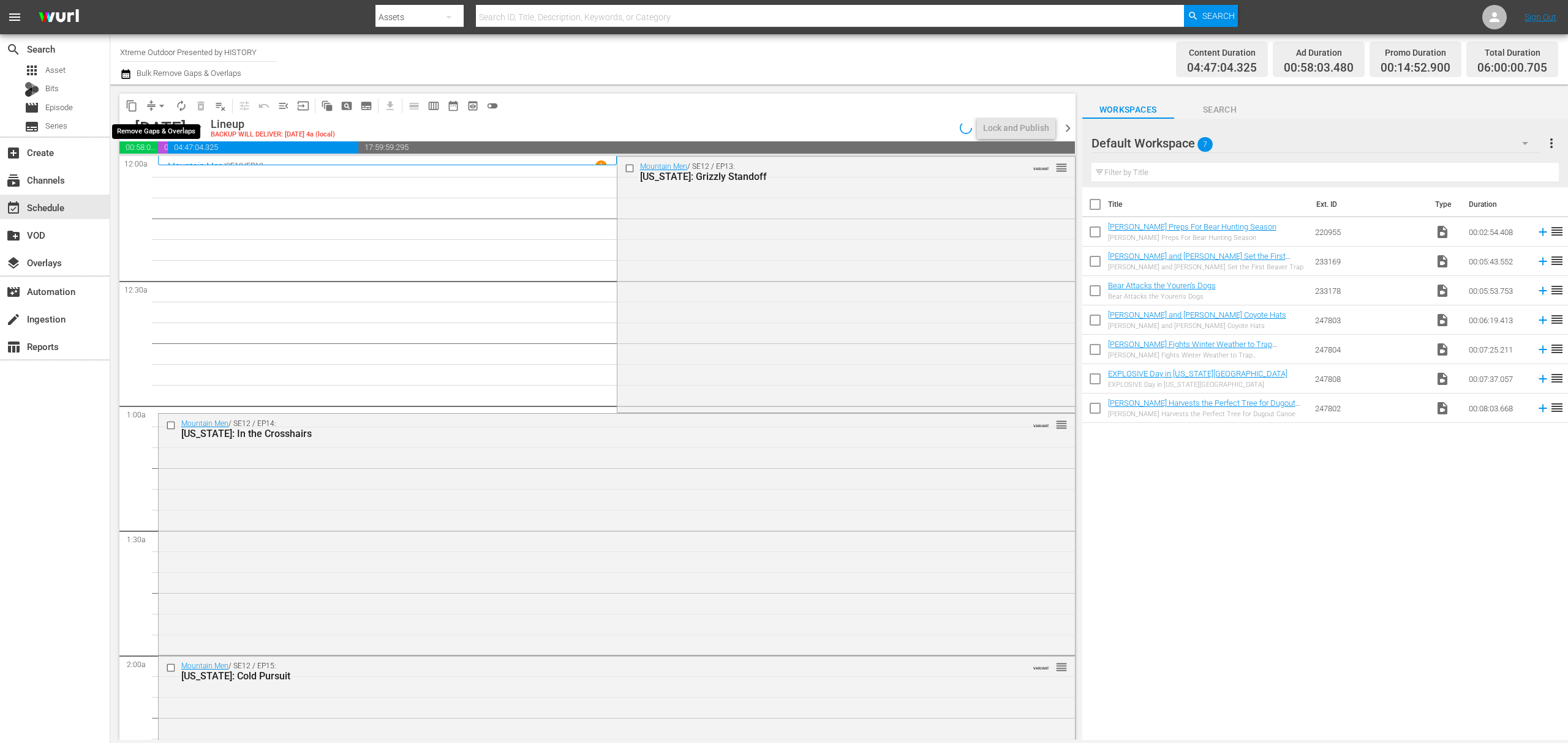
click at [153, 104] on button "arrow_drop_down" at bounding box center [162, 106] width 19 height 19
click at [154, 131] on li "Align to Midnight" at bounding box center [162, 131] width 129 height 20
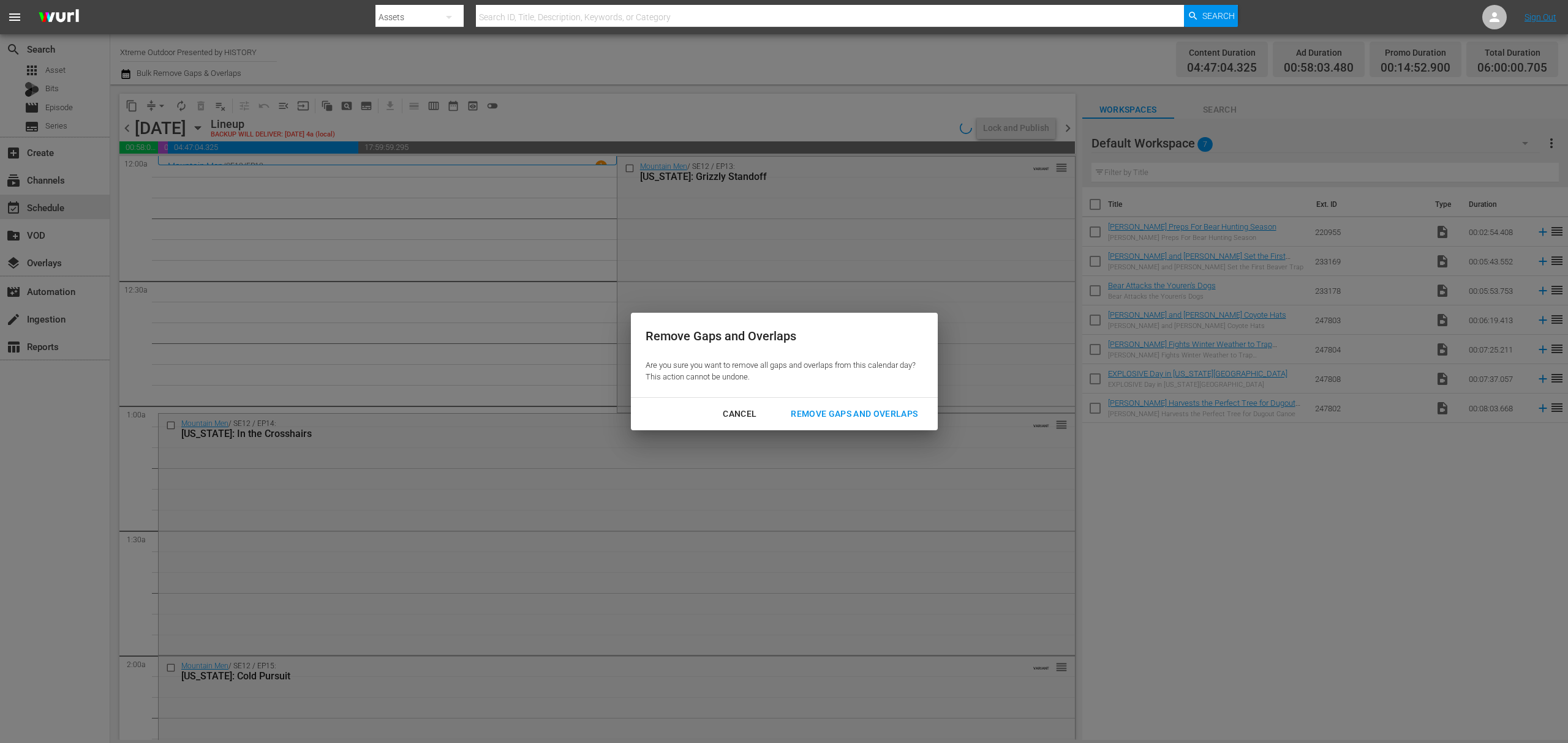
click at [874, 415] on div "Remove Gaps and Overlaps" at bounding box center [854, 415] width 146 height 15
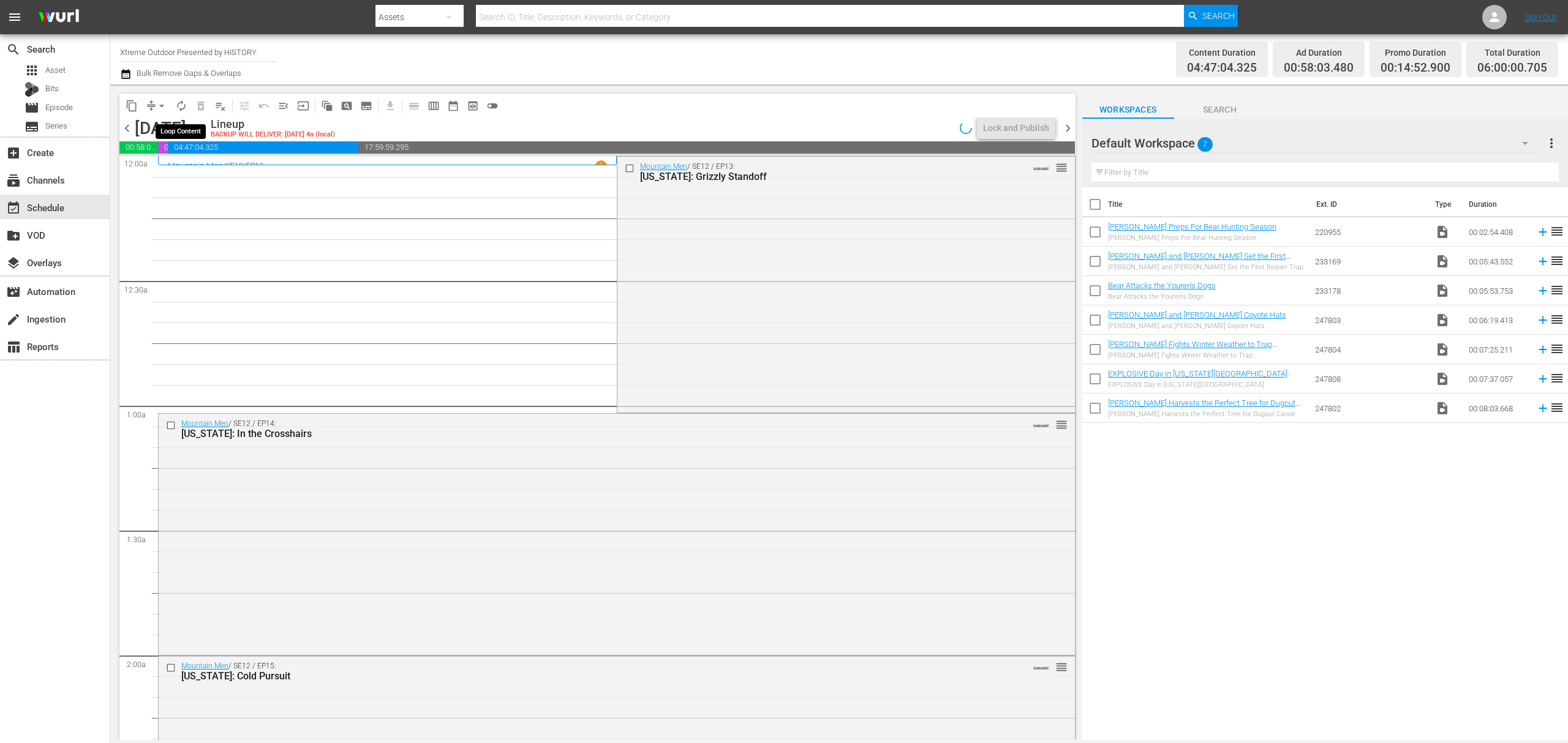
click at [184, 100] on span "autorenew_outlined" at bounding box center [181, 106] width 13 height 13
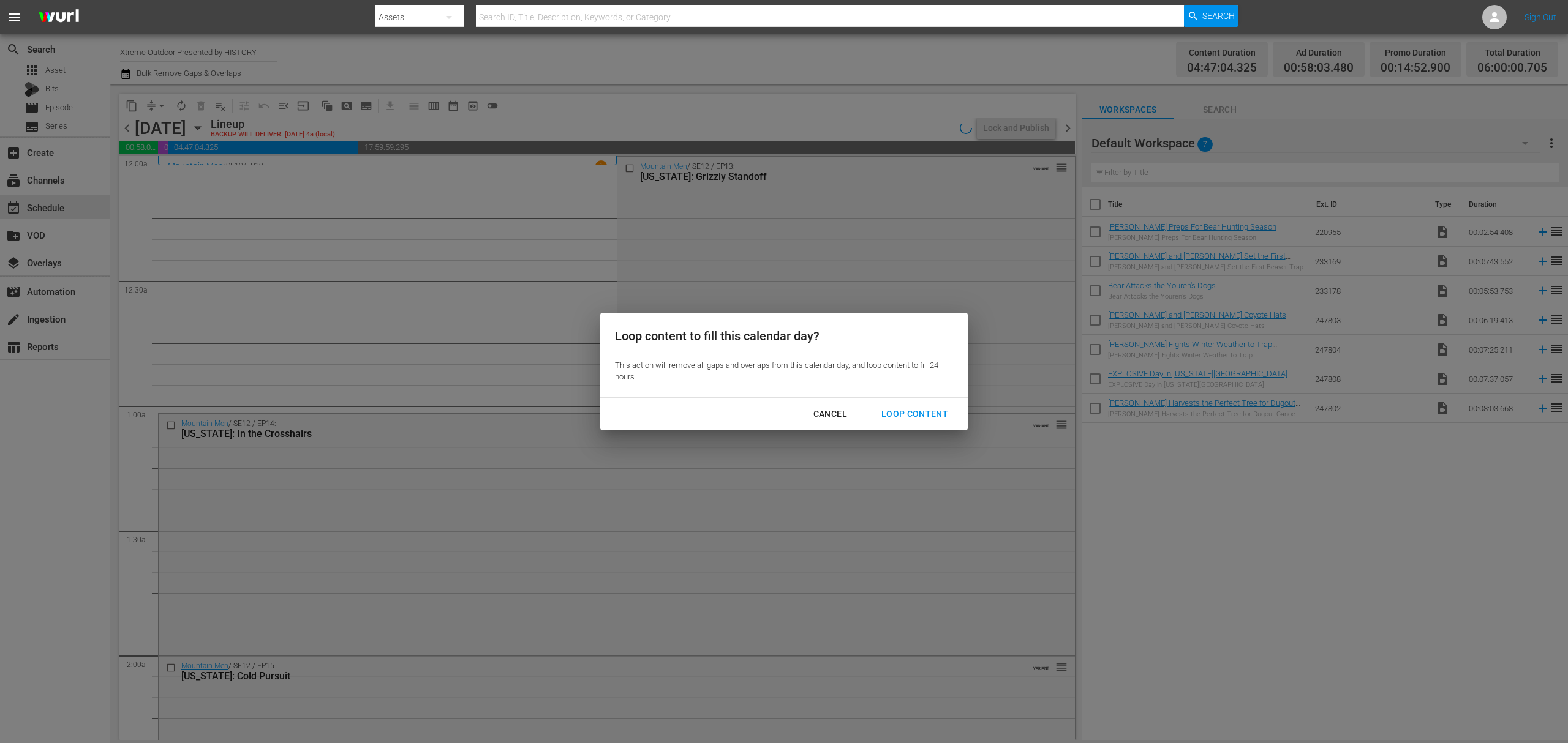
click at [902, 405] on button "Loop Content" at bounding box center [914, 414] width 96 height 22
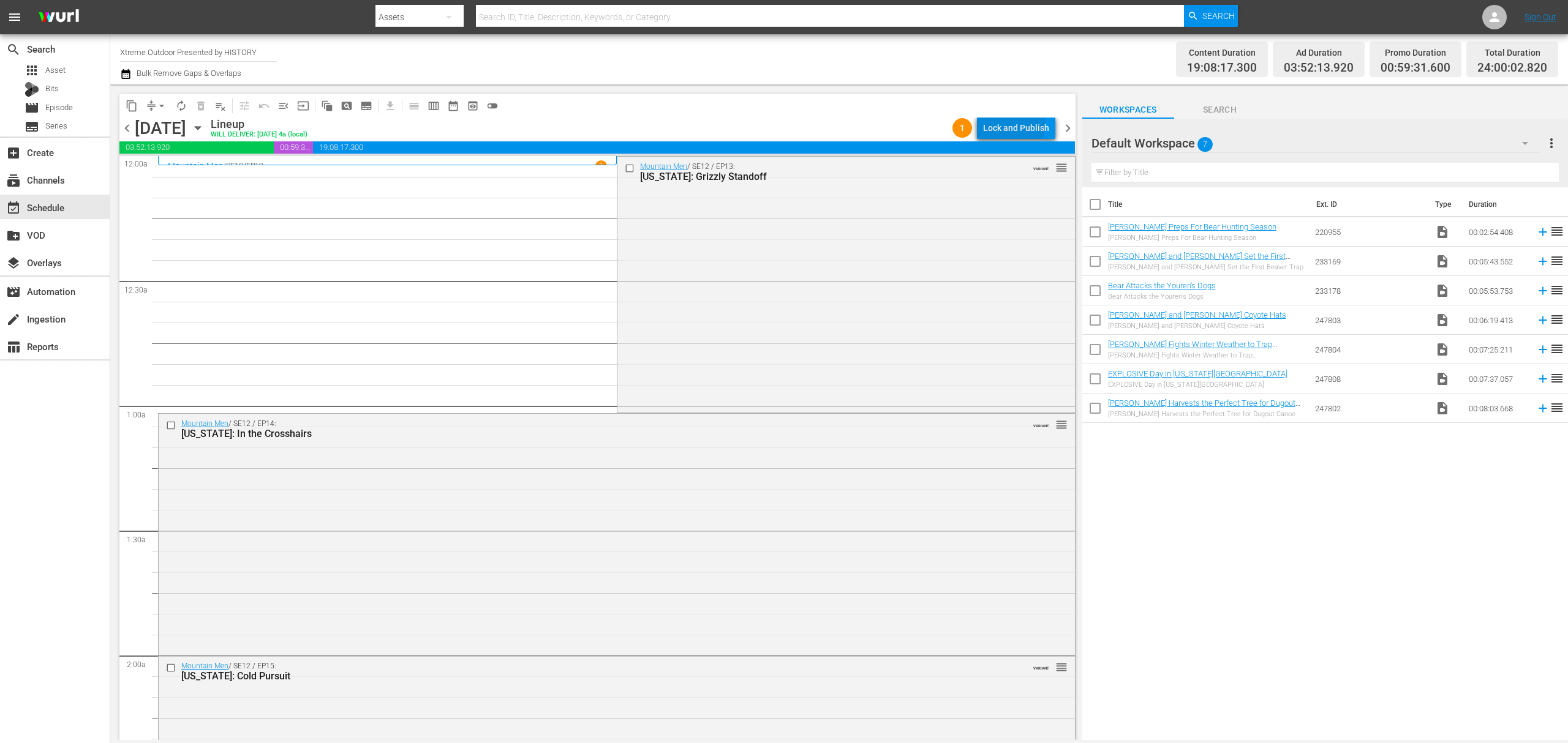
click at [1007, 121] on div "Lock and Publish" at bounding box center [1016, 128] width 66 height 22
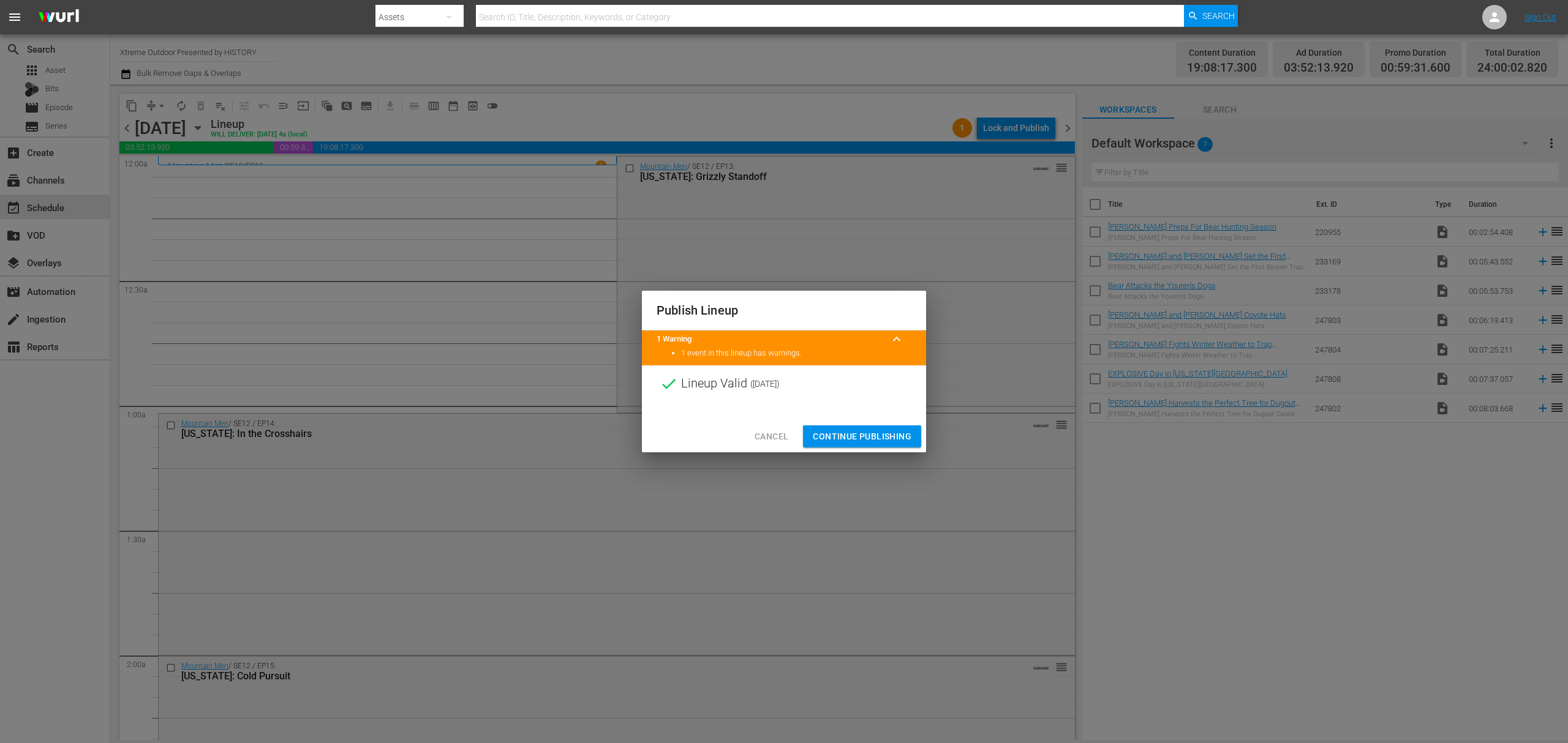
click at [841, 429] on span "Continue Publishing" at bounding box center [862, 437] width 99 height 15
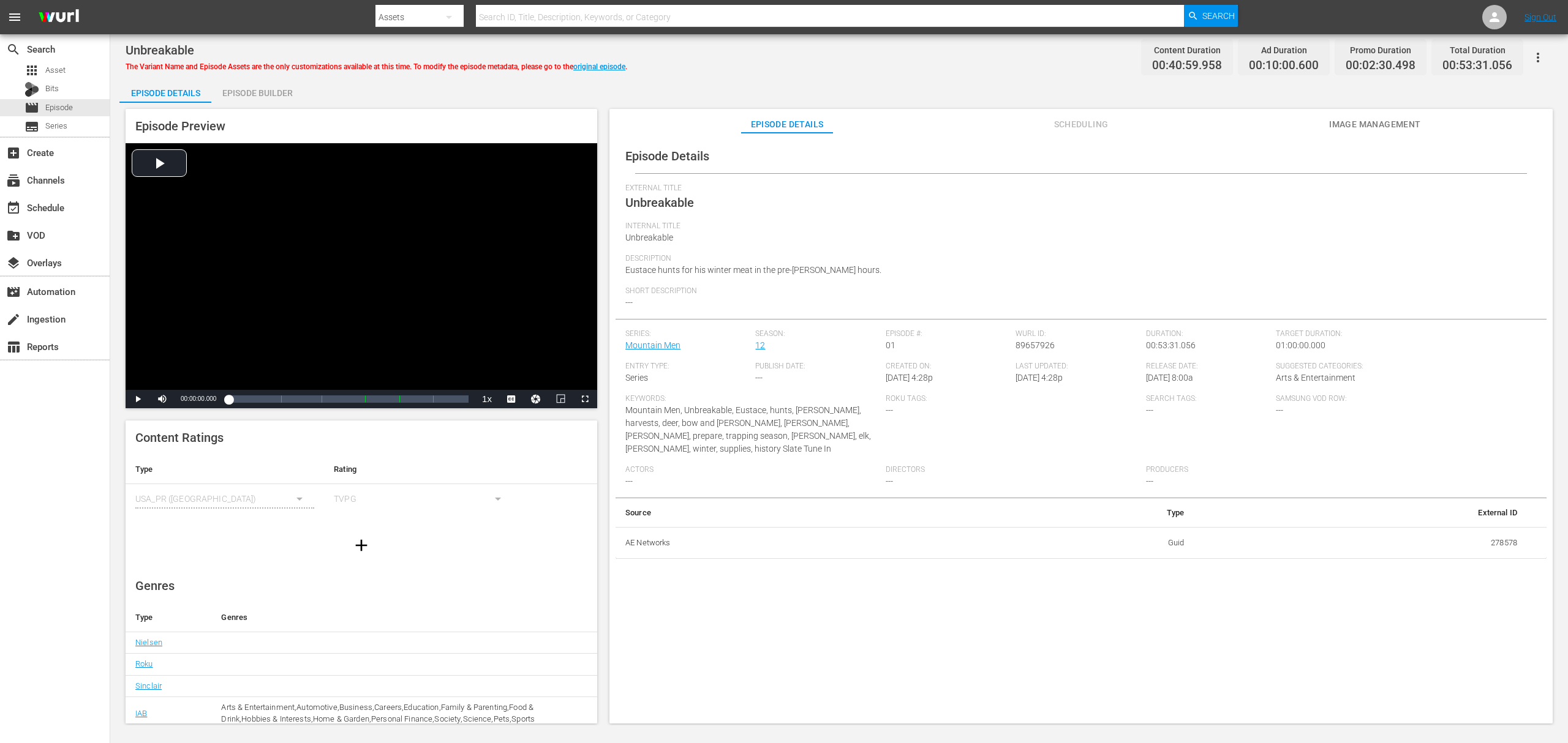
click at [285, 96] on div "Episode Builder" at bounding box center [257, 93] width 92 height 29
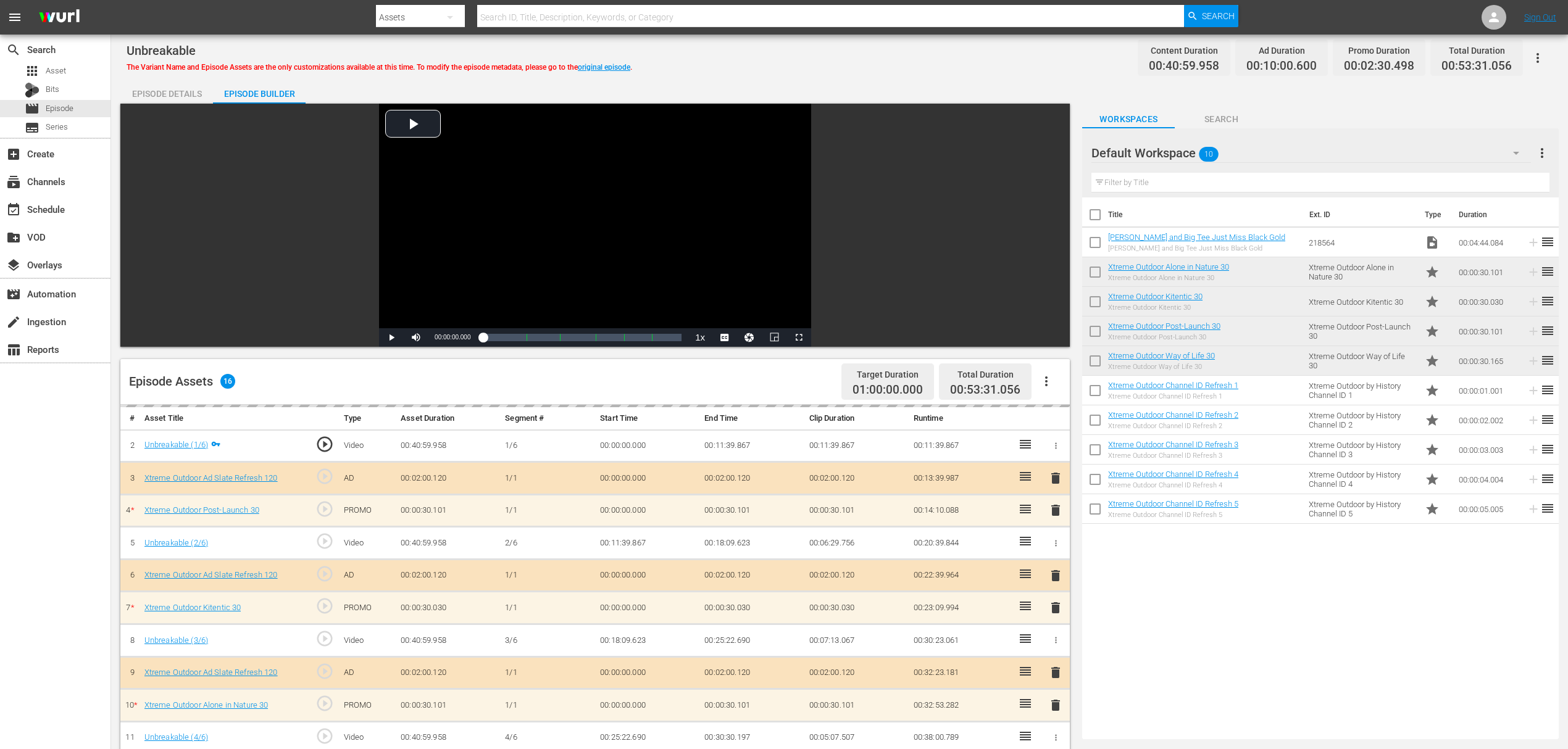
click at [191, 92] on div "Episode Details" at bounding box center [166, 94] width 93 height 29
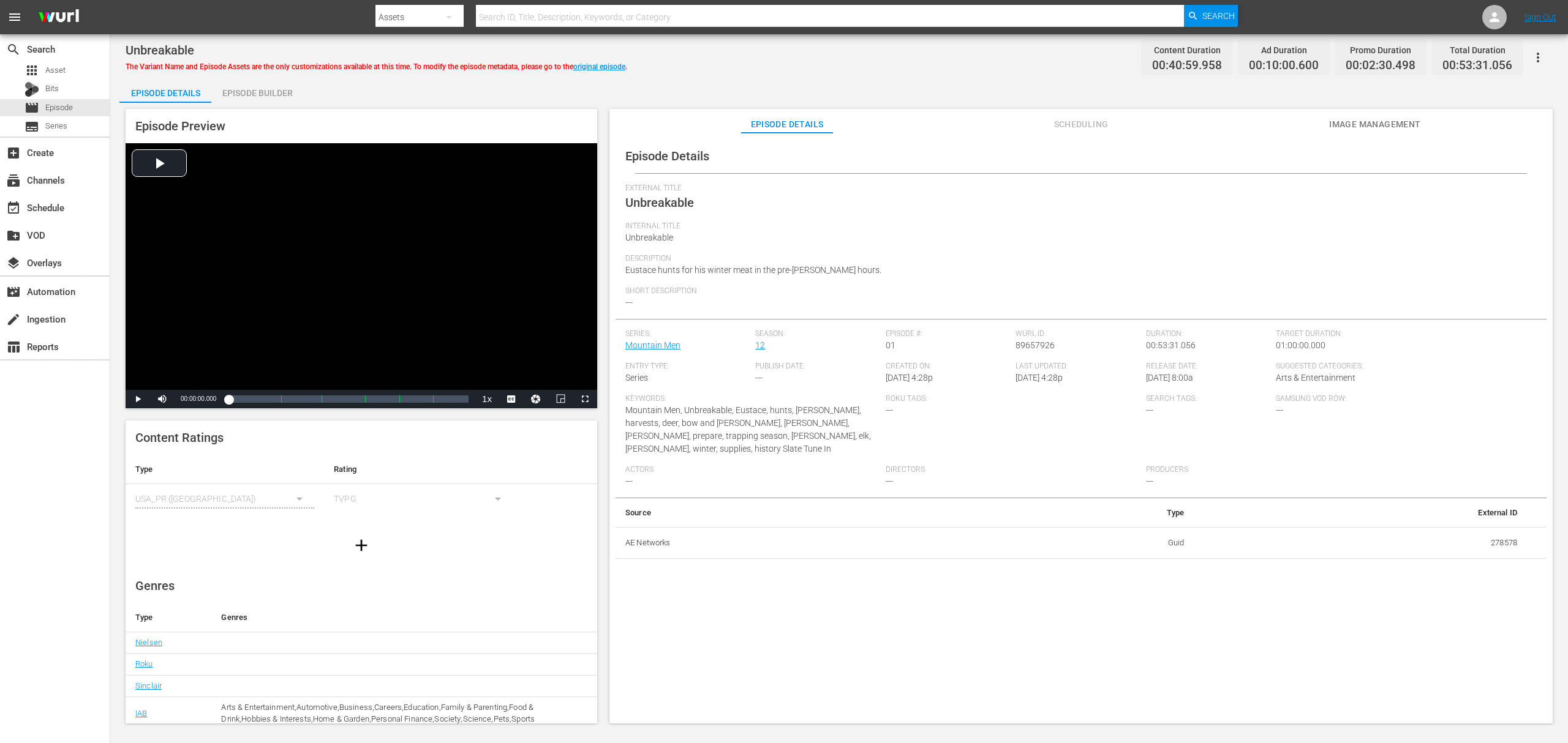
click at [265, 92] on div "Episode Builder" at bounding box center [257, 93] width 92 height 29
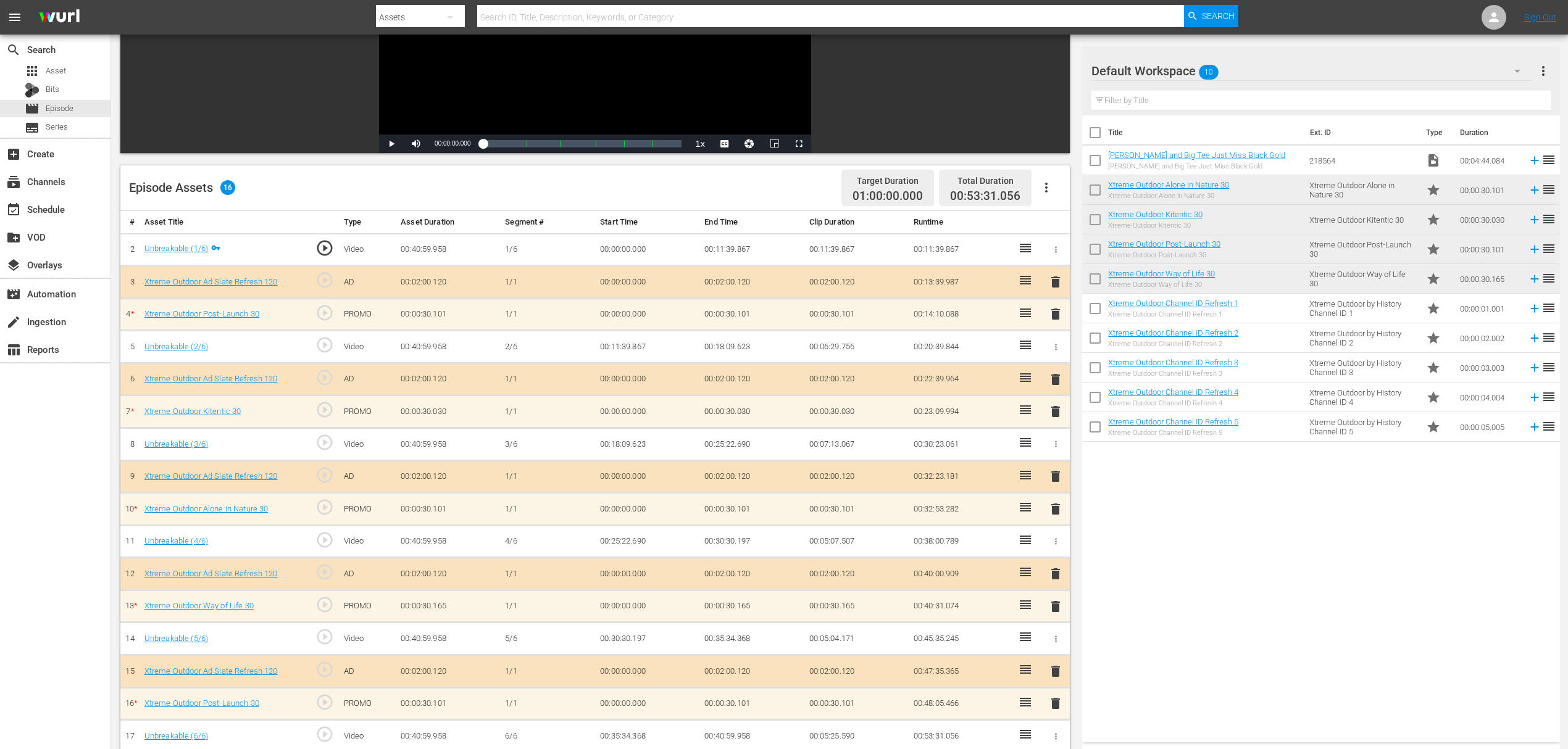
scroll to position [247, 0]
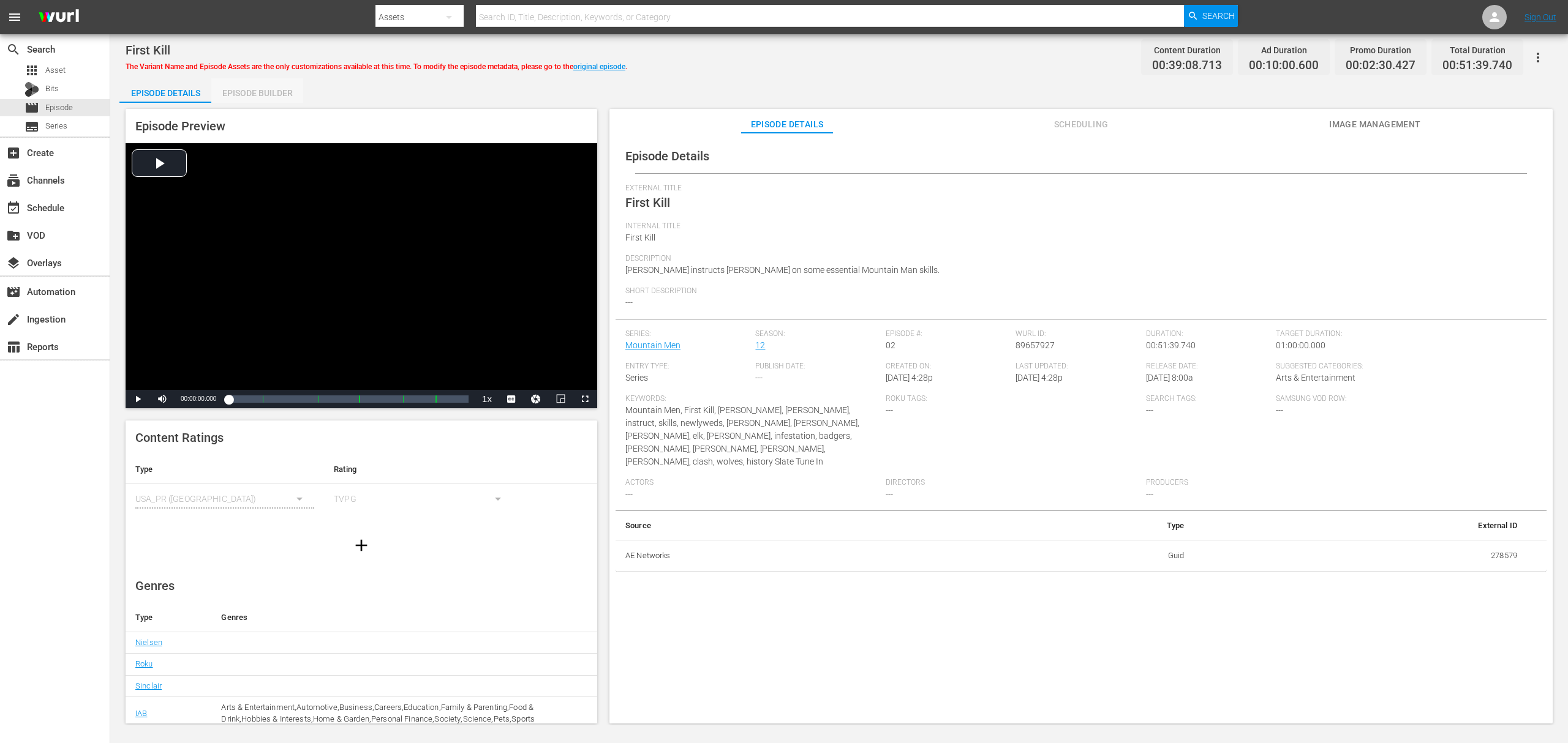
click at [280, 91] on div "Episode Builder" at bounding box center [257, 93] width 92 height 29
click at [229, 103] on div "Episode Preview Video Player is loading. Play Video Play Mute Current Time 00:0…" at bounding box center [838, 418] width 1439 height 631
click at [244, 98] on div "Episode Builder" at bounding box center [257, 93] width 92 height 29
click at [284, 88] on div "Episode Builder" at bounding box center [257, 93] width 92 height 29
click at [280, 92] on div "Episode Builder" at bounding box center [257, 93] width 92 height 29
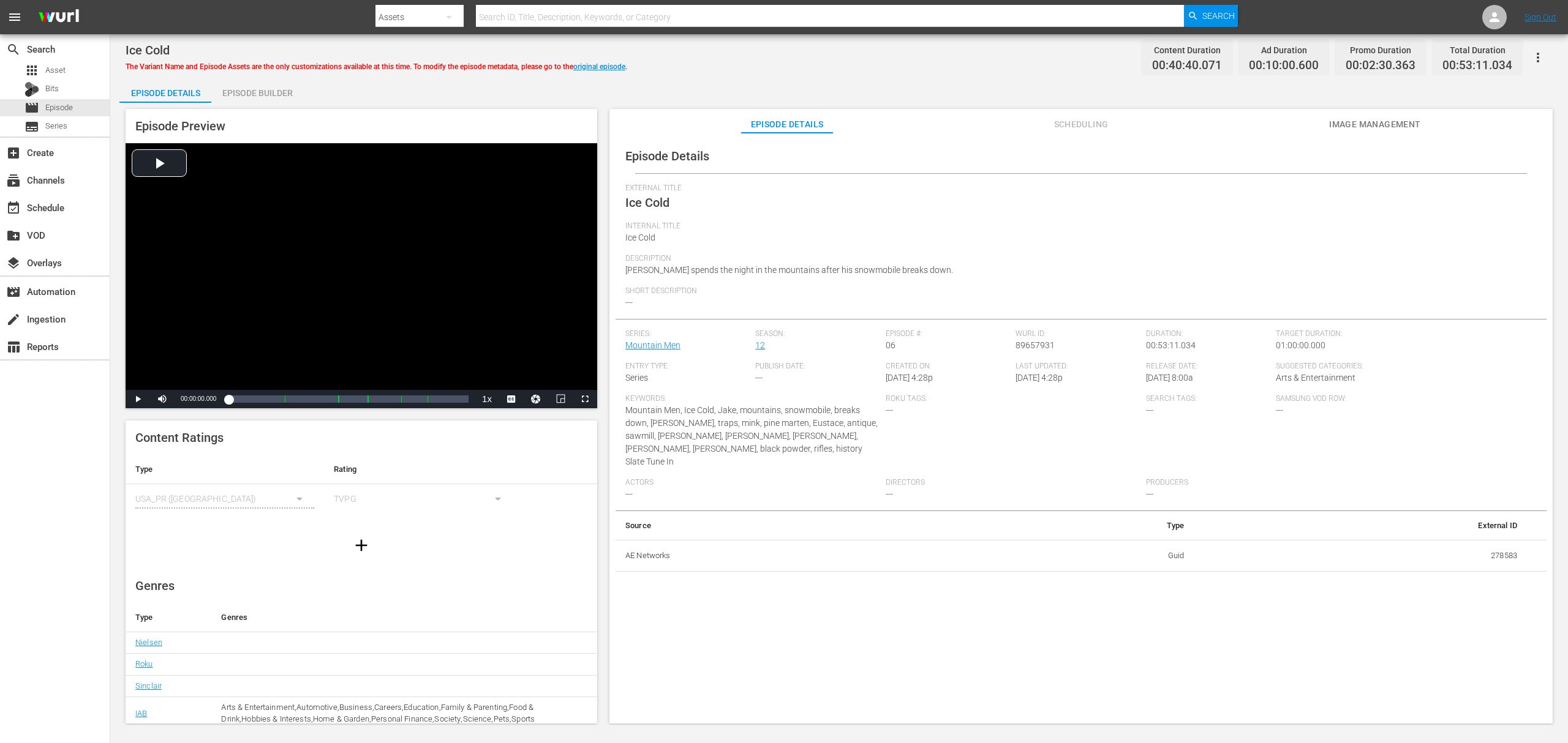
click at [277, 101] on div "Episode Builder" at bounding box center [257, 93] width 92 height 29
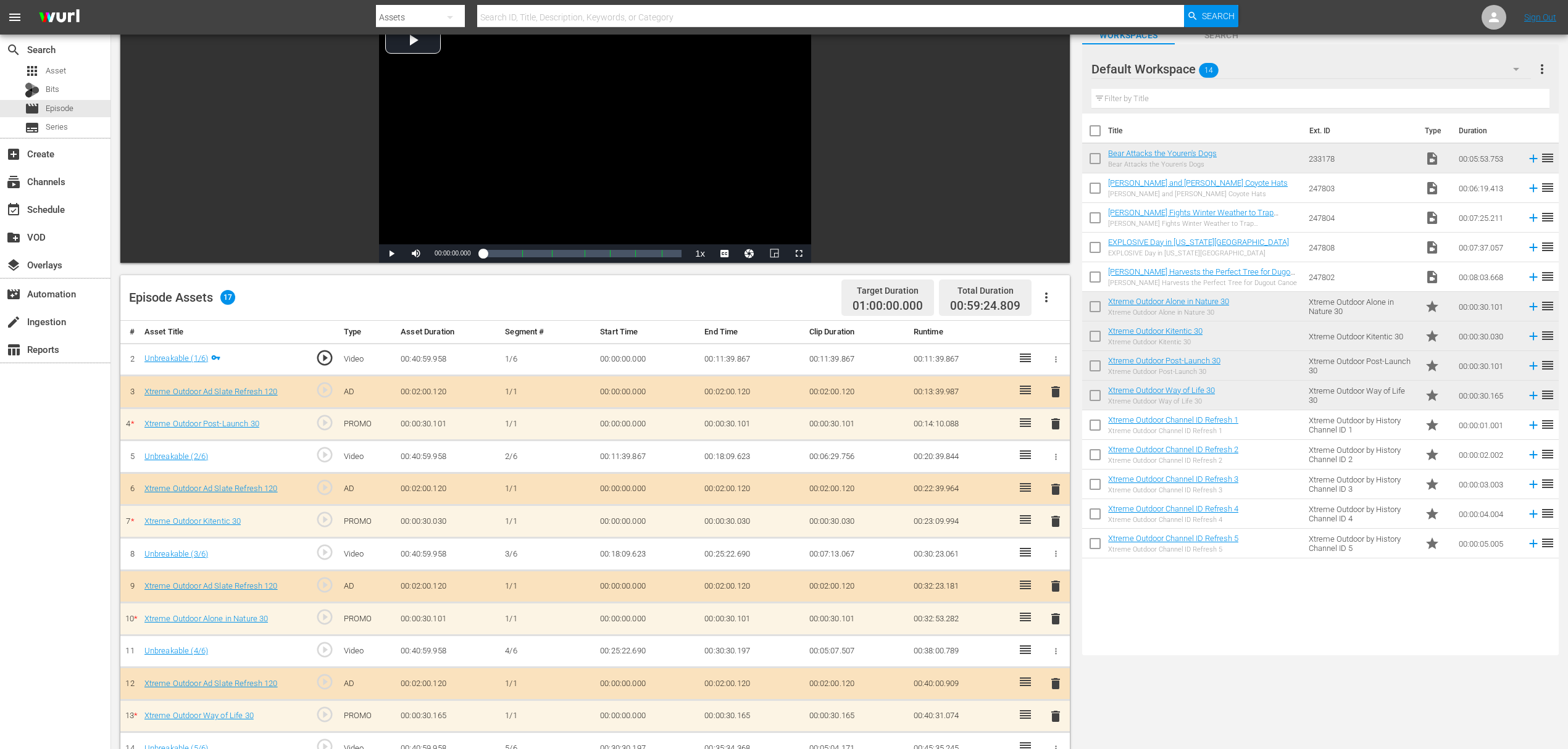
scroll to position [321, 0]
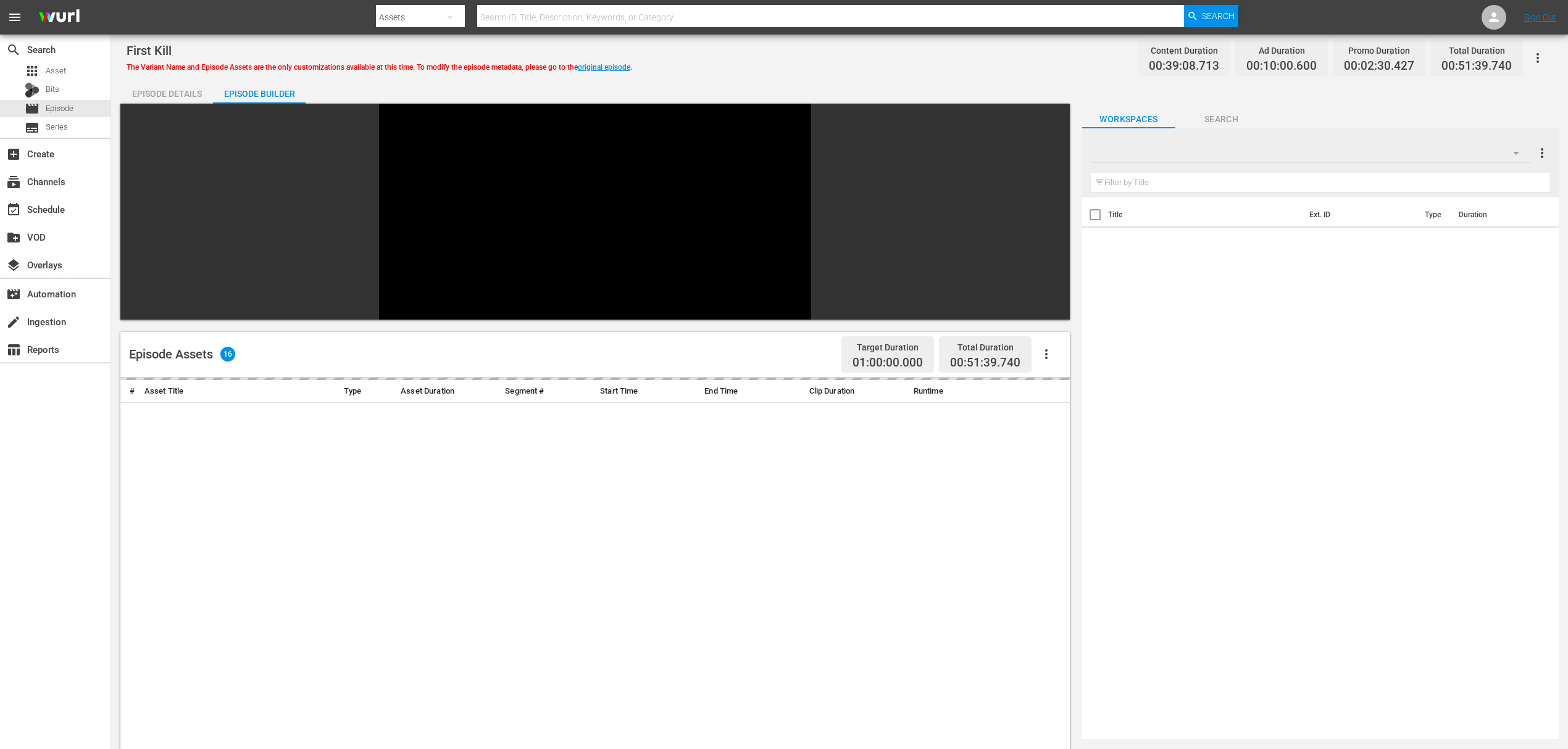
click at [479, 332] on div "Episode Assets 16 Target Duration 01:00:00.000 Total Duration 00:51:39.740" at bounding box center [595, 354] width 950 height 46
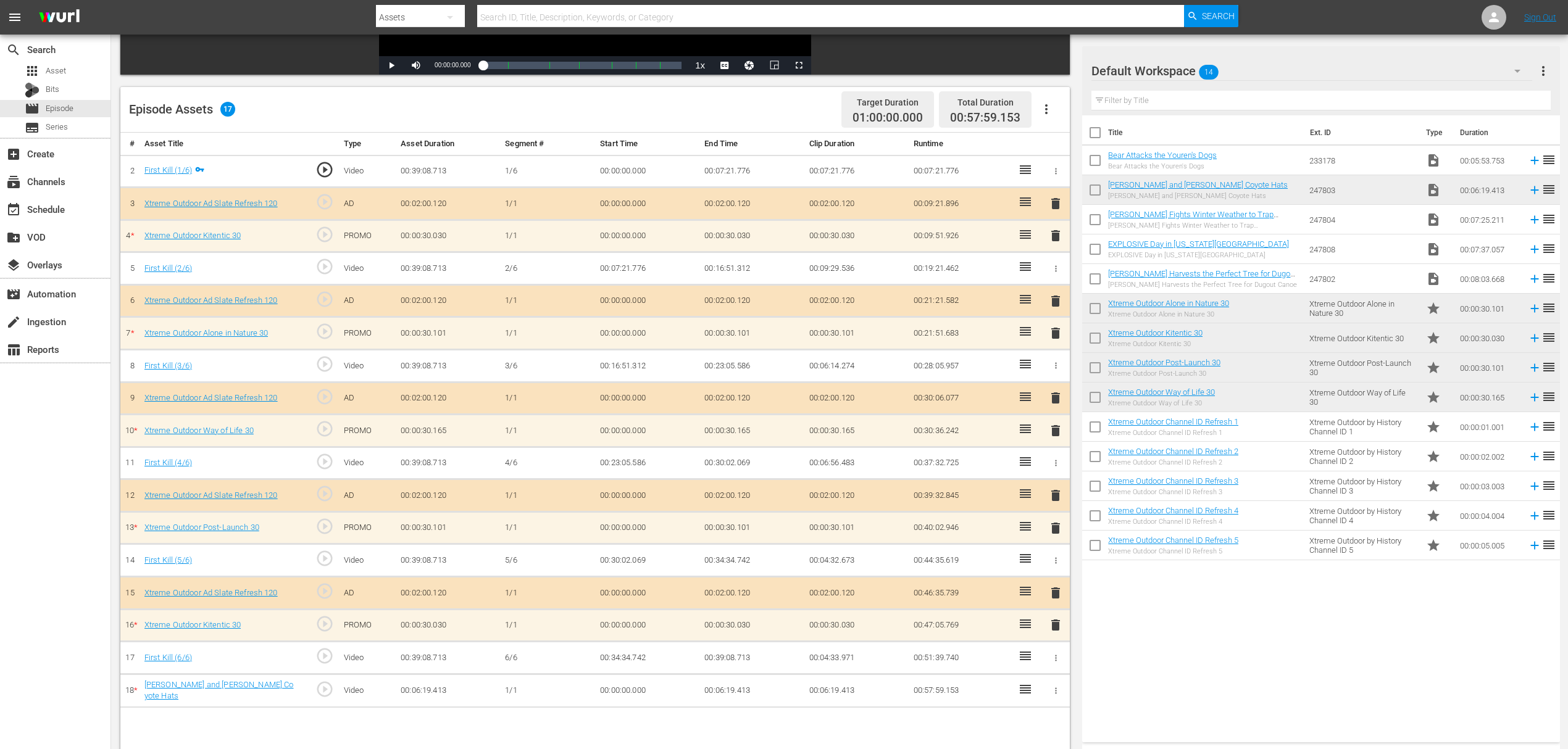
scroll to position [321, 0]
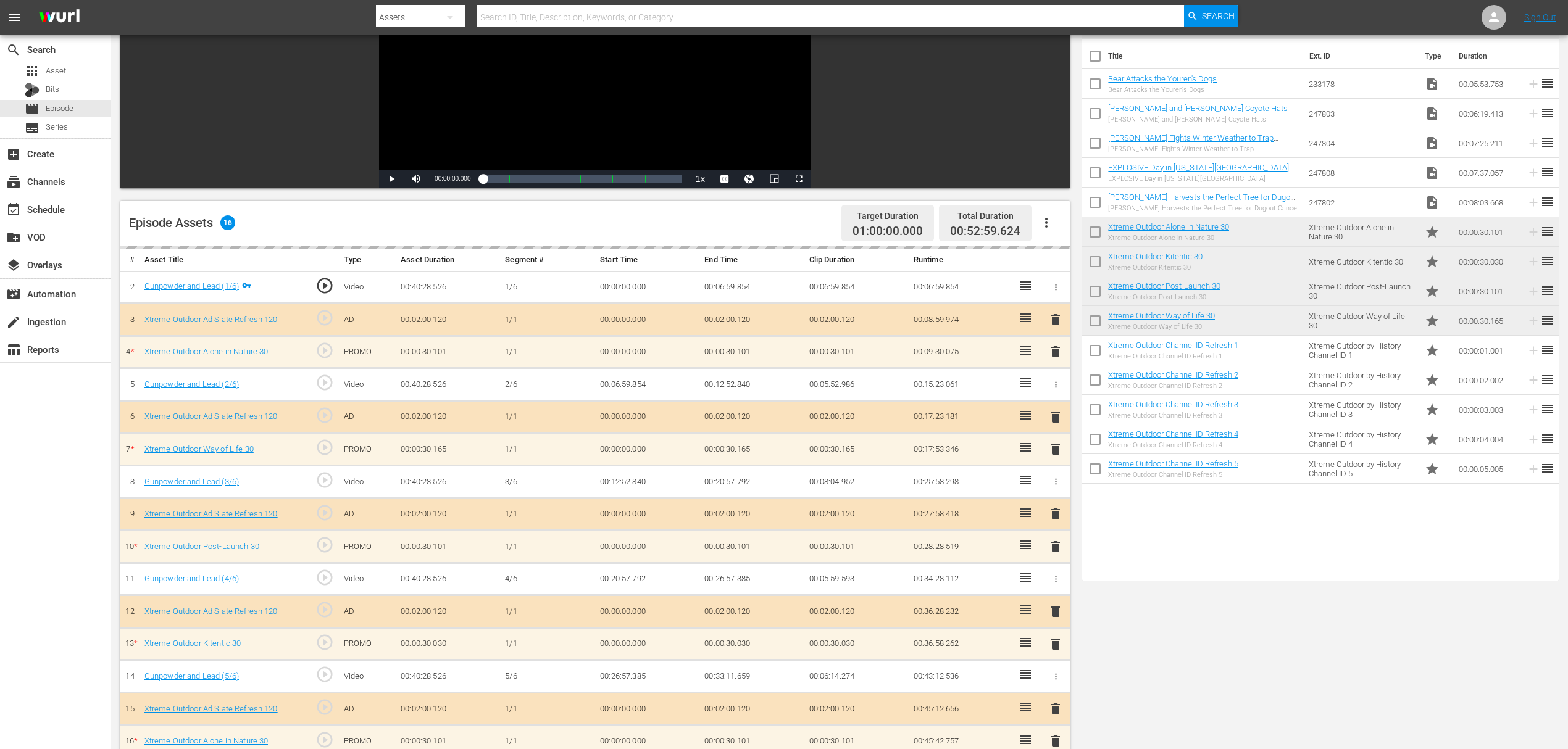
scroll to position [321, 0]
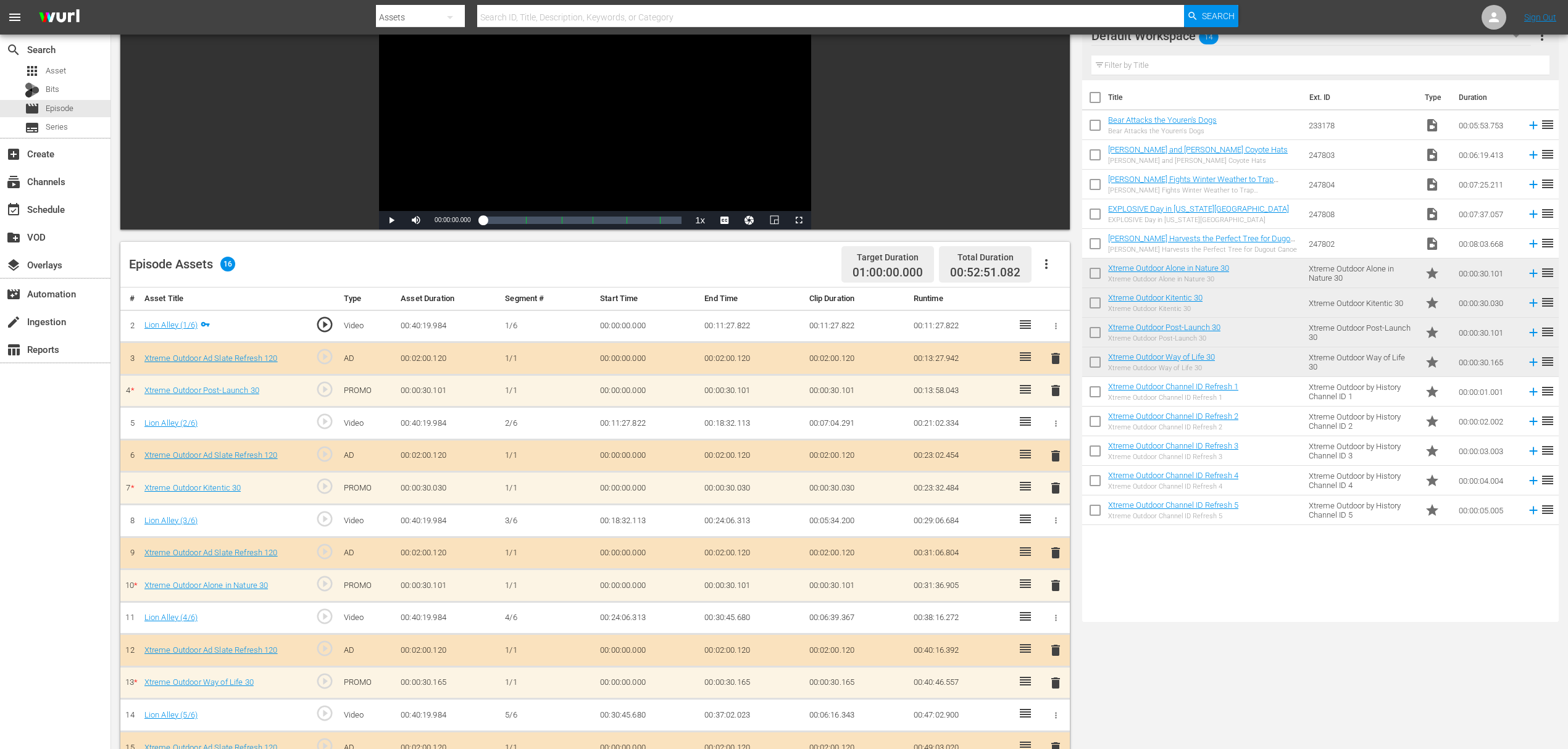
scroll to position [321, 0]
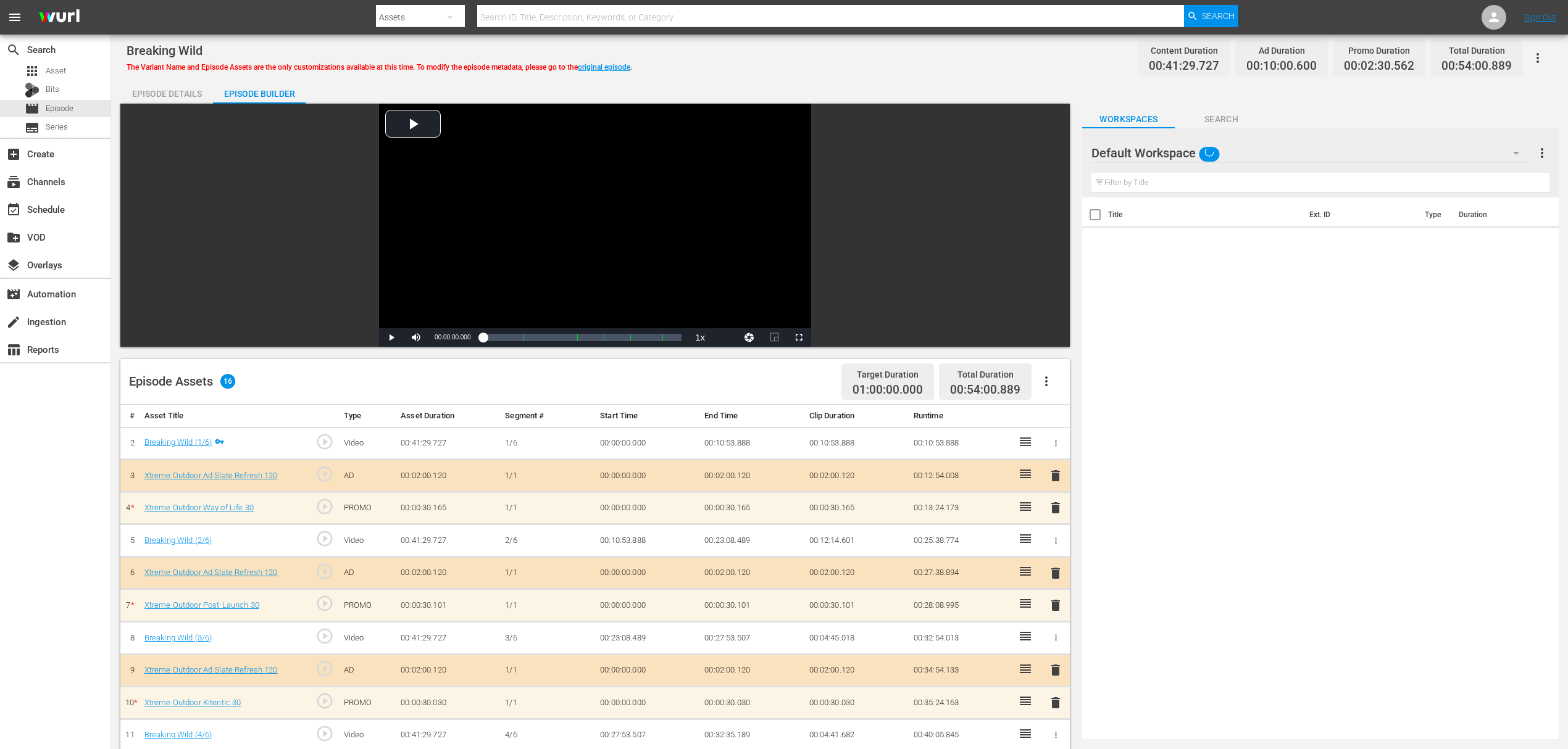
scroll to position [321, 0]
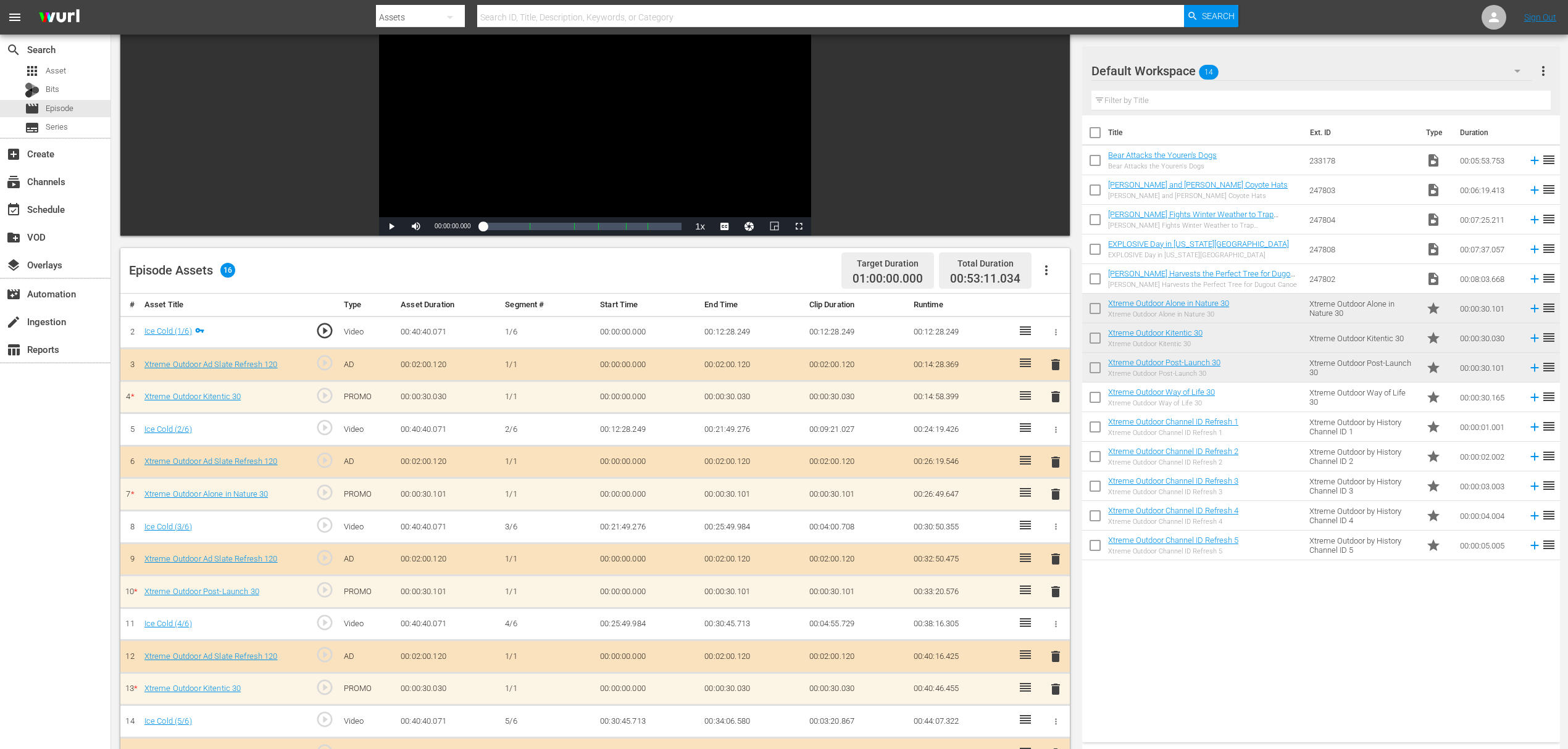
scroll to position [321, 0]
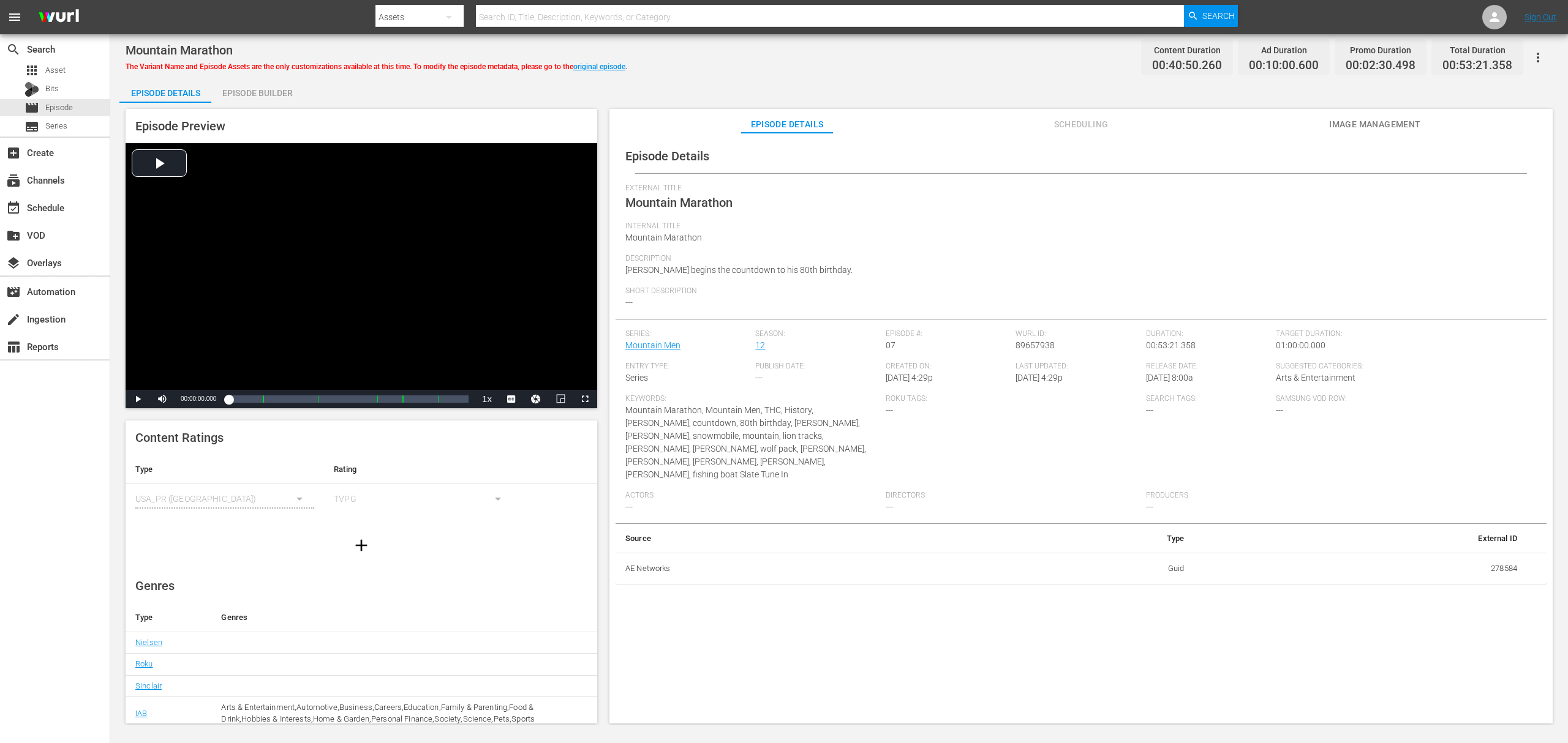
click at [260, 94] on div "Episode Builder" at bounding box center [257, 93] width 92 height 29
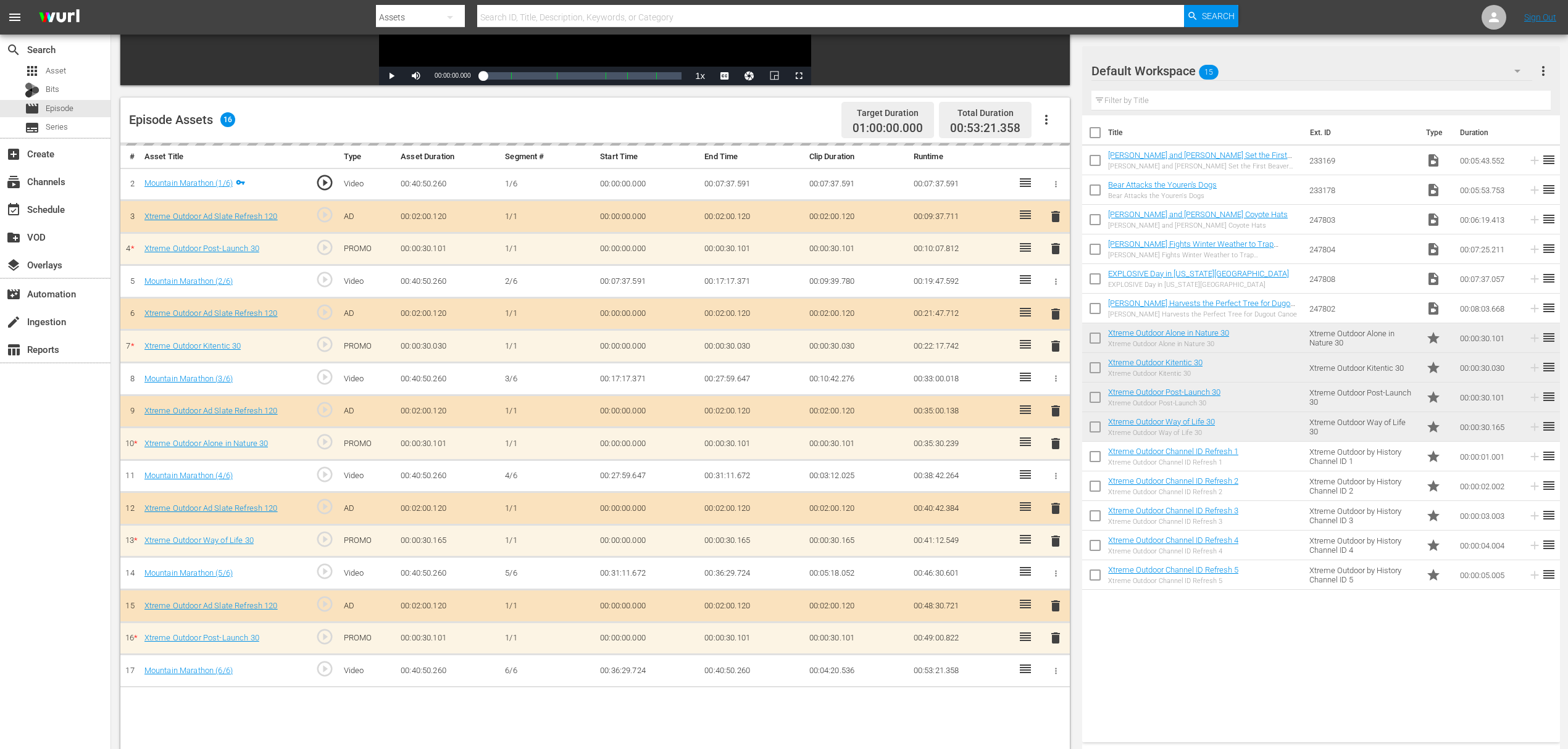
scroll to position [321, 0]
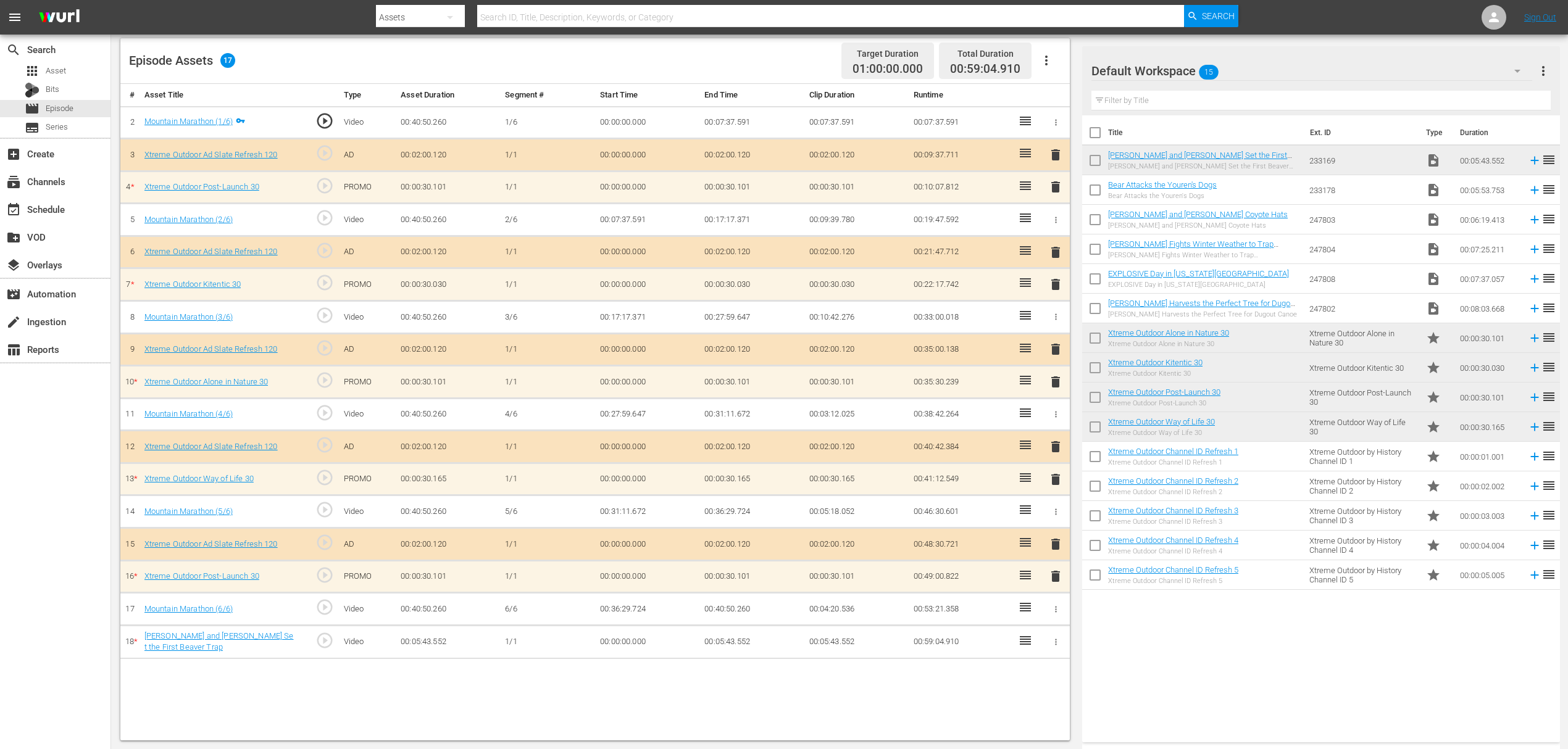
click at [1058, 562] on icon "button" at bounding box center [1055, 642] width 9 height 9
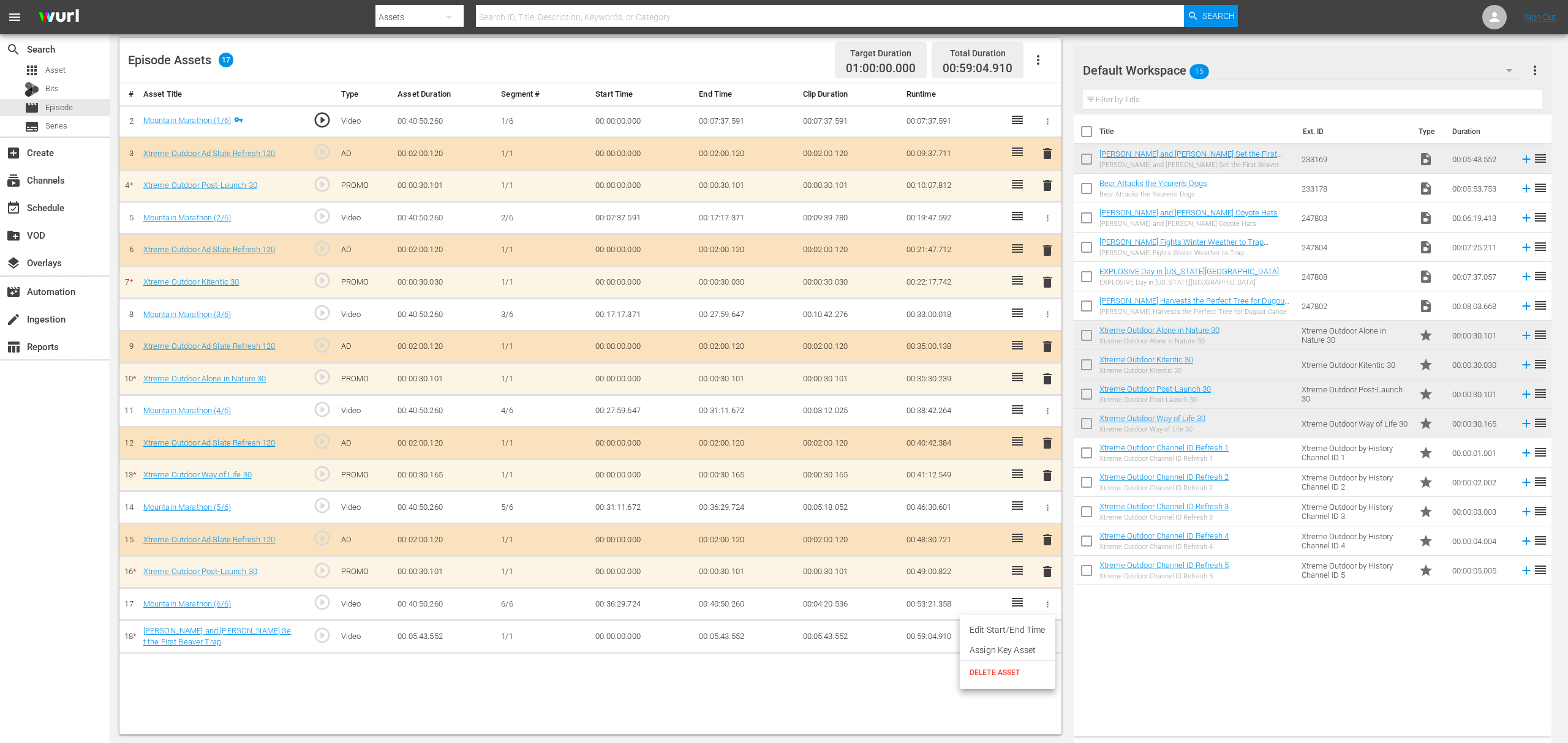
click at [998, 557] on span "DELETE ASSET" at bounding box center [1007, 672] width 76 height 11
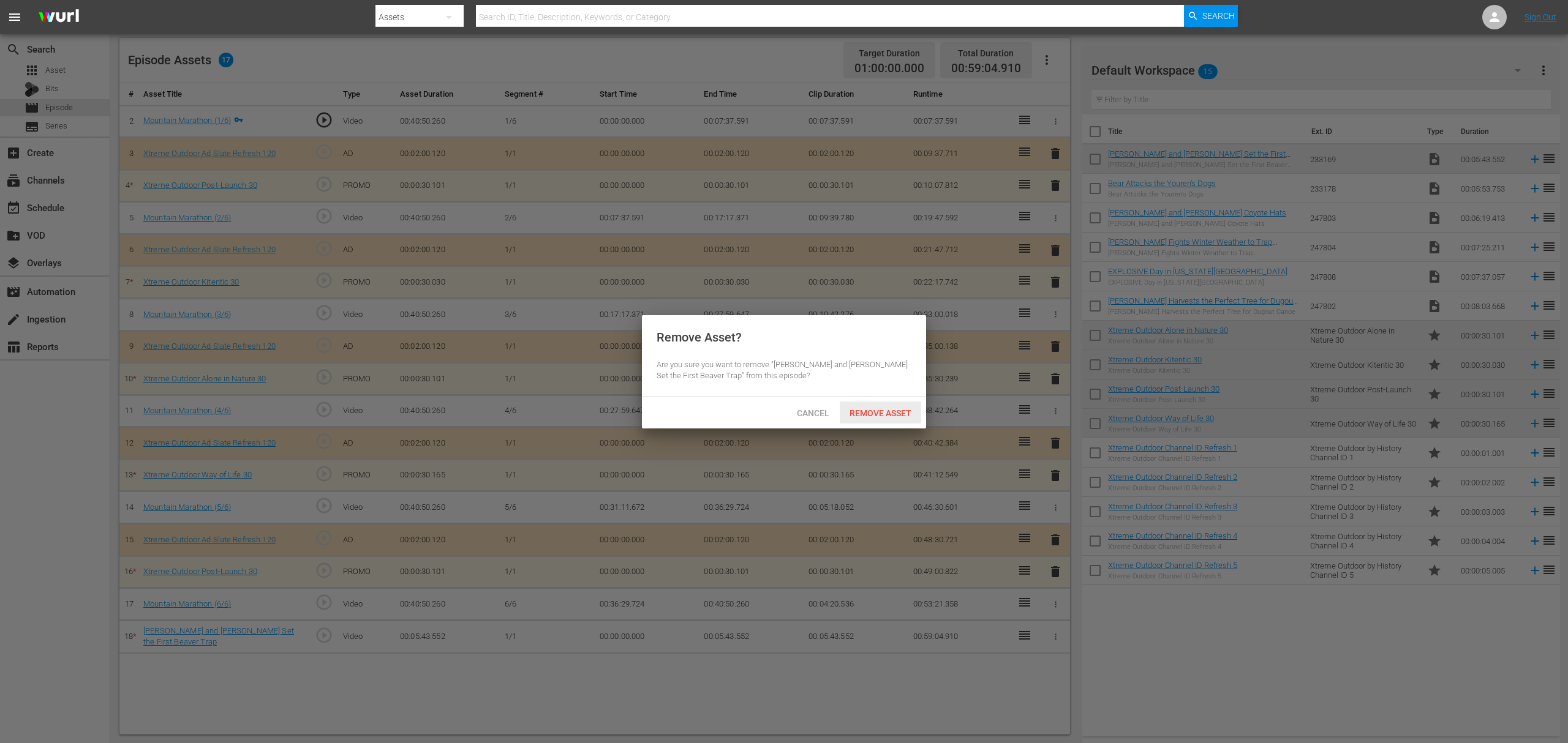
click at [872, 407] on div "Remove Asset" at bounding box center [880, 413] width 81 height 22
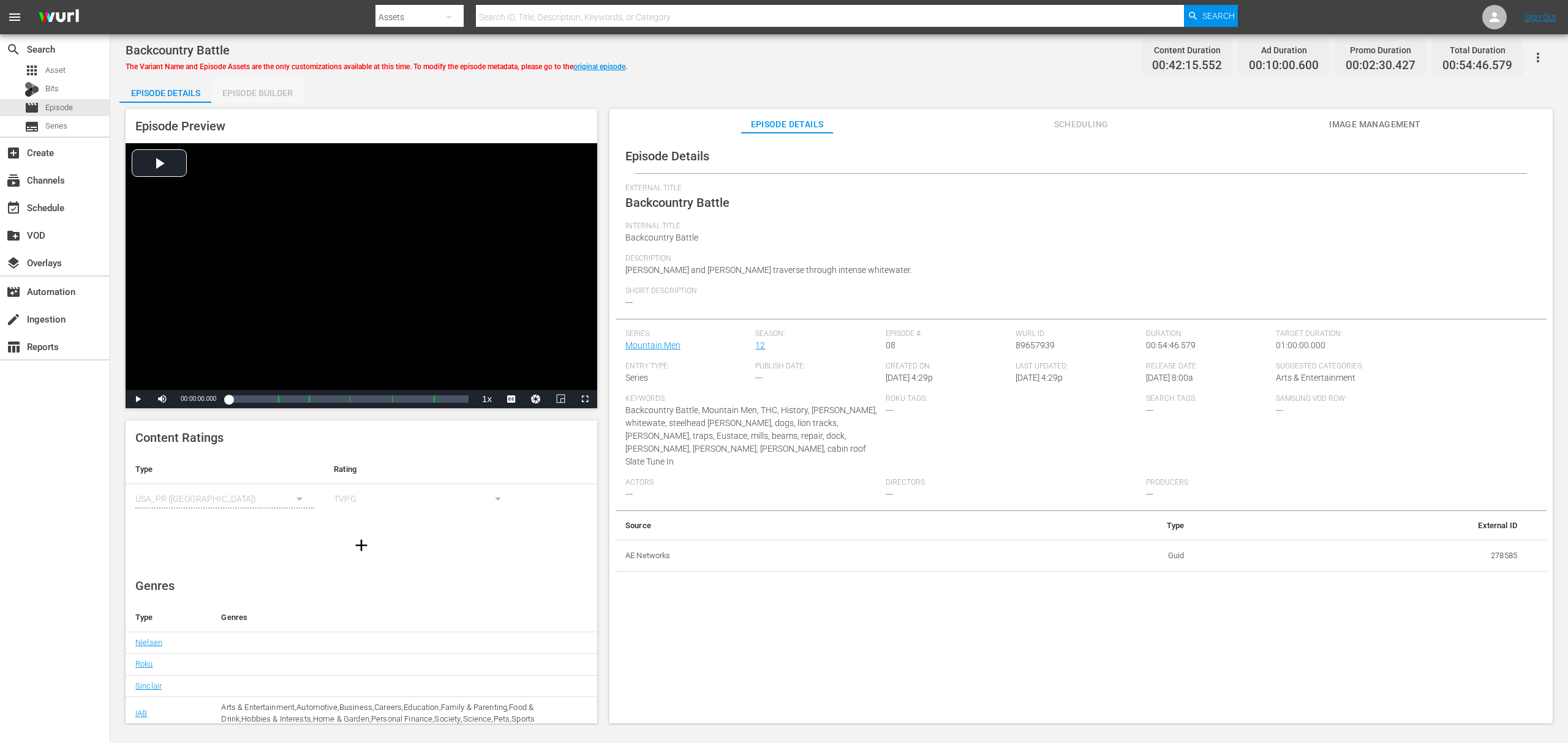
click at [284, 97] on div "Episode Builder" at bounding box center [257, 93] width 92 height 29
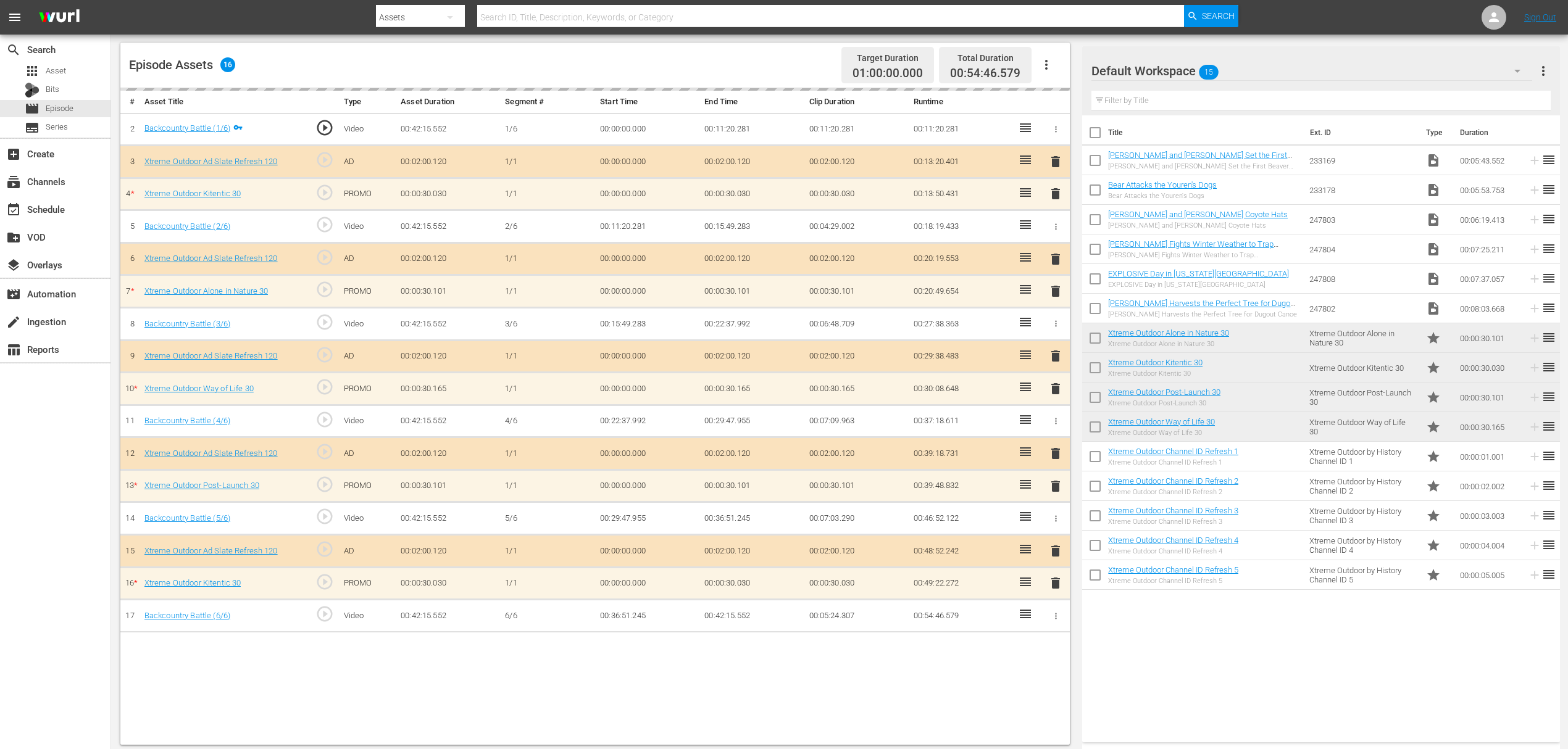
scroll to position [321, 0]
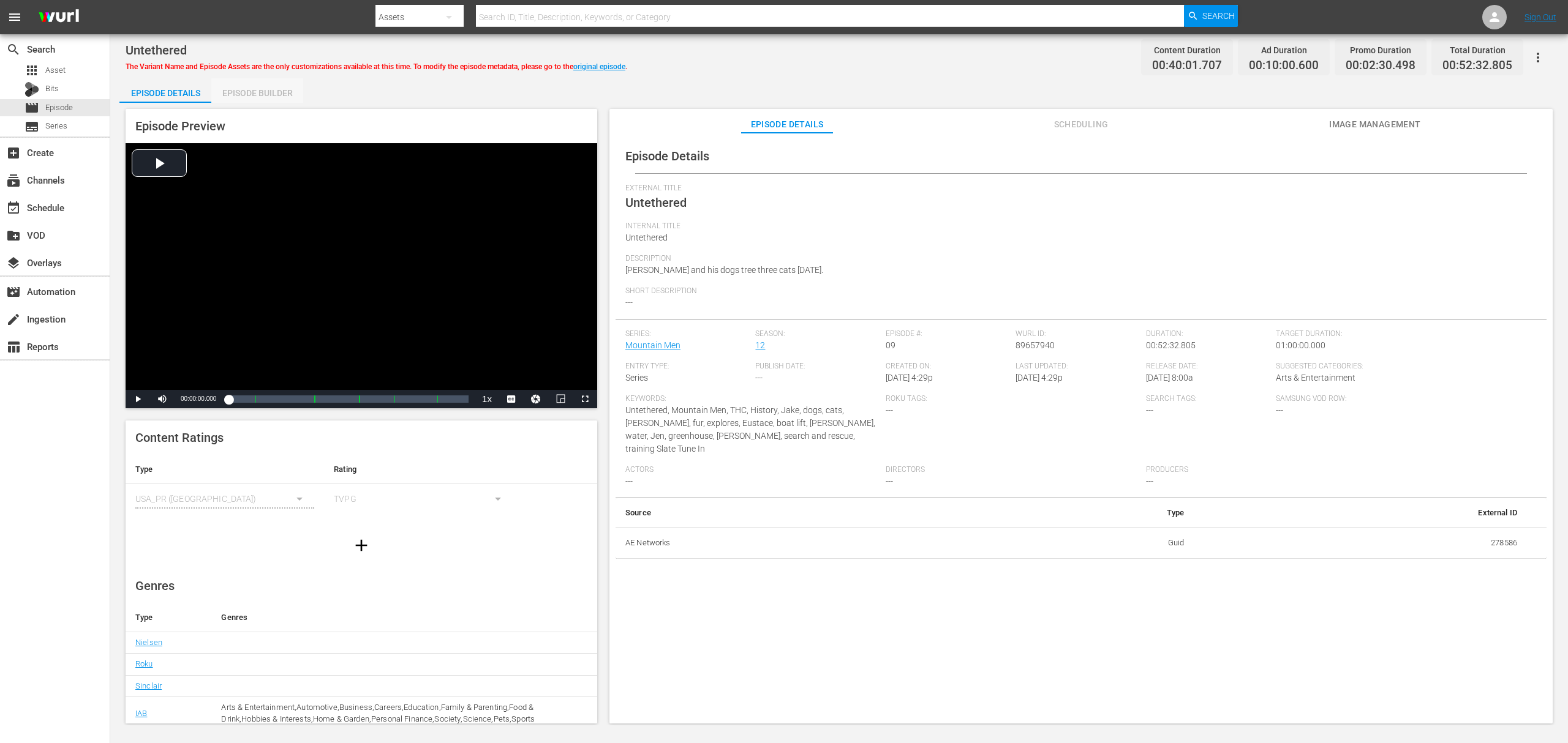
click at [277, 92] on div "Episode Builder" at bounding box center [257, 93] width 92 height 29
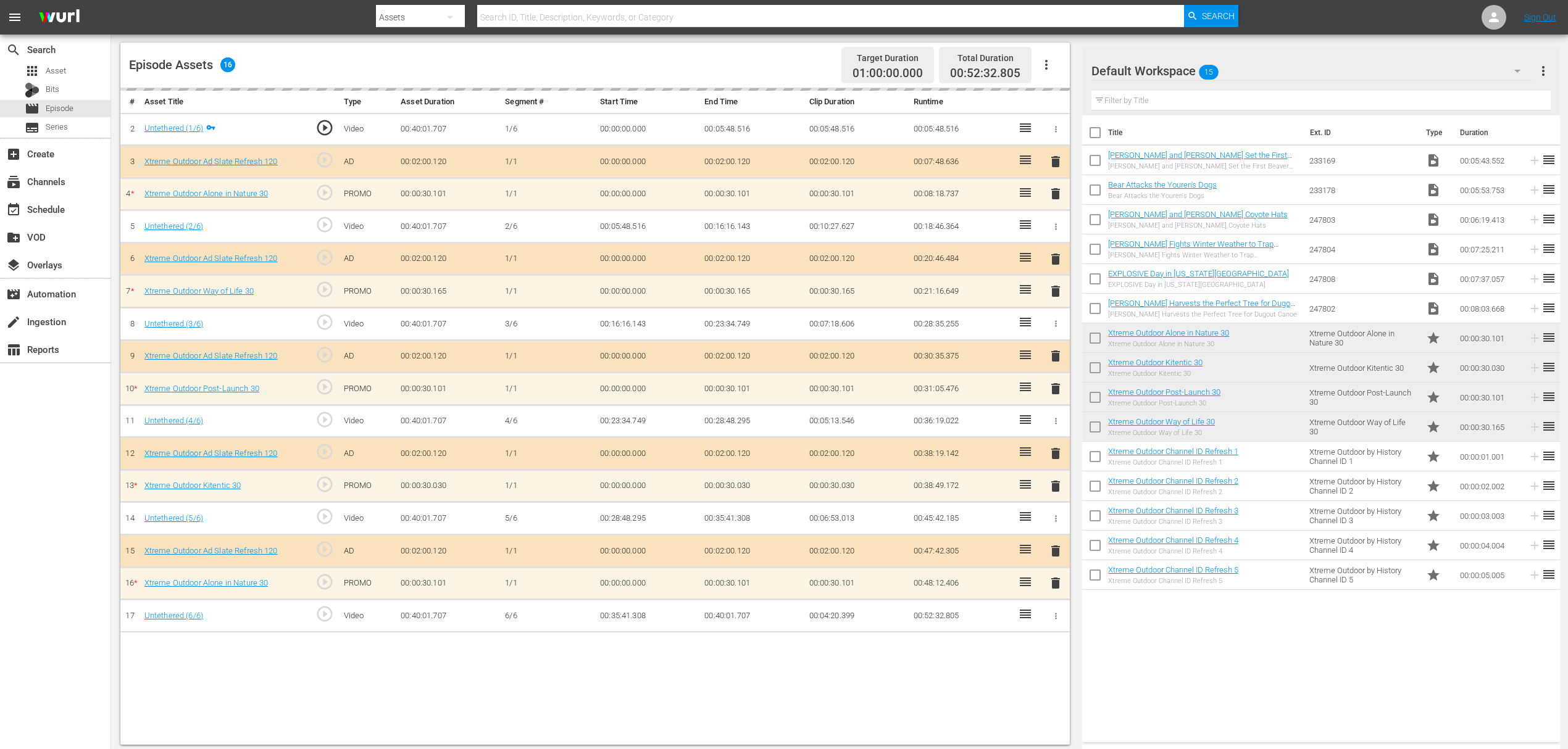
scroll to position [321, 0]
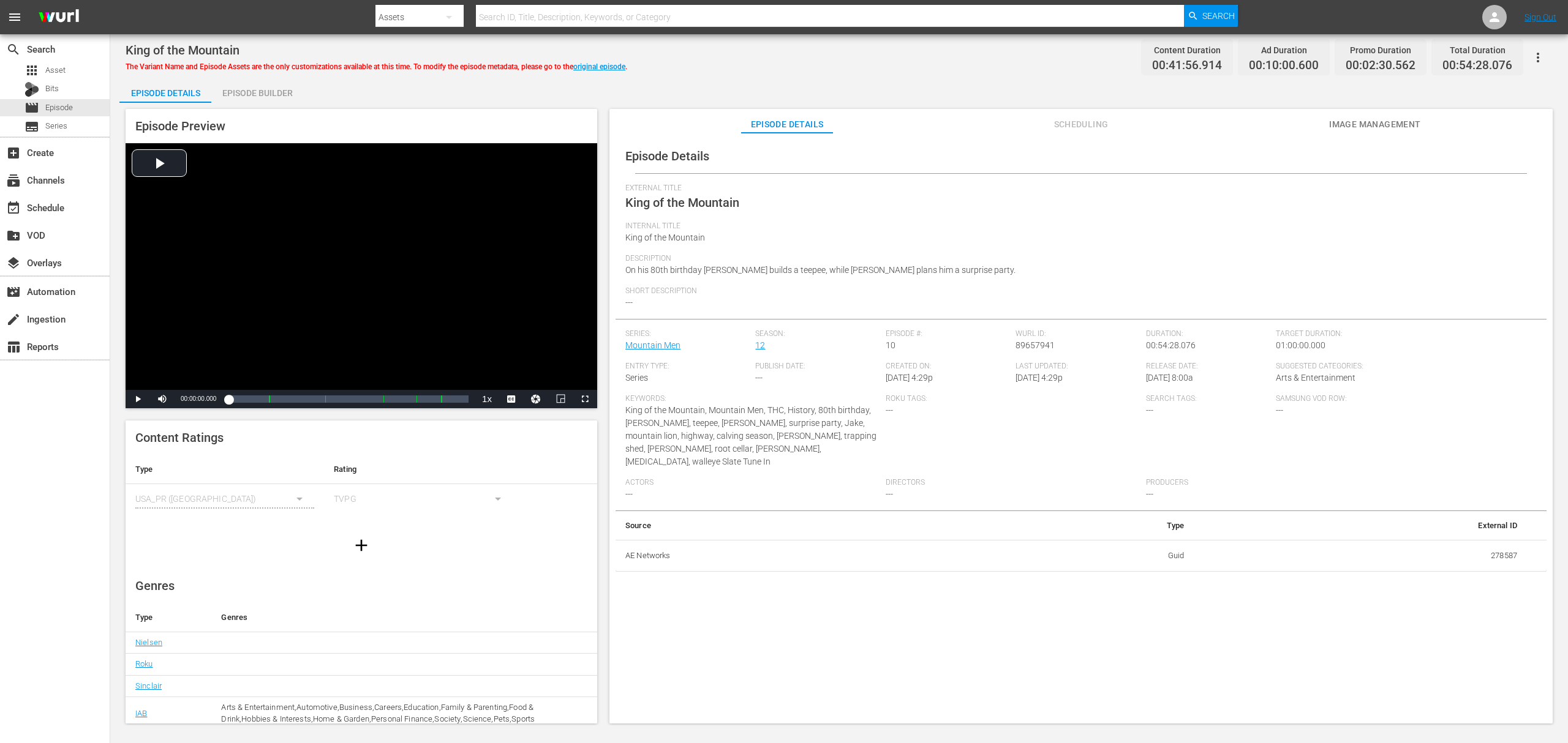
click at [245, 89] on div "Episode Builder" at bounding box center [257, 93] width 92 height 29
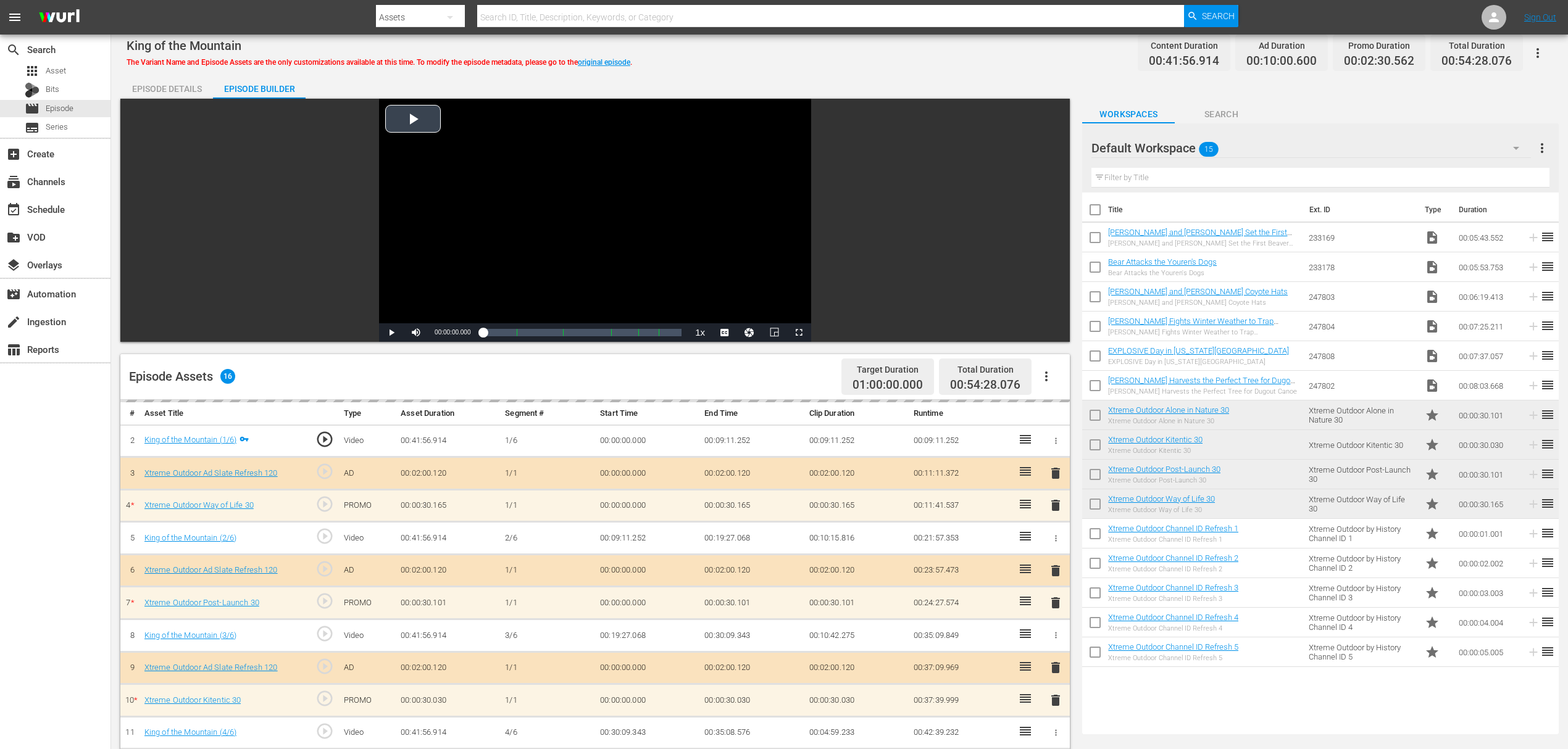
scroll to position [321, 0]
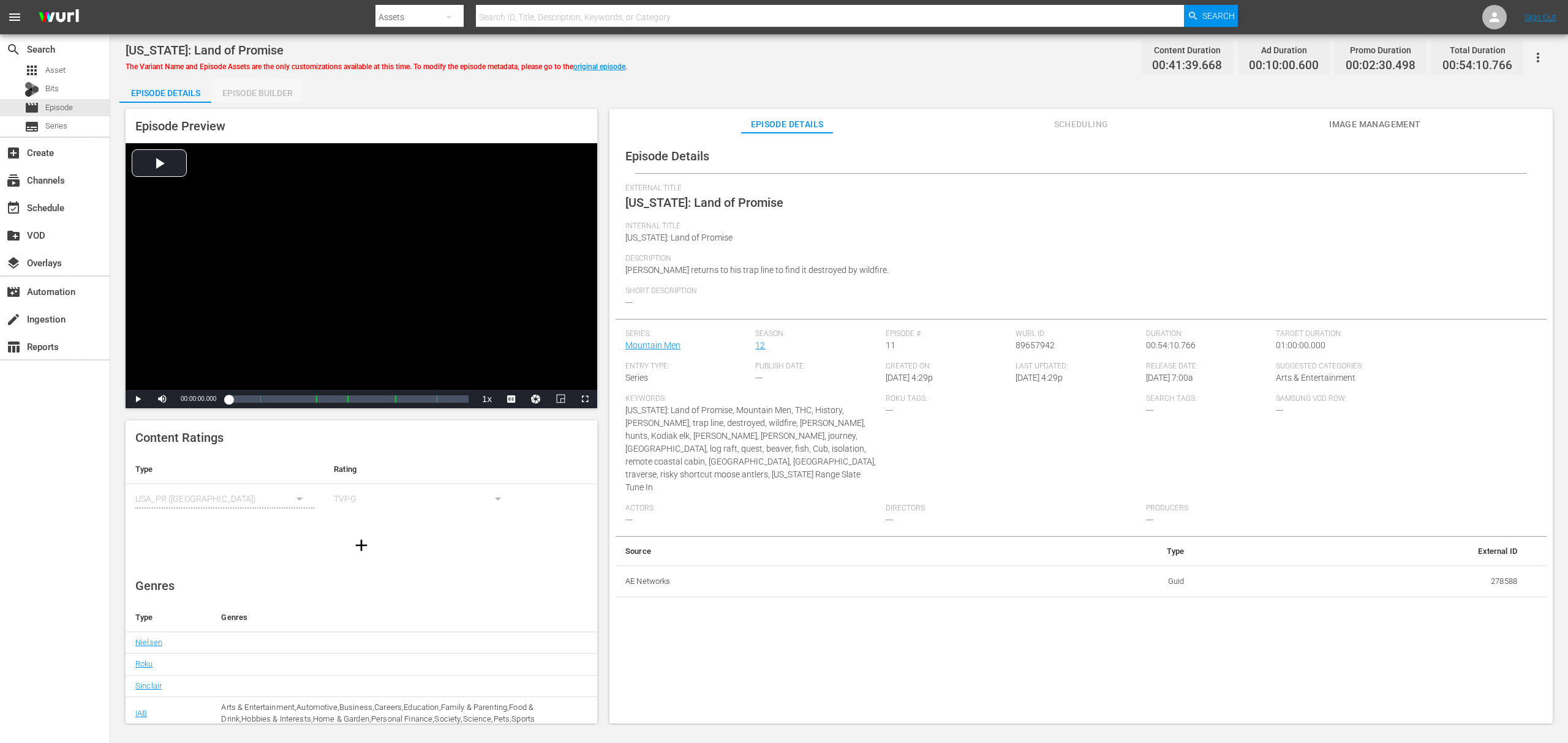
click at [275, 94] on div "Episode Builder" at bounding box center [257, 93] width 92 height 29
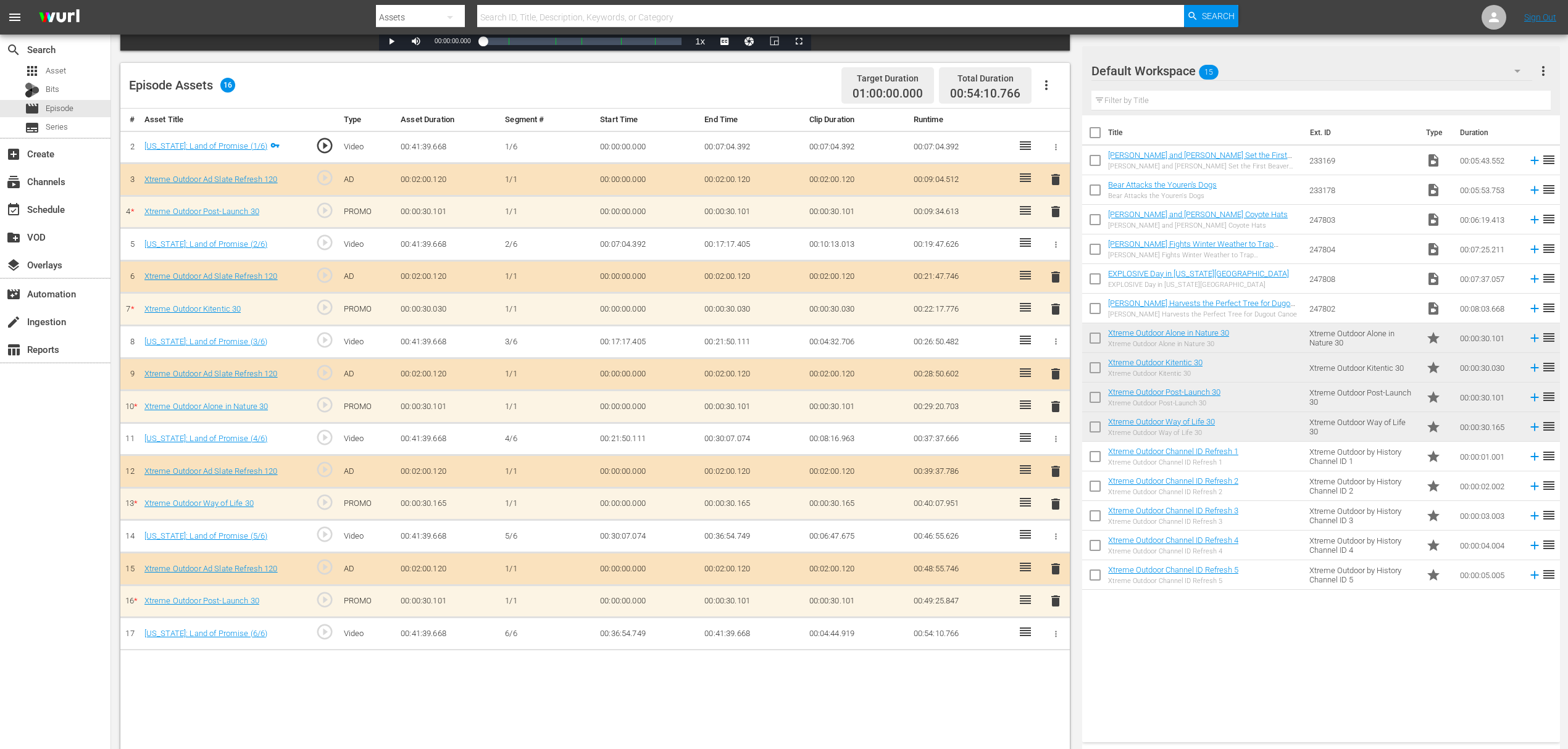
scroll to position [321, 0]
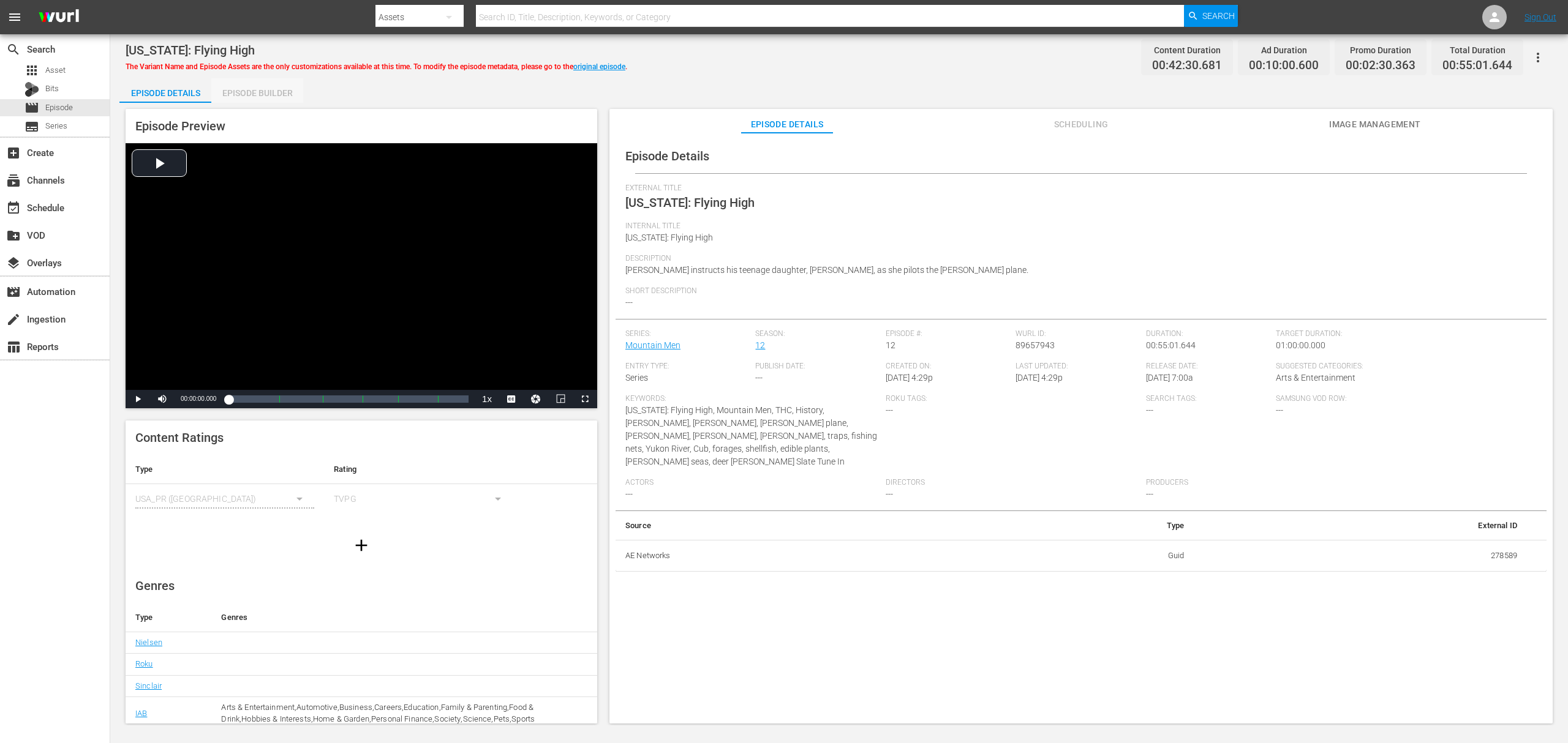
click at [275, 91] on div "Episode Builder" at bounding box center [257, 93] width 92 height 29
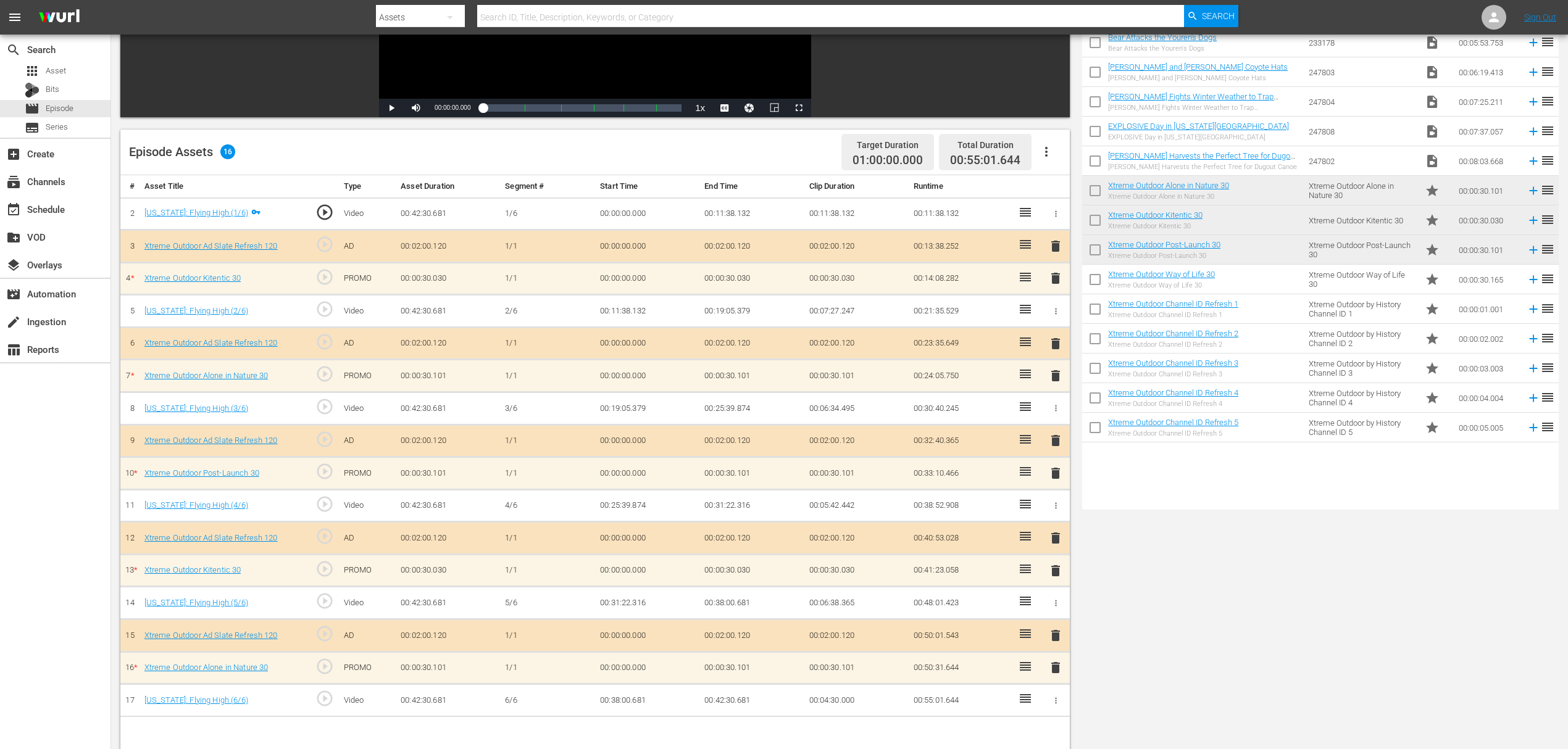
scroll to position [321, 0]
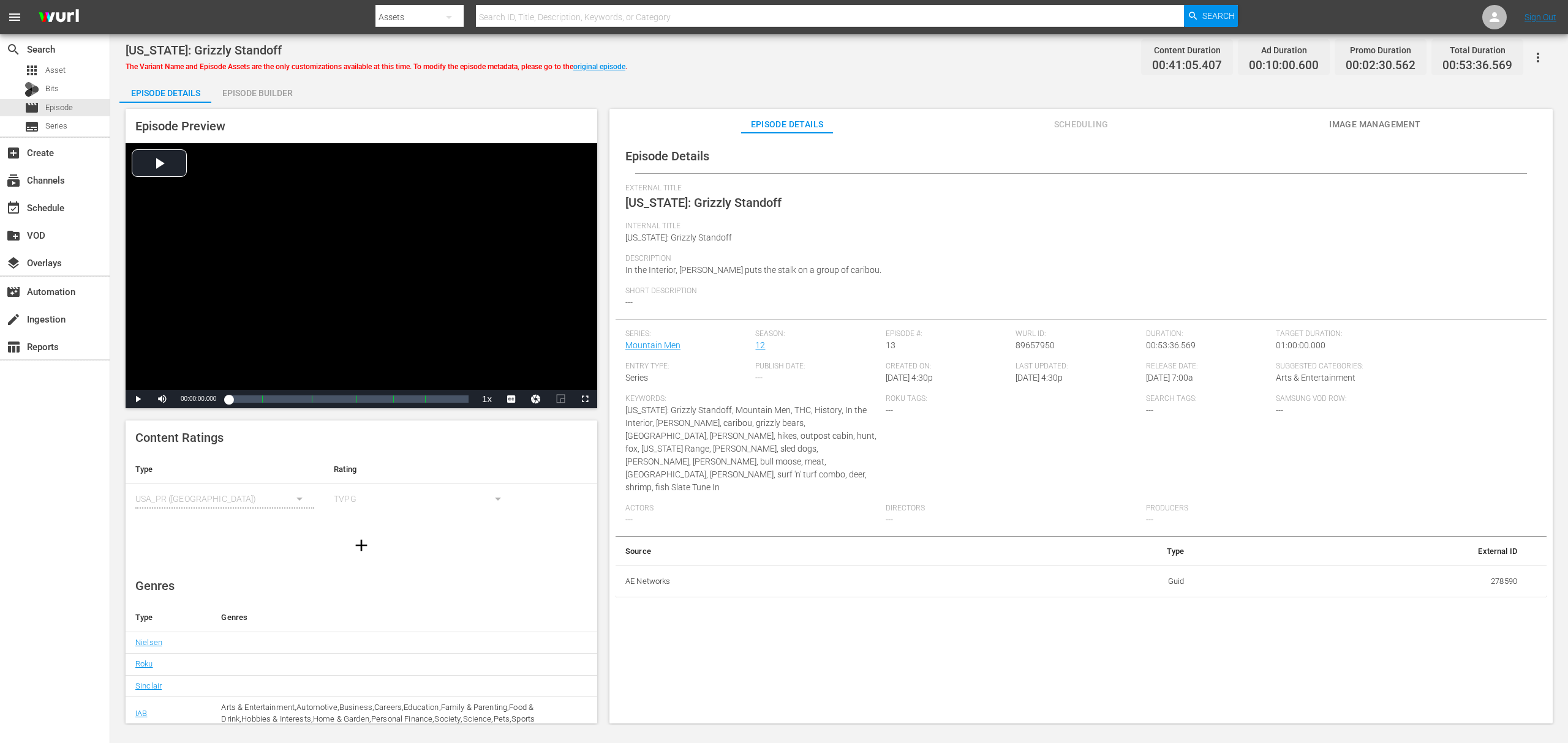
click at [273, 96] on div "Episode Builder" at bounding box center [257, 93] width 92 height 29
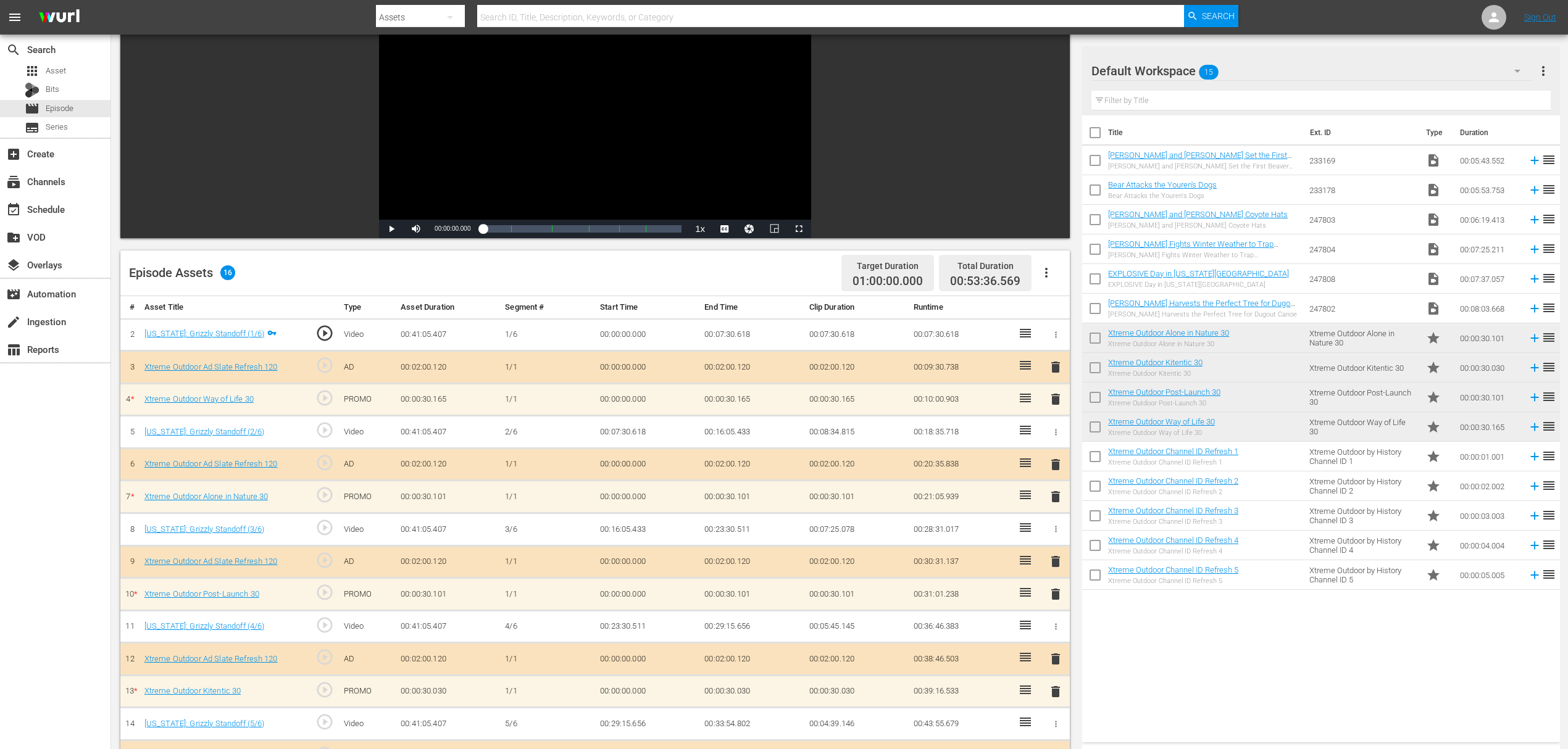
scroll to position [321, 0]
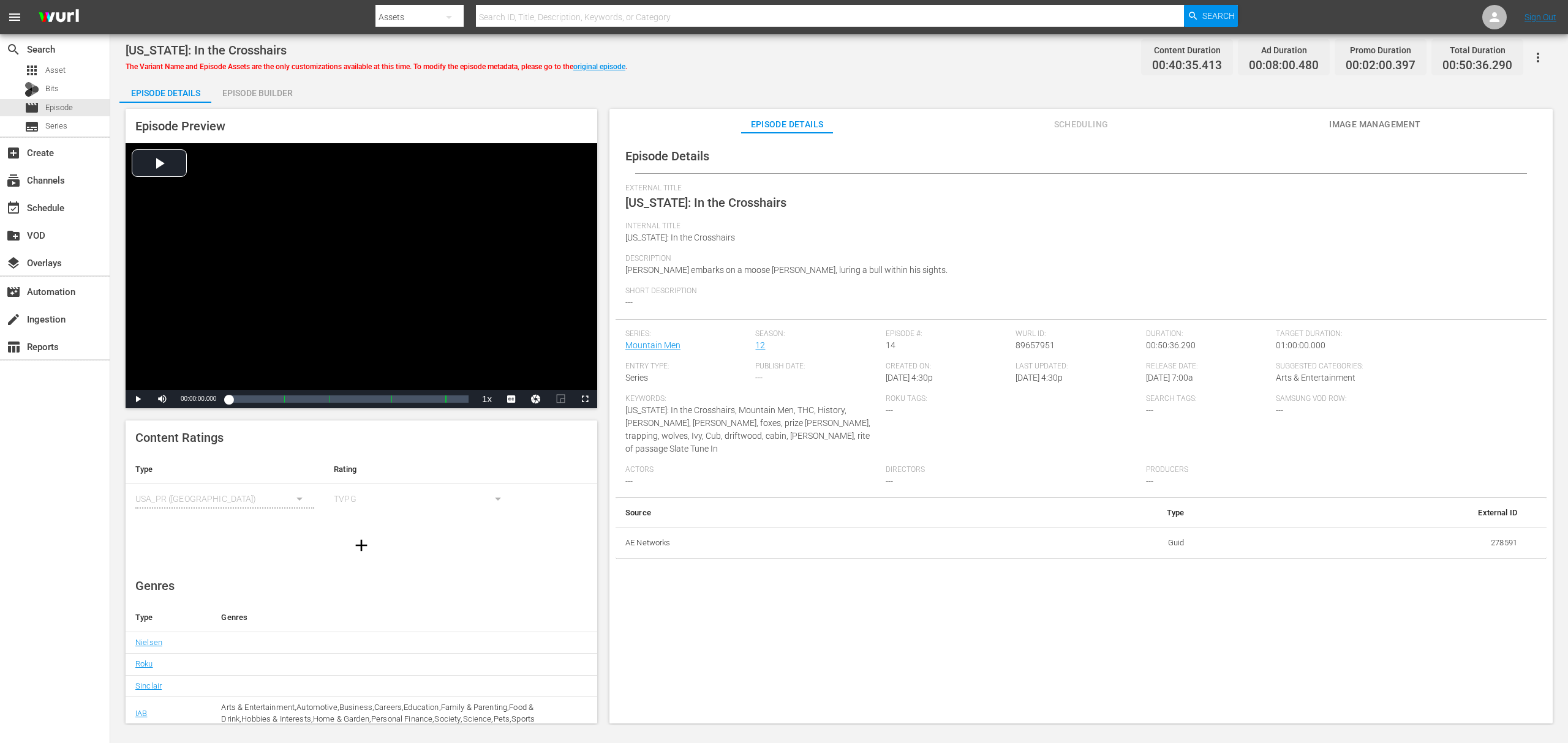
click at [275, 84] on div "Episode Builder" at bounding box center [257, 93] width 92 height 29
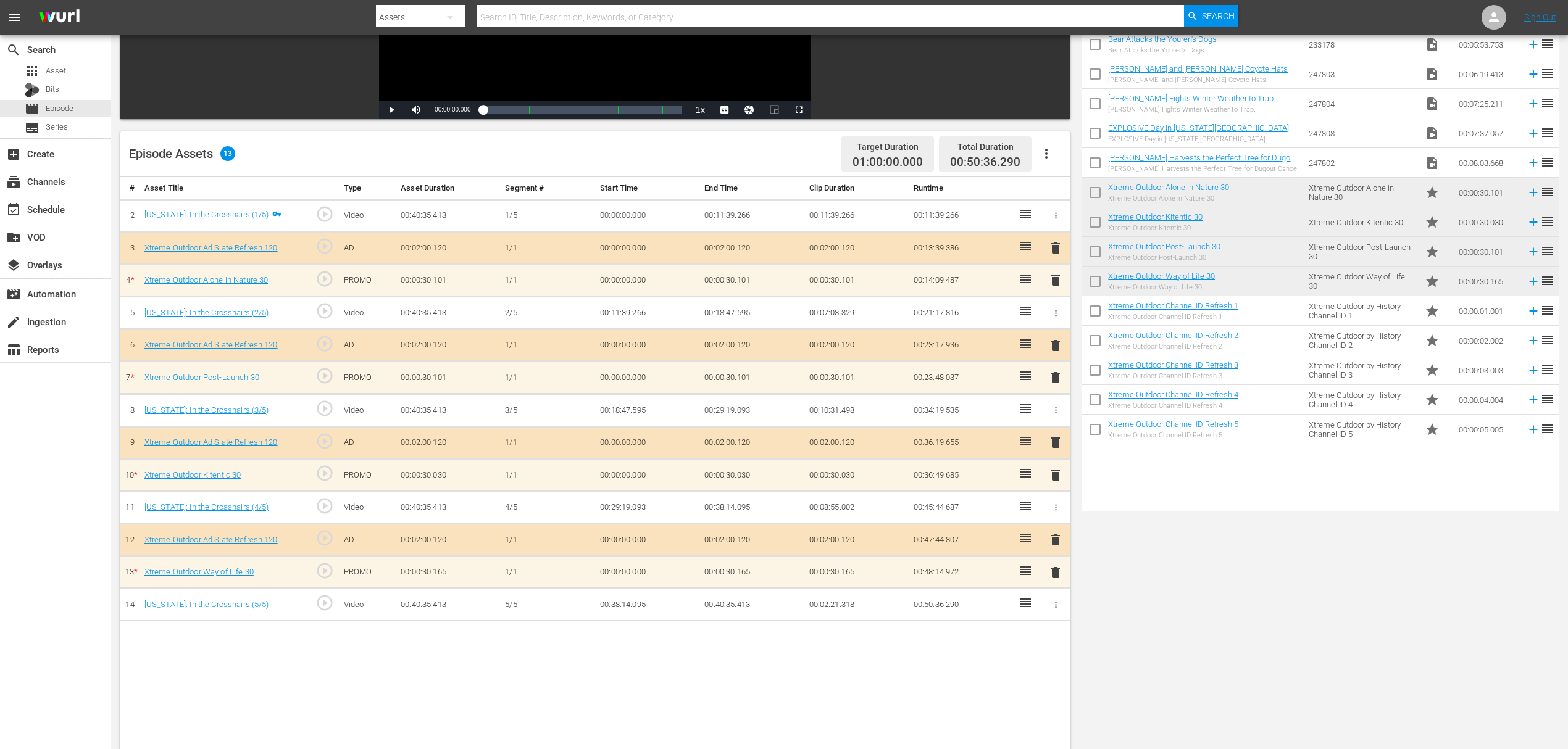
scroll to position [321, 0]
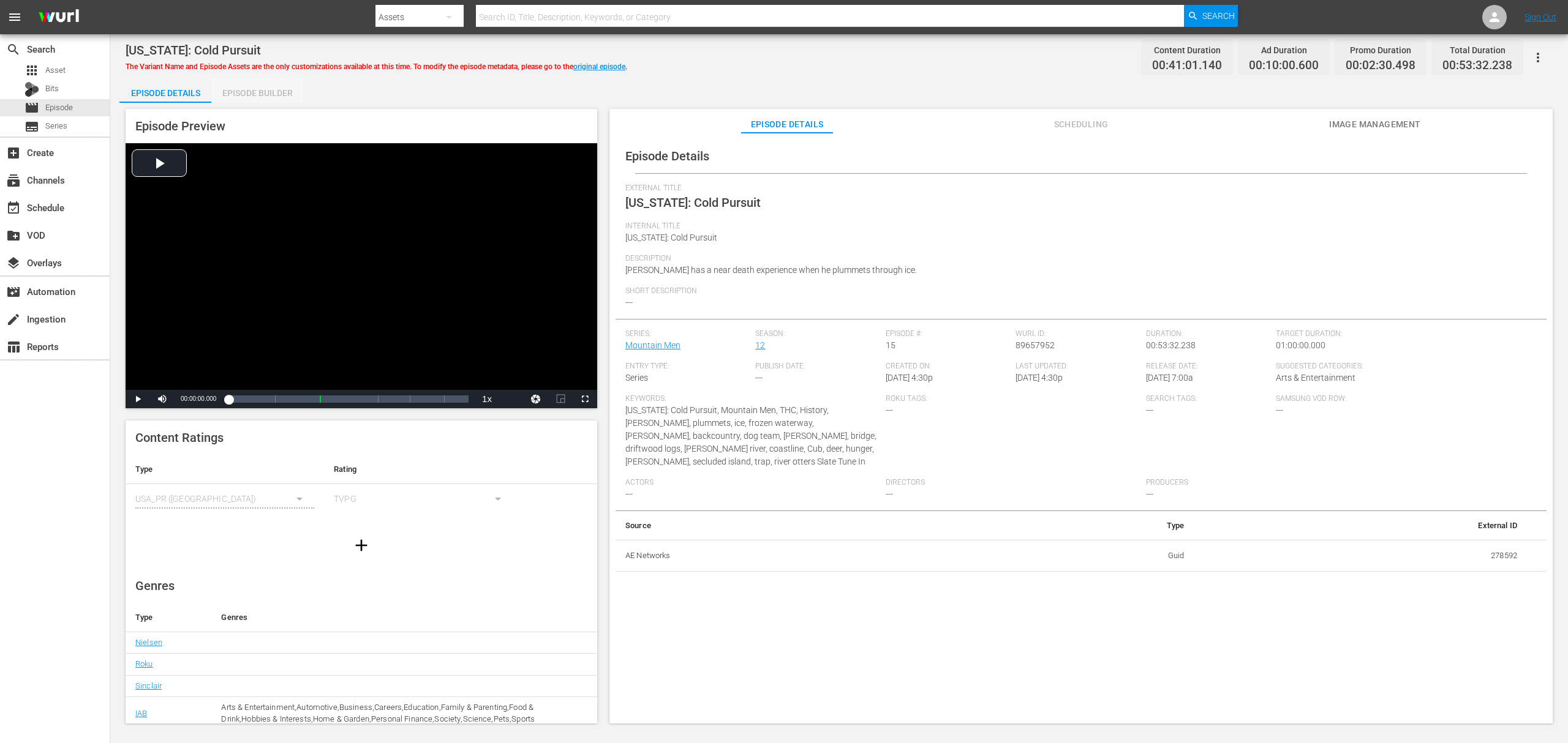
click at [277, 93] on div "Episode Builder" at bounding box center [257, 93] width 92 height 29
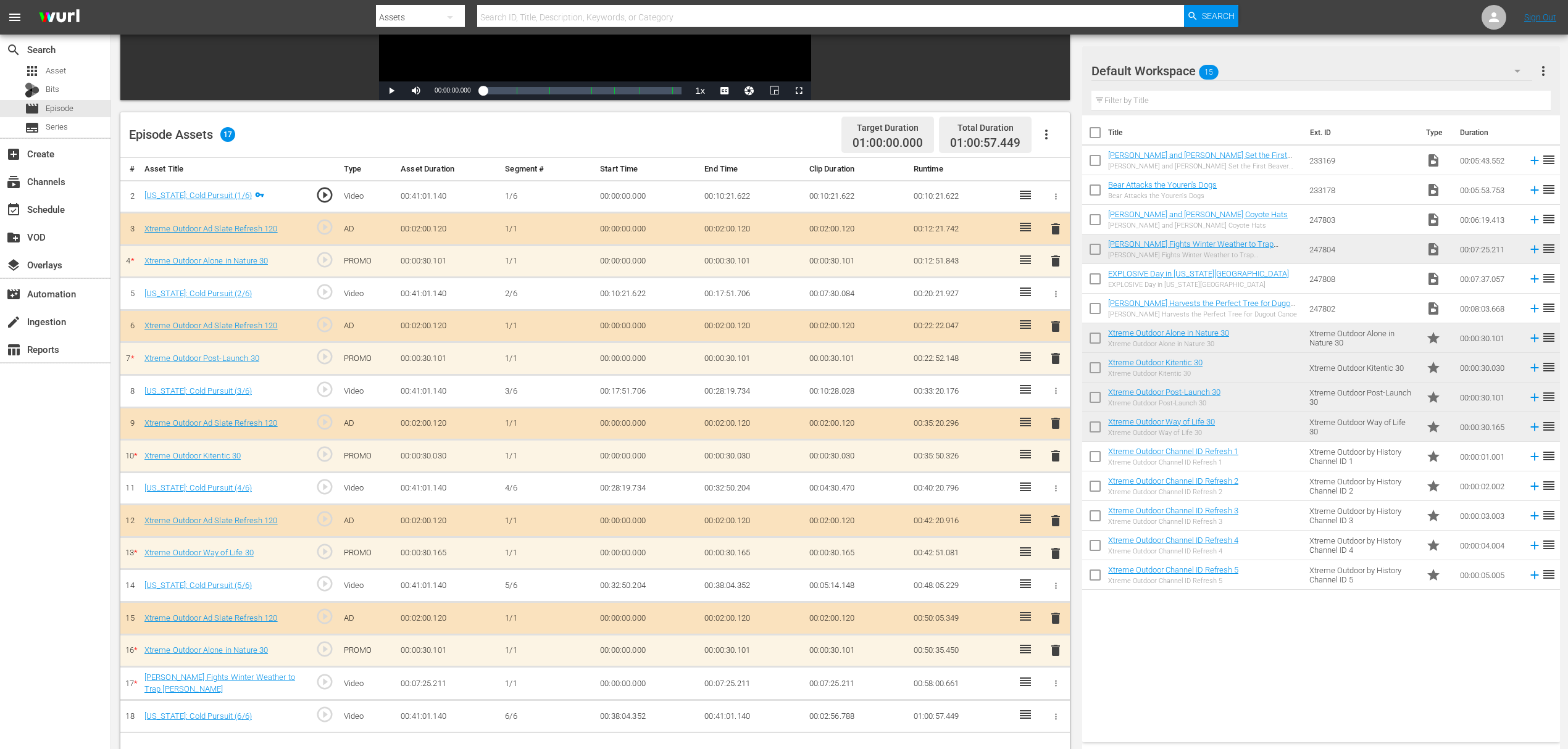
scroll to position [321, 0]
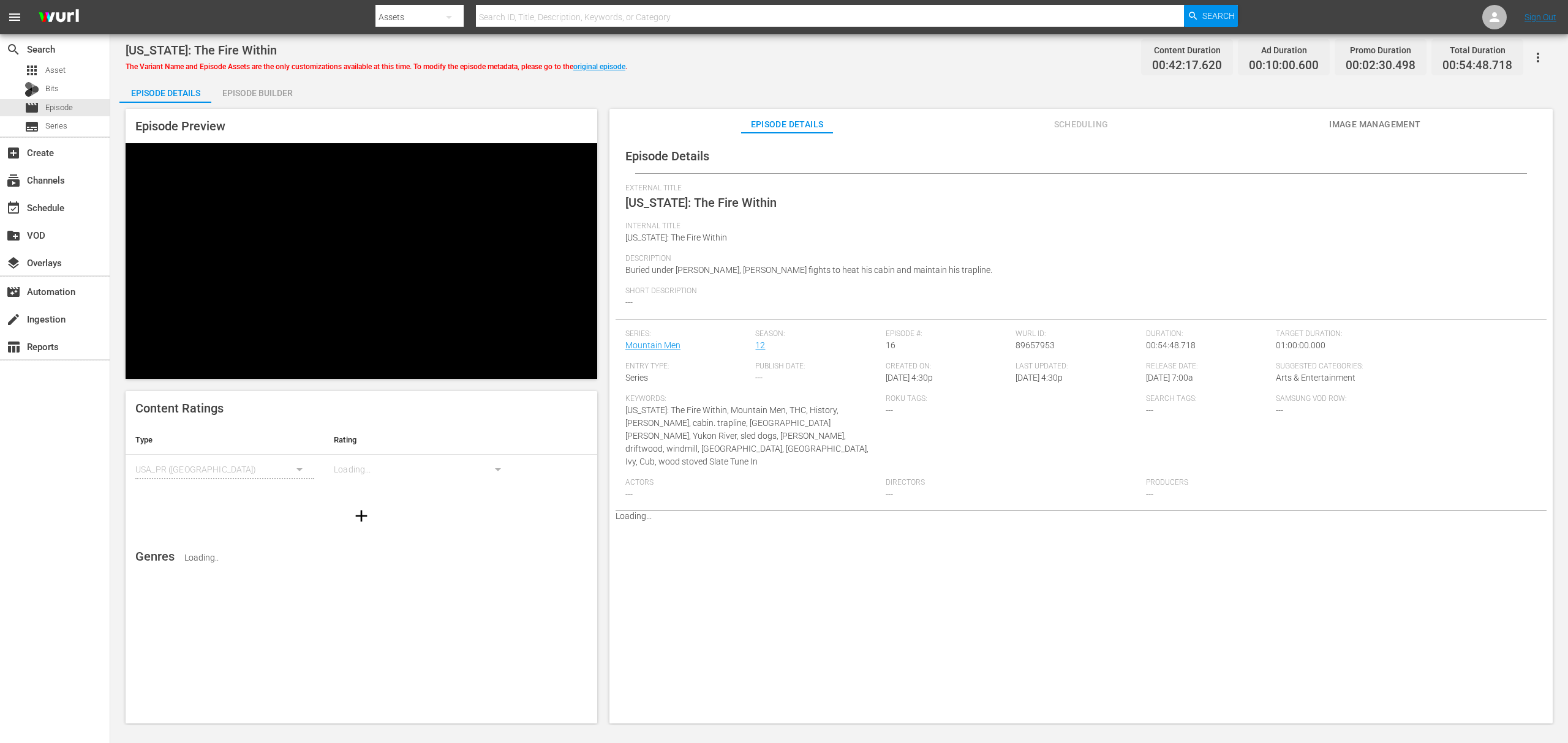
click at [277, 84] on div "Episode Builder" at bounding box center [257, 93] width 92 height 29
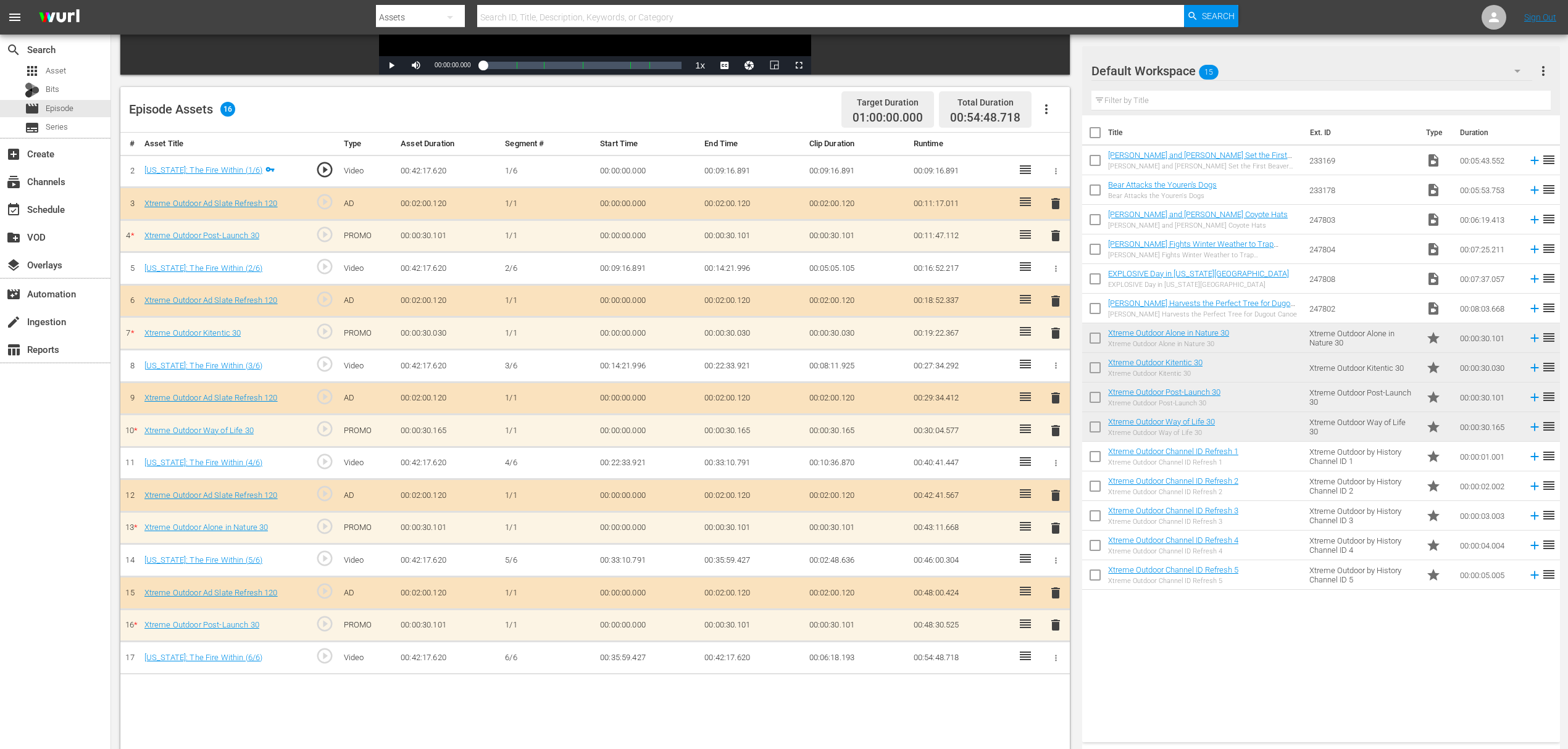
scroll to position [321, 0]
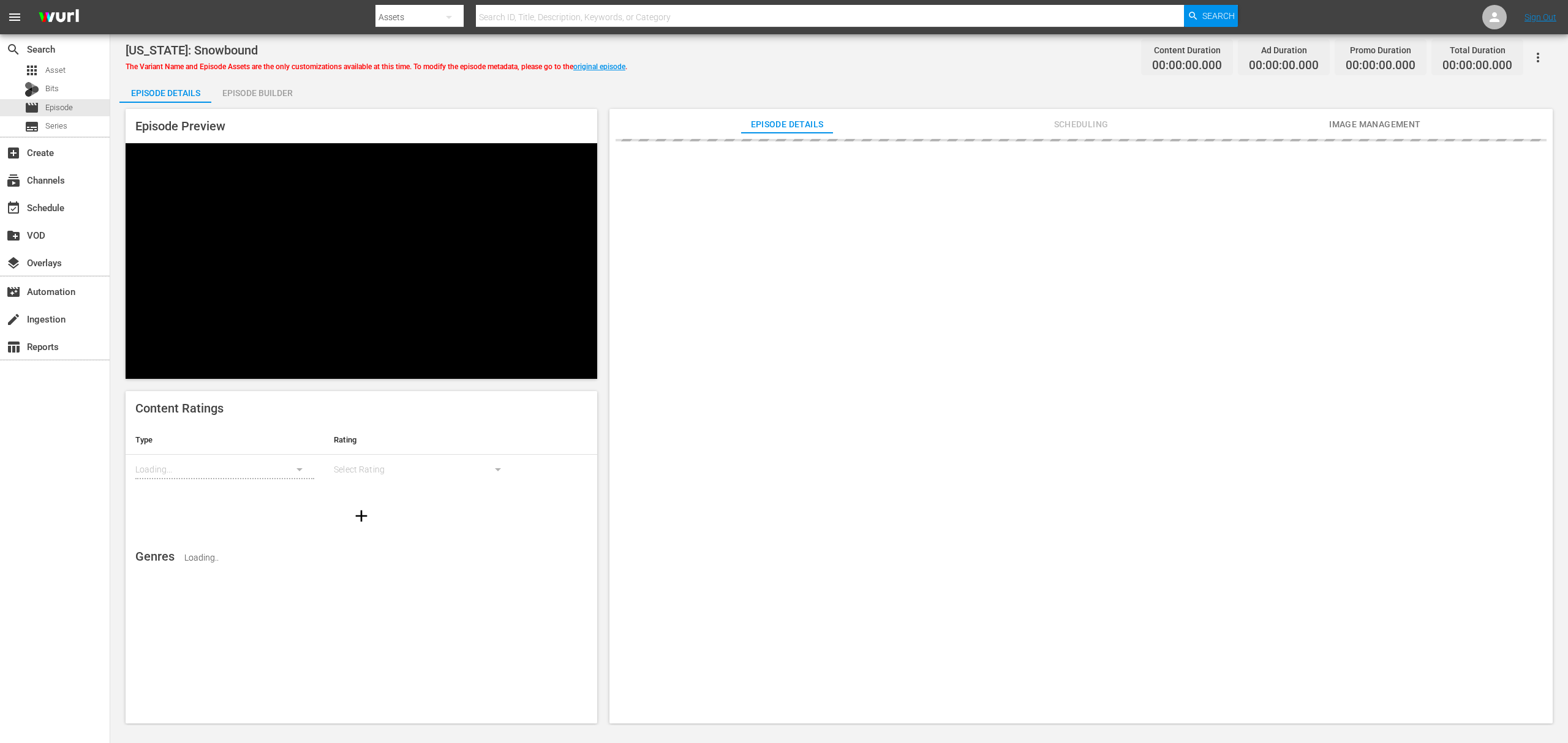
click at [249, 93] on div "Episode Builder" at bounding box center [257, 93] width 92 height 29
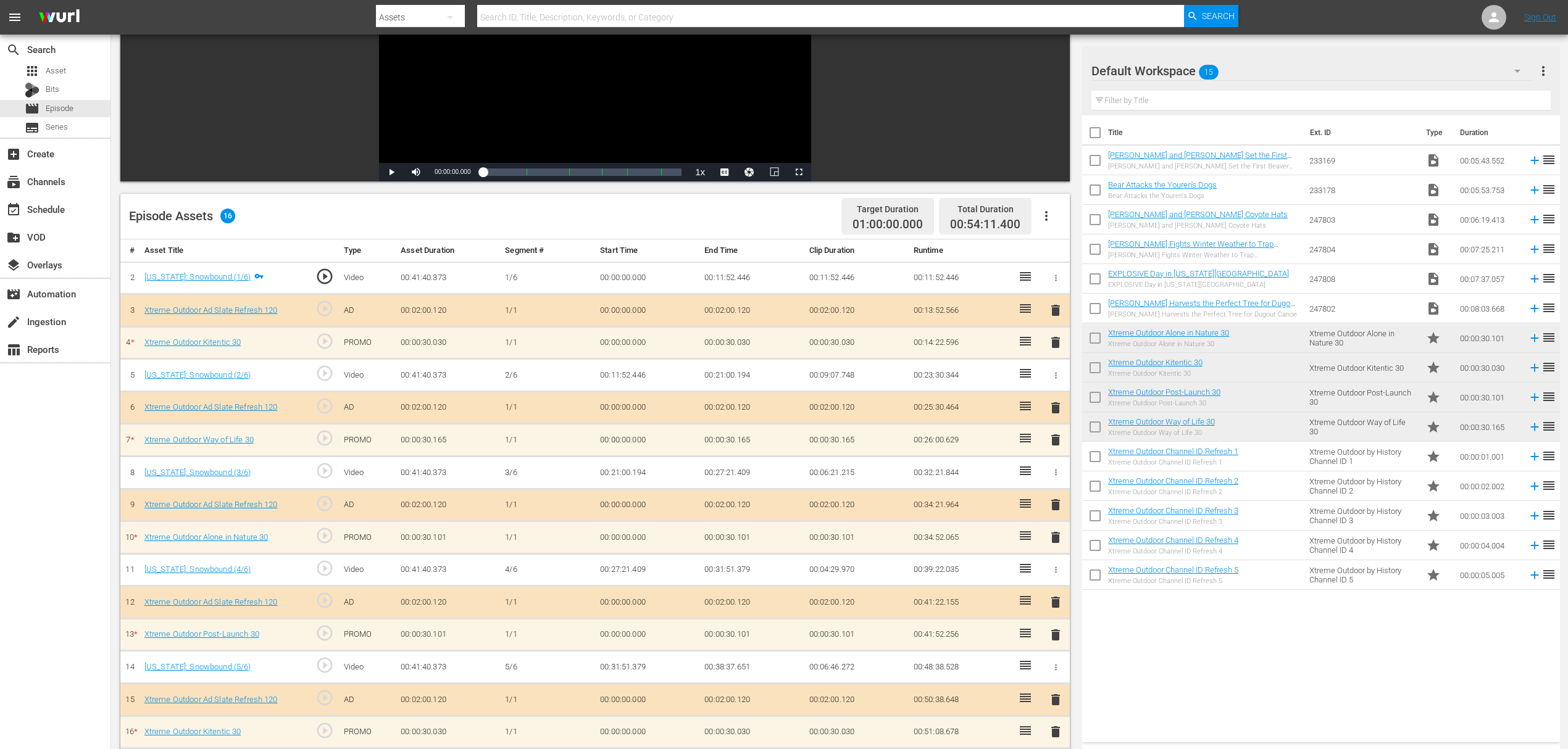
scroll to position [321, 0]
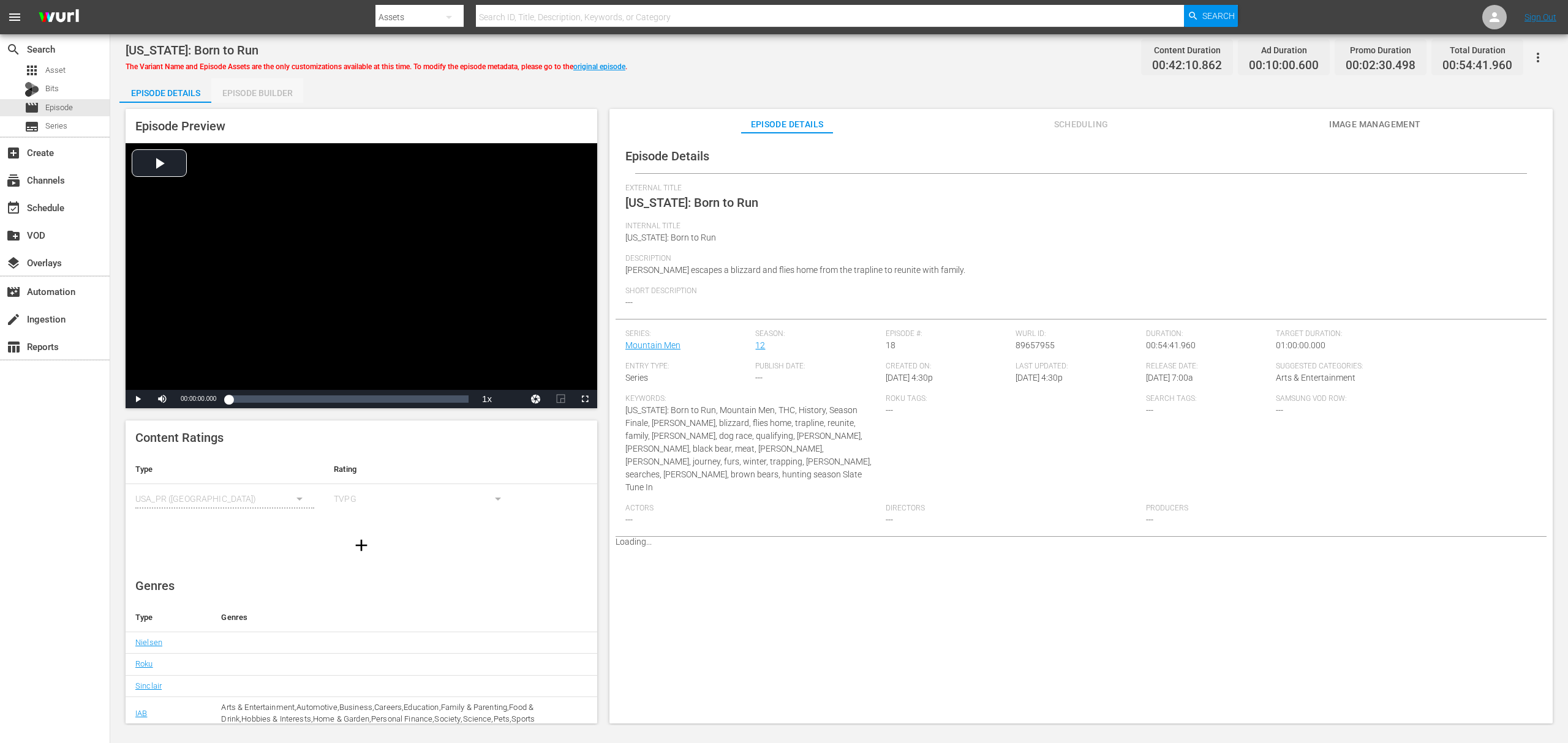
click at [267, 92] on div "Episode Builder" at bounding box center [257, 93] width 92 height 29
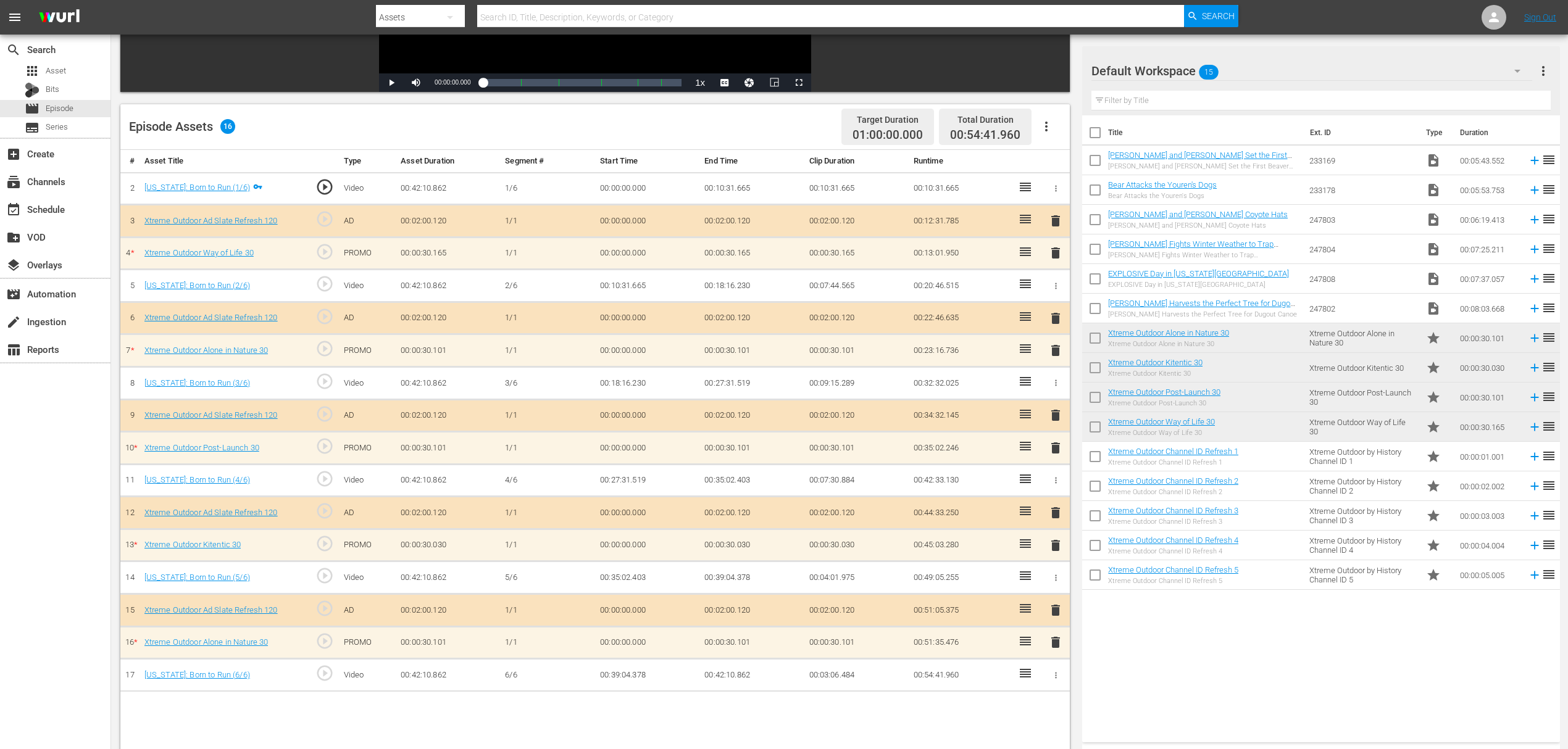
scroll to position [321, 0]
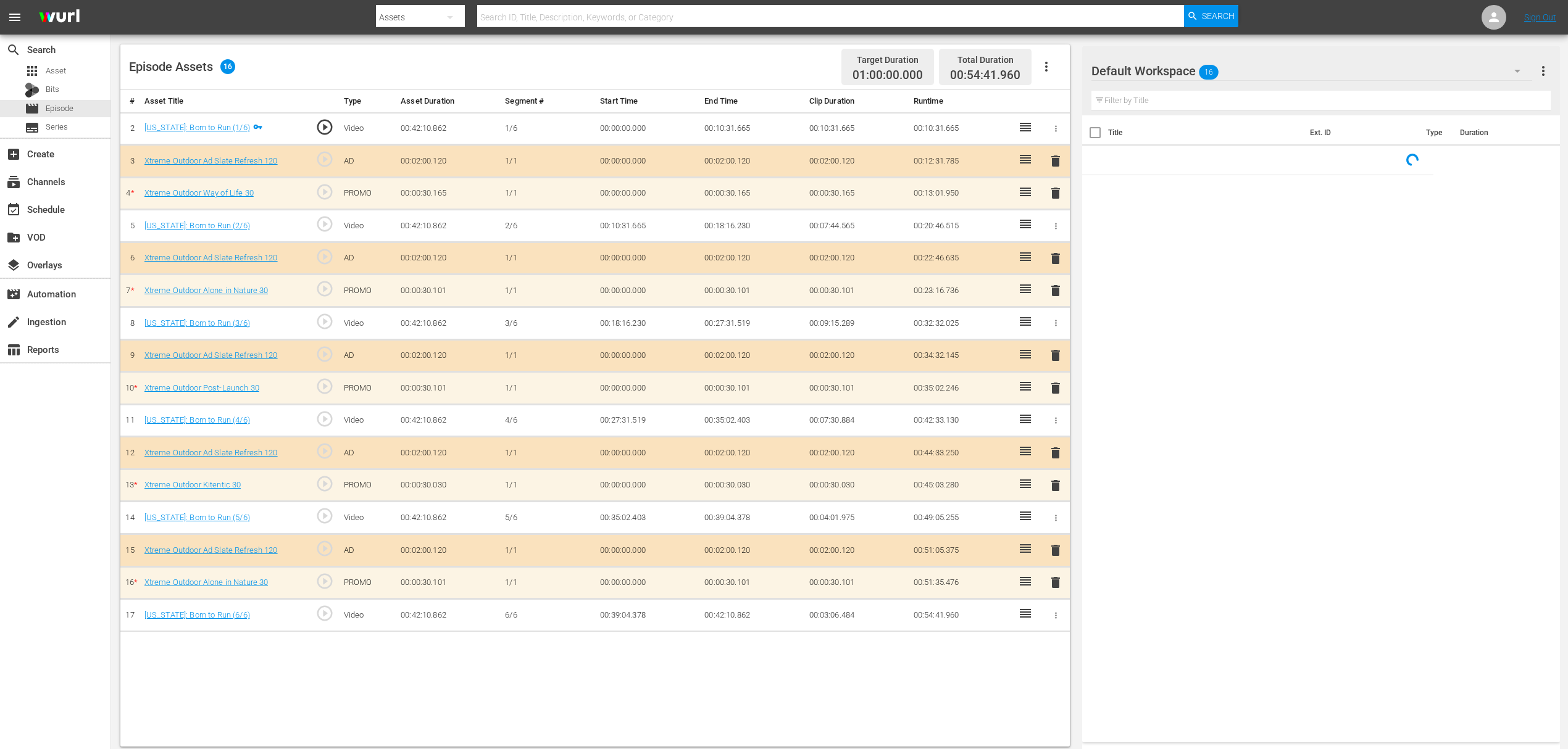
scroll to position [321, 0]
